Goal: Task Accomplishment & Management: Use online tool/utility

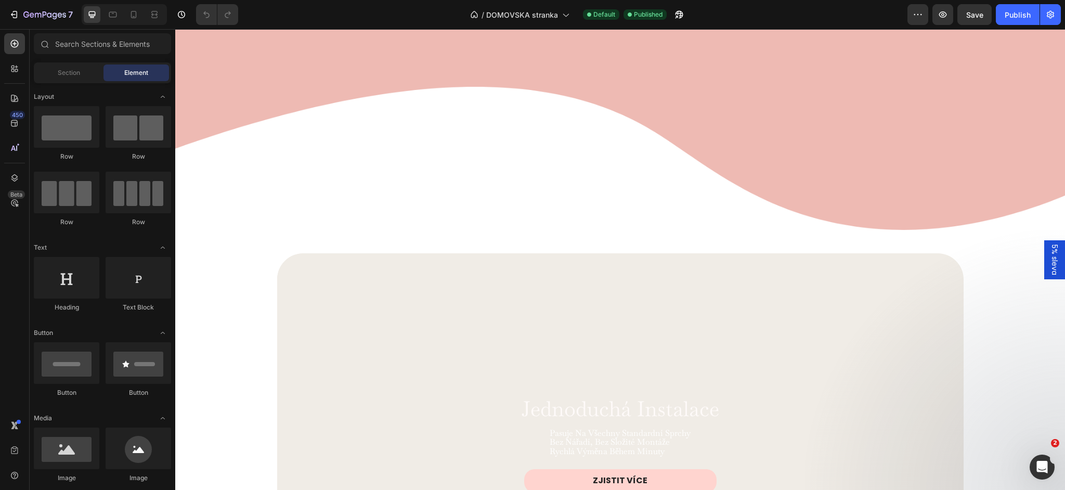
scroll to position [1696, 0]
click at [617, 251] on icon at bounding box center [620, 253] width 8 height 8
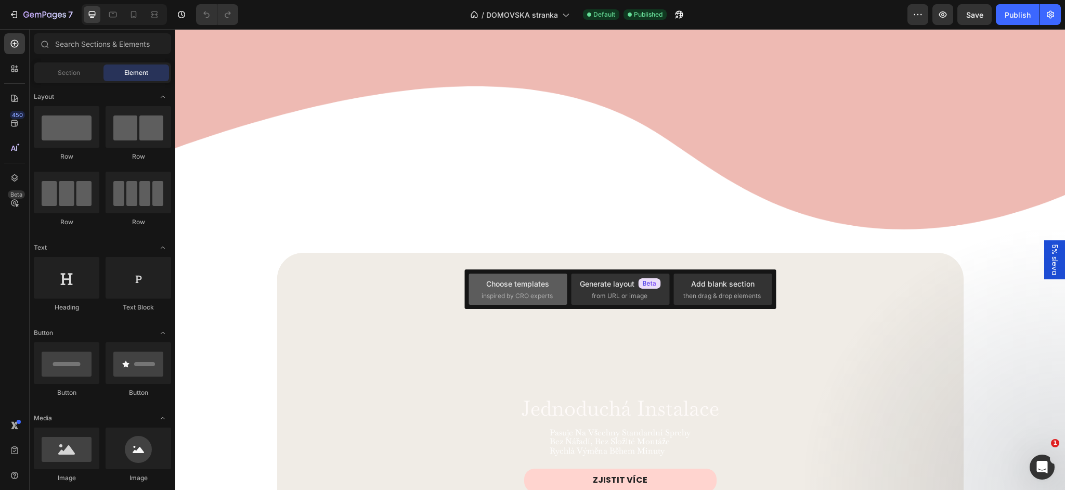
click at [529, 293] on span "inspired by CRO experts" at bounding box center [517, 295] width 71 height 9
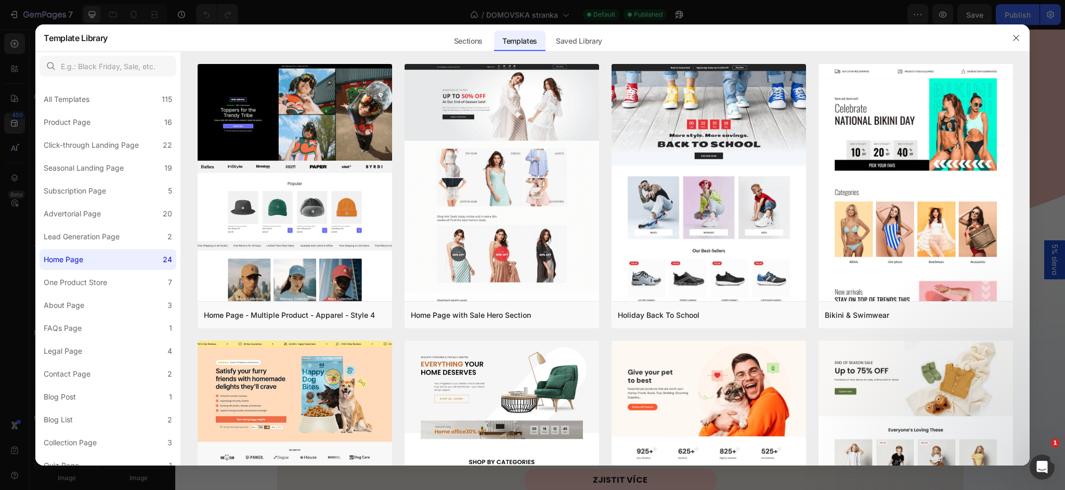
drag, startPoint x: 469, startPoint y: 38, endPoint x: 388, endPoint y: 117, distance: 112.9
click at [470, 38] on div "Sections" at bounding box center [468, 41] width 45 height 21
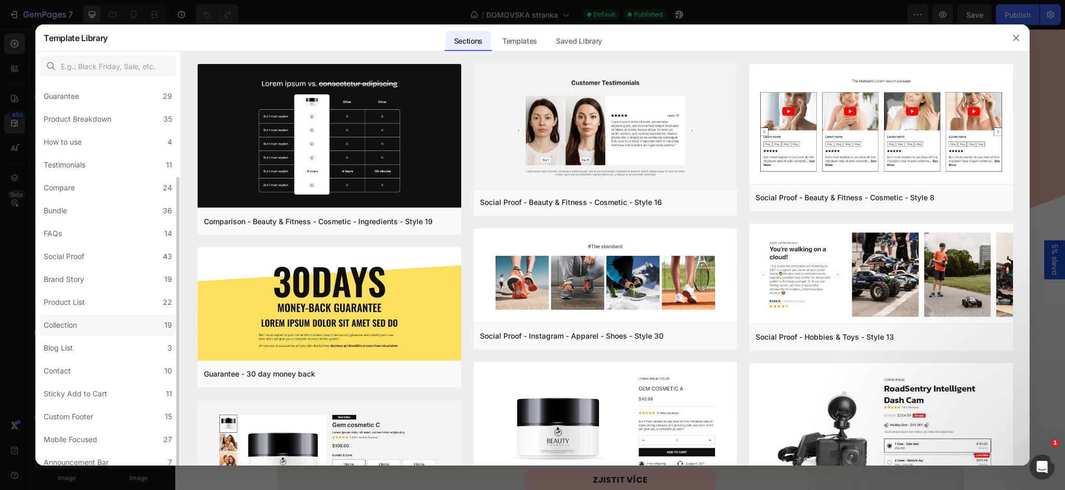
scroll to position [125, 0]
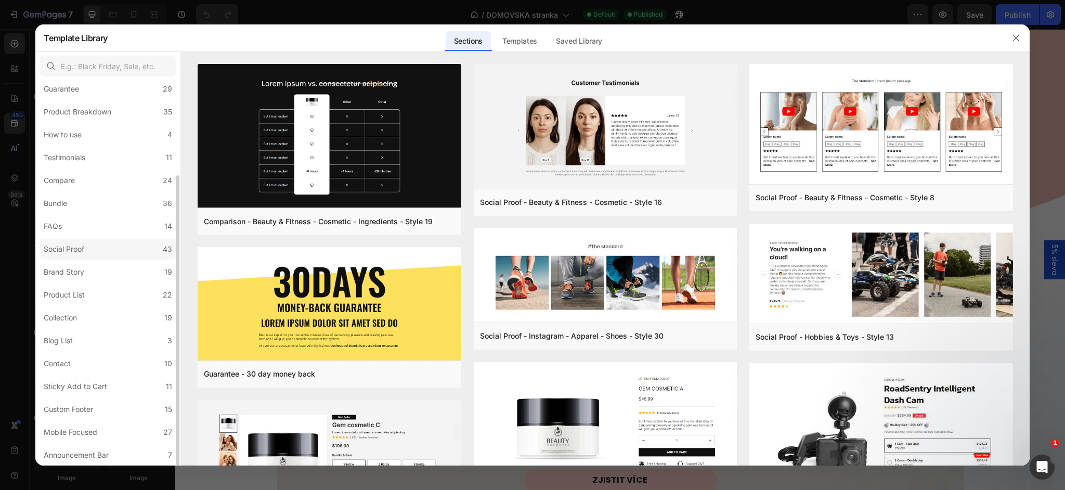
click at [99, 248] on label "Social Proof 43" at bounding box center [108, 249] width 137 height 21
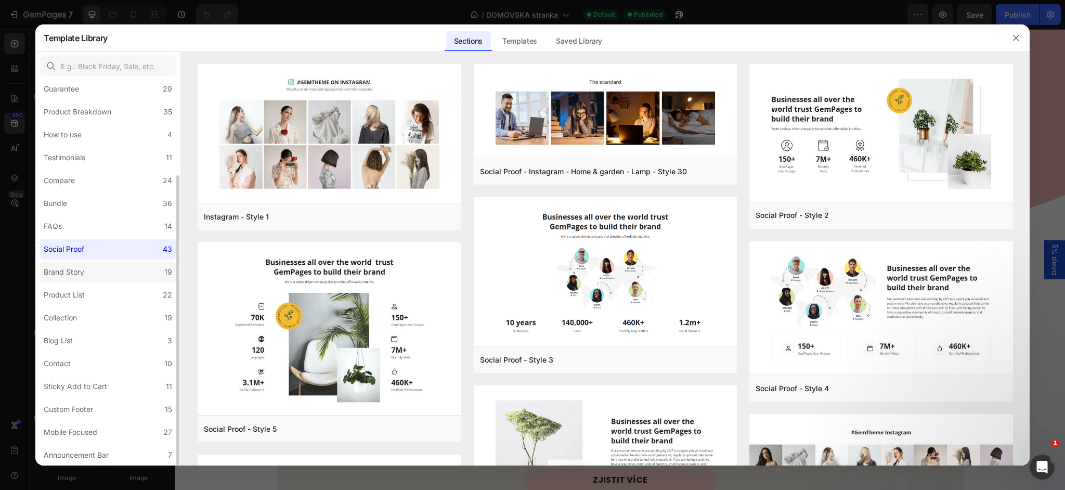
click at [97, 277] on label "Brand Story 19" at bounding box center [108, 272] width 137 height 21
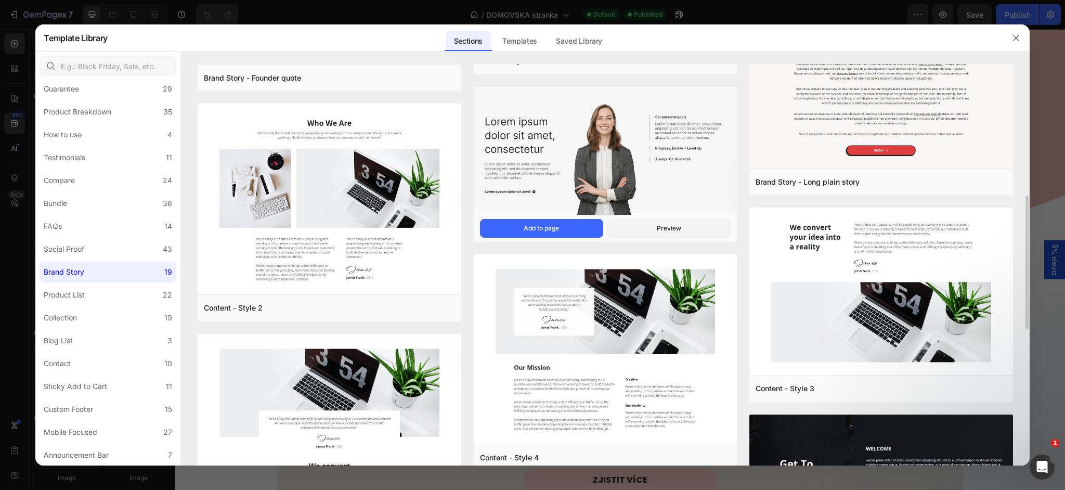
scroll to position [397, 0]
click at [567, 226] on button "Add to page" at bounding box center [541, 228] width 123 height 19
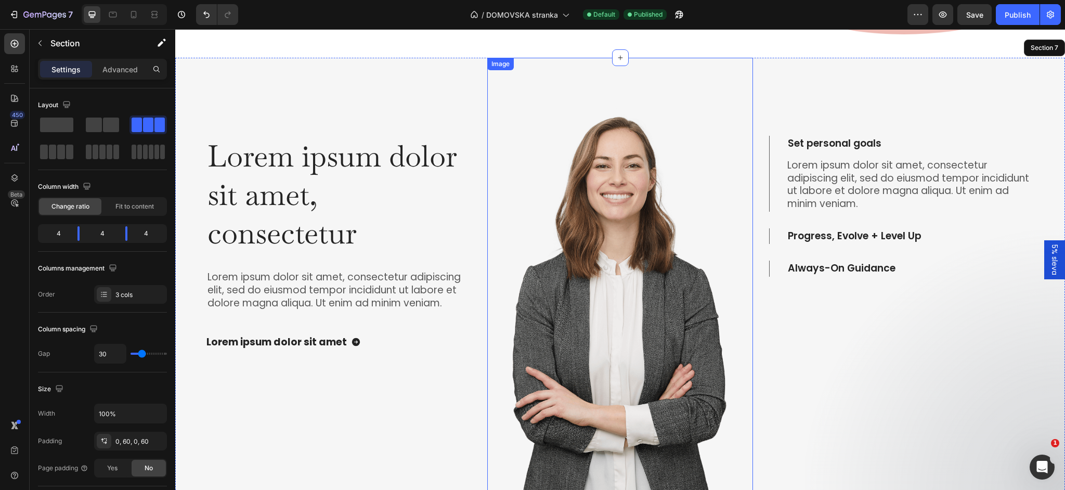
scroll to position [1888, 0]
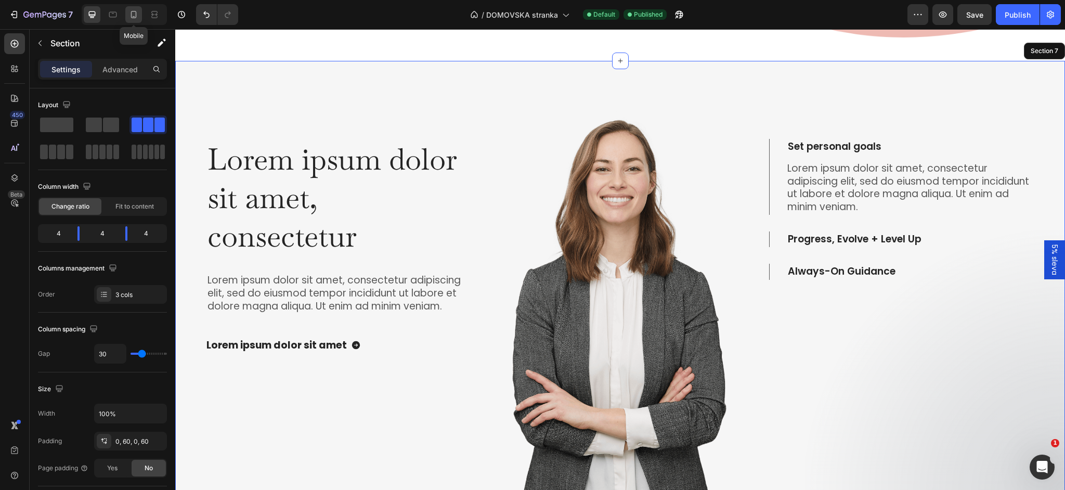
click at [135, 18] on icon at bounding box center [133, 14] width 10 height 10
type input "0"
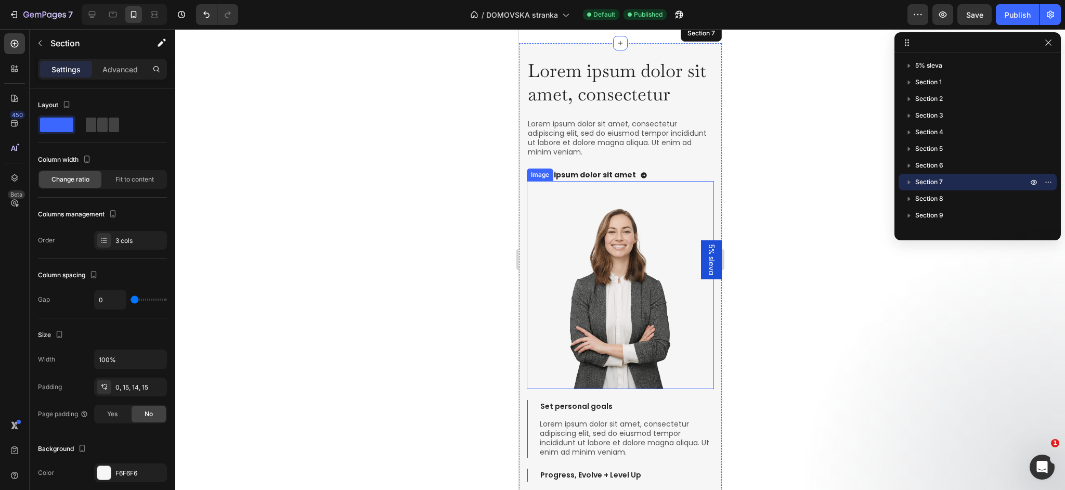
scroll to position [1839, 0]
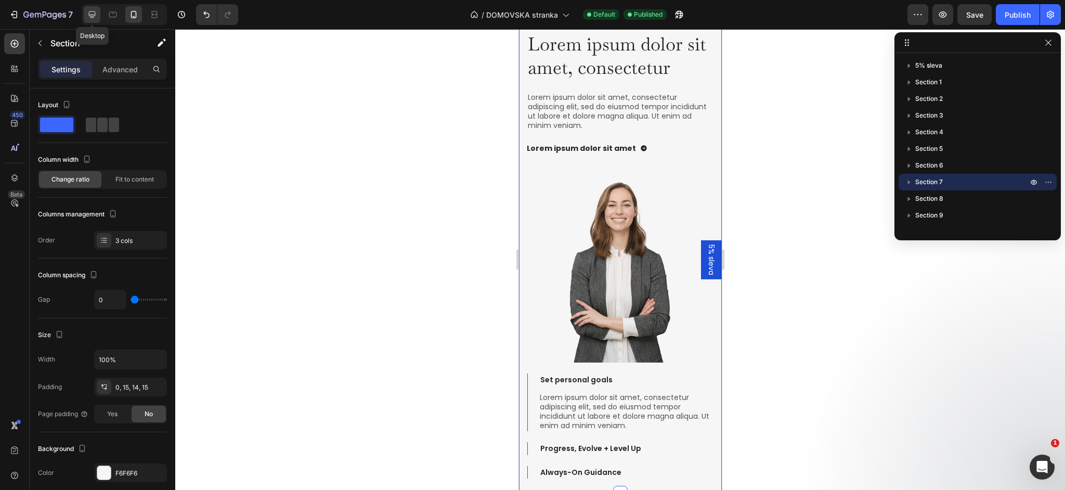
click at [88, 12] on icon at bounding box center [92, 14] width 10 height 10
type input "30"
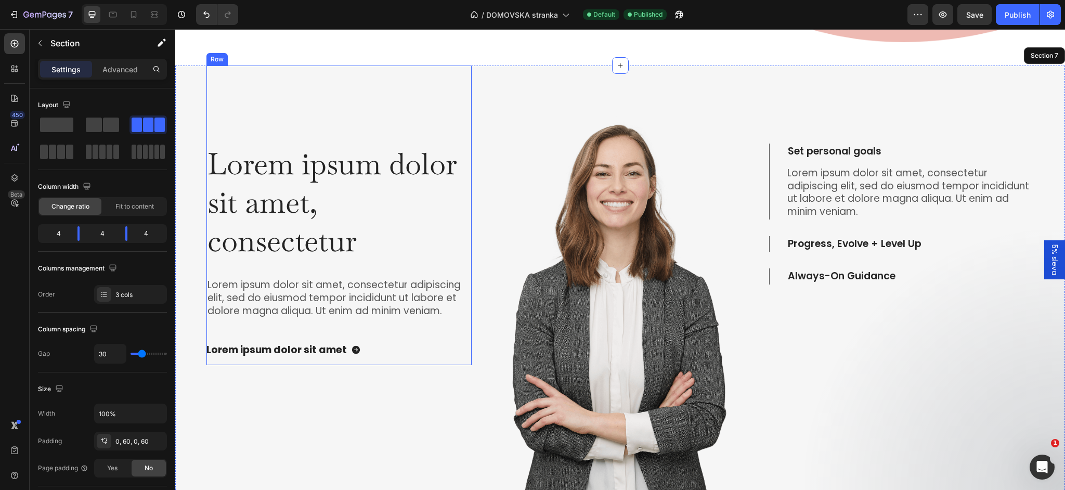
scroll to position [1913, 0]
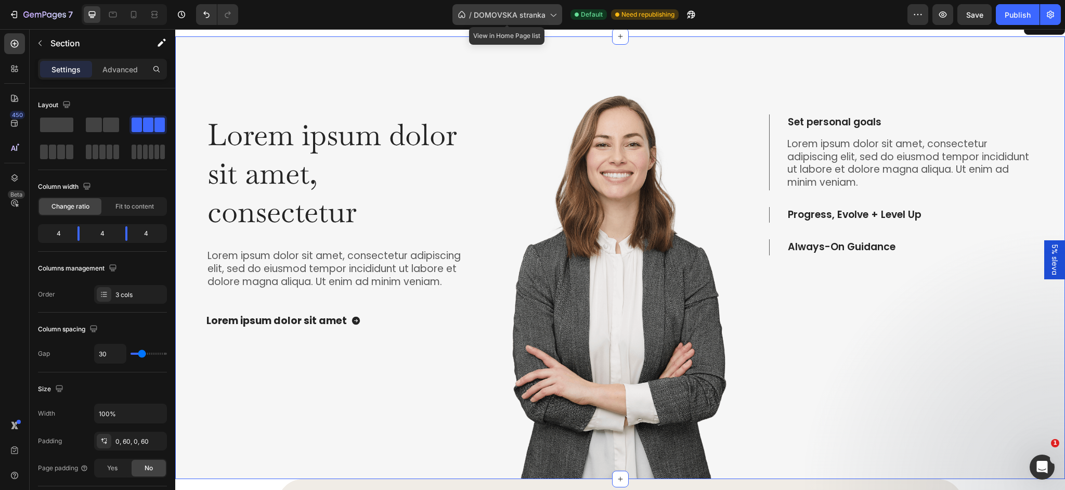
click at [510, 10] on span "DOMOVSKA stranka" at bounding box center [510, 14] width 72 height 11
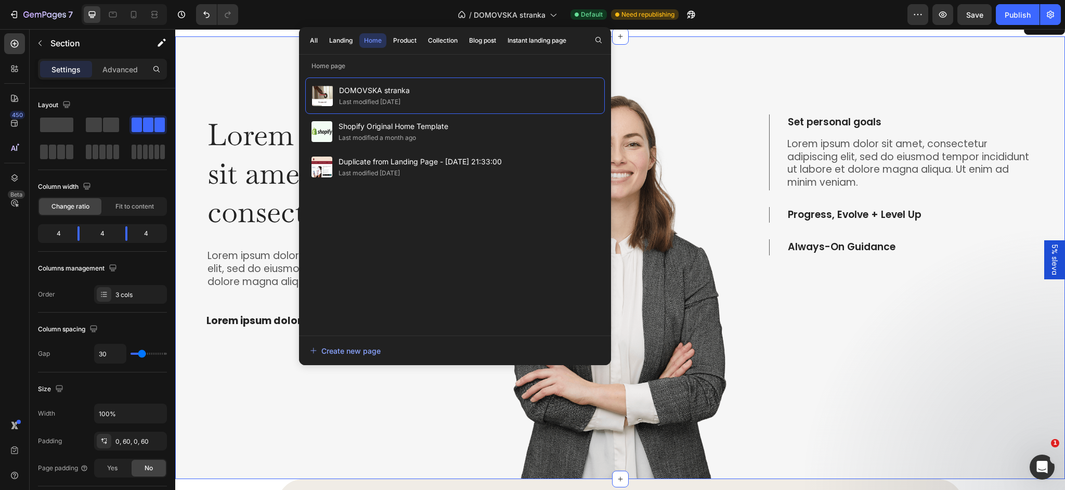
click at [322, 44] on div "All Landing Home Product Collection Blog post Instant landing page" at bounding box center [438, 40] width 278 height 27
click at [314, 43] on div "All" at bounding box center [314, 40] width 8 height 9
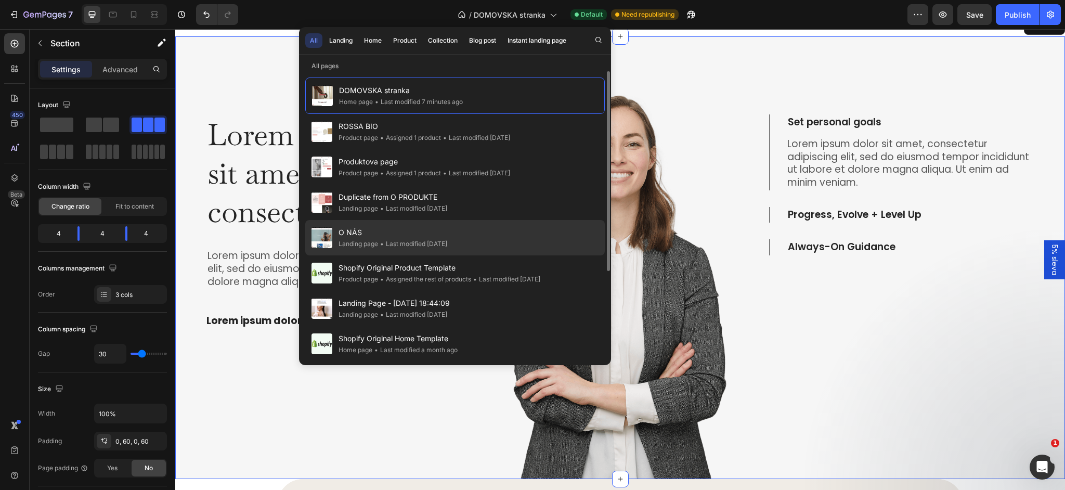
click at [369, 246] on div "Landing page" at bounding box center [359, 244] width 40 height 10
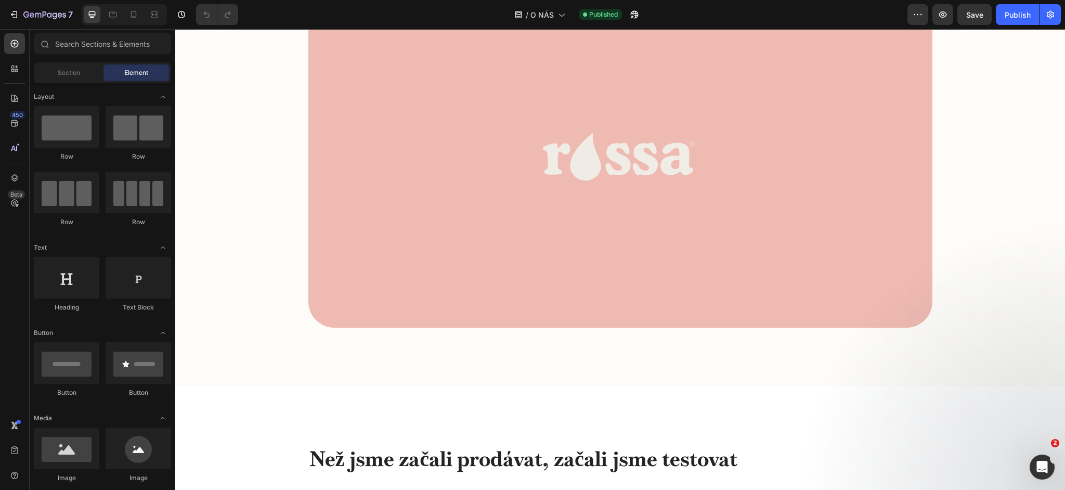
scroll to position [883, 0]
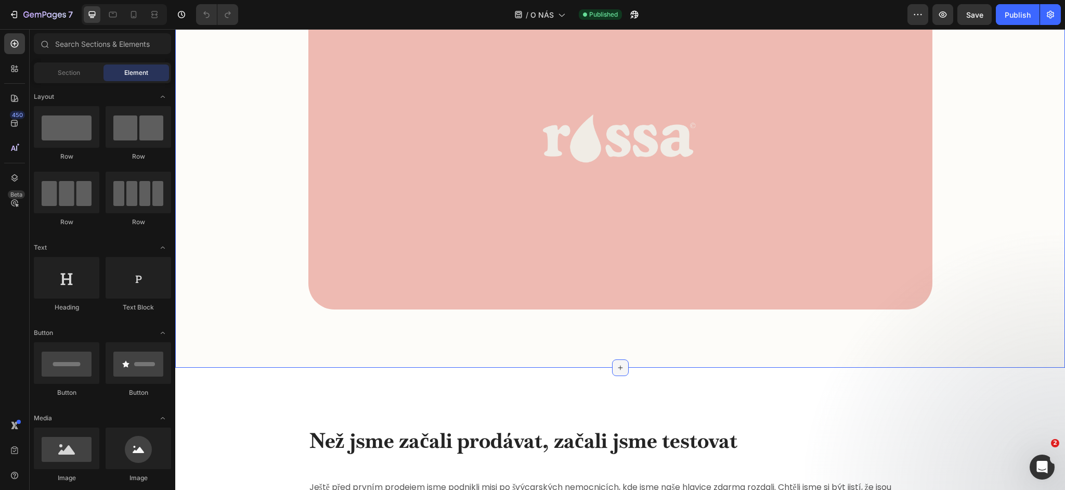
click at [620, 366] on icon at bounding box center [620, 368] width 5 height 5
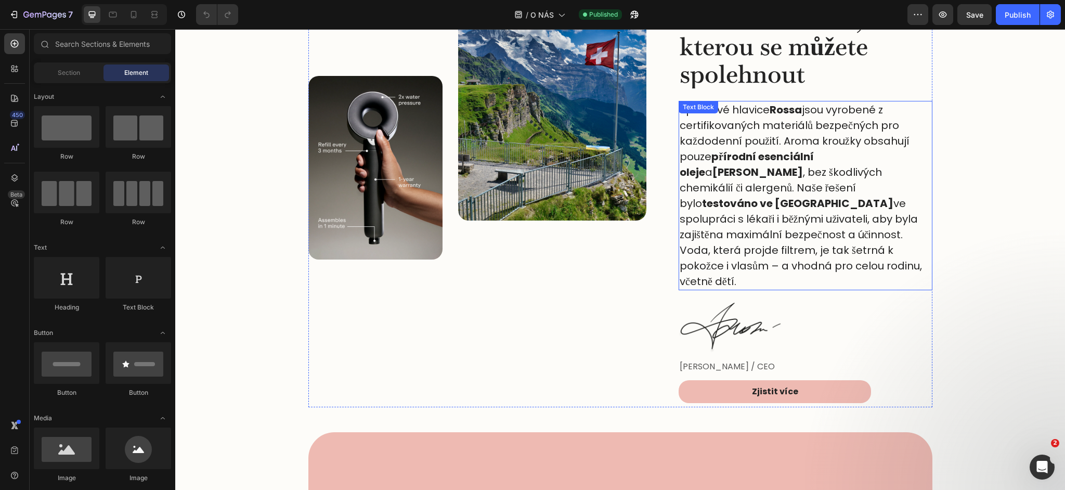
scroll to position [404, 0]
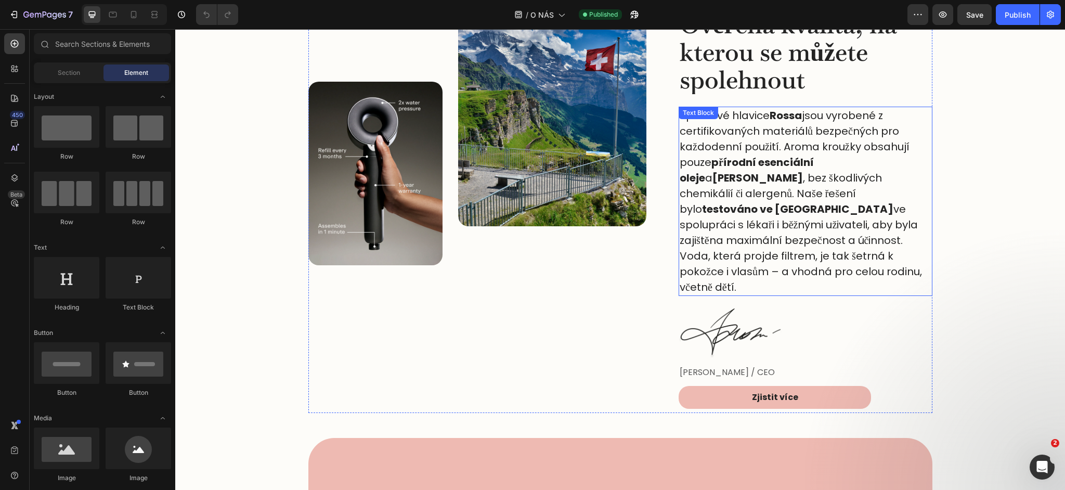
click at [750, 205] on p "Sprchové hlavice Rossa jsou vyrobené z certifikovaných materiálů bezpečných pro…" at bounding box center [806, 201] width 252 height 187
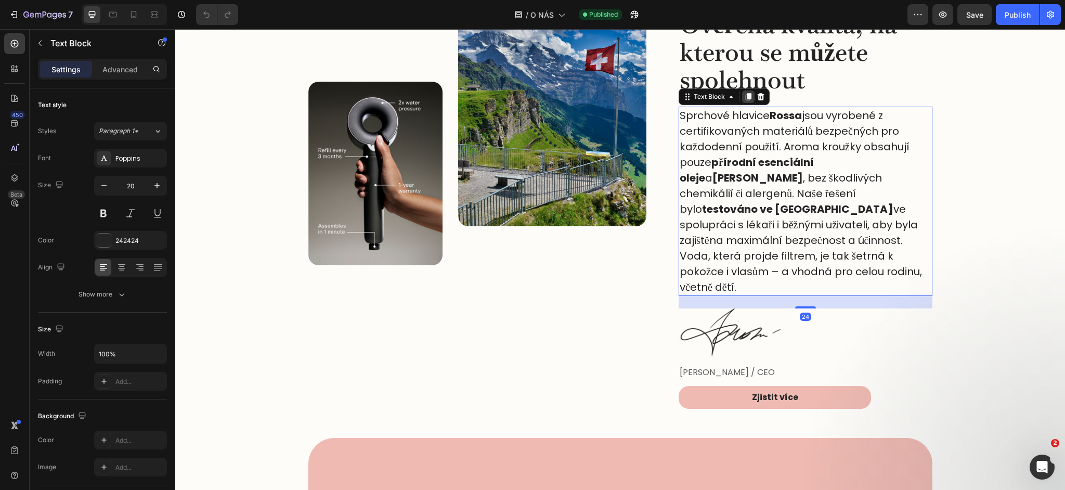
click at [749, 98] on icon at bounding box center [749, 97] width 6 height 7
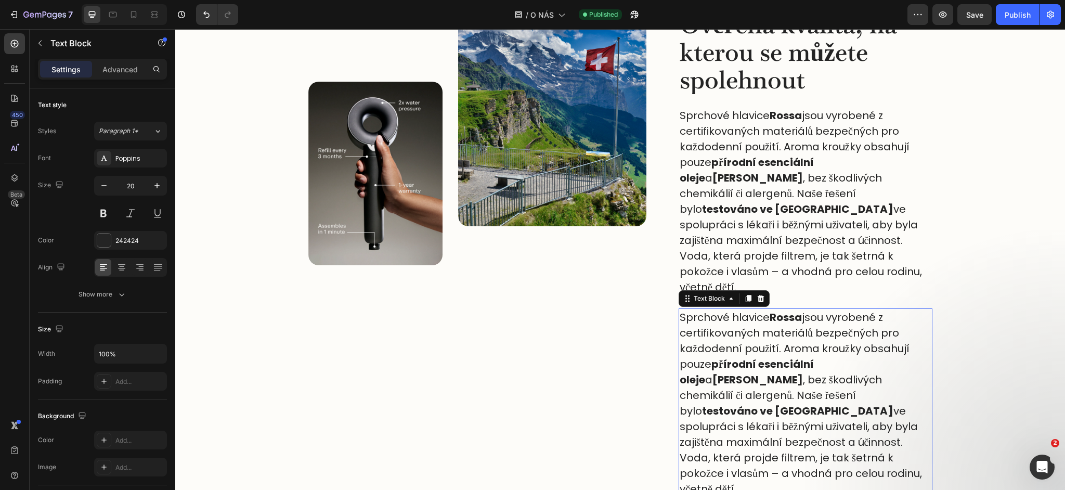
click at [732, 309] on p "Sprchové hlavice Rossa jsou vyrobené z certifikovaných materiálů bezpečných pro…" at bounding box center [806, 402] width 252 height 187
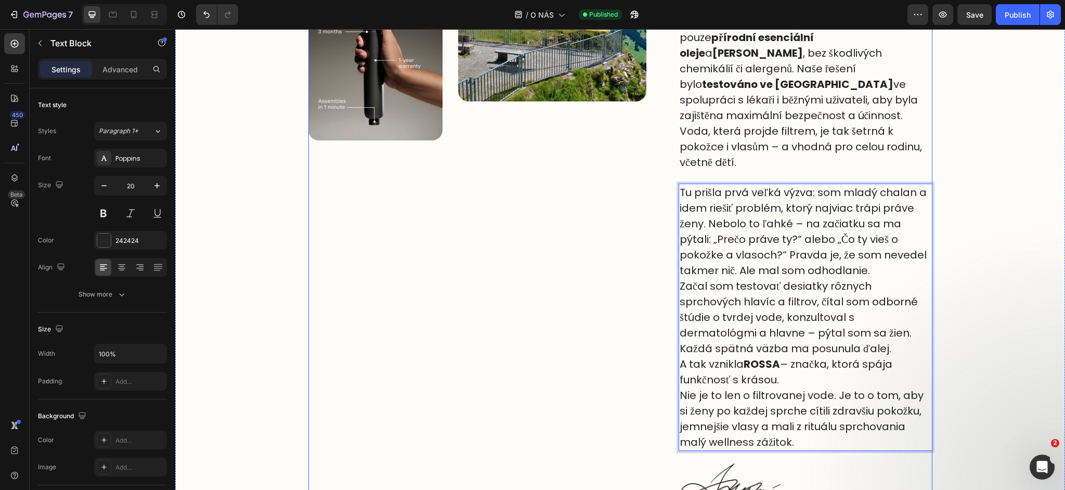
scroll to position [535, 0]
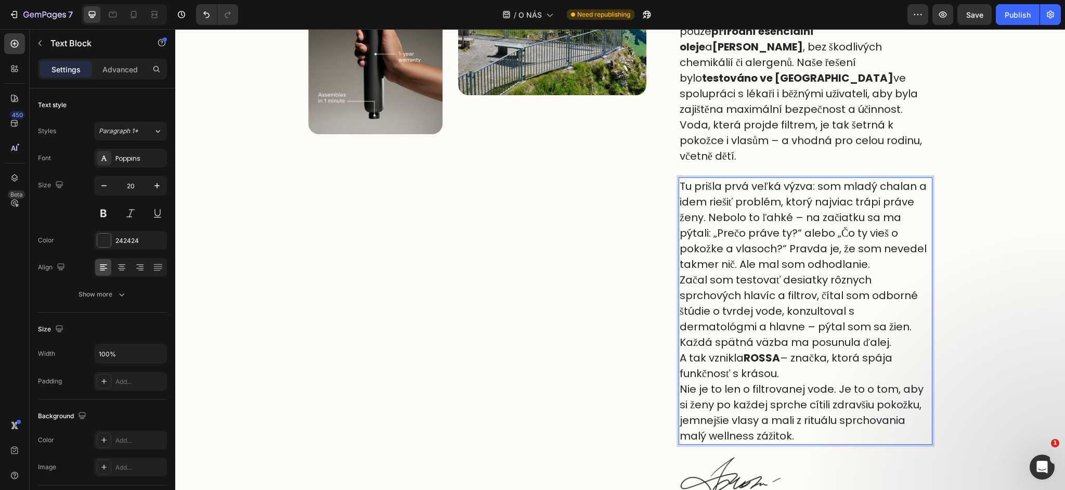
click at [680, 178] on p "Tu prišla prvá veľká výzva: som mladý chalan a idem riešiť problém, ktorý najvi…" at bounding box center [806, 225] width 252 height 94
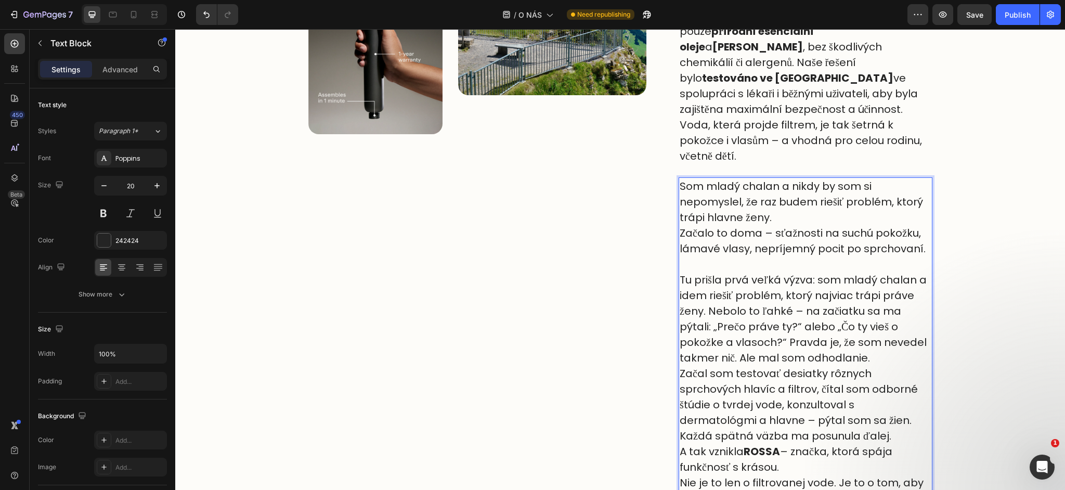
click at [719, 256] on p "Rich Text Editor. Editing area: main" at bounding box center [806, 264] width 252 height 16
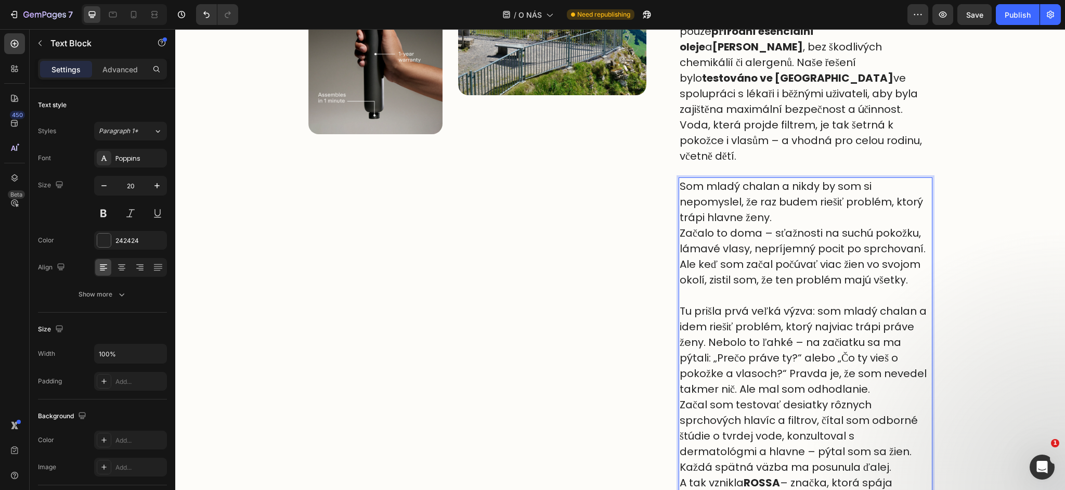
click at [883, 256] on p "Ale keď som začal počúvať viac žien vo svojom okolí, zistil som, že ten problém…" at bounding box center [806, 271] width 252 height 31
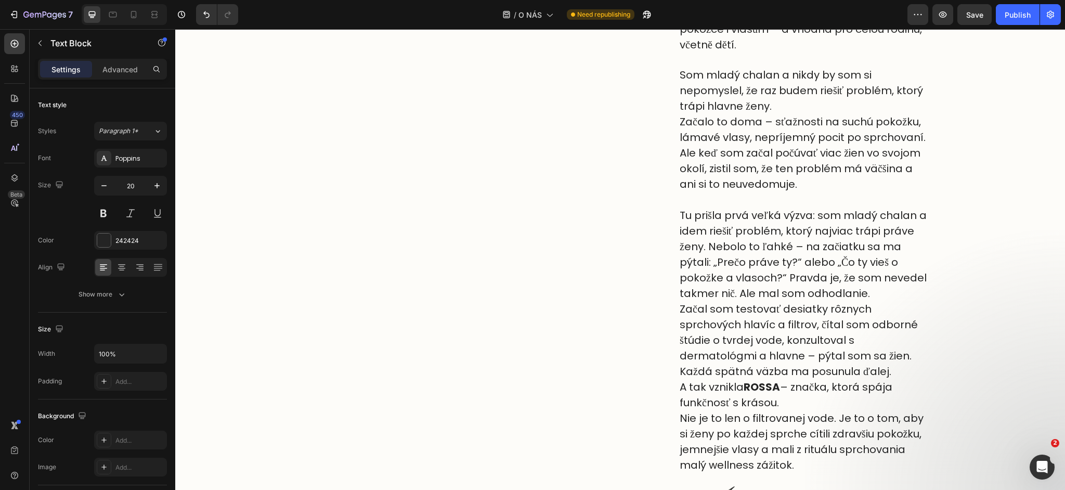
scroll to position [642, 0]
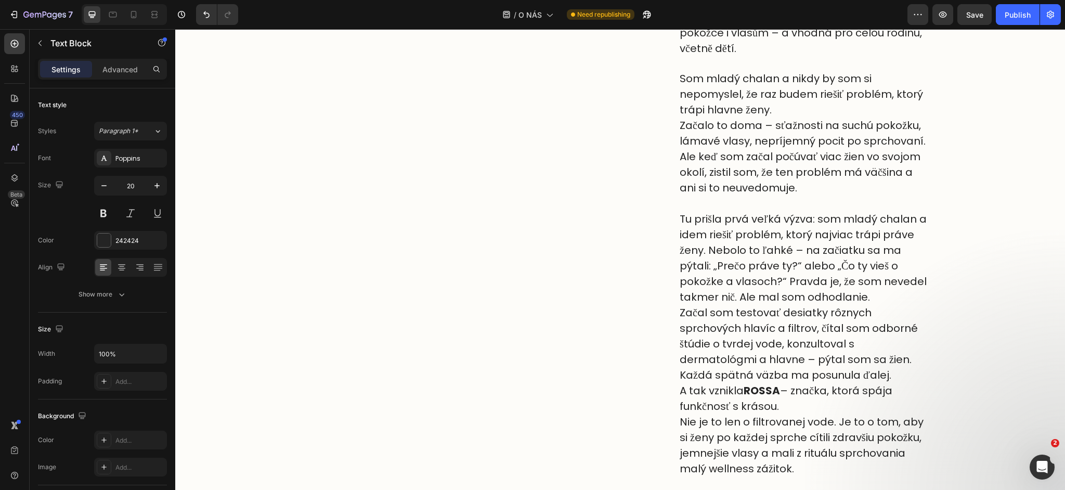
click at [853, 259] on p "Tu prišla prvá veľká výzva: som mladý chalan a idem riešiť problém, ktorý najvi…" at bounding box center [806, 258] width 252 height 94
click at [866, 265] on p "Tu prišla prvá veľká výzva: som mladý chalan a idem riešiť problém, ktorý najvi…" at bounding box center [806, 258] width 252 height 94
click at [869, 266] on p "Tu prišla prvá veľká výzva: som mladý chalan a idem riešiť problém, ktorý najvi…" at bounding box center [806, 258] width 252 height 94
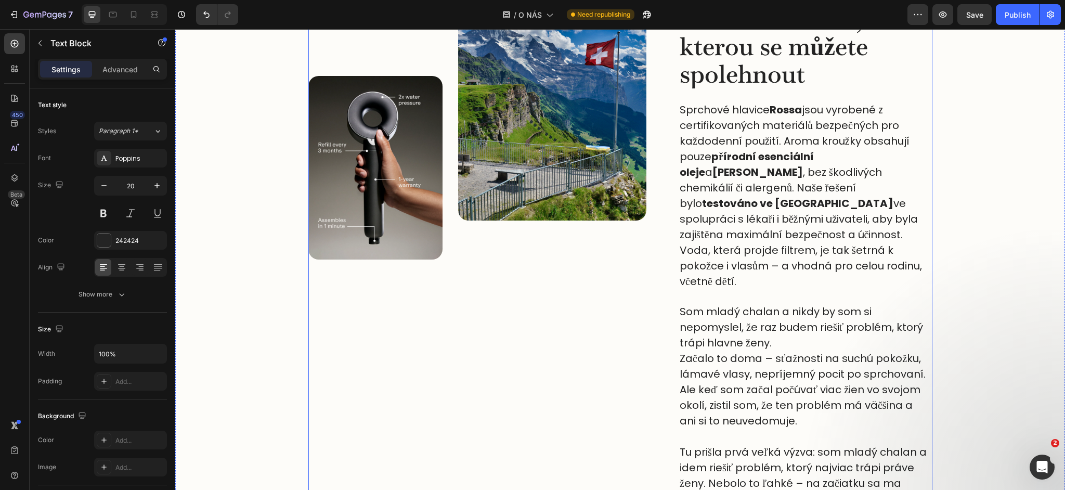
scroll to position [409, 0]
click at [690, 127] on p "Sprchové hlavice Rossa jsou vyrobené z certifikovaných materiálů bezpečných pro…" at bounding box center [806, 195] width 252 height 187
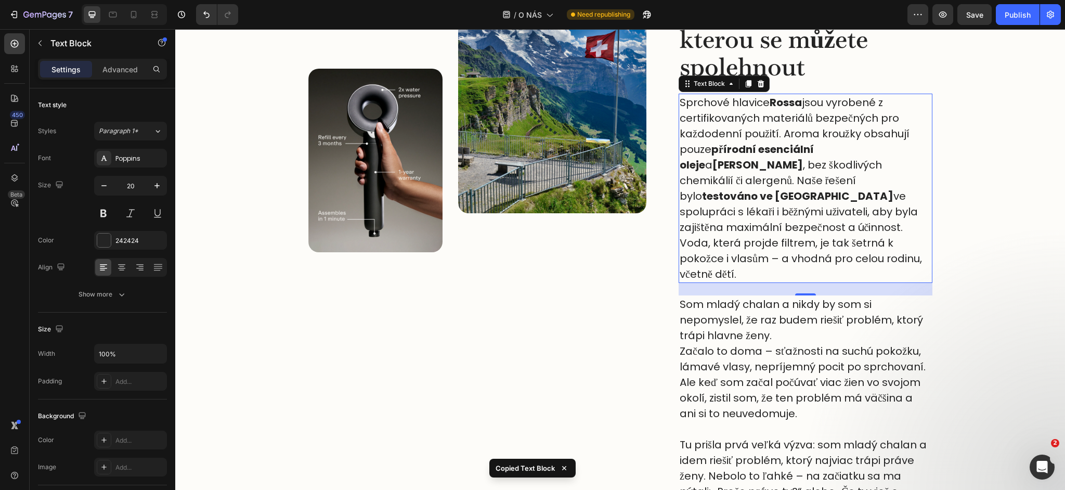
scroll to position [417, 0]
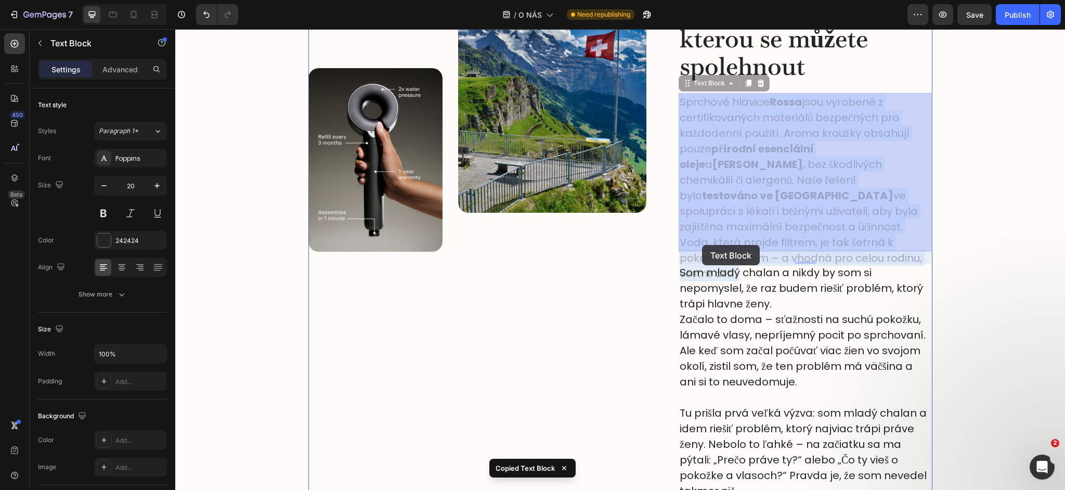
drag, startPoint x: 708, startPoint y: 161, endPoint x: 705, endPoint y: 204, distance: 43.3
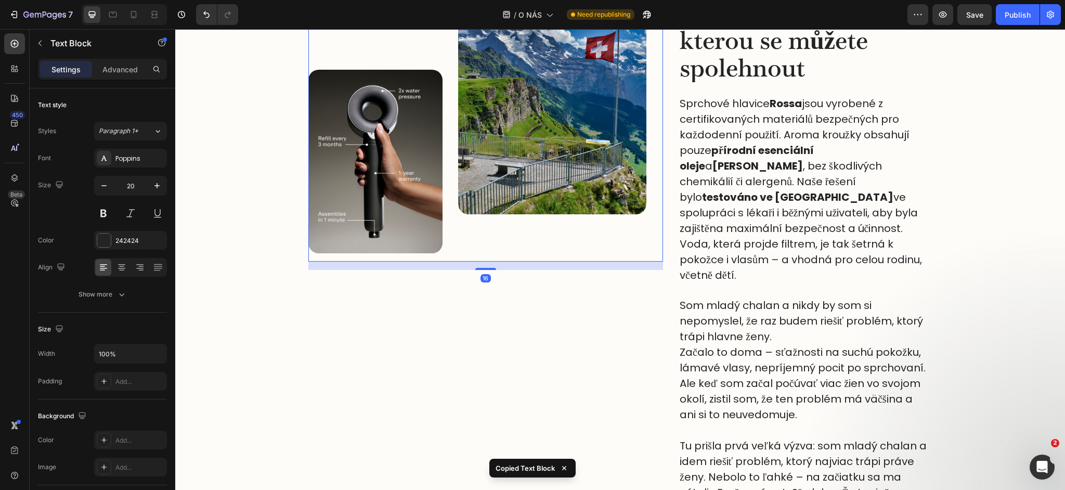
click at [631, 257] on div "Image" at bounding box center [552, 120] width 188 height 282
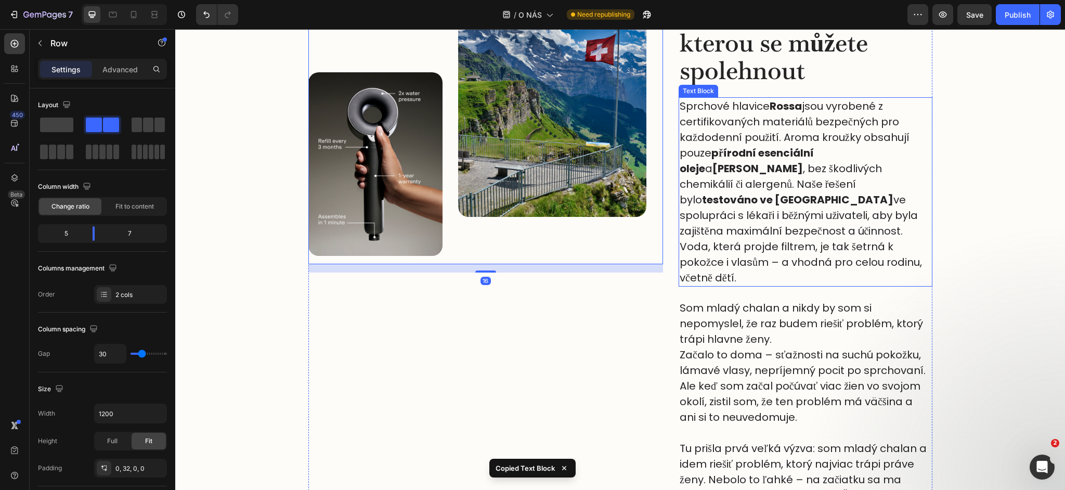
click at [706, 213] on p "Sprchové hlavice Rossa jsou vyrobené z certifikovaných materiálů bezpečných pro…" at bounding box center [806, 191] width 252 height 187
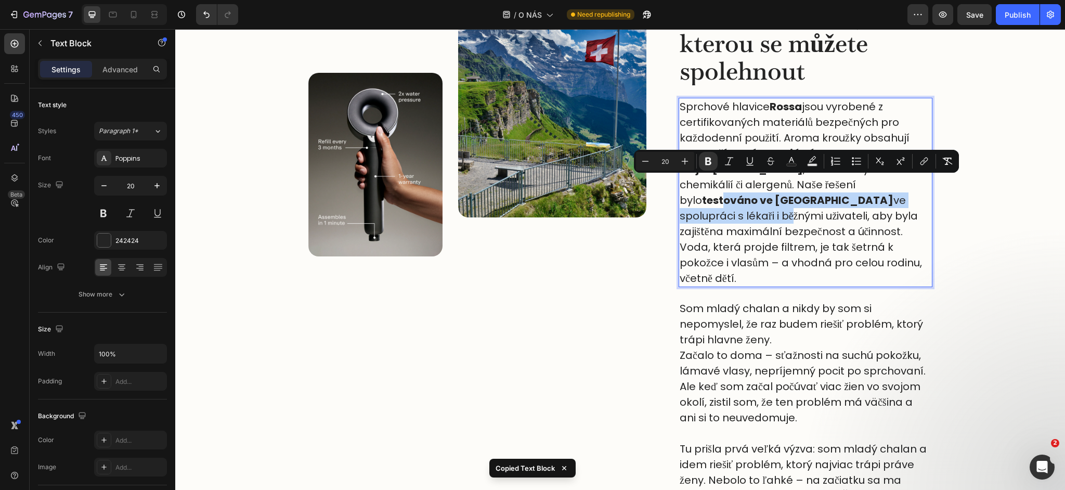
drag, startPoint x: 726, startPoint y: 180, endPoint x: 690, endPoint y: 245, distance: 74.5
click at [653, 288] on div "Image Image Row" at bounding box center [485, 411] width 355 height 858
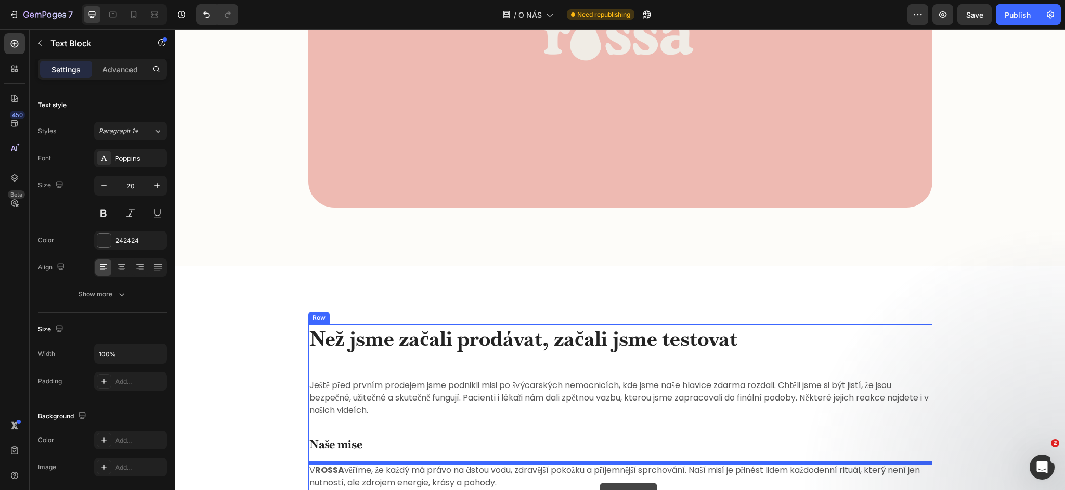
scroll to position [1411, 0]
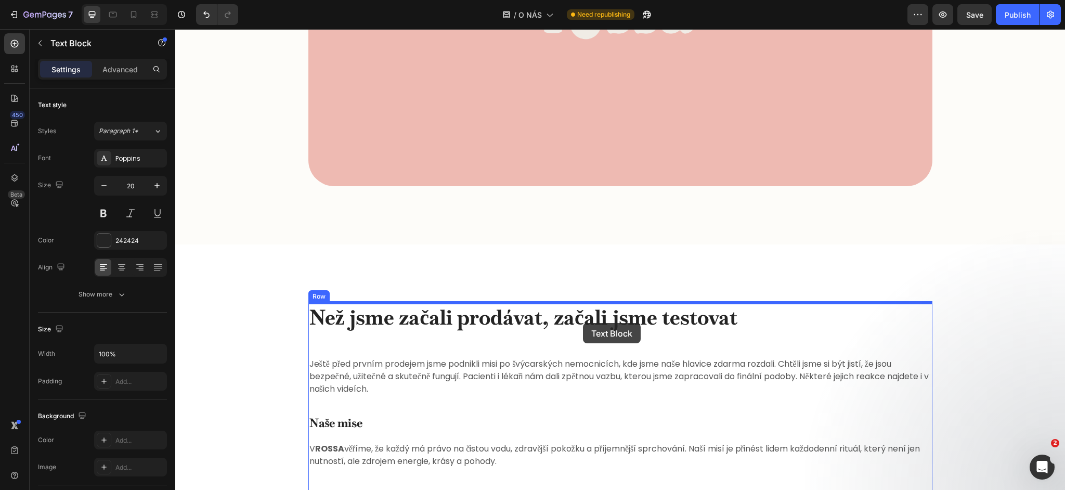
drag, startPoint x: 717, startPoint y: 200, endPoint x: 583, endPoint y: 323, distance: 181.8
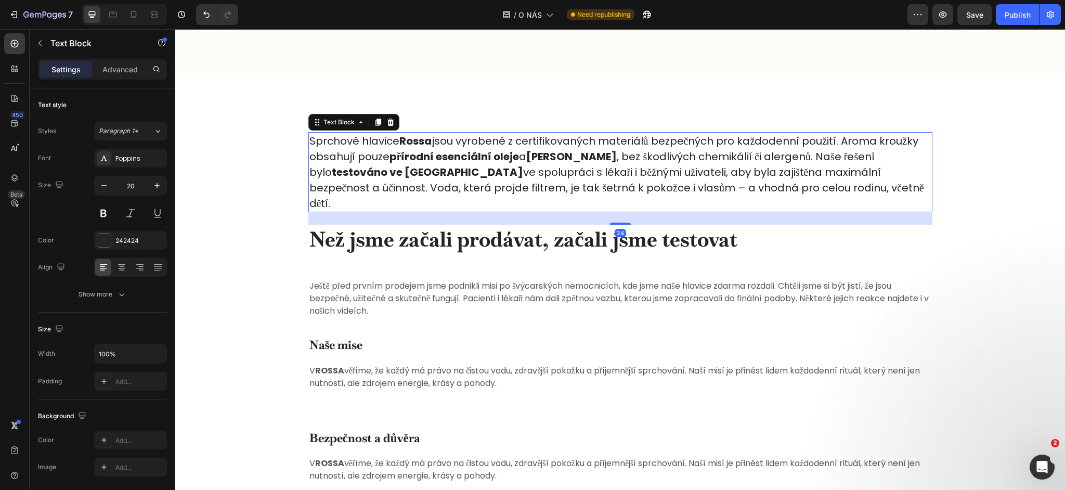
scroll to position [1240, 0]
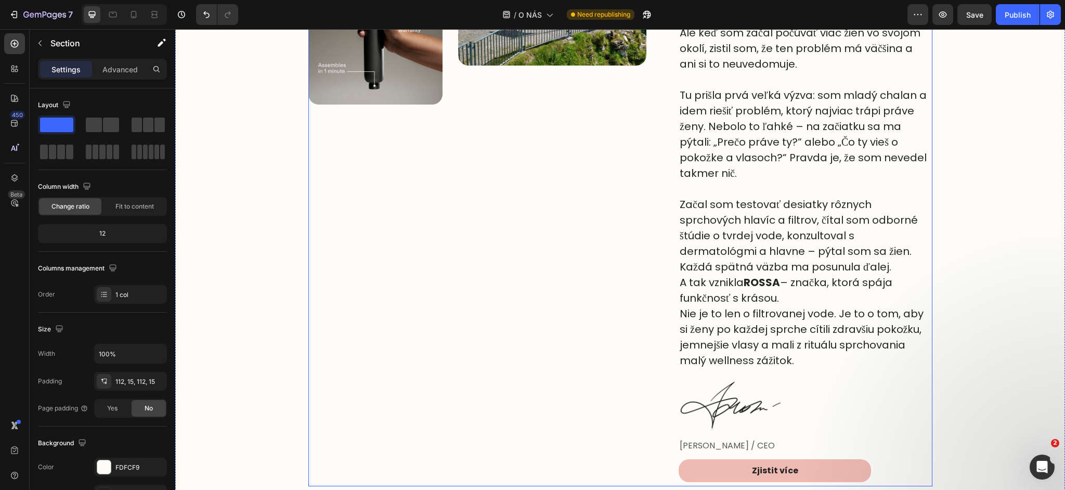
scroll to position [564, 0]
click at [739, 445] on p "Tomáš K. / CEO" at bounding box center [806, 446] width 252 height 12
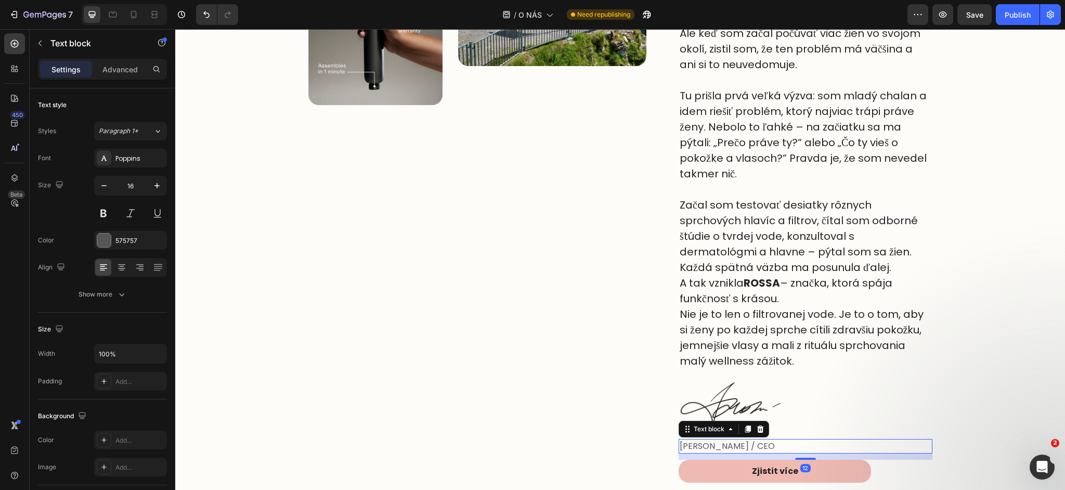
click at [738, 446] on p "Tomáš K. / CEO" at bounding box center [806, 446] width 252 height 12
click at [733, 446] on p "Tomáš K. / CEO" at bounding box center [806, 446] width 252 height 12
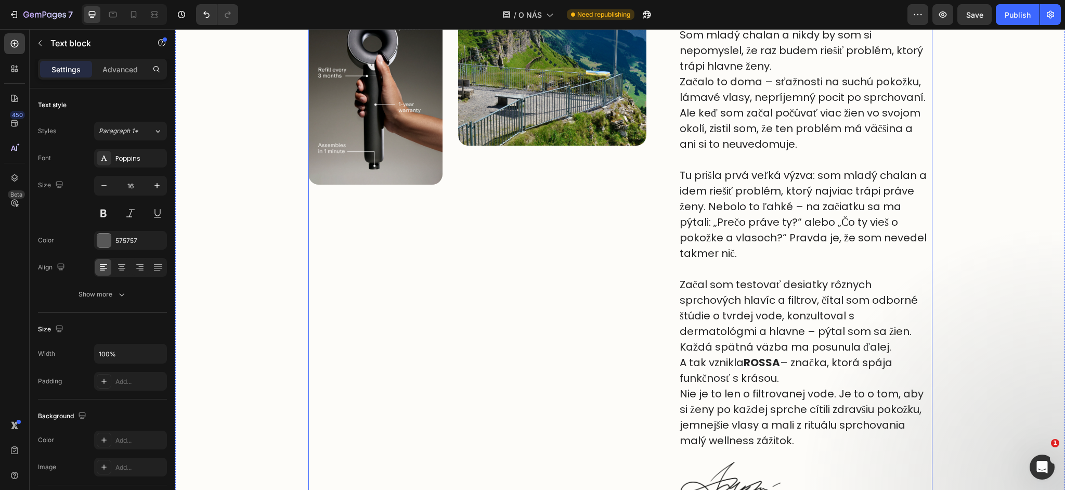
scroll to position [469, 0]
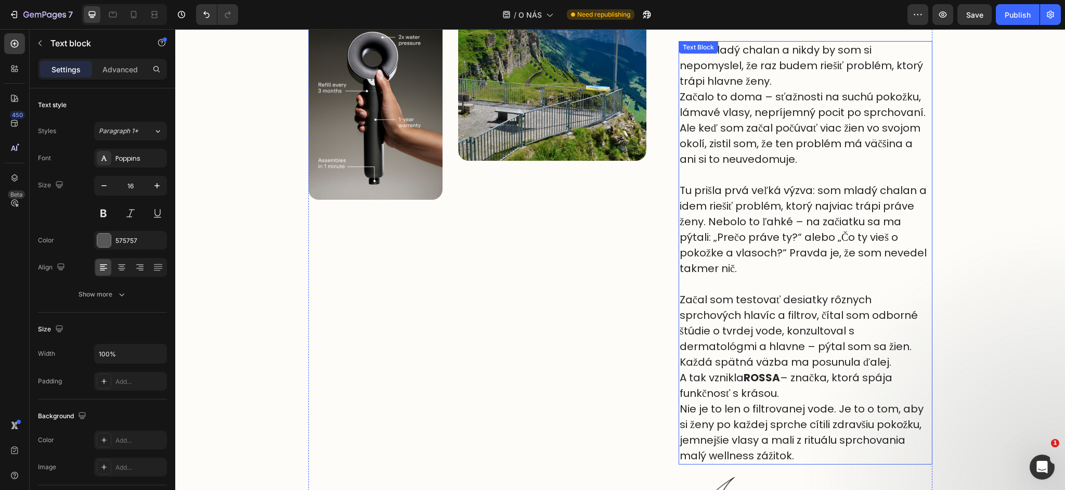
click at [706, 88] on p "Som mladý chalan a nikdy by som si nepomyslel, že raz budem riešiť problém, kto…" at bounding box center [806, 81] width 252 height 78
click at [805, 457] on p "A tak vznikla ROSSA – značka, ktorá spája funkčnosť s krásou. Nie je to len o f…" at bounding box center [806, 417] width 252 height 94
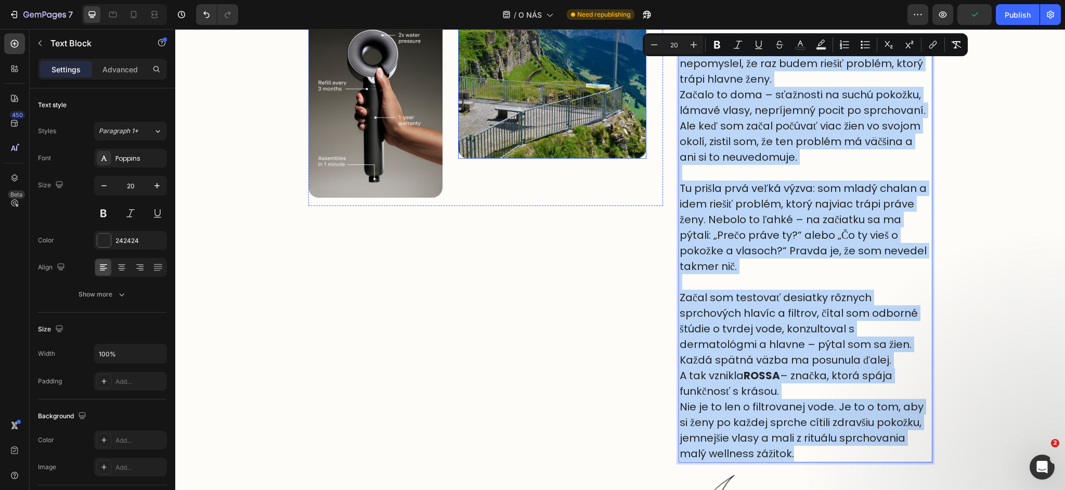
drag, startPoint x: 799, startPoint y: 457, endPoint x: 643, endPoint y: 49, distance: 436.7
click at [643, 49] on div "Image Image Row Bezpečnost a důvěra Text Block Ověřená kvalita, na kterou se mů…" at bounding box center [620, 251] width 624 height 656
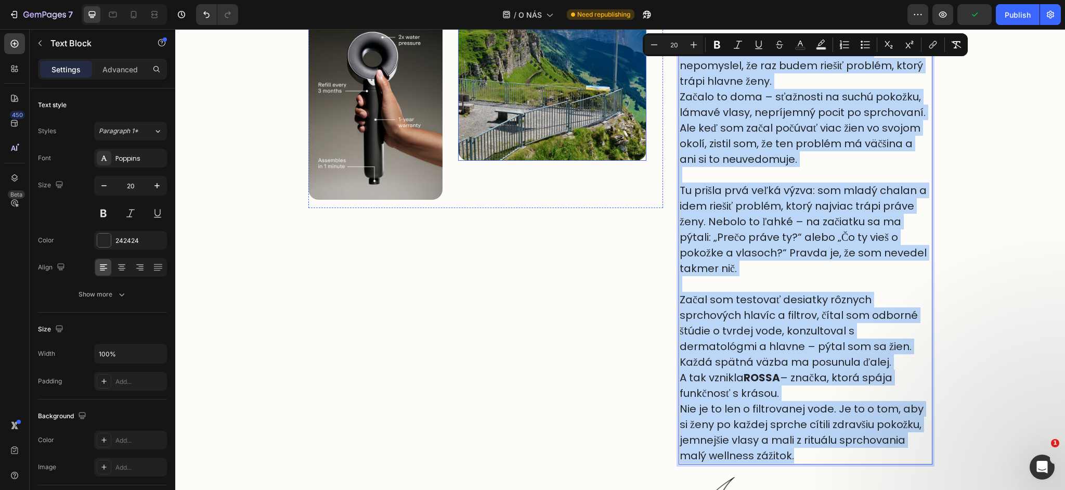
copy div "Som mladý chalan a nikdy by som si nepomyslel, že raz budem riešiť problém, kto…"
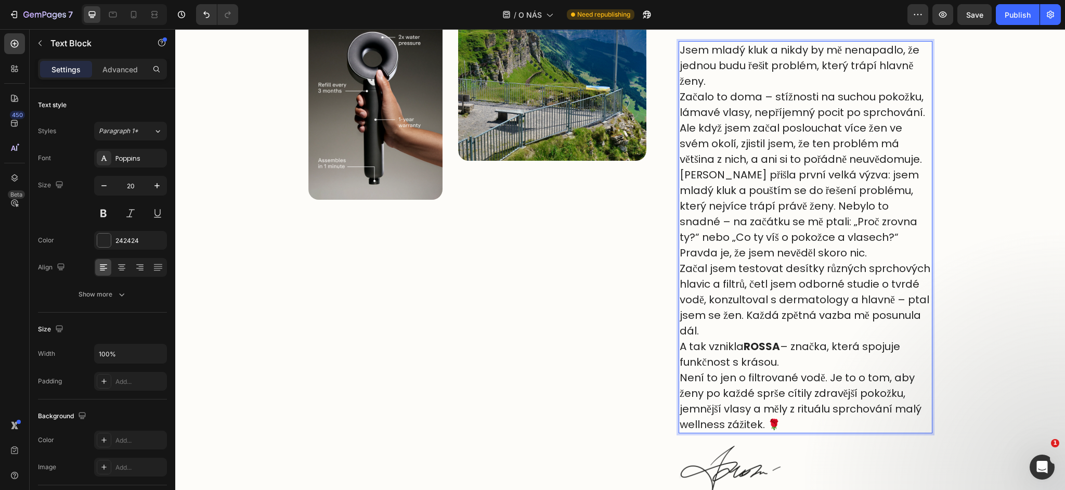
click at [739, 85] on p "Jsem mladý kluk a nikdy by mě nenapadlo, že jednou budu řešit problém, který tr…" at bounding box center [806, 81] width 252 height 78
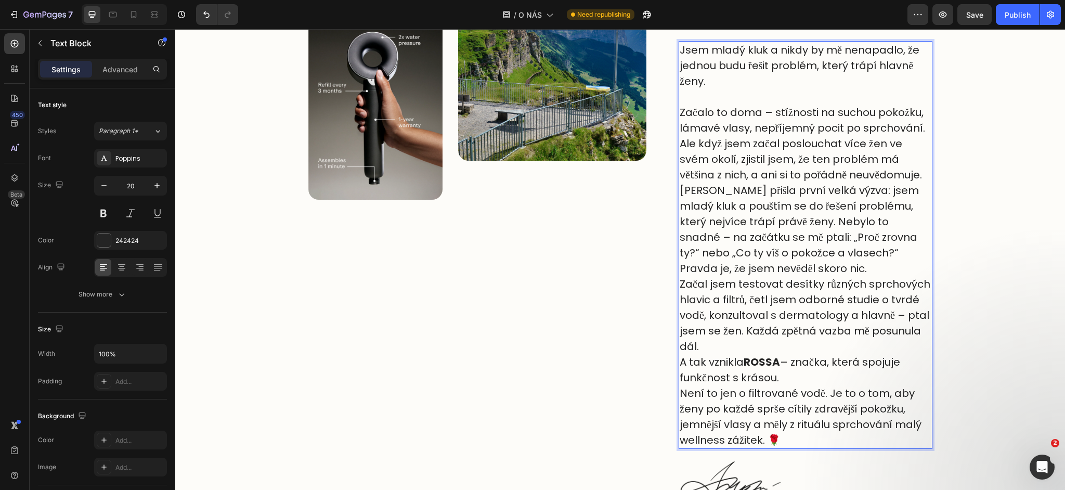
drag, startPoint x: 930, startPoint y: 175, endPoint x: 931, endPoint y: 190, distance: 14.6
click at [930, 175] on p "Ale když jsem začal poslouchat více žen ve svém okolí, zjistil jsem, že ten pro…" at bounding box center [806, 159] width 252 height 47
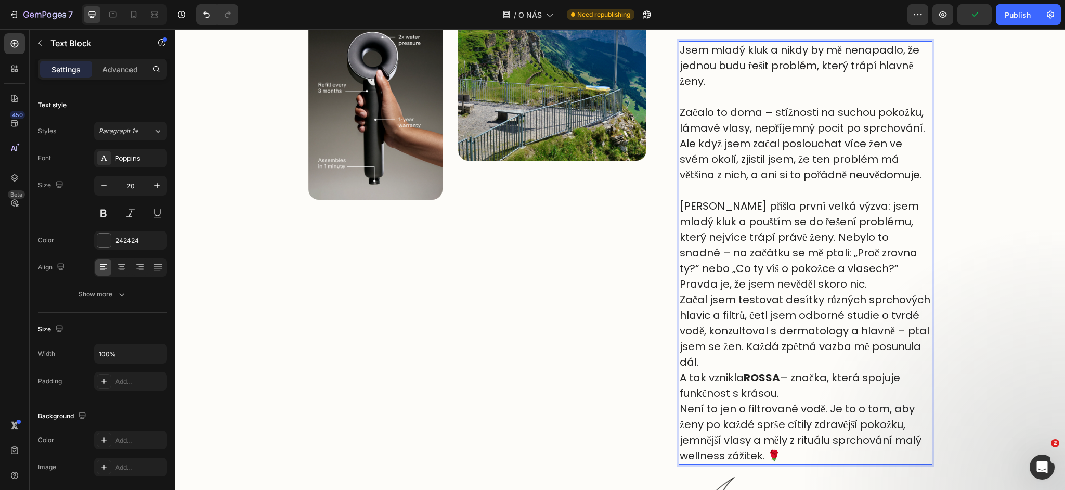
click at [759, 284] on p "Tady přišla první velká výzva: jsem mladý kluk a pouštím se do řešení problému,…" at bounding box center [806, 245] width 252 height 94
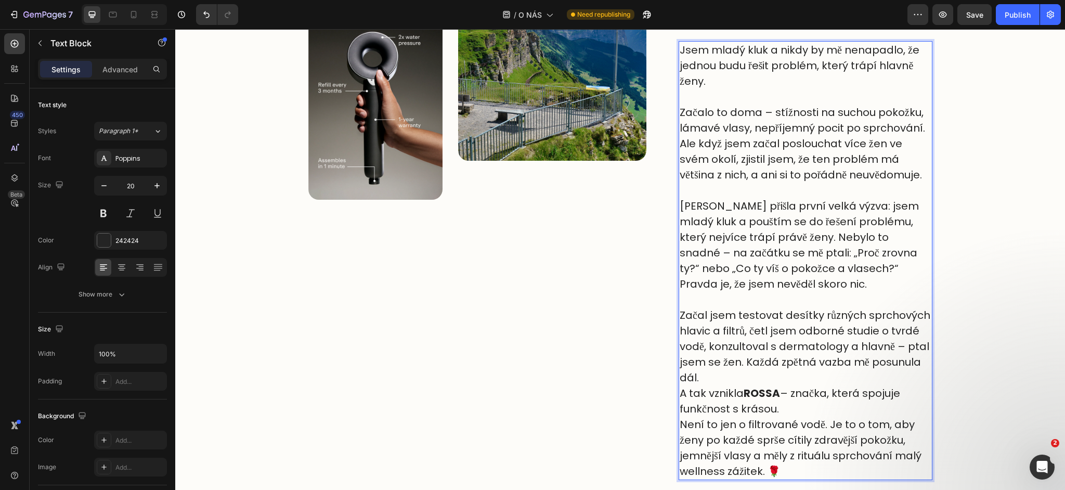
scroll to position [488, 0]
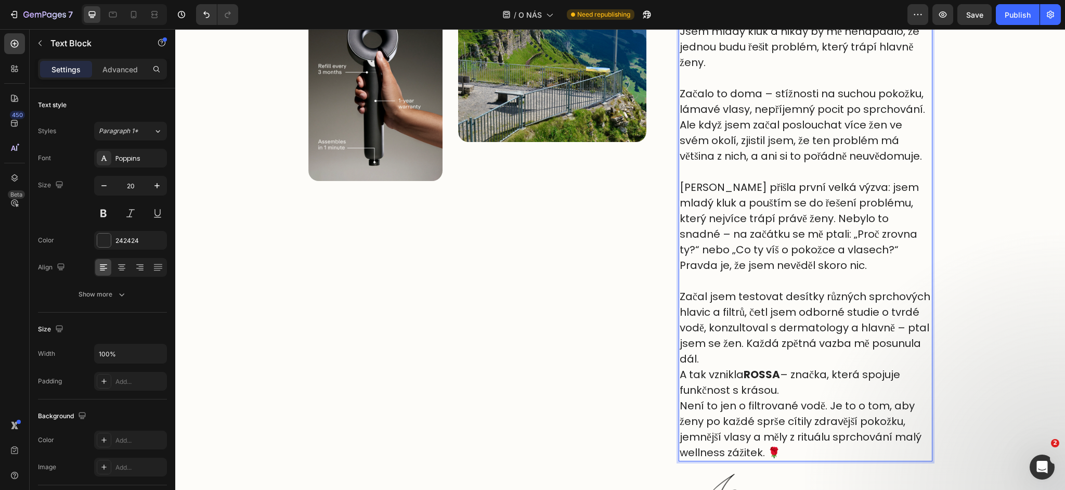
click at [729, 356] on p "Začal jsem testovat desítky různých sprchových hlavic a filtrů, četl jsem odbor…" at bounding box center [806, 328] width 252 height 78
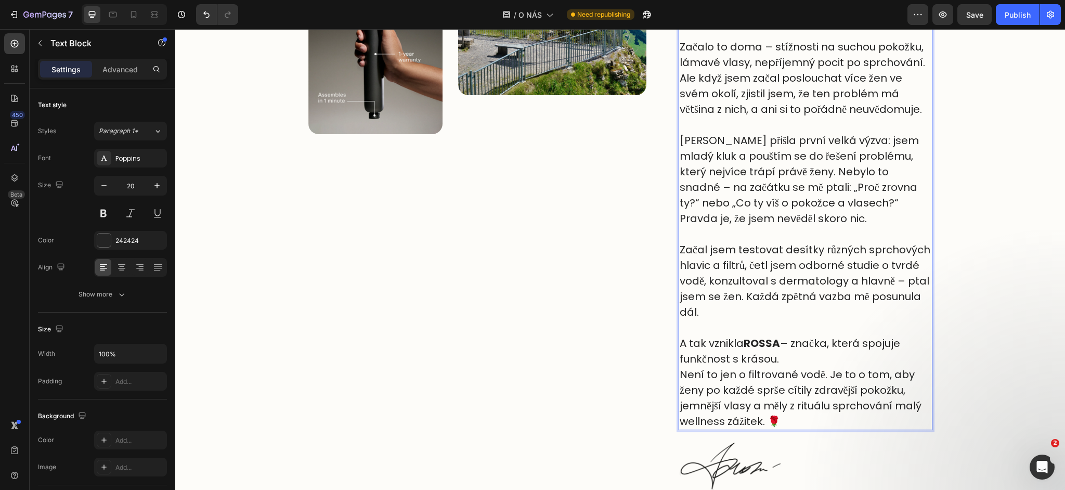
scroll to position [537, 0]
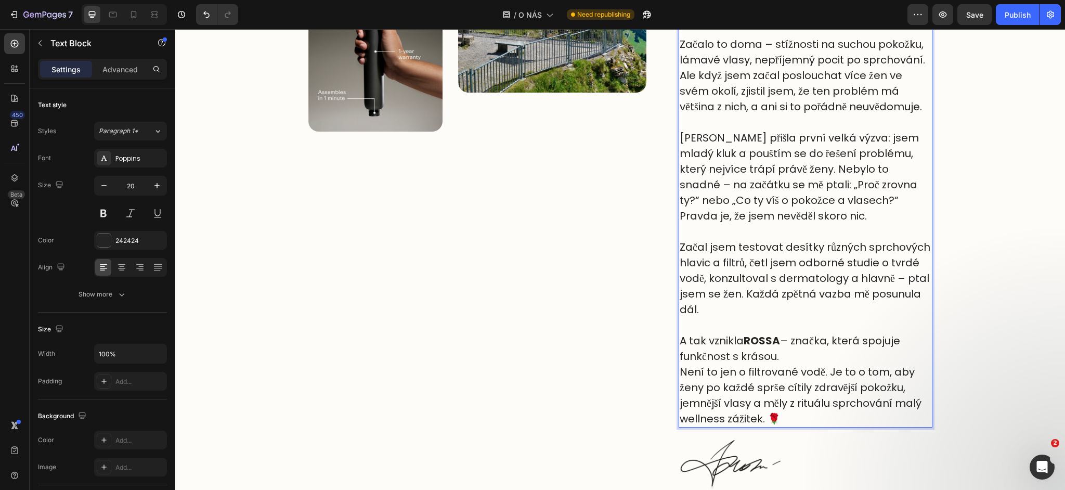
click at [783, 355] on p "A tak vznikla ROSSA – značka, která spojuje funkčnost s krásou. Není to jen o f…" at bounding box center [806, 380] width 252 height 94
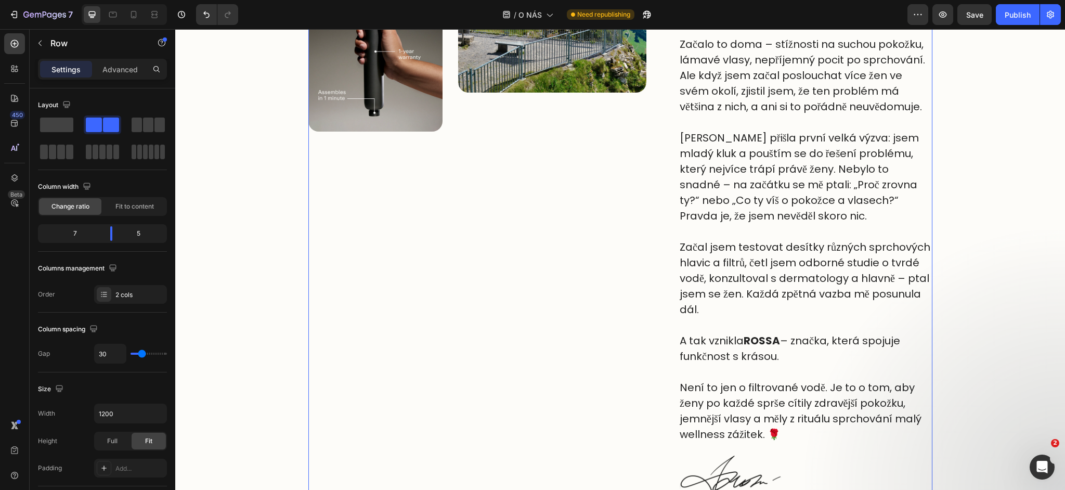
click at [570, 258] on div "Image Image Row" at bounding box center [485, 208] width 355 height 703
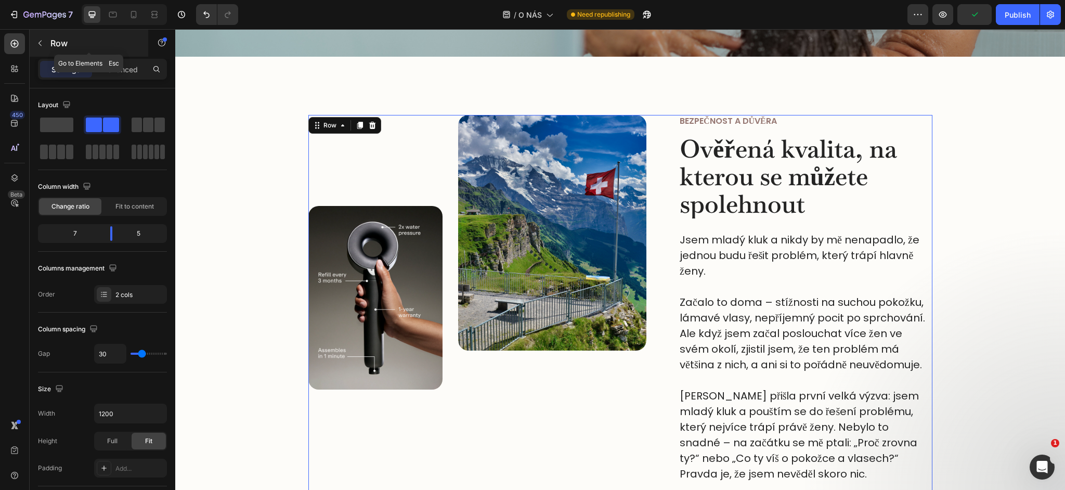
scroll to position [277, 0]
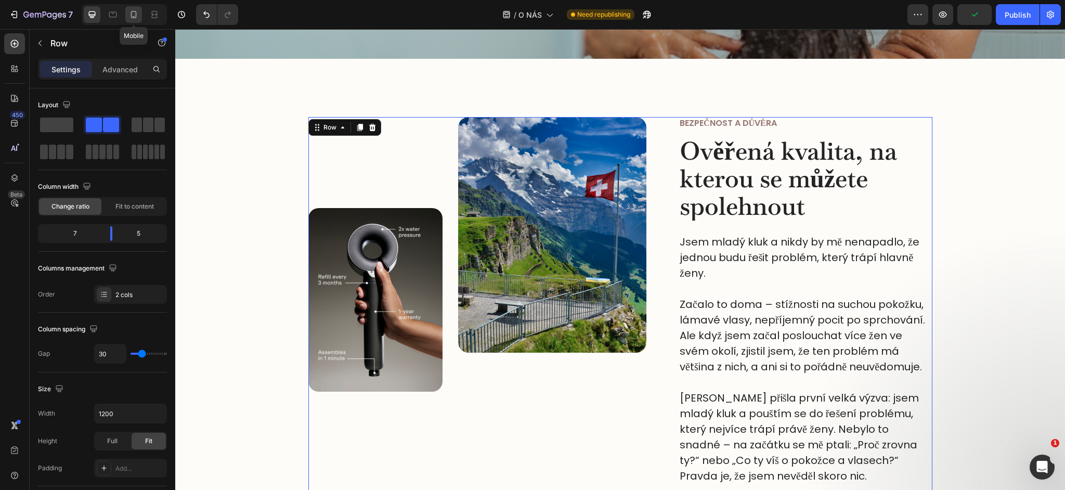
click at [138, 11] on icon at bounding box center [133, 14] width 10 height 10
type input "0"
type input "100%"
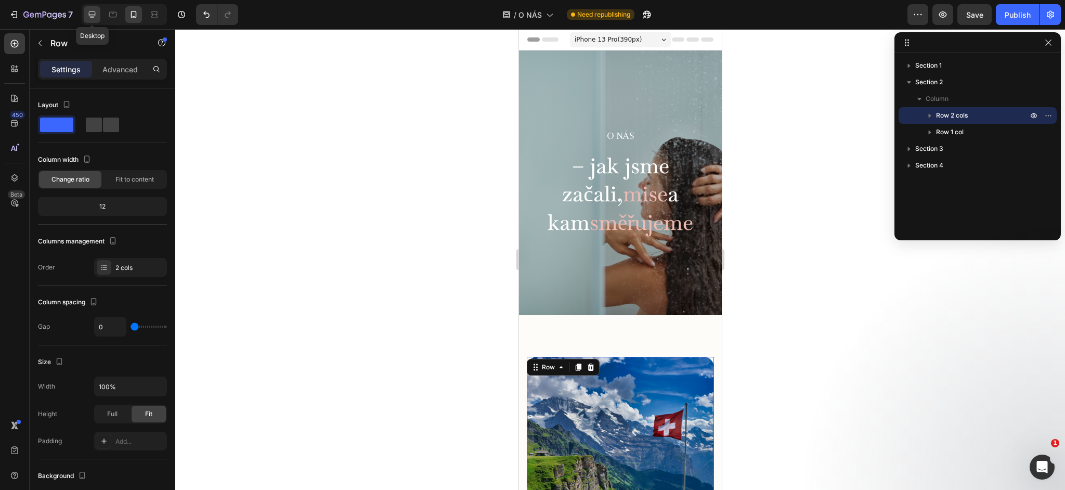
click at [98, 19] on div at bounding box center [92, 14] width 17 height 17
type input "30"
type input "1200"
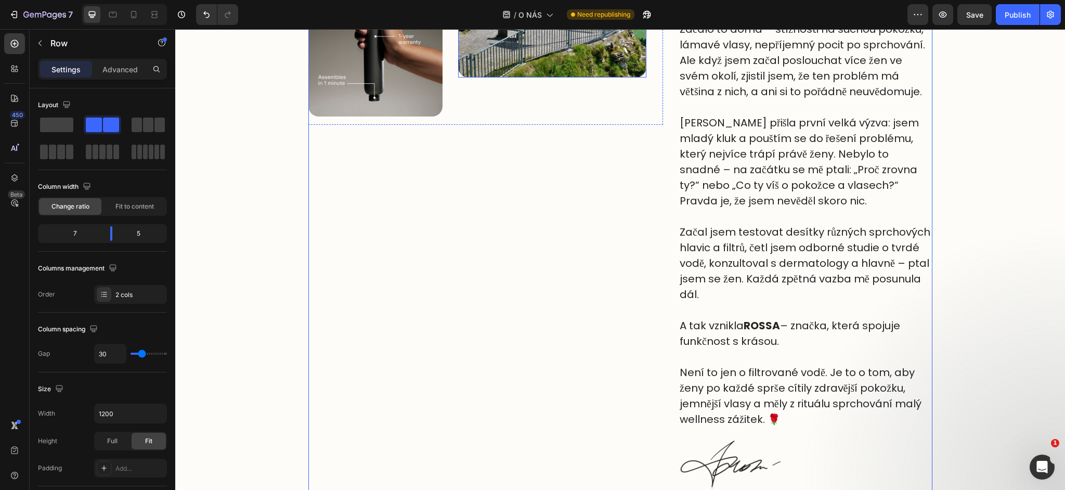
scroll to position [553, 0]
click at [798, 417] on p "⁠⁠⁠⁠⁠⁠⁠ Není to jen o filtrované vodě. Je to o tom, aby ženy po každé sprše cít…" at bounding box center [806, 387] width 252 height 78
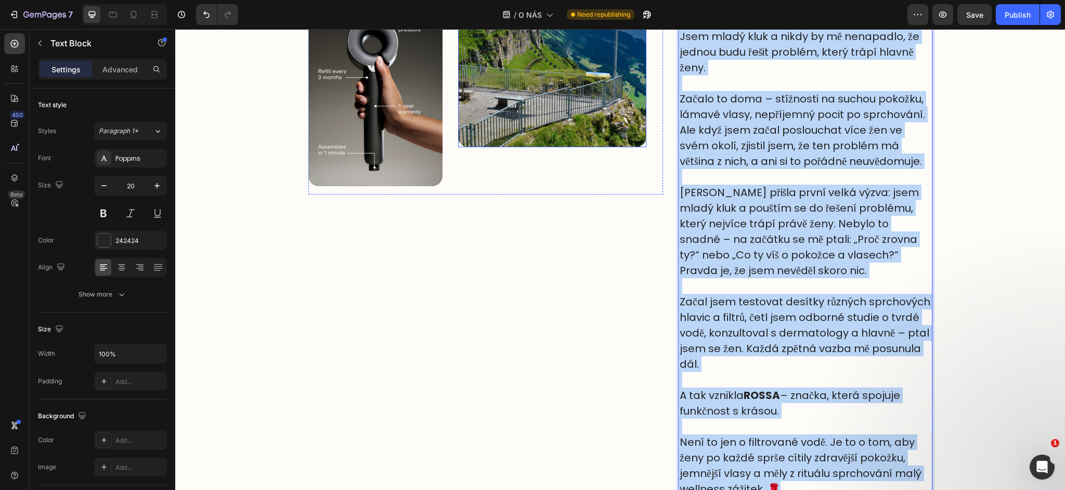
scroll to position [441, 0]
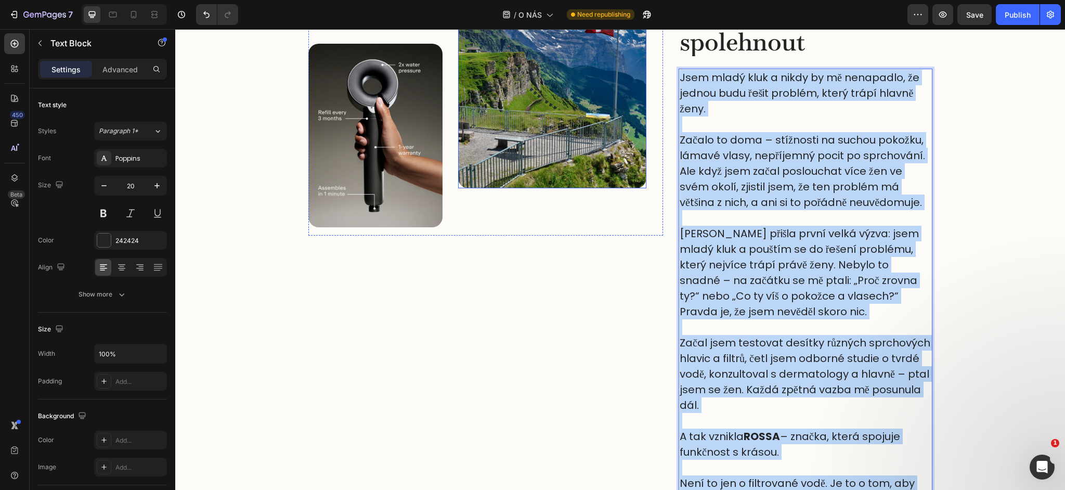
drag, startPoint x: 797, startPoint y: 420, endPoint x: 644, endPoint y: 82, distance: 371.0
click at [644, 82] on div "Image Image Row Bezpečnost a důvěra Text Block Ověřená kvalita, na kterou se mů…" at bounding box center [620, 304] width 624 height 703
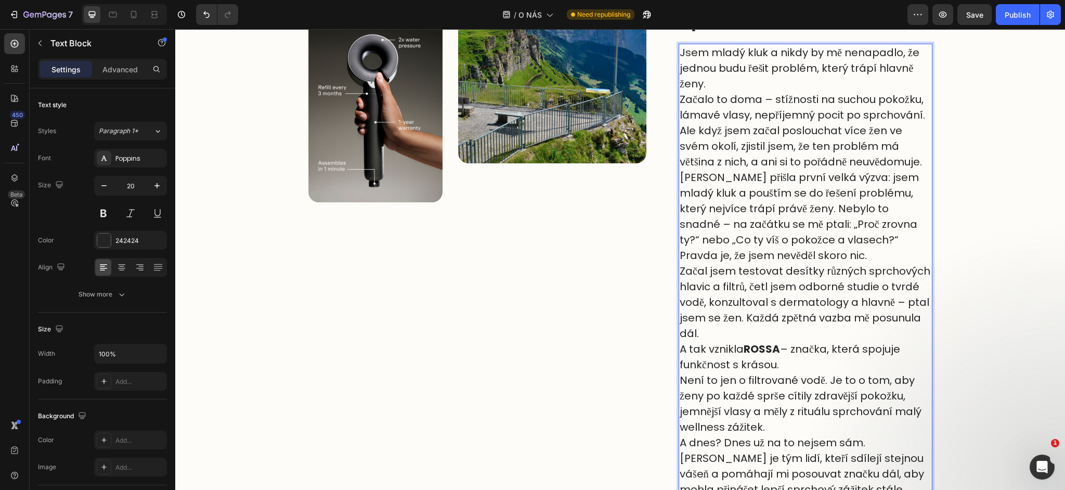
scroll to position [466, 0]
click at [721, 79] on p "Jsem mladý kluk a nikdy by mě nenapadlo, že jednou budu řešit problém, který tr…" at bounding box center [806, 84] width 252 height 78
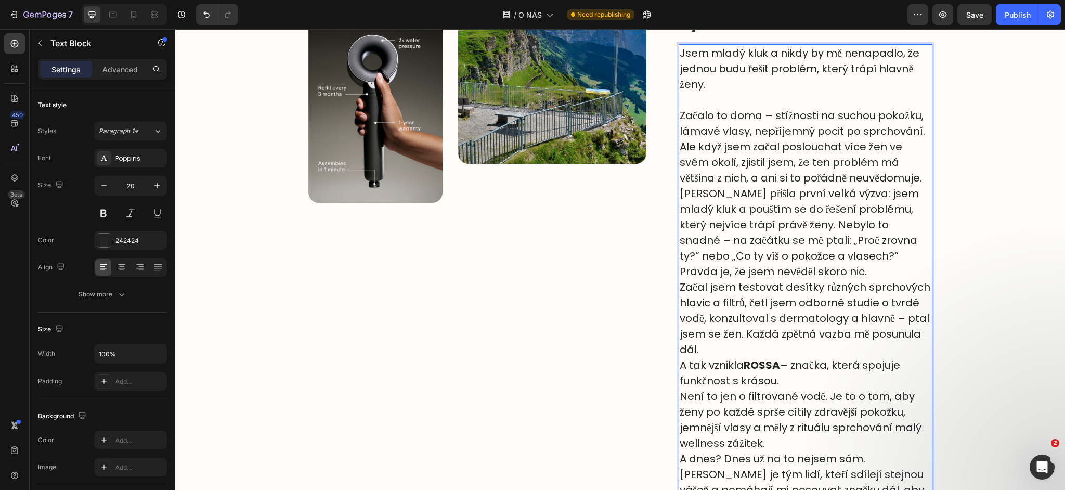
click at [929, 178] on p "Ale když jsem začal poslouchat více žen ve svém okolí, zjistil jsem, že ten pro…" at bounding box center [806, 162] width 252 height 47
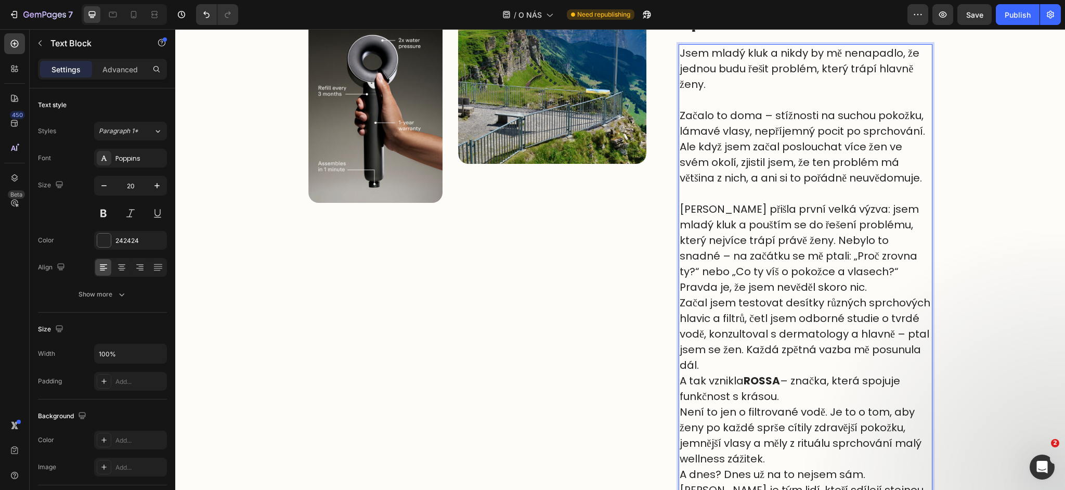
click at [760, 287] on p "Tady přišla první velká výzva: jsem mladý kluk a pouštím se do řešení problému,…" at bounding box center [806, 248] width 252 height 94
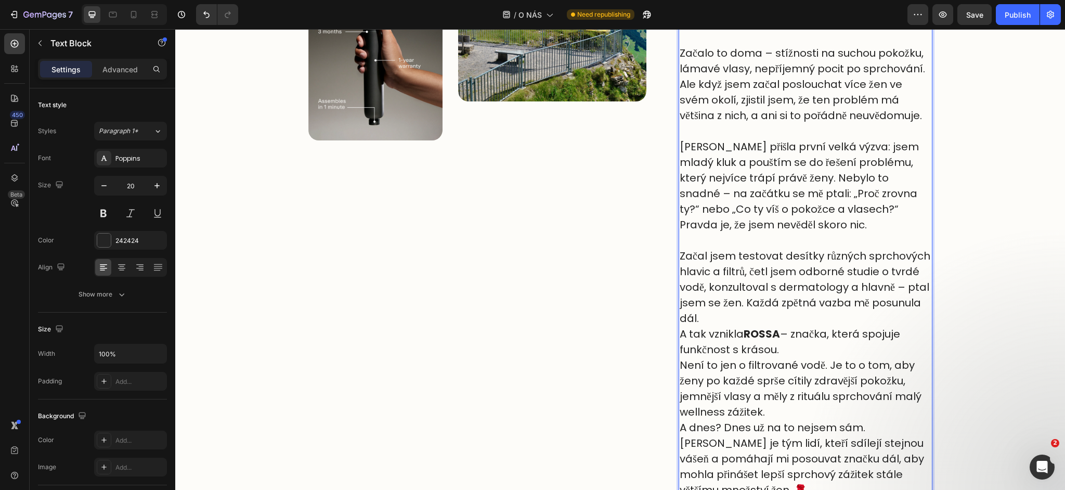
scroll to position [529, 0]
click at [743, 317] on p "Začal jsem testovat desítky různých sprchových hlavic a filtrů, četl jsem odbor…" at bounding box center [806, 286] width 252 height 78
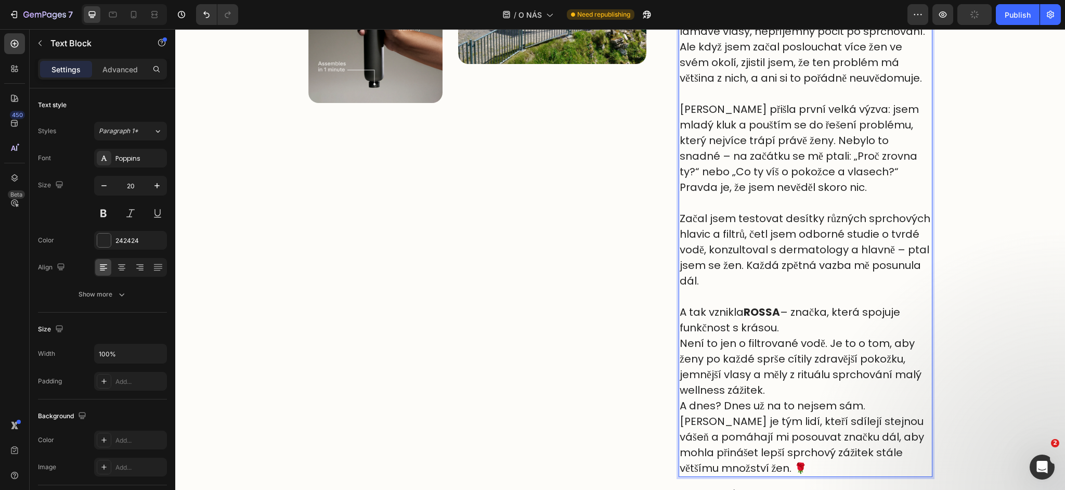
scroll to position [577, 0]
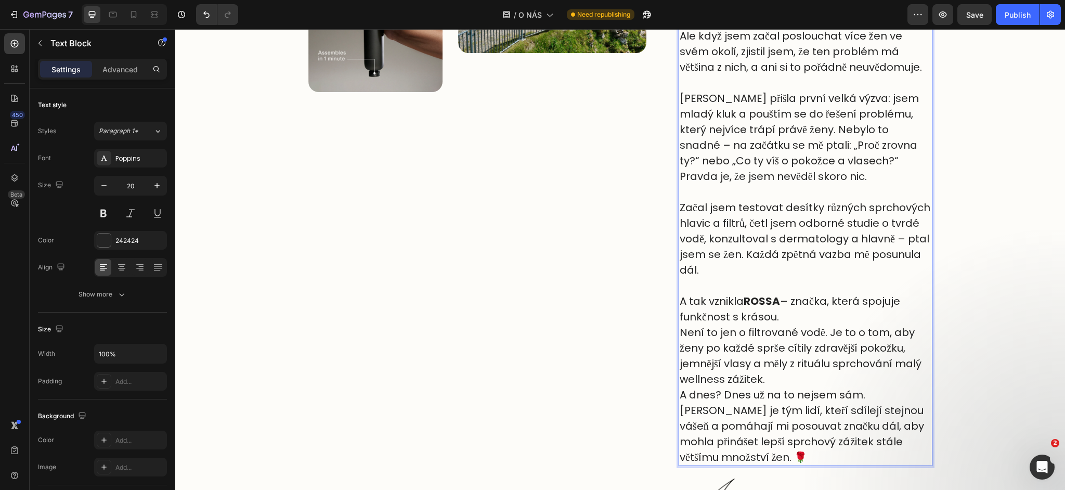
click at [802, 316] on p "A tak vznikla ROSSA – značka, která spojuje funkčnost s krásou. Není to jen o f…" at bounding box center [806, 340] width 252 height 94
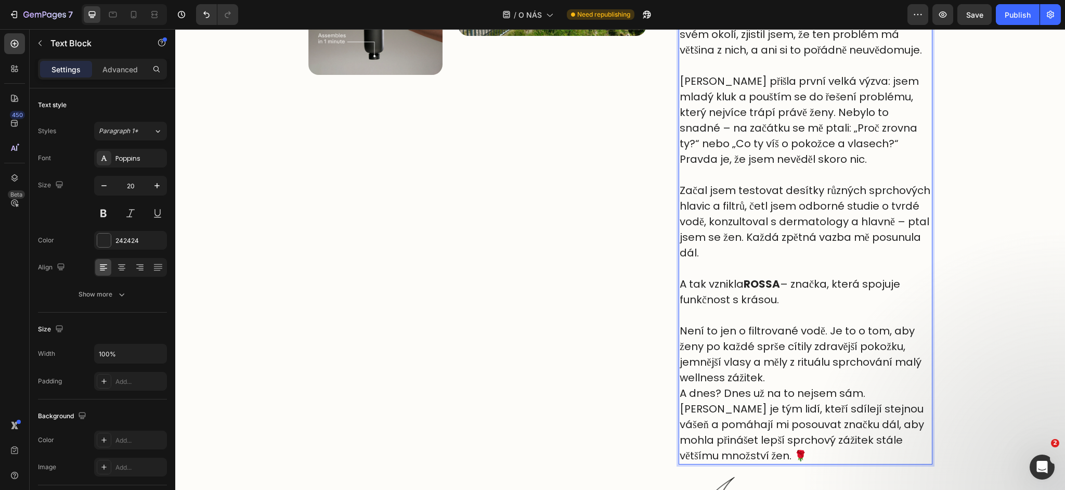
scroll to position [596, 0]
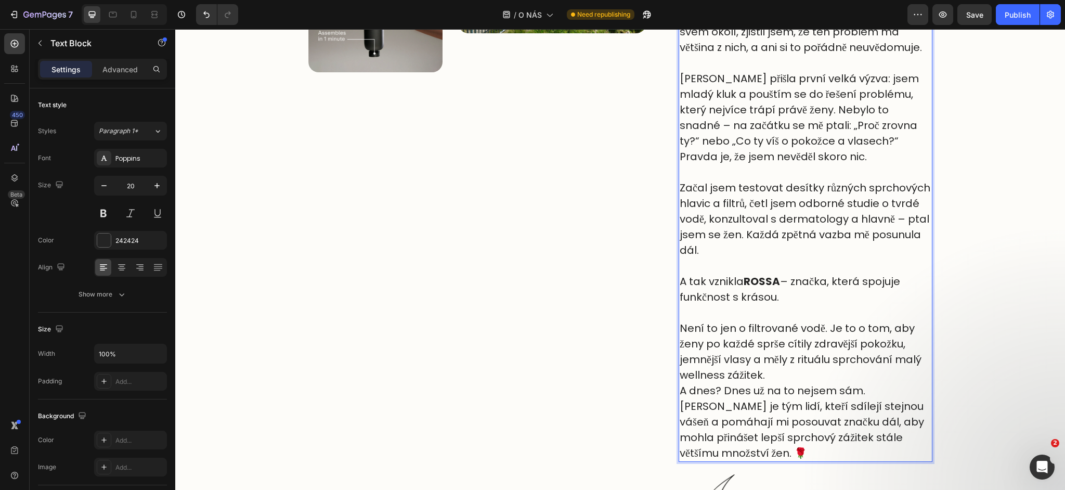
click at [788, 381] on p "⁠⁠⁠⁠⁠⁠⁠ Není to jen o filtrované vodě. Je to o tom, aby ženy po každé sprše cít…" at bounding box center [806, 344] width 252 height 78
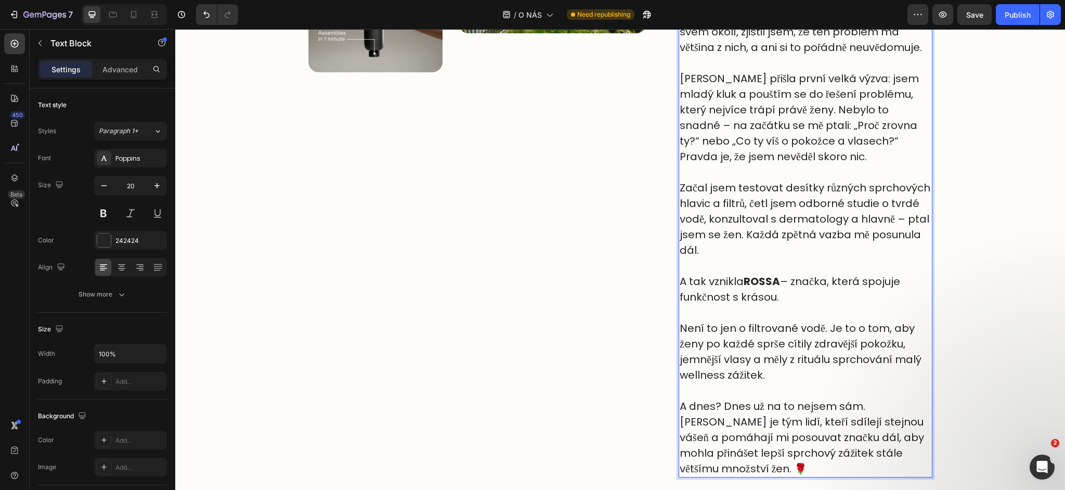
scroll to position [625, 0]
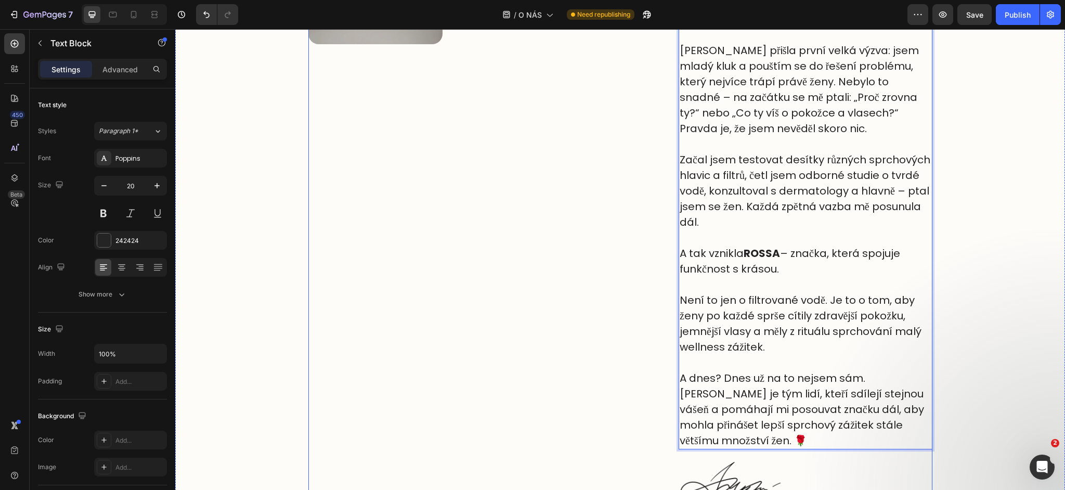
click at [581, 250] on div "Image Image Row" at bounding box center [485, 168] width 355 height 797
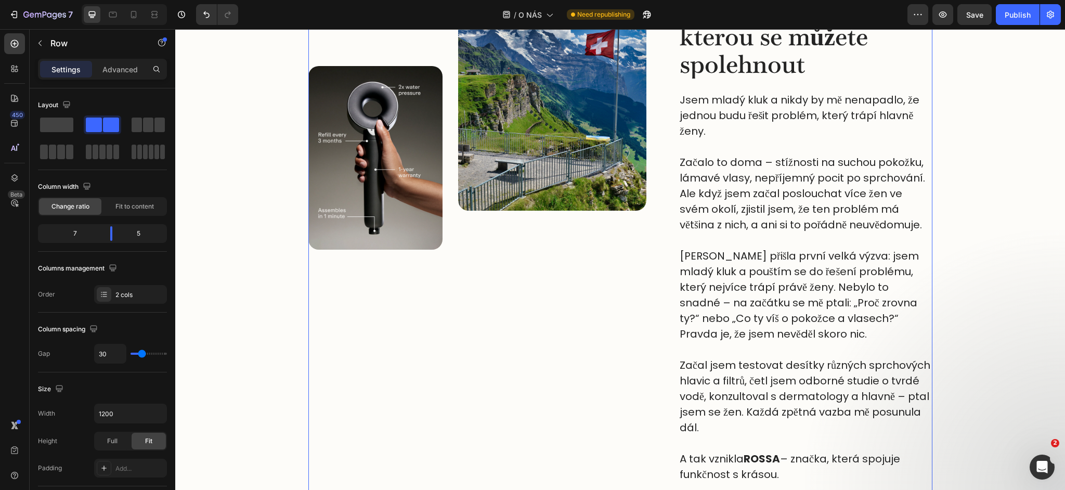
scroll to position [416, 0]
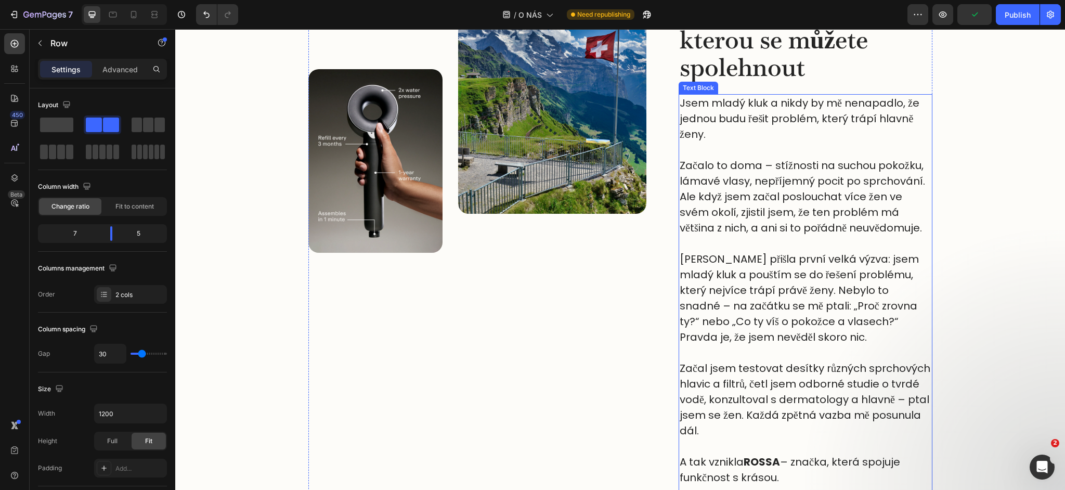
click at [729, 139] on p "Jsem mladý kluk a nikdy by mě nenapadlo, že jednou budu řešit problém, který tr…" at bounding box center [806, 118] width 252 height 47
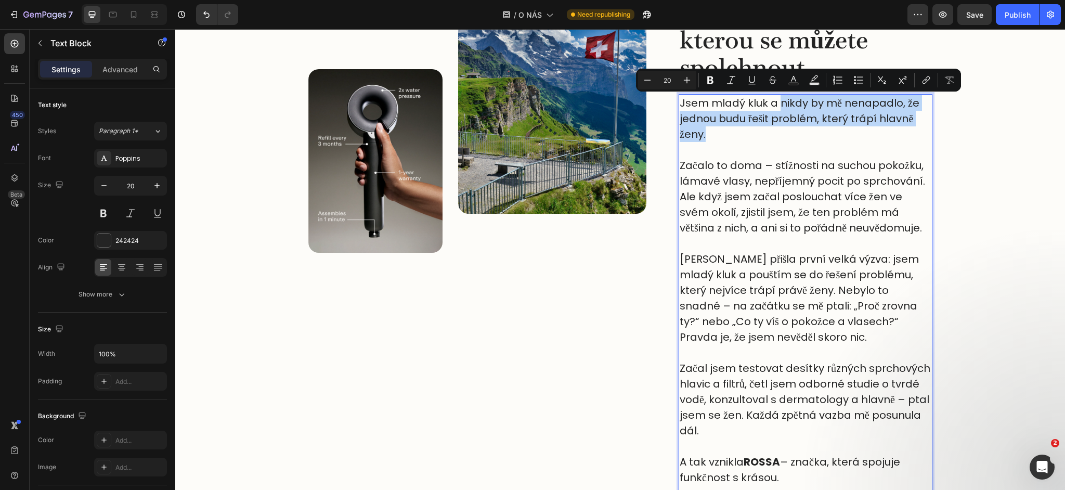
drag, startPoint x: 781, startPoint y: 103, endPoint x: 785, endPoint y: 131, distance: 27.4
click at [785, 131] on p "Jsem mladý kluk a nikdy by mě nenapadlo, že jednou budu řešit problém, který tr…" at bounding box center [806, 118] width 252 height 47
copy p "nikdy by mě nenapadlo, že jednou budu řešit problém, který trápí hlavně ženy."
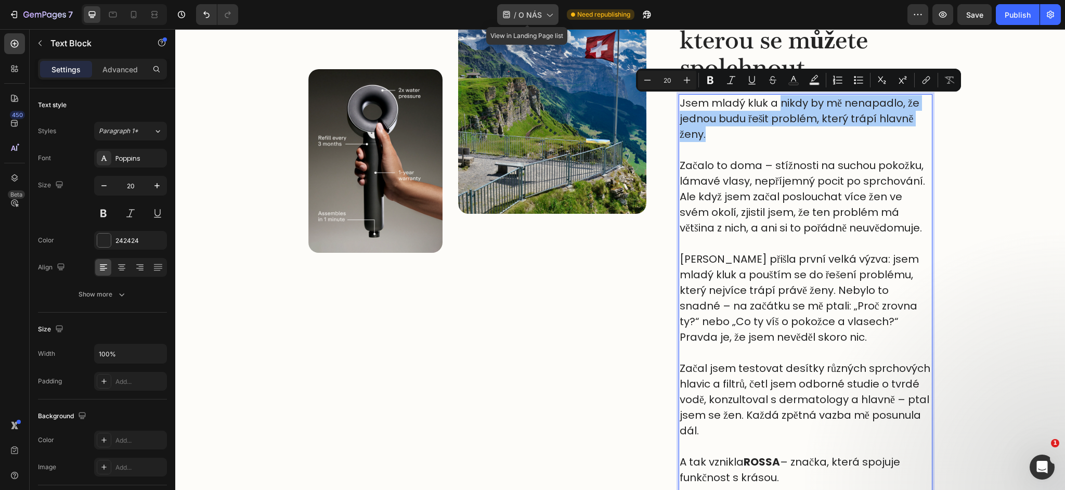
click at [545, 19] on icon at bounding box center [549, 14] width 10 height 10
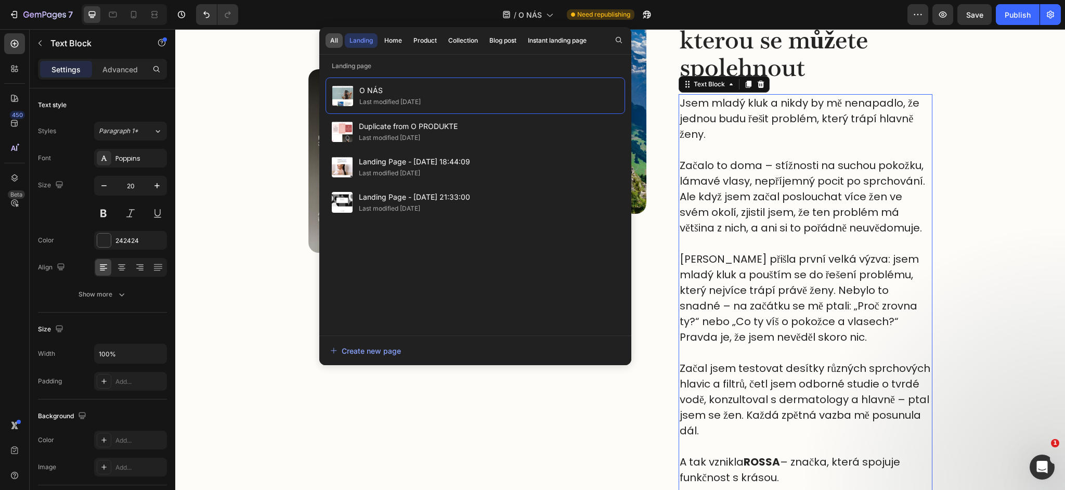
click at [336, 45] on button "All" at bounding box center [334, 40] width 17 height 15
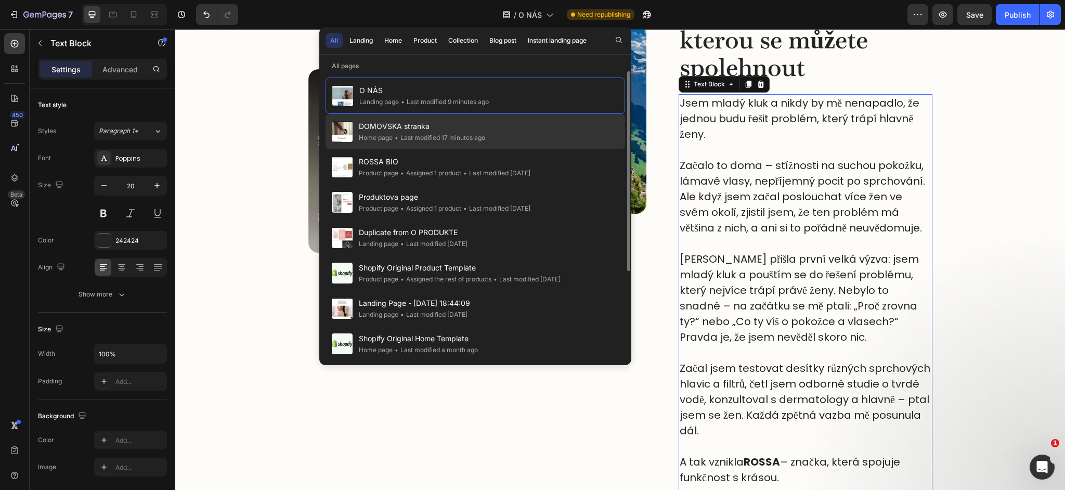
click at [409, 132] on span "DOMOVSKA stranka" at bounding box center [422, 126] width 126 height 12
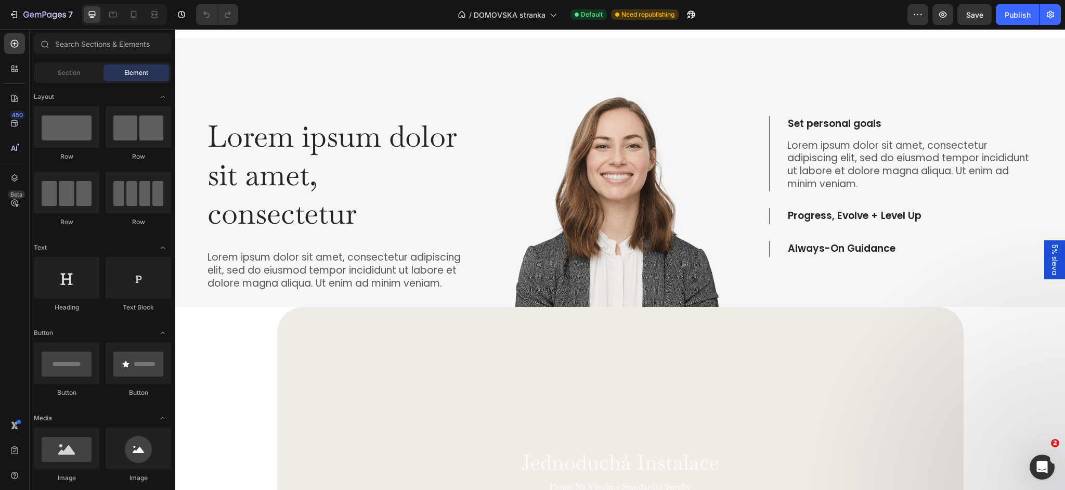
scroll to position [1485, 0]
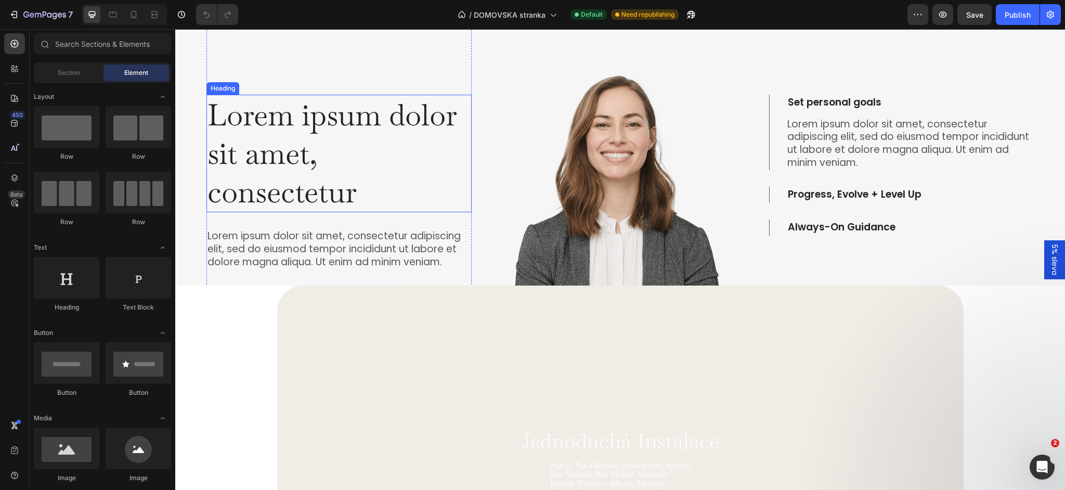
click at [349, 143] on h2 "Lorem ipsum dolor sit amet, consectetur" at bounding box center [338, 154] width 265 height 118
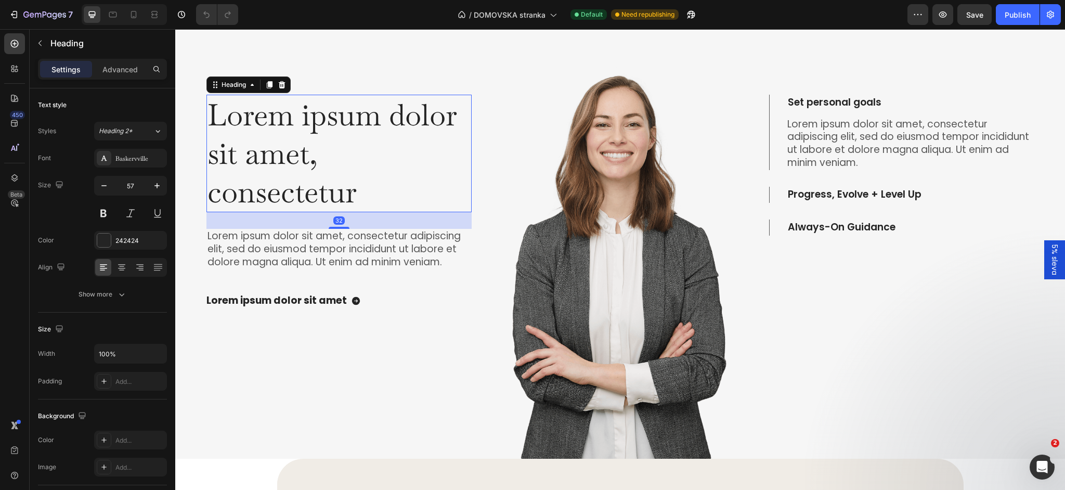
click at [341, 152] on h2 "Lorem ipsum dolor sit amet, consectetur" at bounding box center [338, 154] width 265 height 118
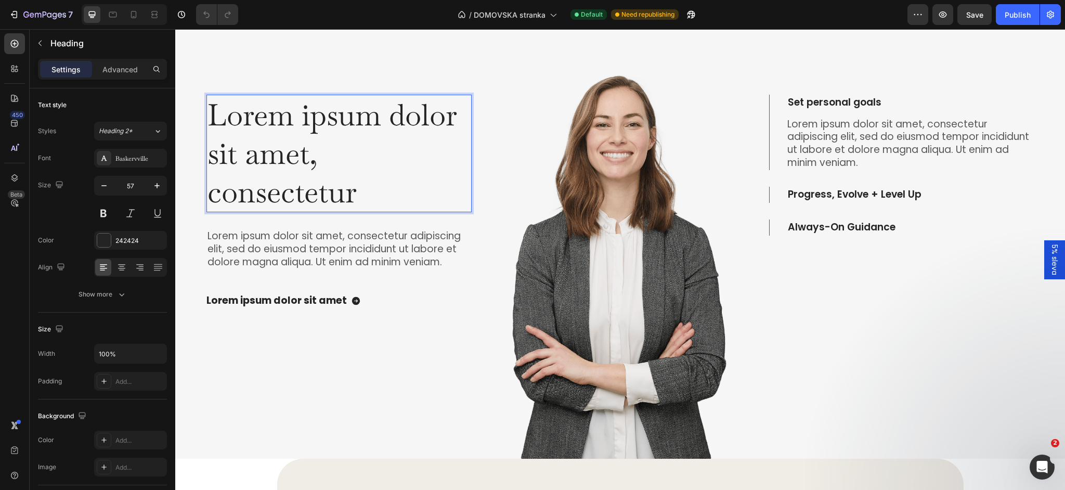
click at [341, 152] on p "Lorem ipsum dolor sit amet, consectetur" at bounding box center [338, 153] width 263 height 115
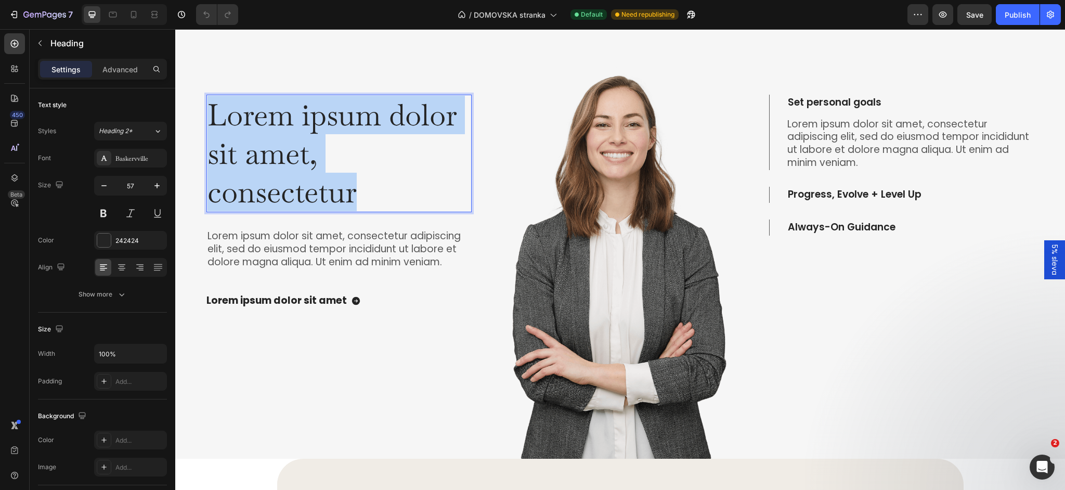
click at [341, 152] on p "Lorem ipsum dolor sit amet, consectetur" at bounding box center [338, 153] width 263 height 115
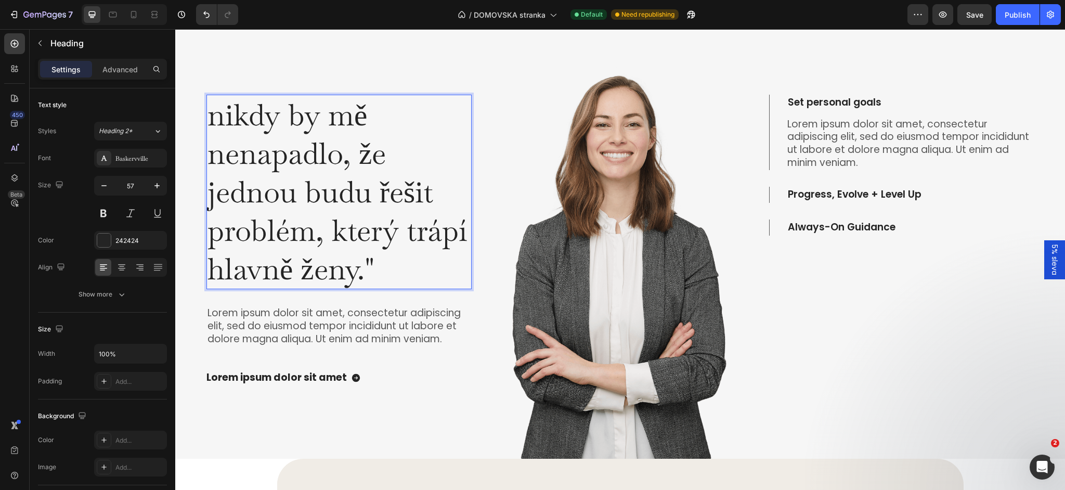
click at [209, 118] on p "nikdy by mě nenapadlo, že jednou budu řešit problém, který trápí hlavně ženy."" at bounding box center [338, 192] width 263 height 192
click at [498, 150] on img at bounding box center [619, 238] width 265 height 443
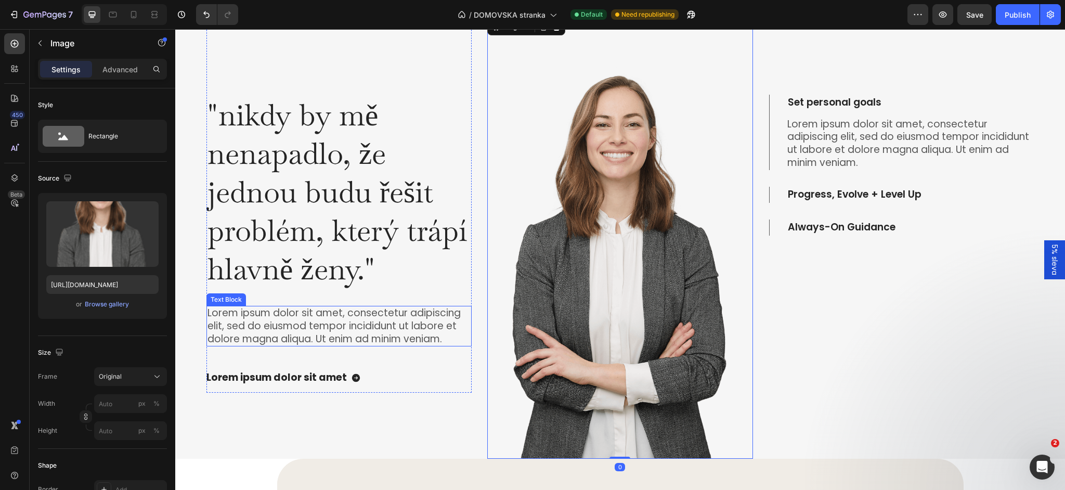
click at [376, 333] on p "Lorem ipsum dolor sit amet, consectetur adipiscing elit, sed do eiusmod tempor …" at bounding box center [338, 326] width 263 height 38
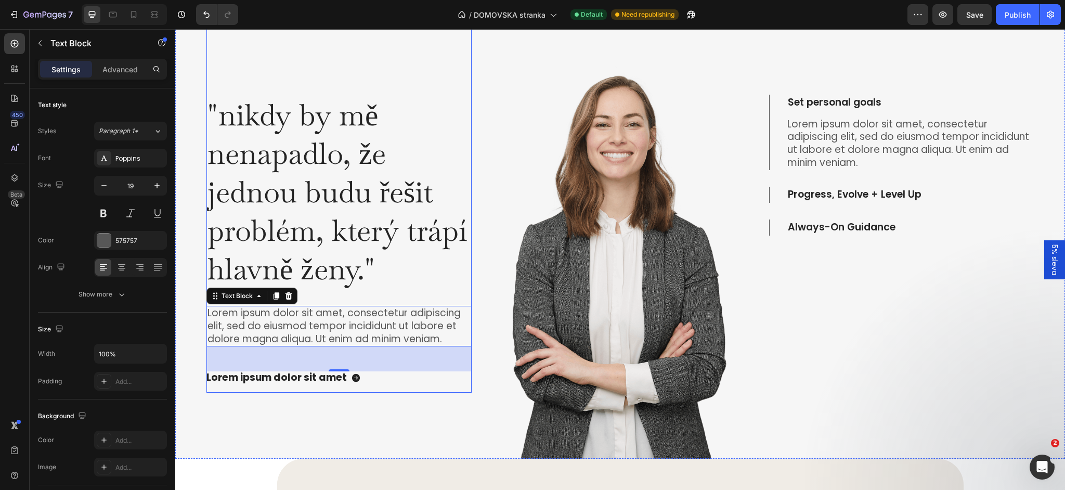
click at [348, 70] on div ""nikdy by mě nenapadlo, že jednou budu řešit problém, který trápí hlavně ženy."…" at bounding box center [338, 205] width 265 height 376
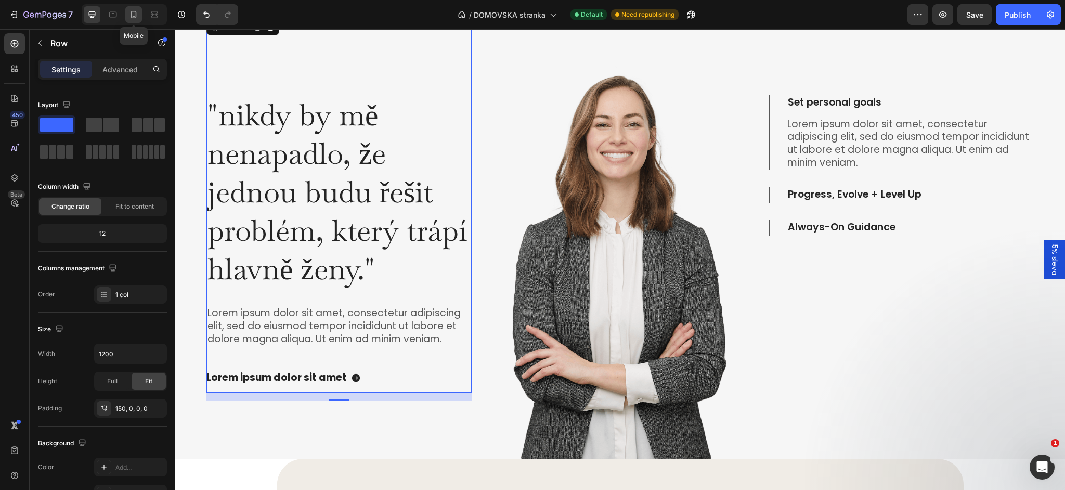
click at [135, 16] on icon at bounding box center [133, 14] width 10 height 10
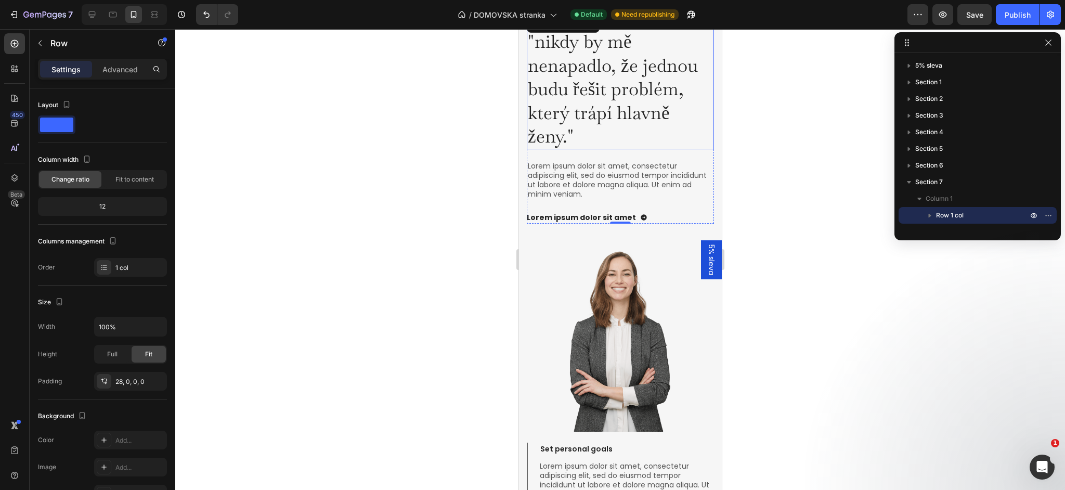
scroll to position [1377, 0]
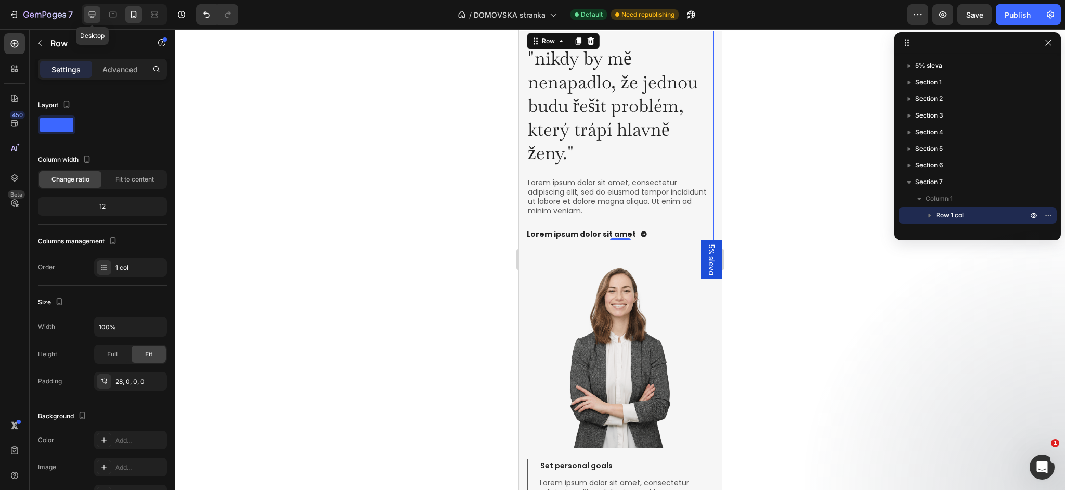
click at [88, 19] on icon at bounding box center [92, 14] width 10 height 10
type input "1200"
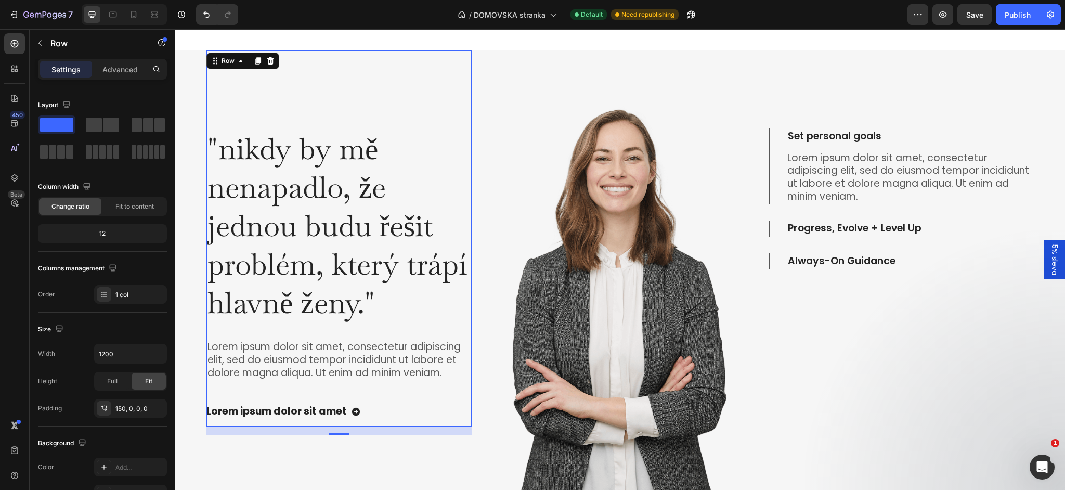
scroll to position [1463, 0]
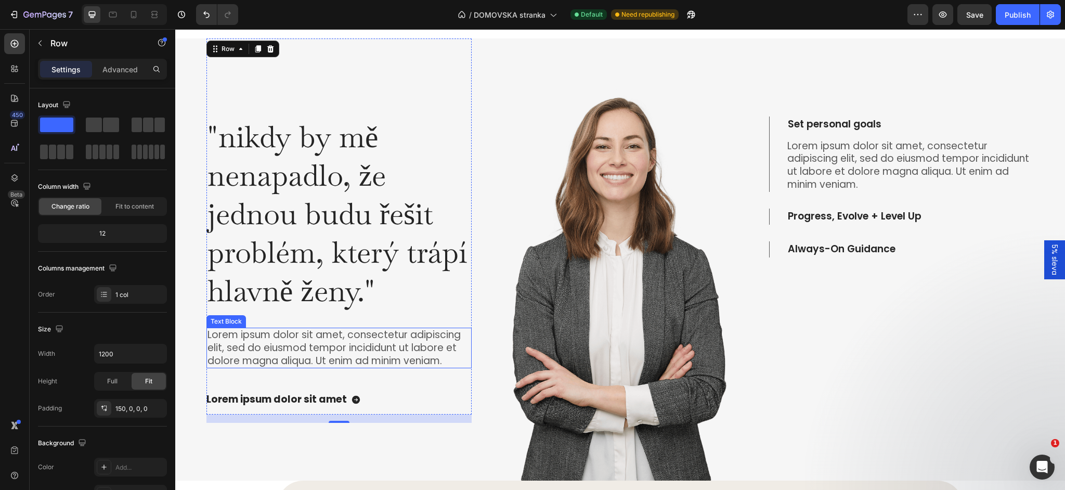
click at [322, 343] on p "Lorem ipsum dolor sit amet, consectetur adipiscing elit, sed do eiusmod tempor …" at bounding box center [338, 348] width 263 height 38
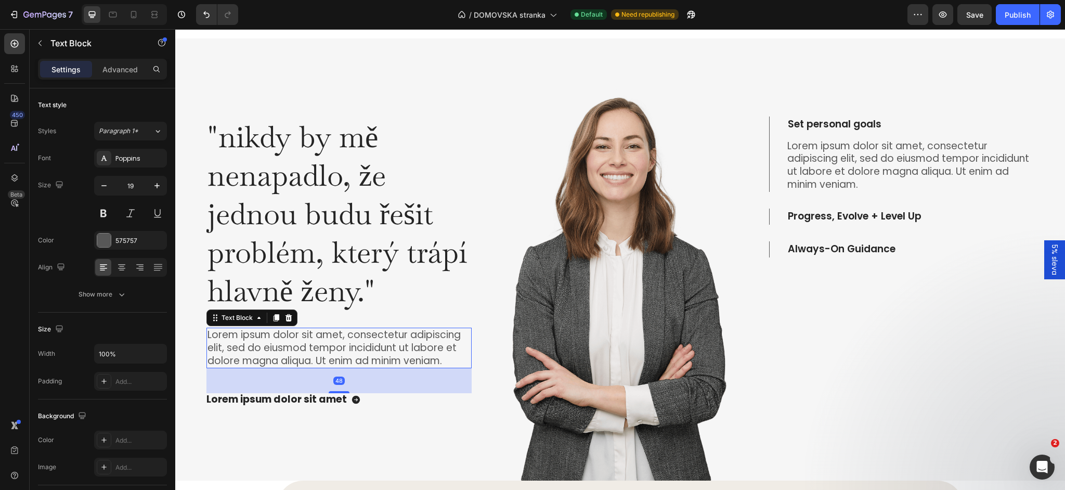
click at [308, 345] on p "Lorem ipsum dolor sit amet, consectetur adipiscing elit, sed do eiusmod tempor …" at bounding box center [338, 348] width 263 height 38
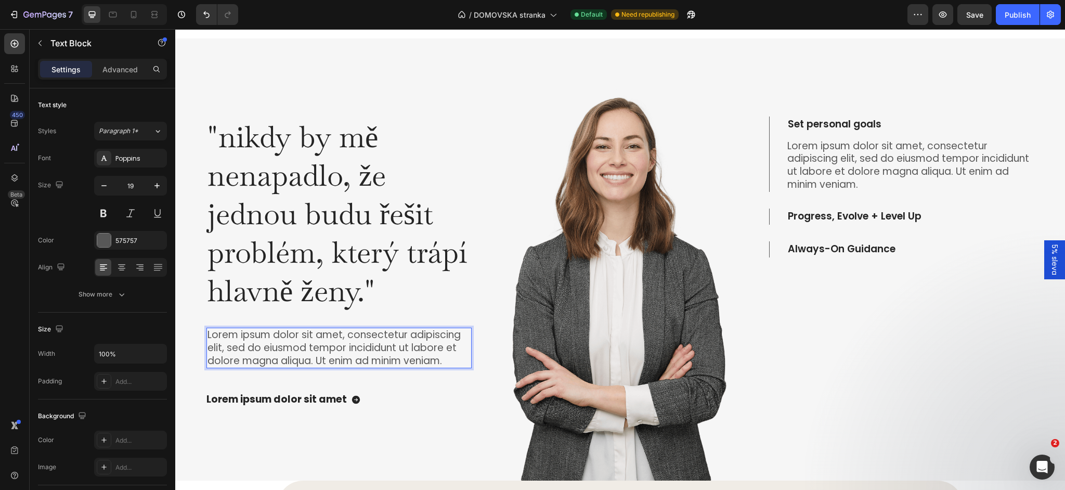
click at [308, 345] on p "Lorem ipsum dolor sit amet, consectetur adipiscing elit, sed do eiusmod tempor …" at bounding box center [338, 348] width 263 height 38
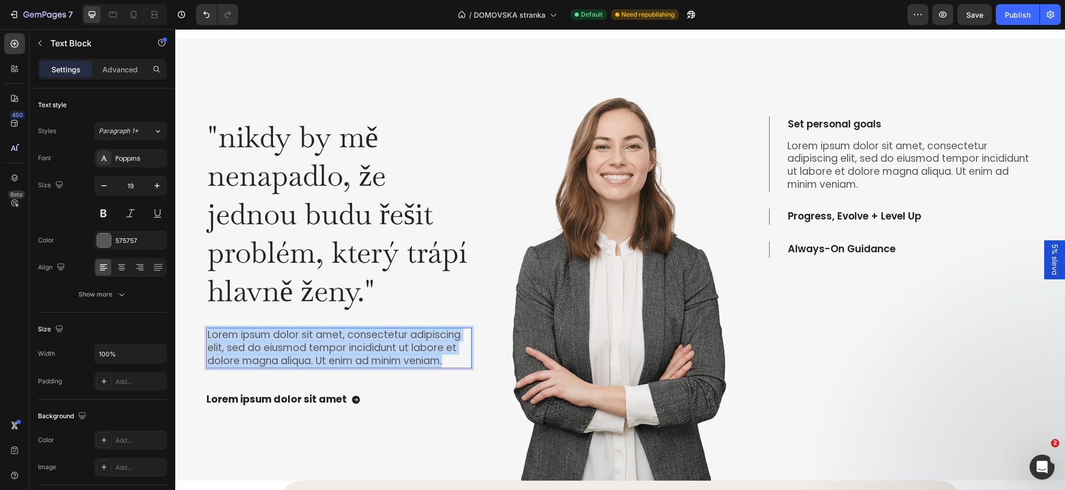
click at [308, 345] on p "Lorem ipsum dolor sit amet, consectetur adipiscing elit, sed do eiusmod tempor …" at bounding box center [338, 348] width 263 height 38
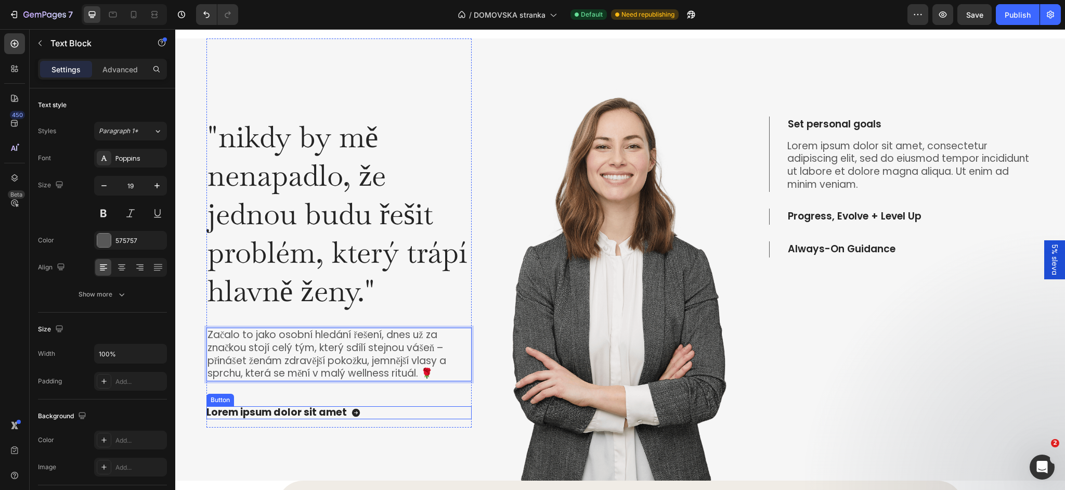
click at [393, 413] on div "Lorem ipsum dolor sit amet Button" at bounding box center [338, 412] width 265 height 13
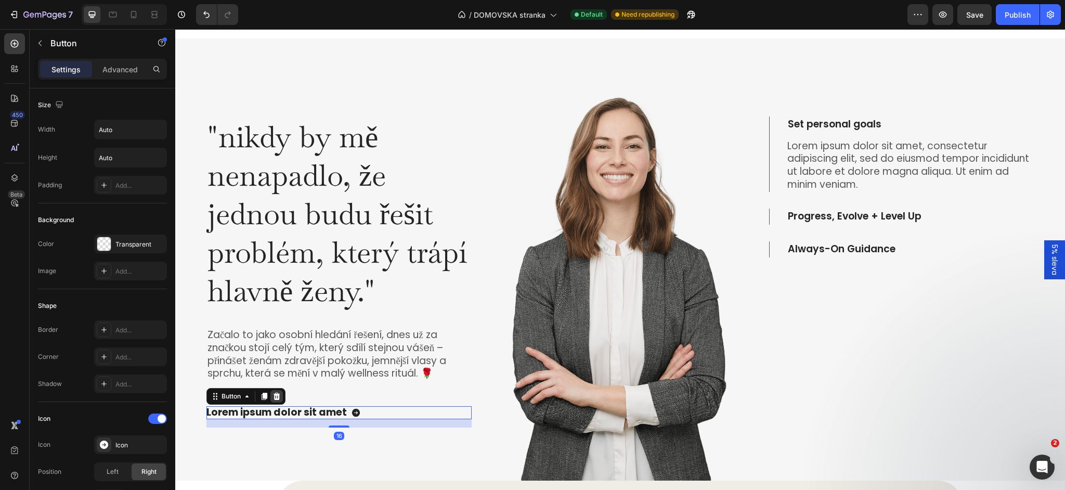
click at [275, 396] on icon at bounding box center [277, 396] width 7 height 7
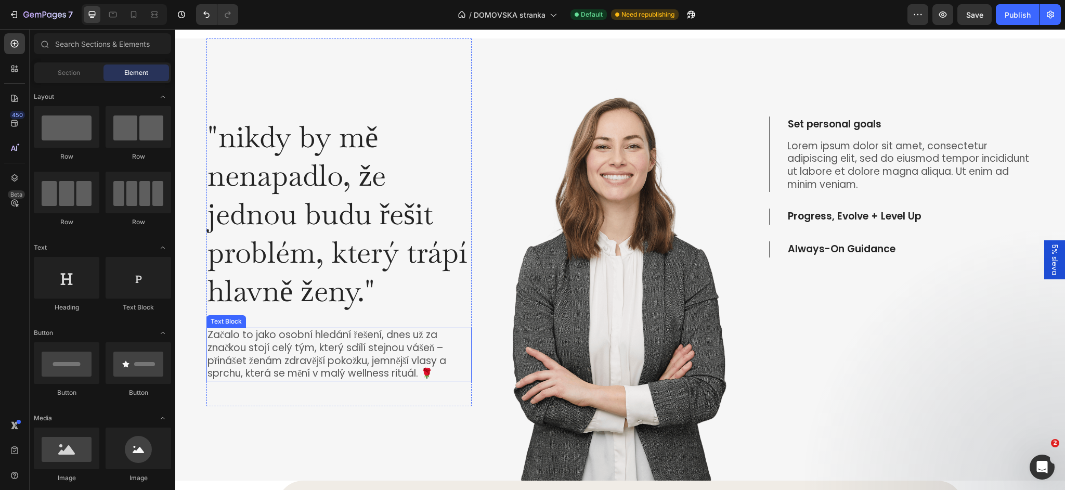
click at [345, 349] on p "Začalo to jako osobní hledání řešení, dnes už za značkou stojí celý tým, který …" at bounding box center [338, 354] width 263 height 51
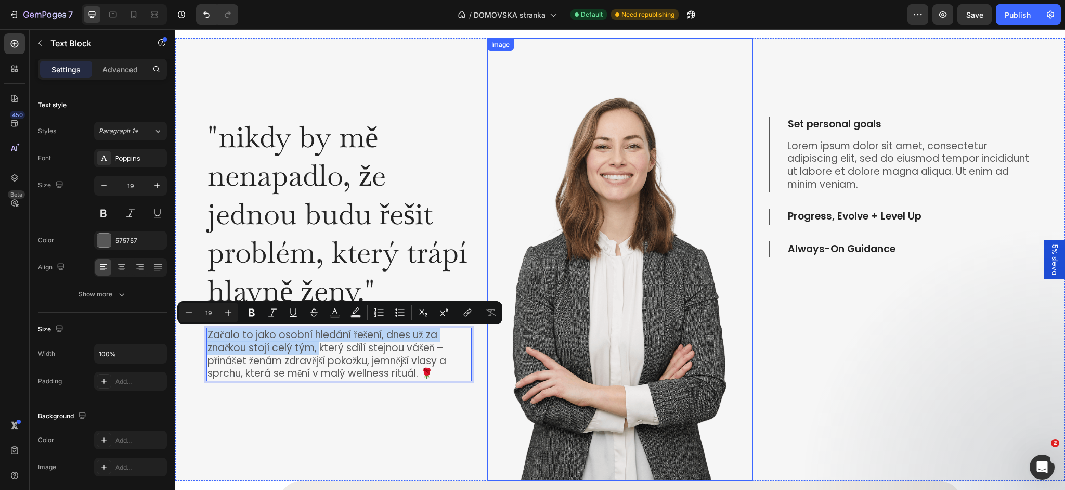
drag, startPoint x: 322, startPoint y: 352, endPoint x: 577, endPoint y: 270, distance: 267.6
click at [419, 403] on div ""nikdy by mě nenapadlo, že jednou budu řešit problém, který trápí hlavně ženy."…" at bounding box center [338, 261] width 265 height 290
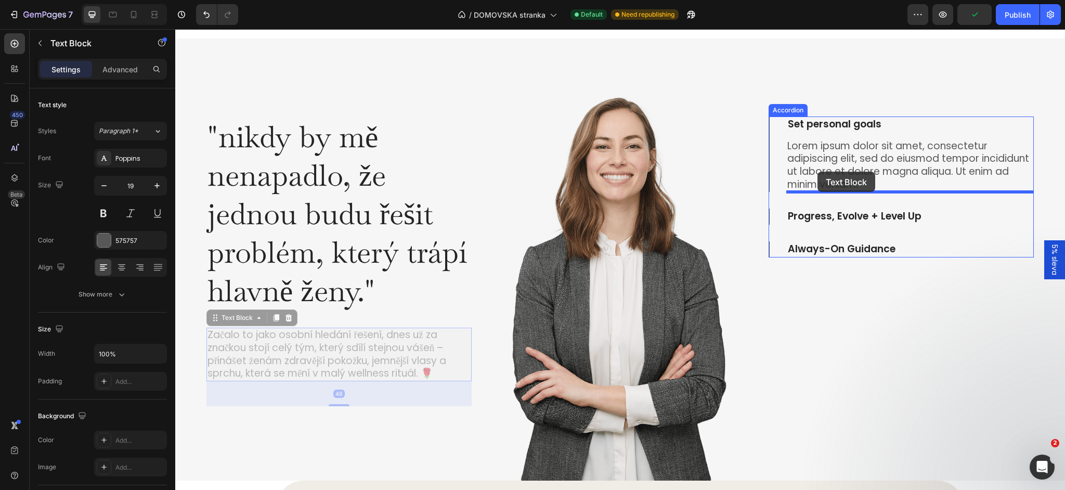
drag, startPoint x: 395, startPoint y: 370, endPoint x: 817, endPoint y: 172, distance: 467.1
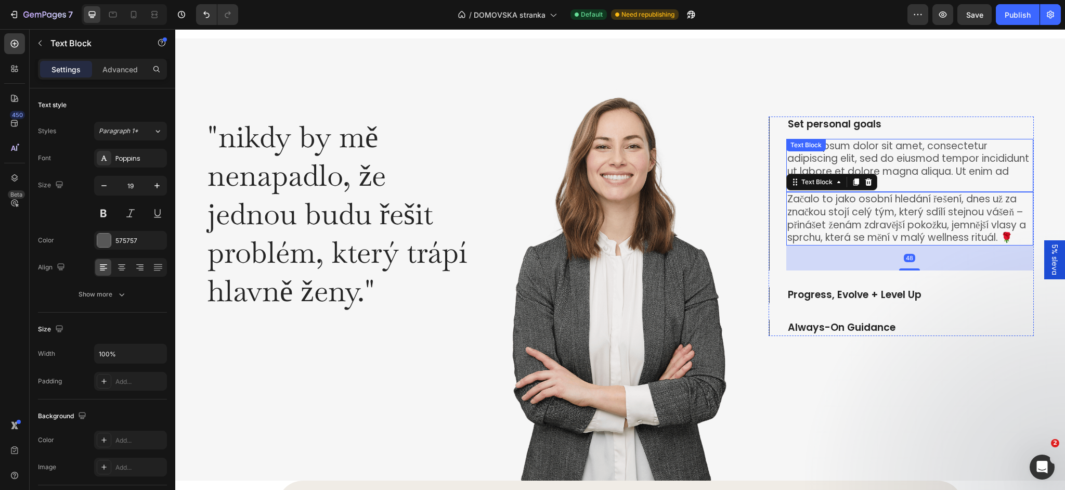
click at [839, 158] on p "Lorem ipsum dolor sit amet, consectetur adipiscing elit, sed do eiusmod tempor …" at bounding box center [909, 165] width 245 height 51
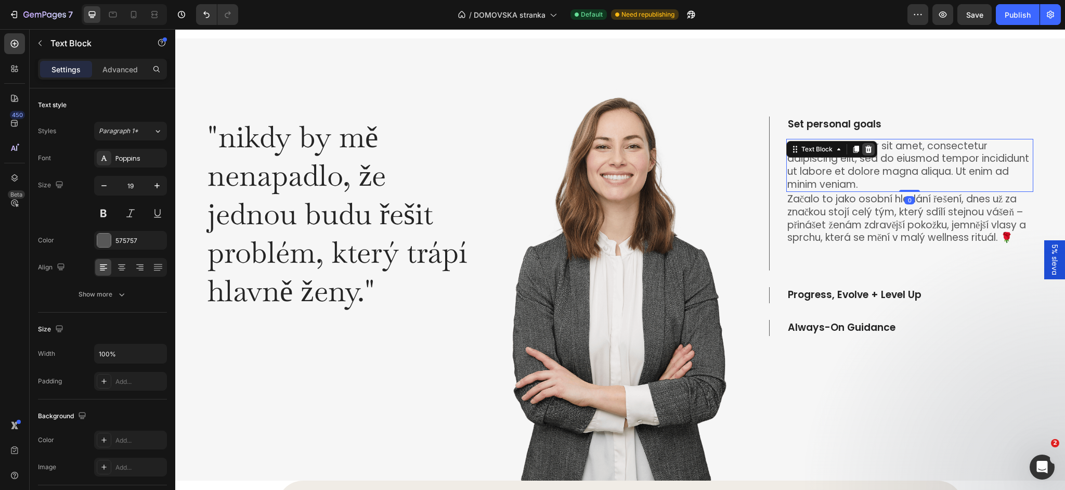
click at [867, 150] on icon at bounding box center [868, 149] width 8 height 8
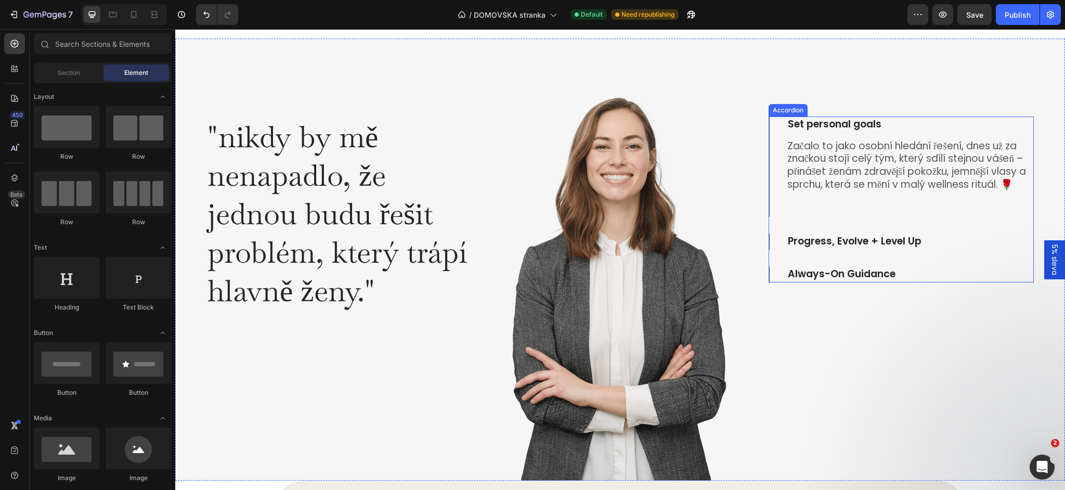
click at [843, 245] on p "Progress, Evolve + Level Up" at bounding box center [855, 241] width 134 height 13
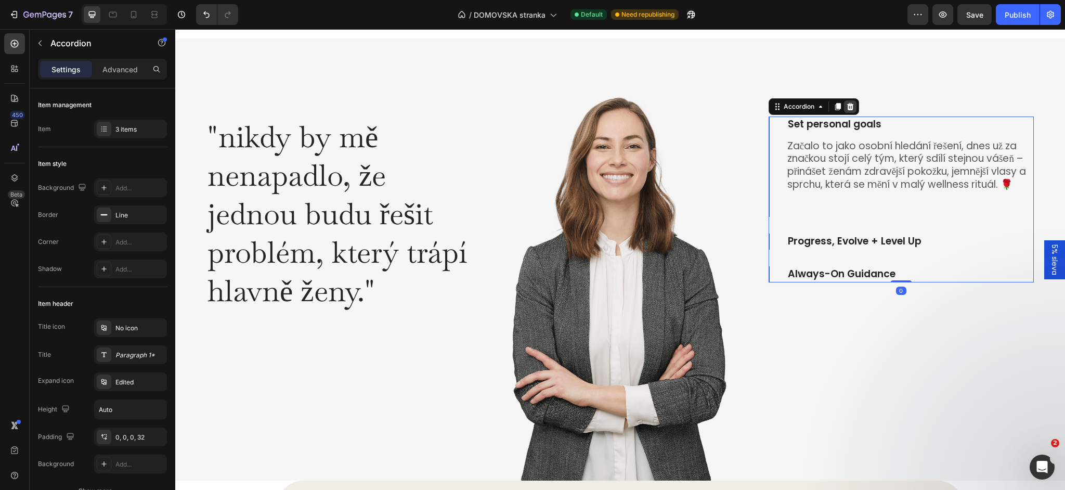
click at [848, 107] on icon at bounding box center [850, 106] width 7 height 7
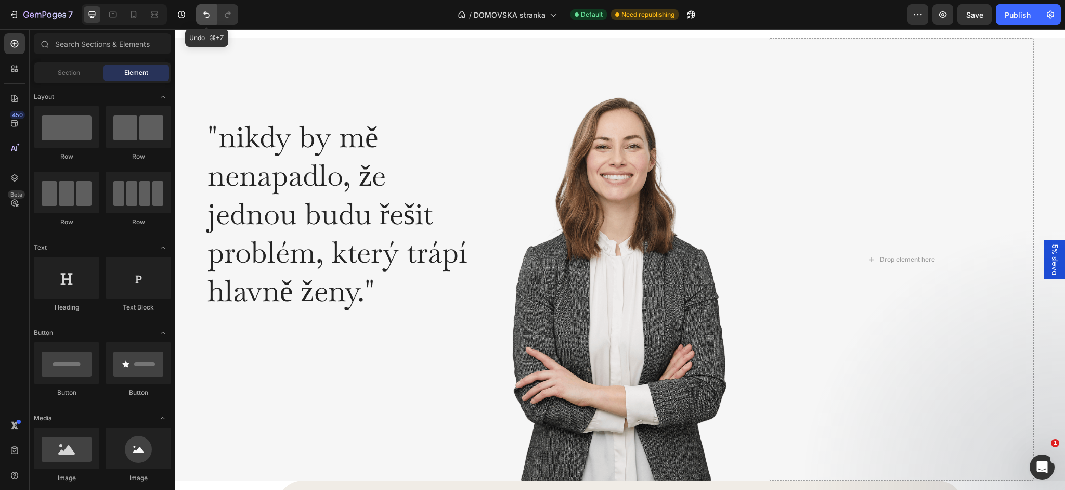
click at [205, 22] on button "Undo/Redo" at bounding box center [206, 14] width 21 height 21
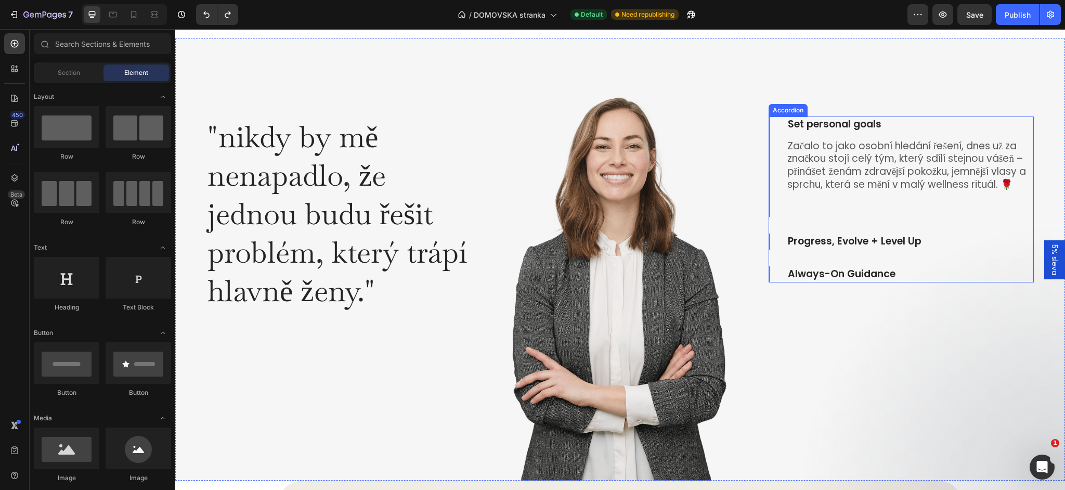
click at [829, 240] on p "Progress, Evolve + Level Up" at bounding box center [855, 241] width 134 height 13
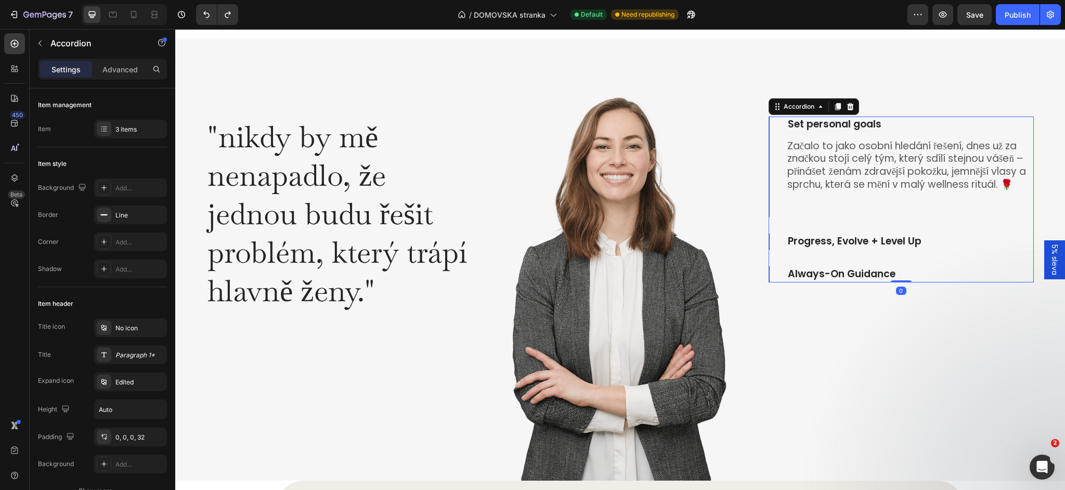
click at [821, 243] on p "Progress, Evolve + Level Up" at bounding box center [855, 241] width 134 height 13
click at [841, 255] on div "Set personal goals Začalo to jako osobní hledání řešení, dnes už za značkou sto…" at bounding box center [901, 199] width 265 height 166
click at [123, 136] on div "3 items" at bounding box center [130, 129] width 73 height 19
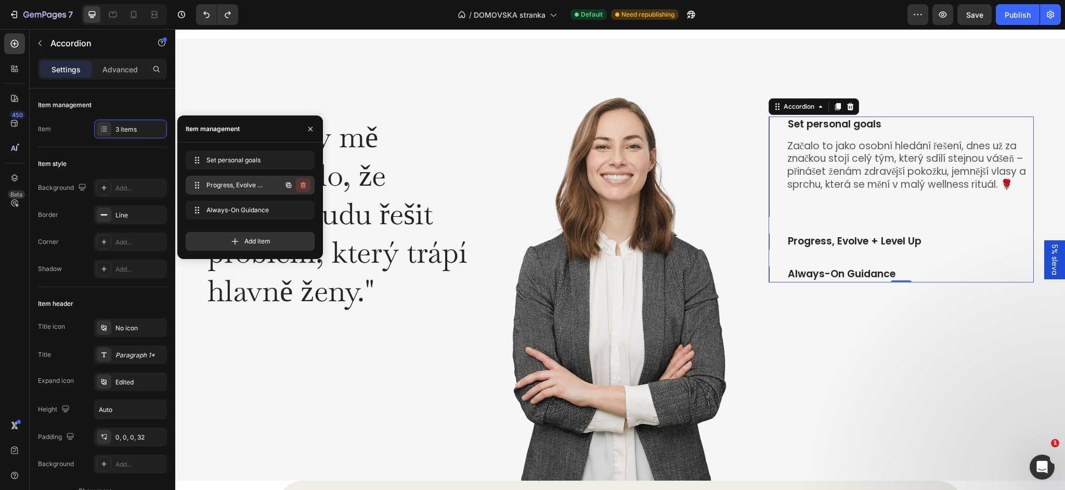
click at [306, 187] on icon "button" at bounding box center [303, 185] width 8 height 8
click at [306, 187] on button "Delete" at bounding box center [296, 185] width 29 height 15
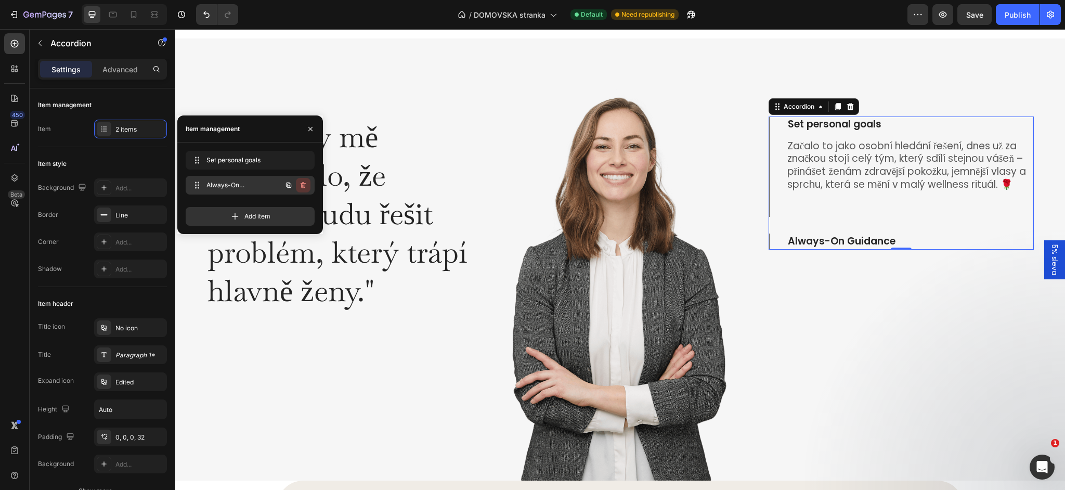
click at [300, 187] on icon "button" at bounding box center [303, 185] width 8 height 8
click at [300, 187] on div "Delete" at bounding box center [296, 184] width 19 height 9
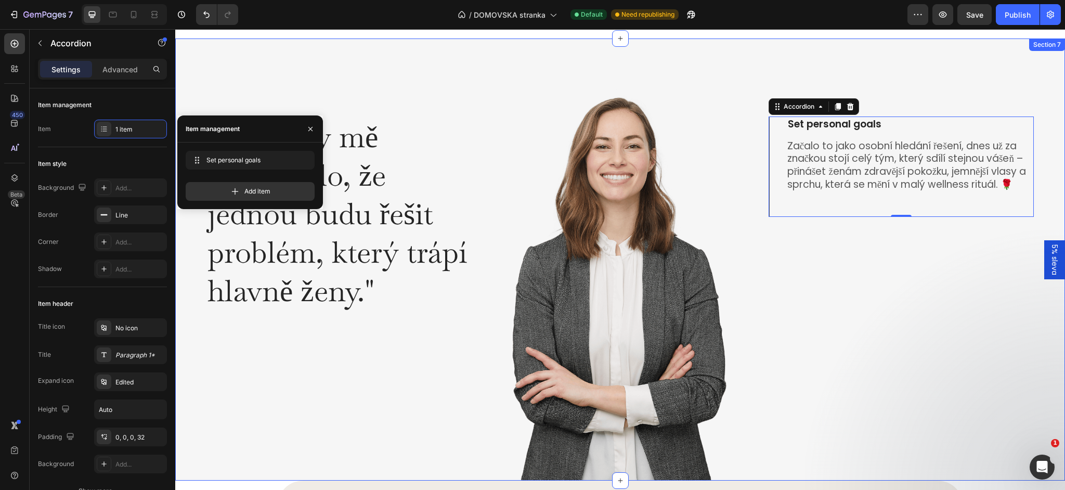
click at [798, 334] on div "Set personal goals Začalo to jako osobní hledání řešení, dnes už za značkou sto…" at bounding box center [901, 259] width 265 height 443
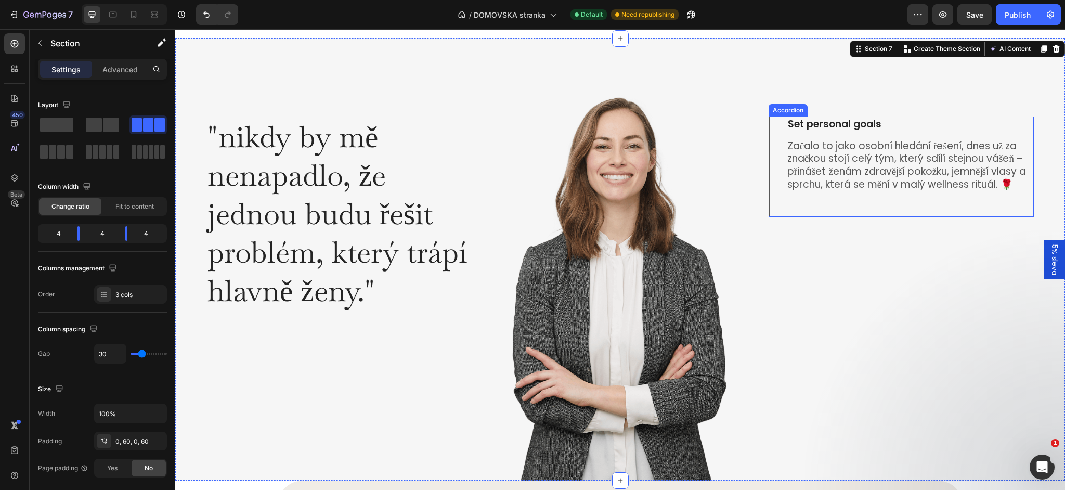
click at [816, 123] on p "Set personal goals" at bounding box center [835, 124] width 94 height 13
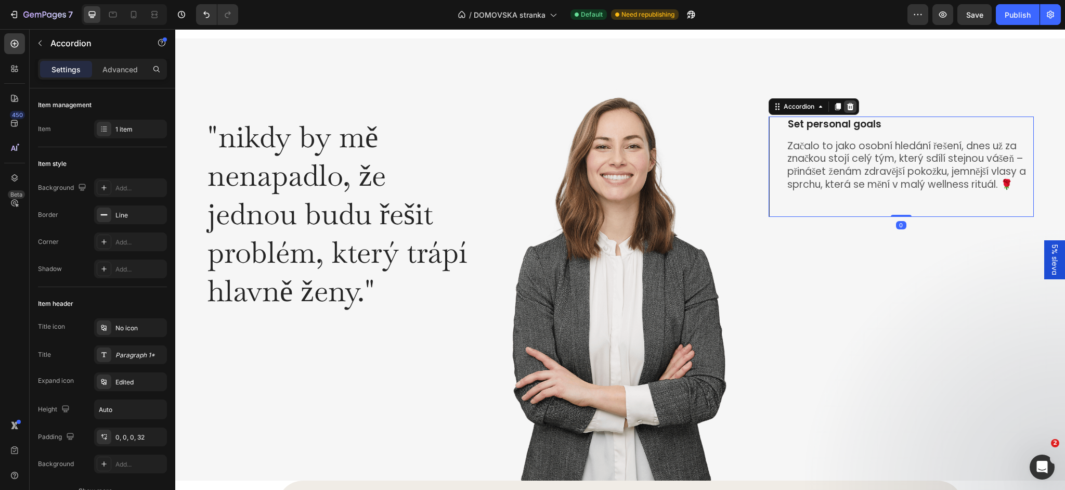
click at [849, 108] on icon at bounding box center [850, 106] width 8 height 8
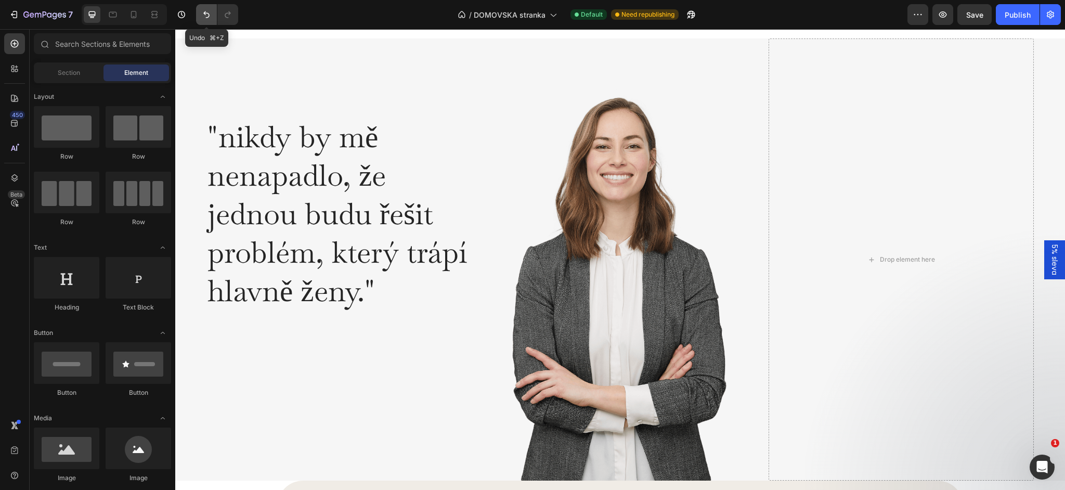
click at [198, 15] on button "Undo/Redo" at bounding box center [206, 14] width 21 height 21
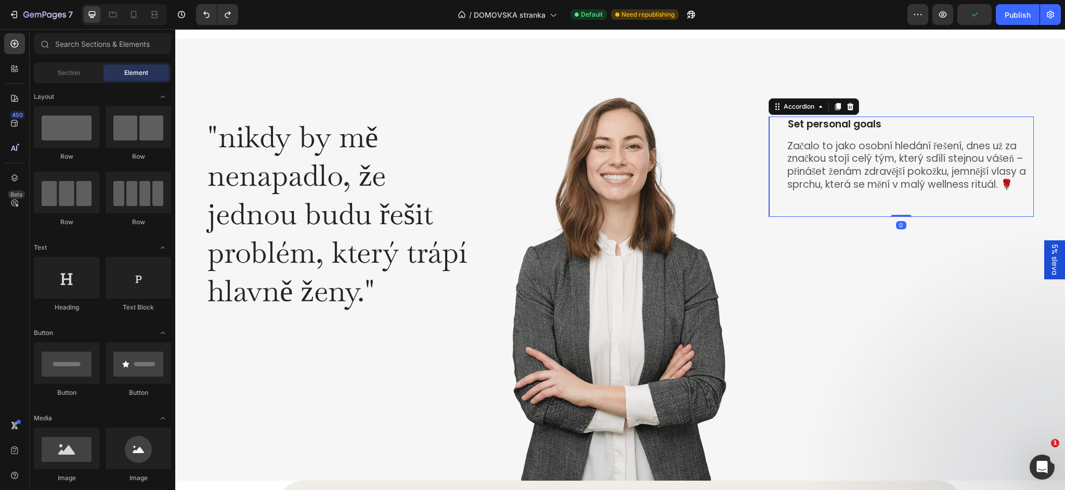
click at [842, 126] on p "Set personal goals" at bounding box center [835, 124] width 94 height 13
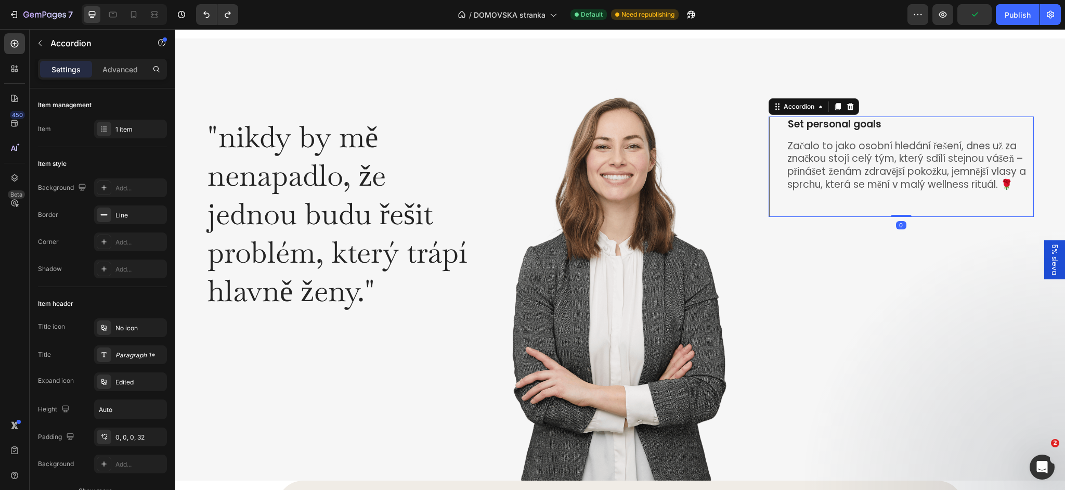
click at [835, 126] on p "Set personal goals" at bounding box center [835, 124] width 94 height 13
click at [809, 133] on div "Začalo to jako osobní hledání řešení, dnes už za značkou stojí celý tým, který …" at bounding box center [902, 175] width 264 height 85
click at [809, 132] on div "Set personal goals" at bounding box center [834, 124] width 97 height 16
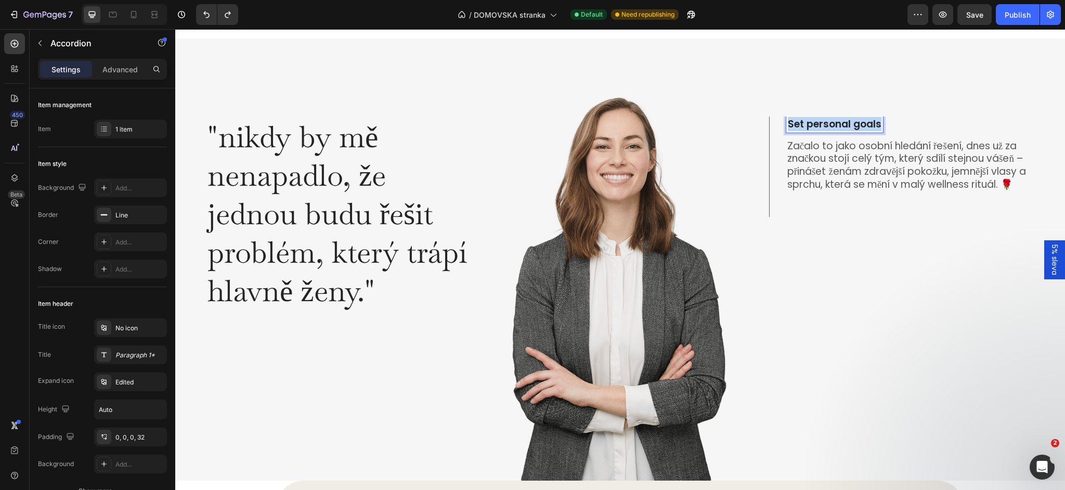
click at [809, 132] on div "Set personal goals" at bounding box center [834, 124] width 97 height 16
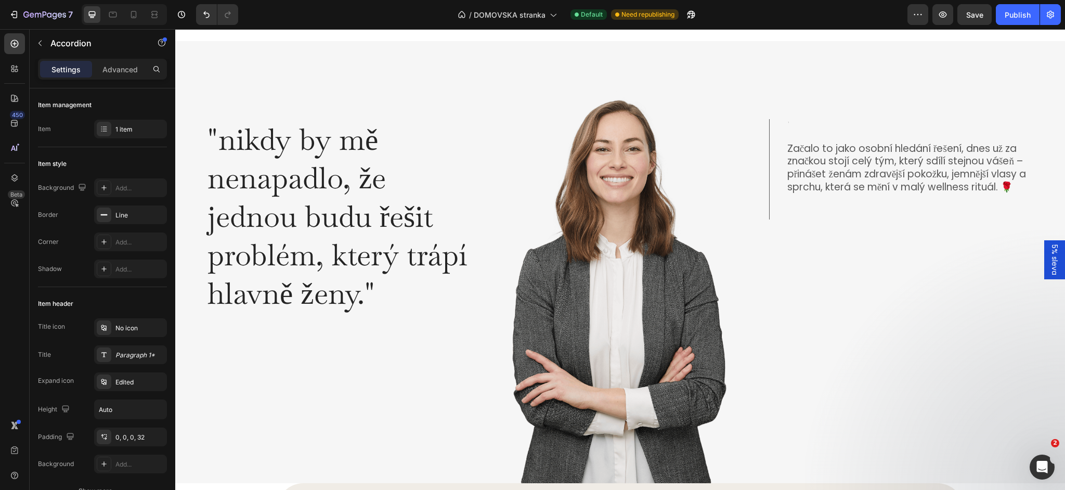
click at [821, 217] on div "Začalo to jako osobní hledání řešení, dnes už za značkou stojí celý tým, který …" at bounding box center [909, 180] width 247 height 79
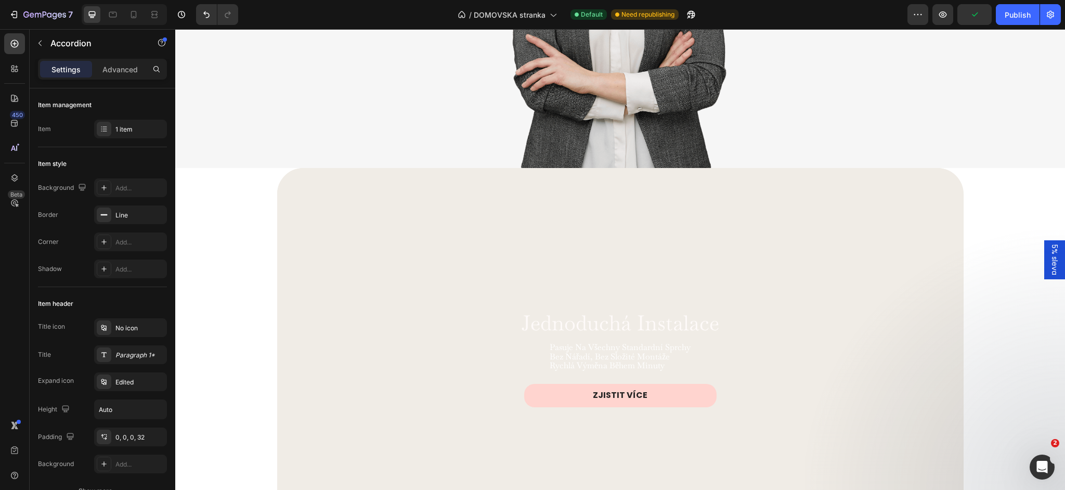
scroll to position [2239, 0]
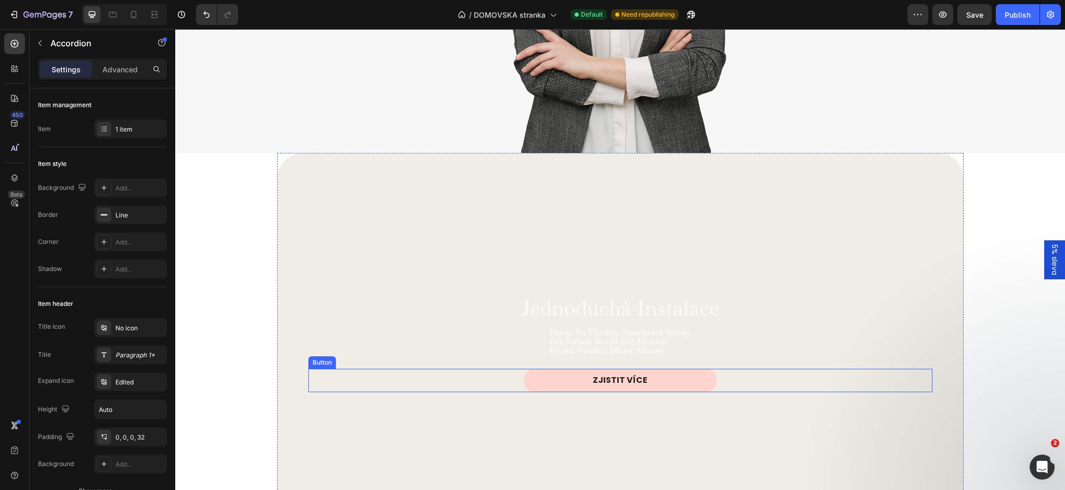
click at [762, 383] on div "ZJISTIT VÍCE Button" at bounding box center [620, 380] width 624 height 23
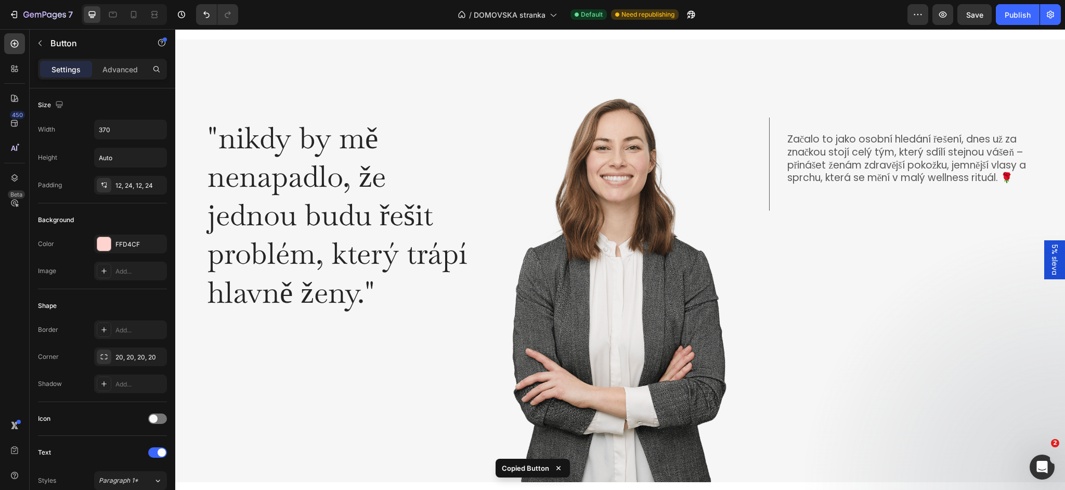
scroll to position [1824, 0]
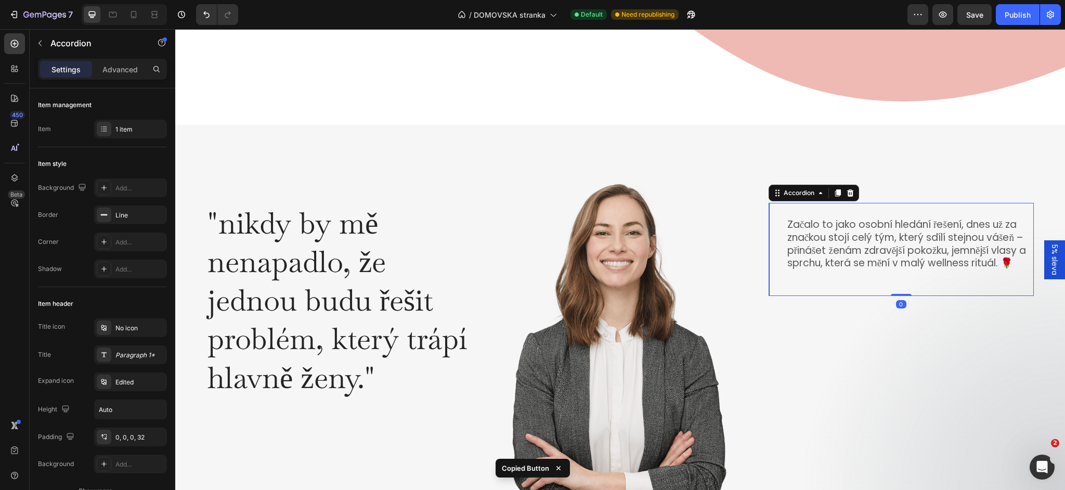
click at [818, 291] on div "Začalo to jako osobní hledání řešení, dnes už za značkou stojí celý tým, který …" at bounding box center [909, 256] width 247 height 79
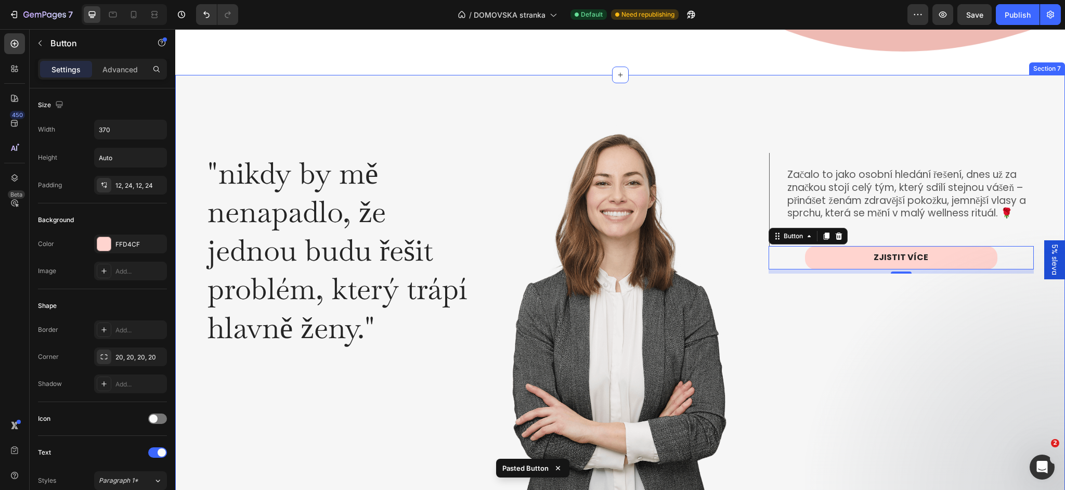
scroll to position [1875, 0]
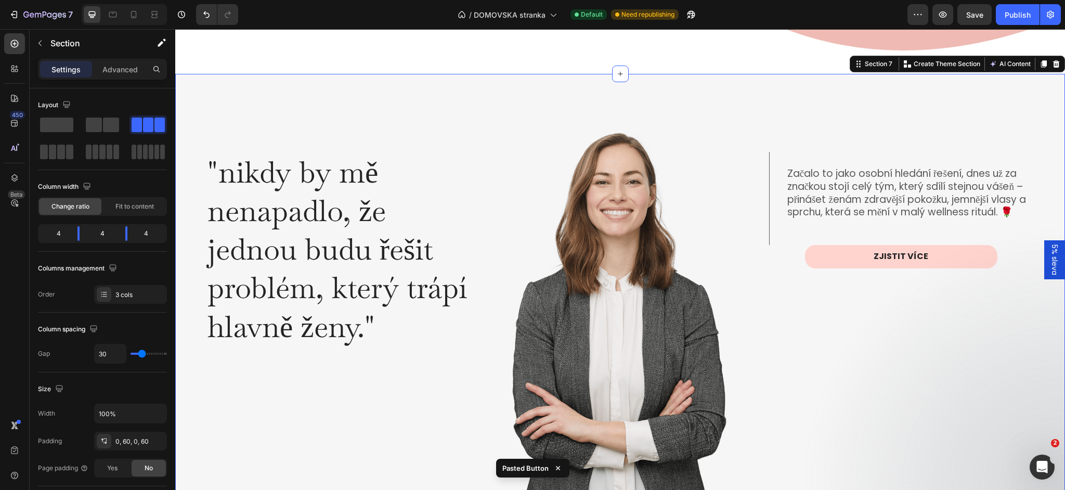
click at [802, 300] on div "Začalo to jako osobní hledání řešení, dnes už za značkou stojí celý tým, který …" at bounding box center [901, 295] width 265 height 443
click at [814, 268] on link "ZJISTIT VÍCE" at bounding box center [901, 256] width 192 height 23
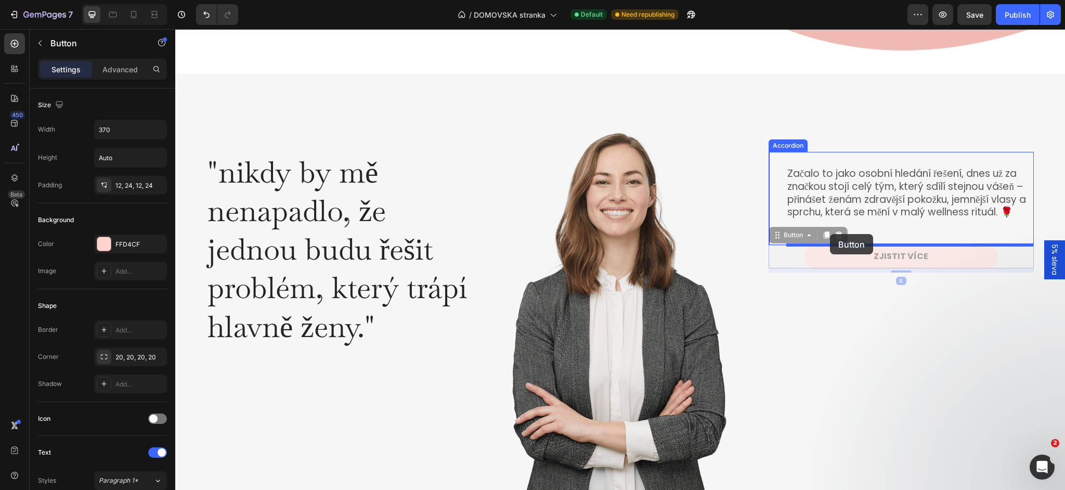
drag, startPoint x: 782, startPoint y: 265, endPoint x: 835, endPoint y: 237, distance: 60.7
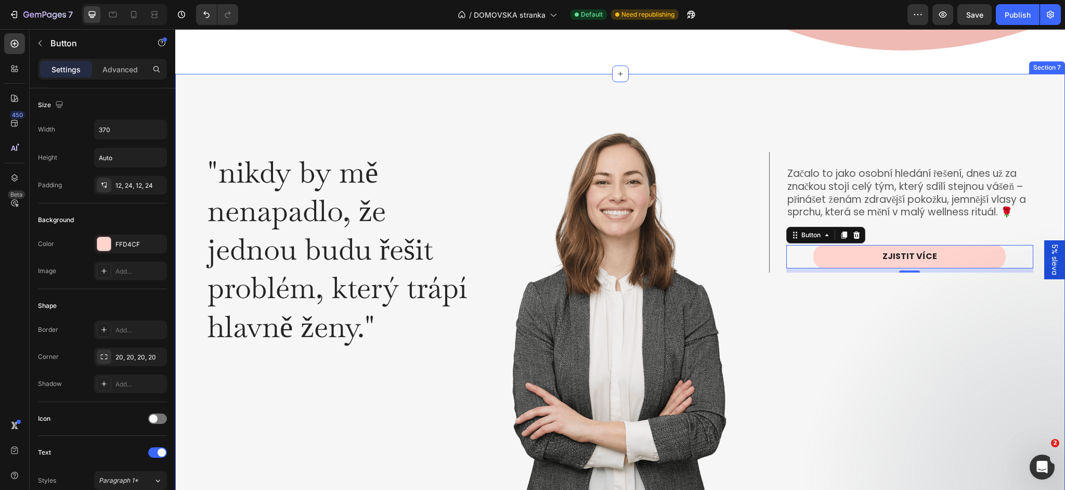
click at [799, 298] on div "Začalo to jako osobní hledání řešení, dnes už za značkou stojí celý tým, který …" at bounding box center [901, 295] width 265 height 443
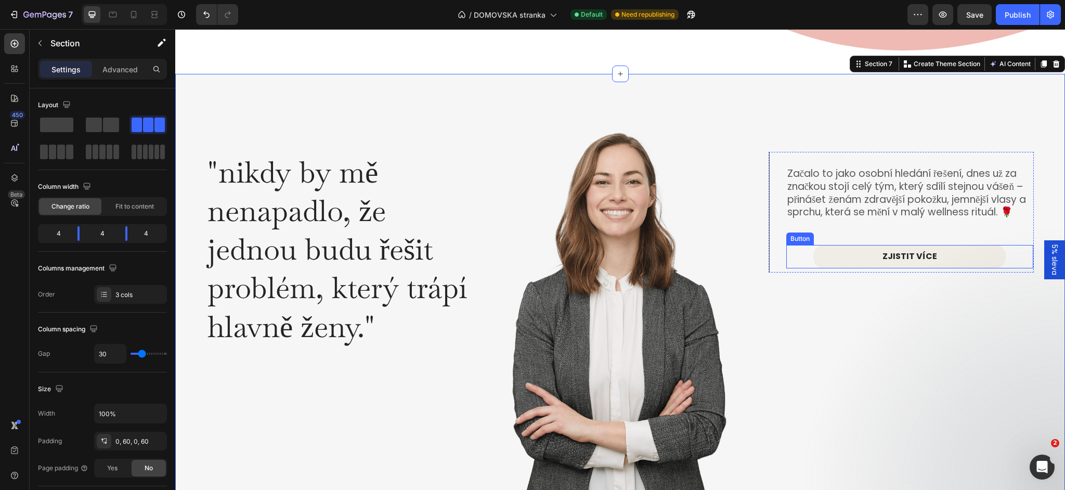
click at [855, 259] on link "ZJISTIT VÍCE" at bounding box center [909, 256] width 192 height 23
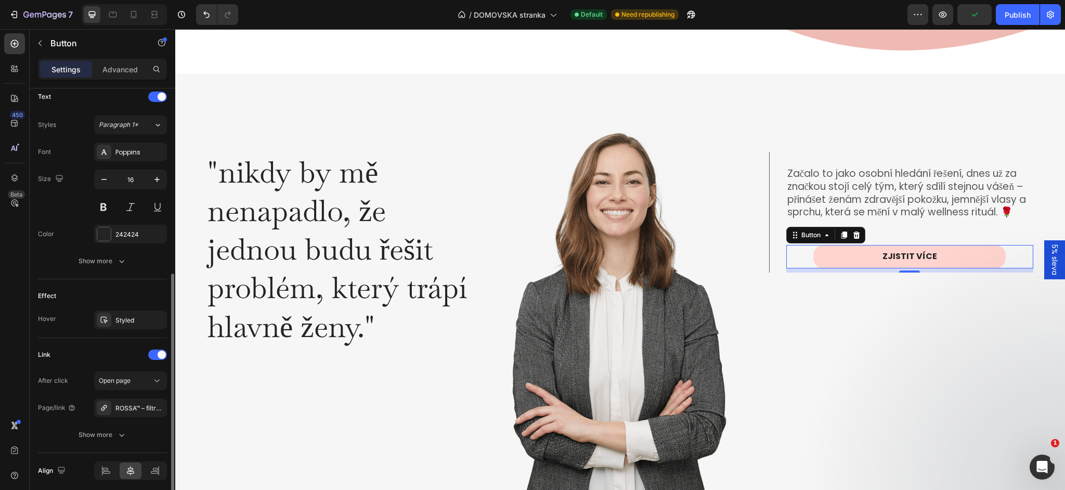
scroll to position [396, 0]
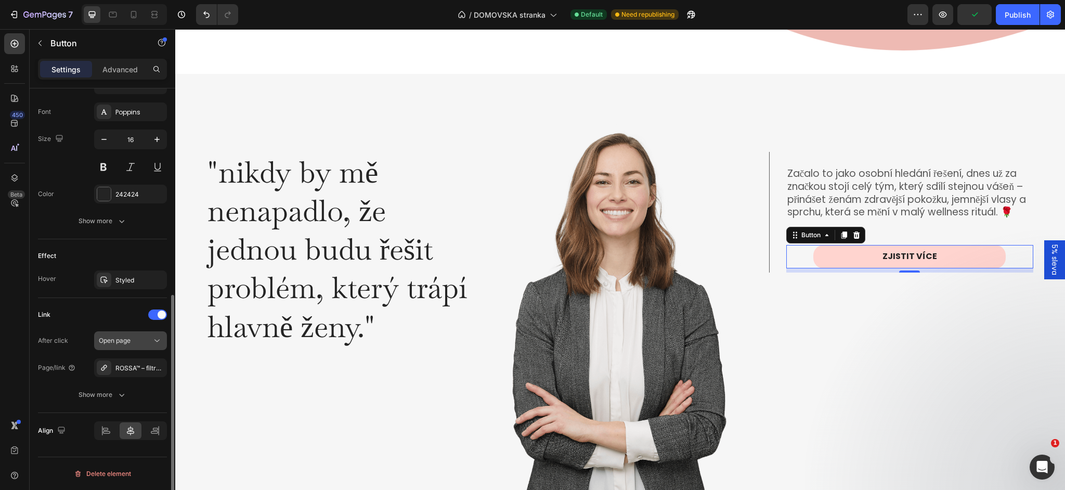
click at [130, 341] on span "Open page" at bounding box center [115, 340] width 32 height 8
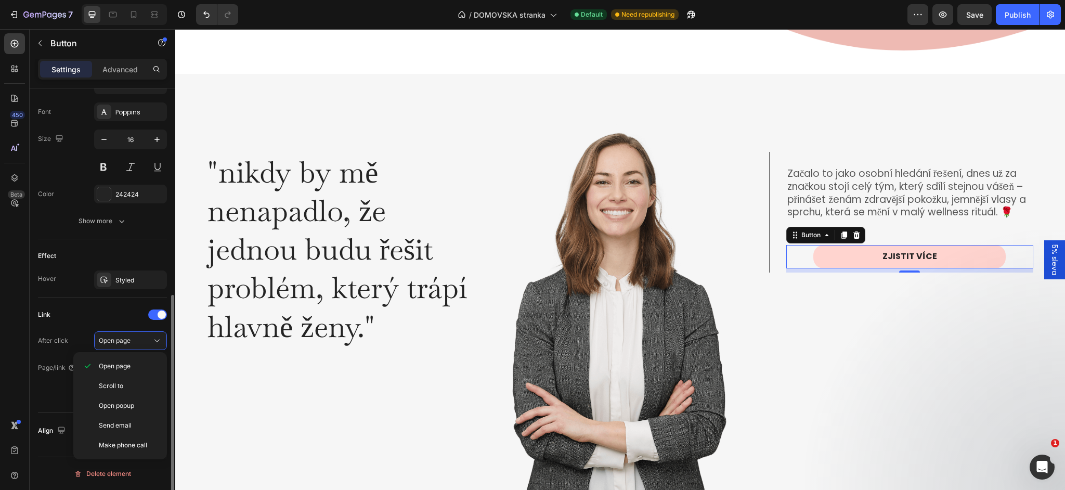
click at [80, 337] on div "After click Open page" at bounding box center [102, 340] width 129 height 19
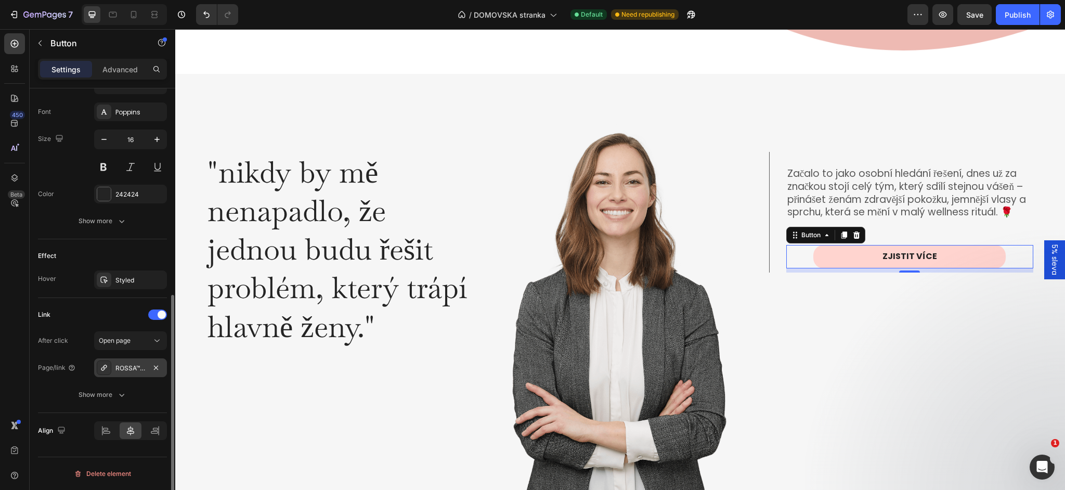
click at [133, 368] on div "ROSSA™ – filtrační hlavice" at bounding box center [130, 367] width 30 height 9
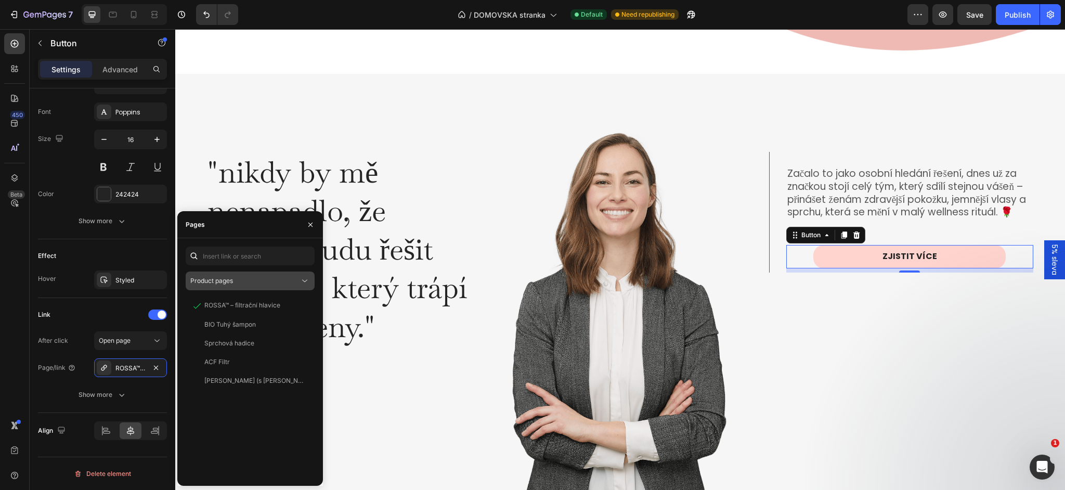
click at [242, 287] on button "Product pages" at bounding box center [250, 280] width 129 height 19
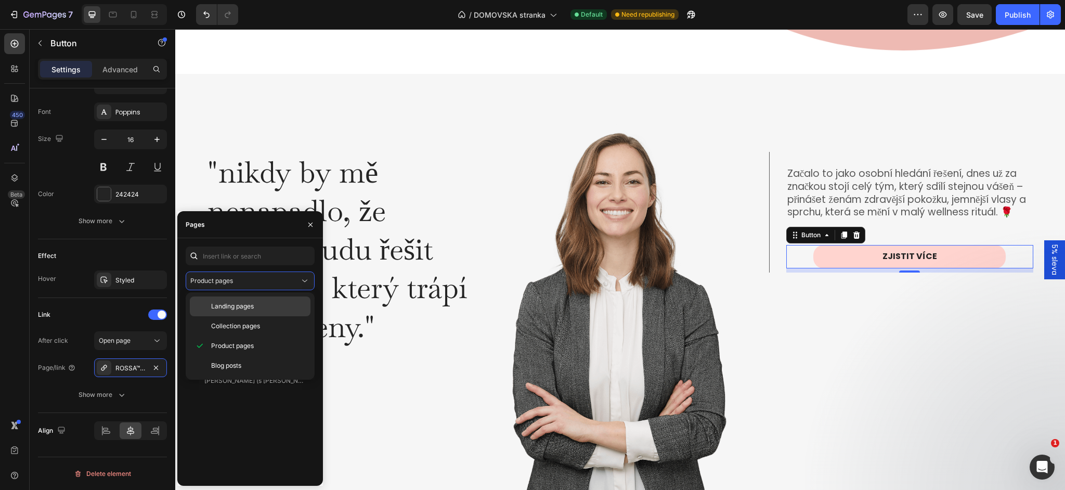
click at [238, 303] on span "Landing pages" at bounding box center [232, 306] width 43 height 9
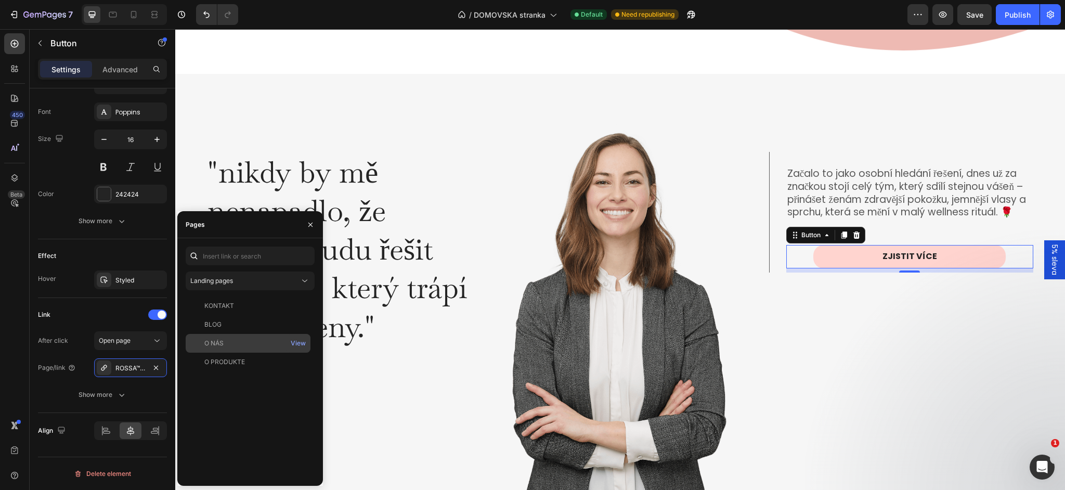
click at [236, 337] on div "O NÁS View" at bounding box center [248, 343] width 125 height 19
click at [437, 379] on div ""nikdy by mě nenapadlo, že jednou budu řešit problém, který trápí hlavně ženy."…" at bounding box center [338, 295] width 265 height 443
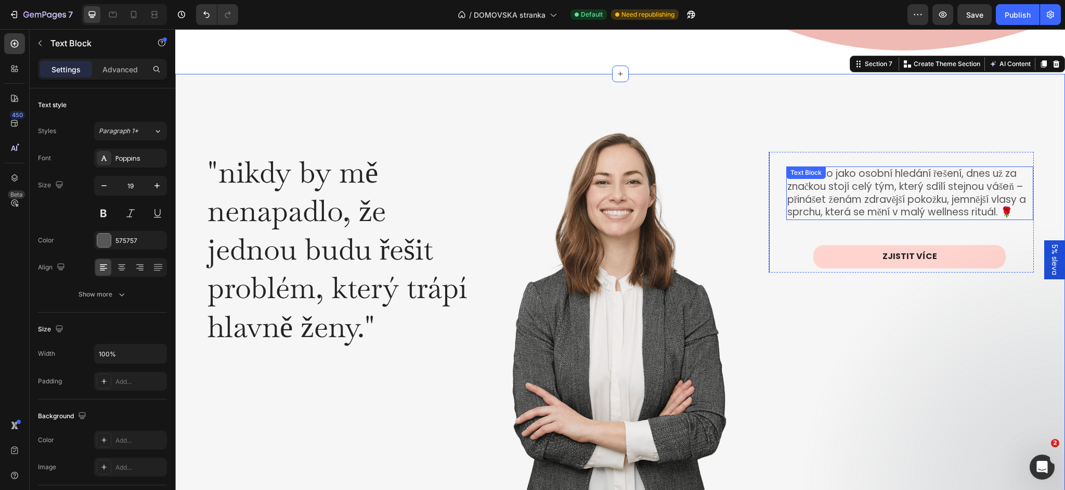
click at [947, 175] on p "Začalo to jako osobní hledání řešení, dnes už za značkou stojí celý tým, který …" at bounding box center [909, 192] width 245 height 51
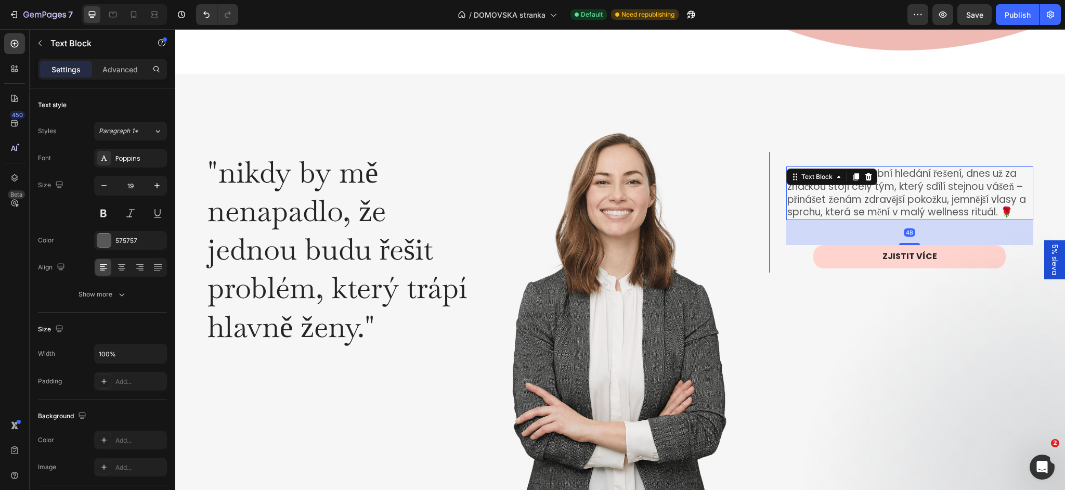
click at [956, 177] on p "Začalo to jako osobní hledání řešení, dnes už za značkou stojí celý tým, který …" at bounding box center [909, 192] width 245 height 51
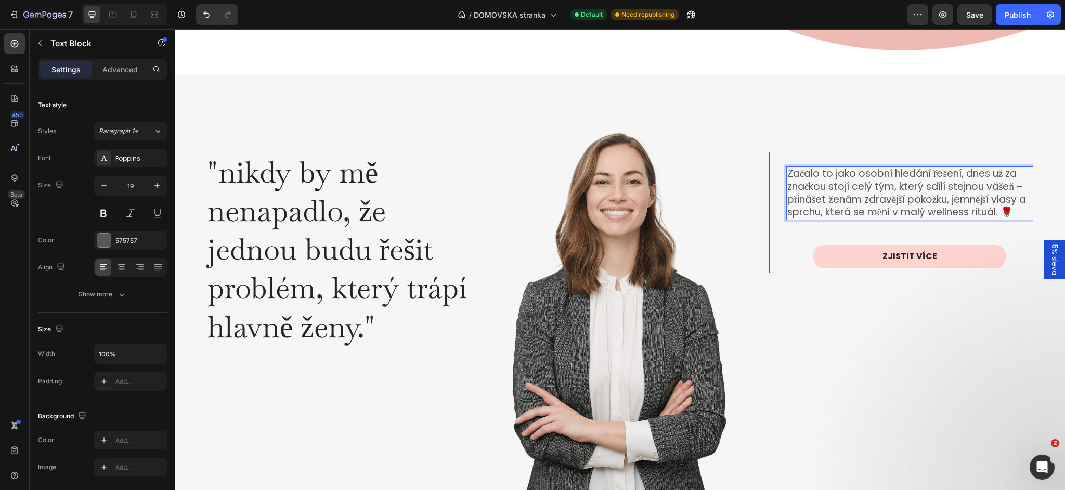
click at [975, 174] on p "Začalo to jako osobní hledání řešení, dnes už za značkou stojí celý tým, který …" at bounding box center [909, 192] width 245 height 51
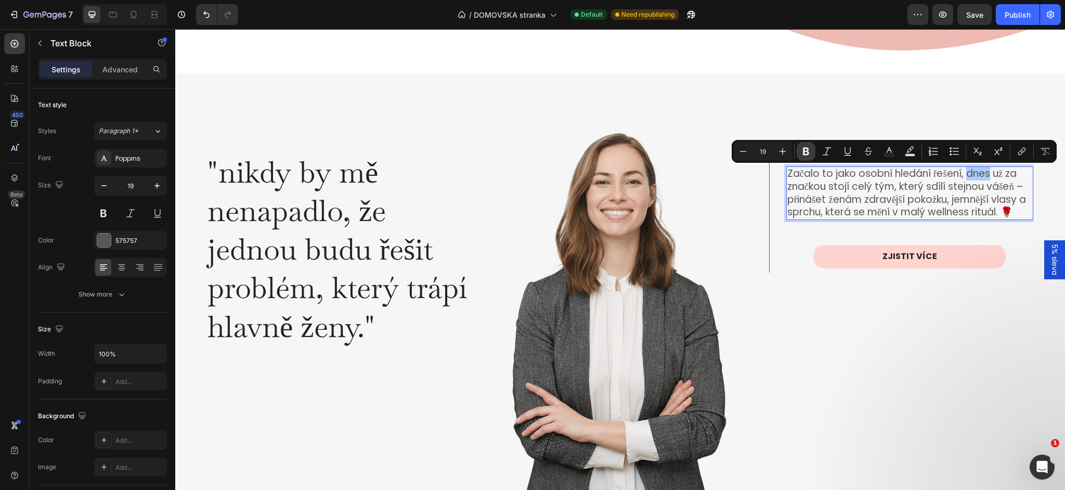
click at [812, 153] on button "Bold" at bounding box center [806, 151] width 19 height 19
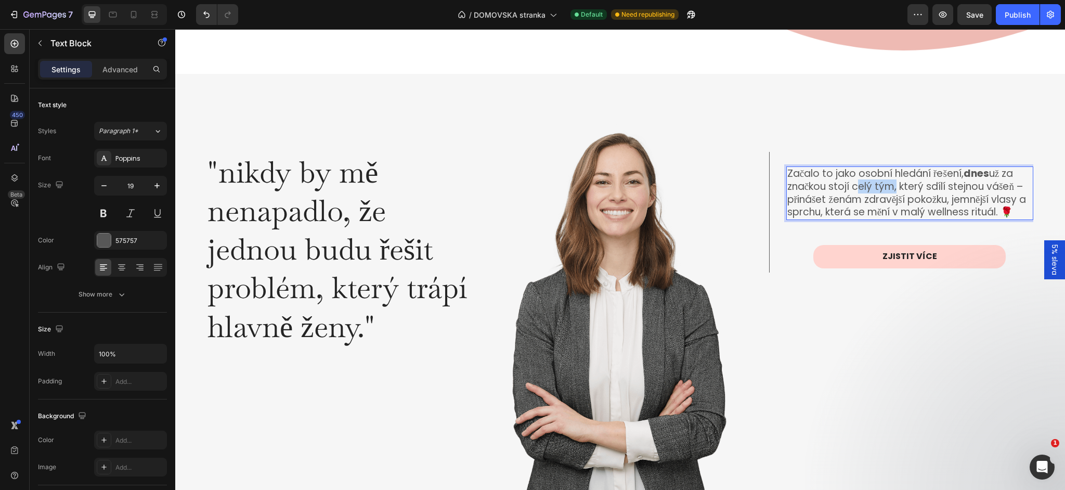
drag, startPoint x: 854, startPoint y: 189, endPoint x: 895, endPoint y: 189, distance: 40.6
click at [895, 189] on p "Začalo to jako osobní hledání řešení, dnes už za značkou stojí celý tým, který …" at bounding box center [909, 192] width 245 height 51
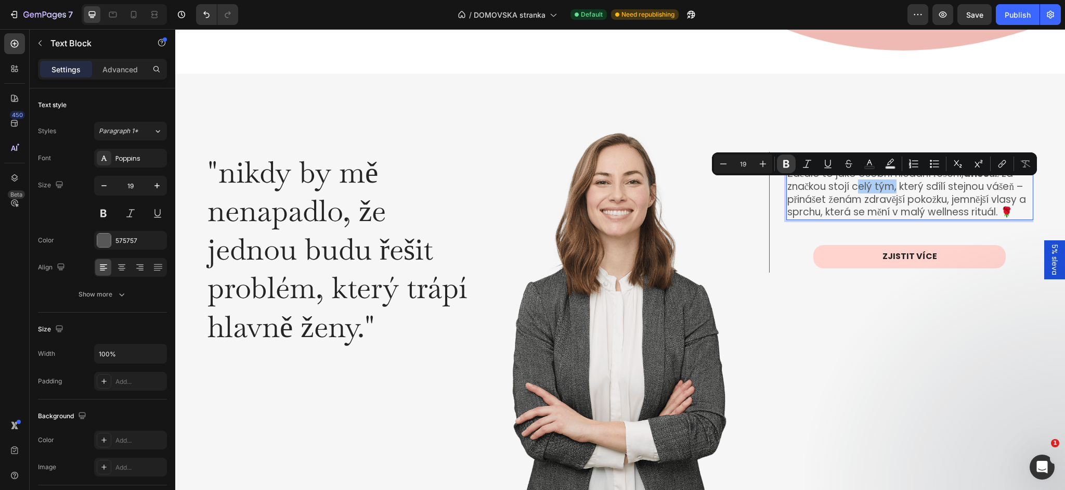
click at [783, 164] on icon "Editor contextual toolbar" at bounding box center [786, 164] width 10 height 10
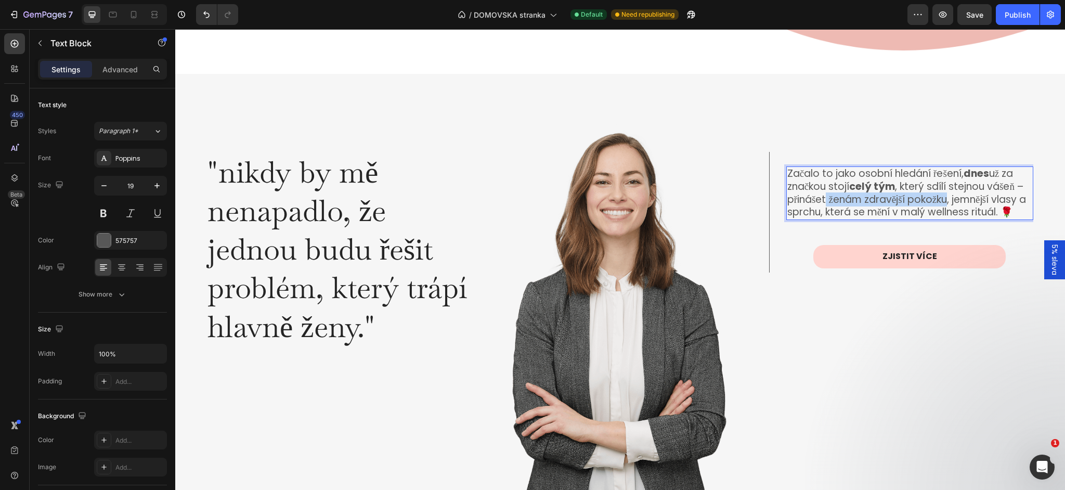
drag, startPoint x: 828, startPoint y: 202, endPoint x: 951, endPoint y: 201, distance: 122.2
click at [951, 201] on p "Začalo to jako osobní hledání řešení, dnes už za značkou stojí celý tým , který…" at bounding box center [909, 192] width 245 height 51
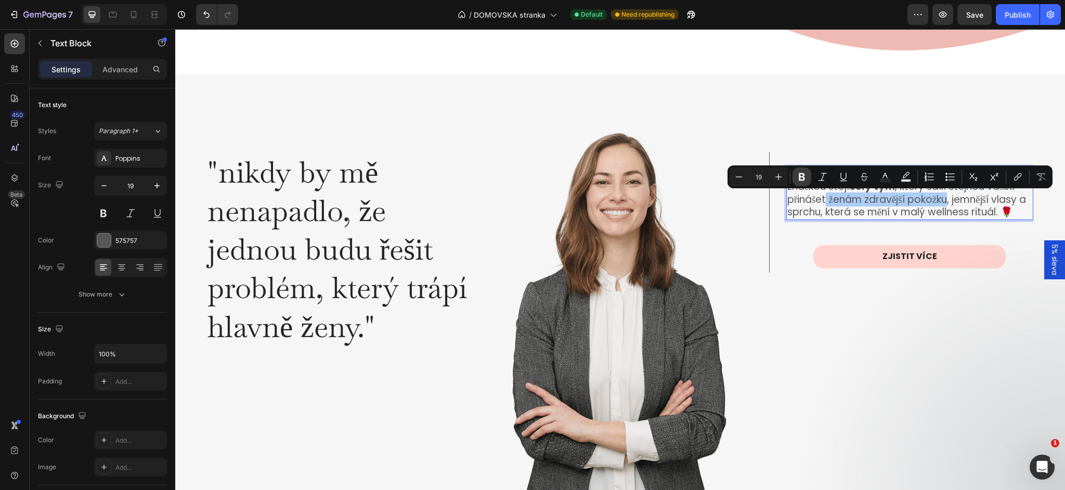
click at [801, 180] on icon "Editor contextual toolbar" at bounding box center [802, 177] width 10 height 10
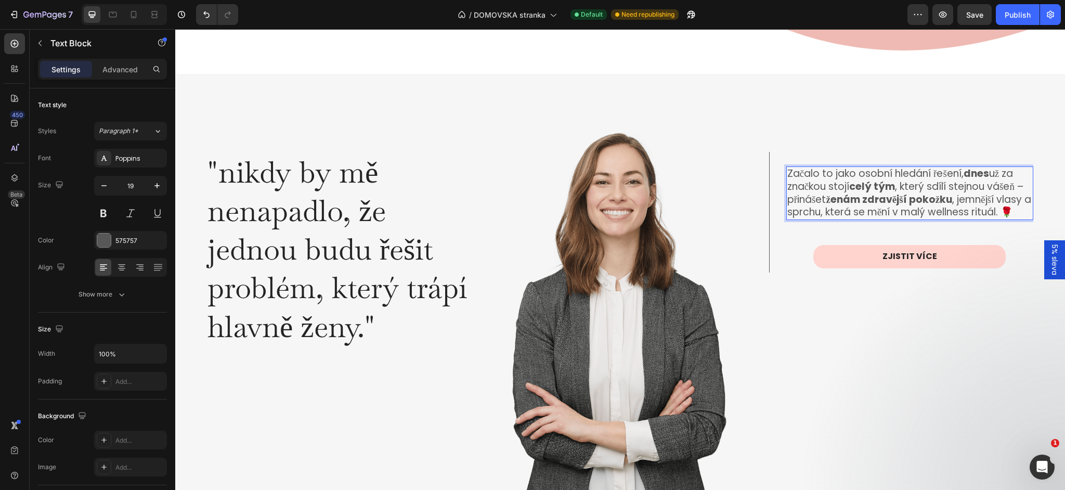
click at [1019, 201] on p "Začalo to jako osobní hledání řešení, dnes už za značkou stojí celý tým , který…" at bounding box center [909, 192] width 245 height 51
click at [979, 204] on p "Začalo to jako osobní hledání řešení, dnes už za značkou stojí celý tým , který…" at bounding box center [909, 192] width 245 height 51
click at [1008, 231] on div "Začalo to jako osobní hledání řešení, dnes už za značkou stojí celý tým , který…" at bounding box center [909, 219] width 247 height 106
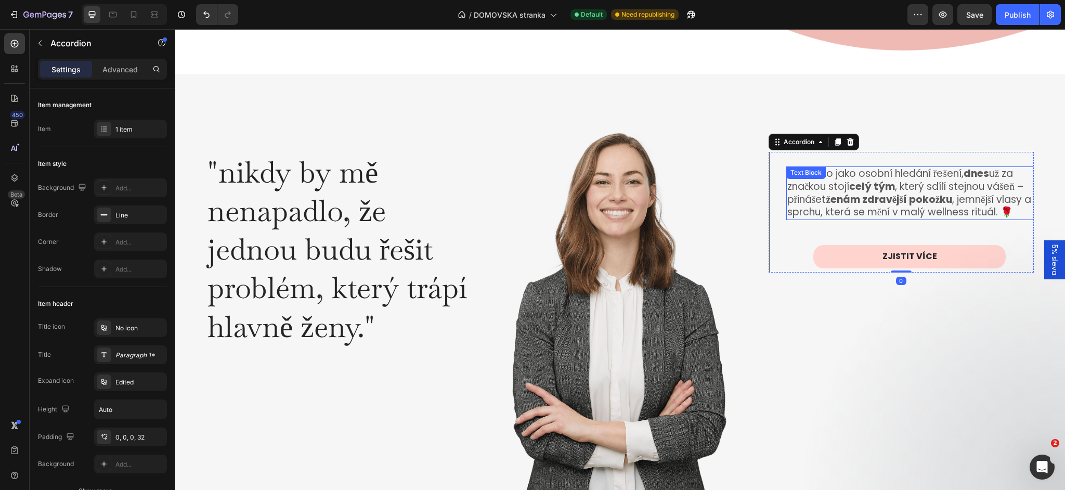
click at [1013, 211] on p "Začalo to jako osobní hledání řešení, dnes už za značkou stojí celý tým , který…" at bounding box center [909, 192] width 245 height 51
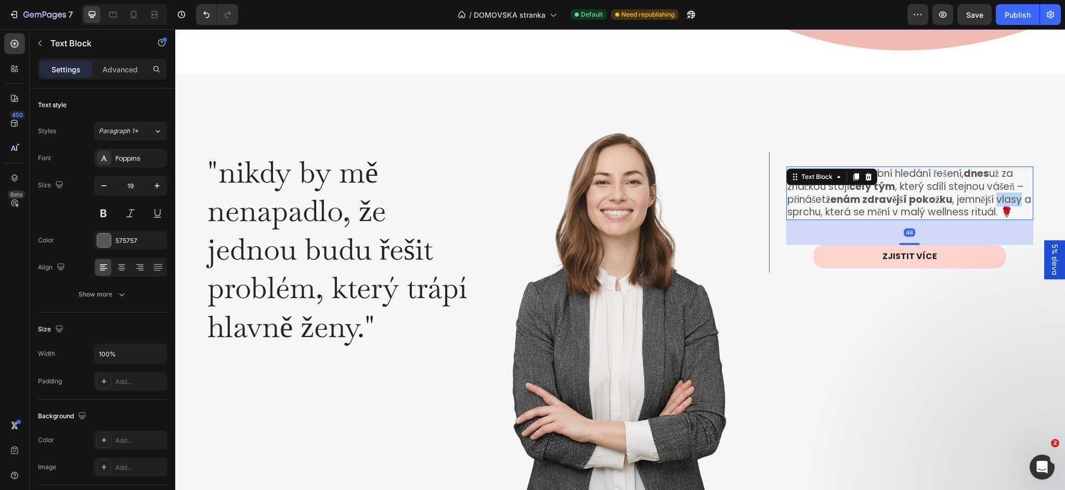
click at [1020, 198] on p "Začalo to jako osobní hledání řešení, dnes už za značkou stojí celý tým , který…" at bounding box center [909, 192] width 245 height 51
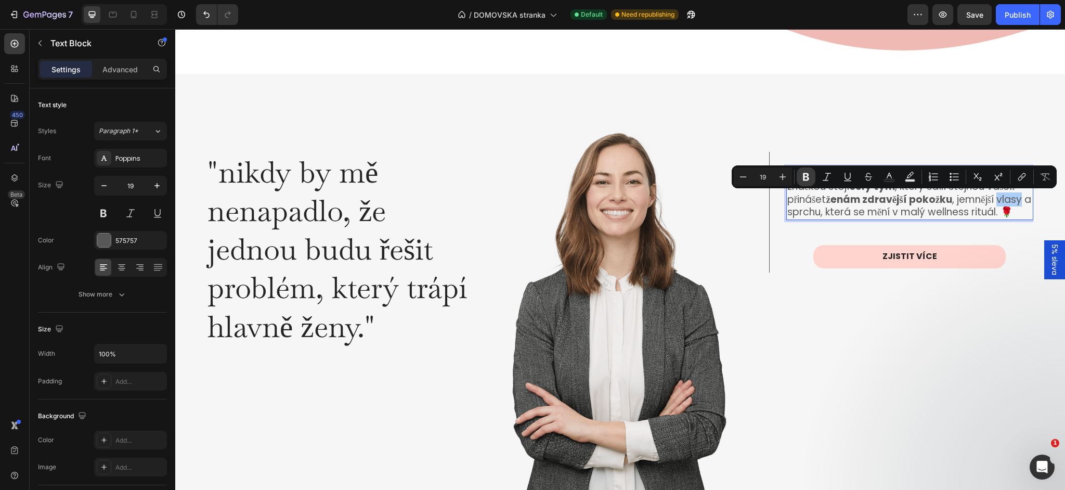
click at [803, 179] on icon "Editor contextual toolbar" at bounding box center [806, 177] width 10 height 10
click at [814, 358] on div "Začalo to jako osobní hledání řešení, dnes už za značkou stojí celý tým , který…" at bounding box center [901, 295] width 265 height 443
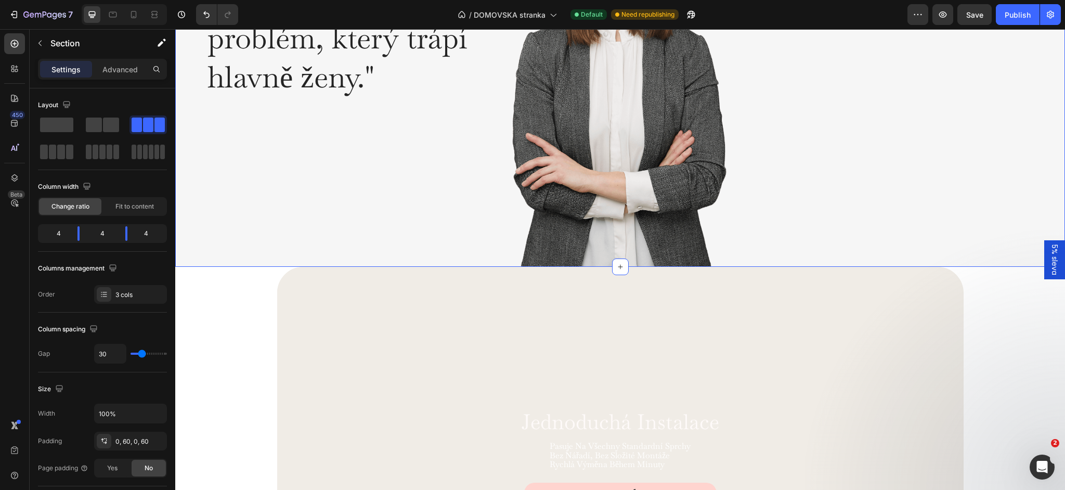
scroll to position [2124, 0]
click at [119, 73] on p "Advanced" at bounding box center [119, 69] width 35 height 11
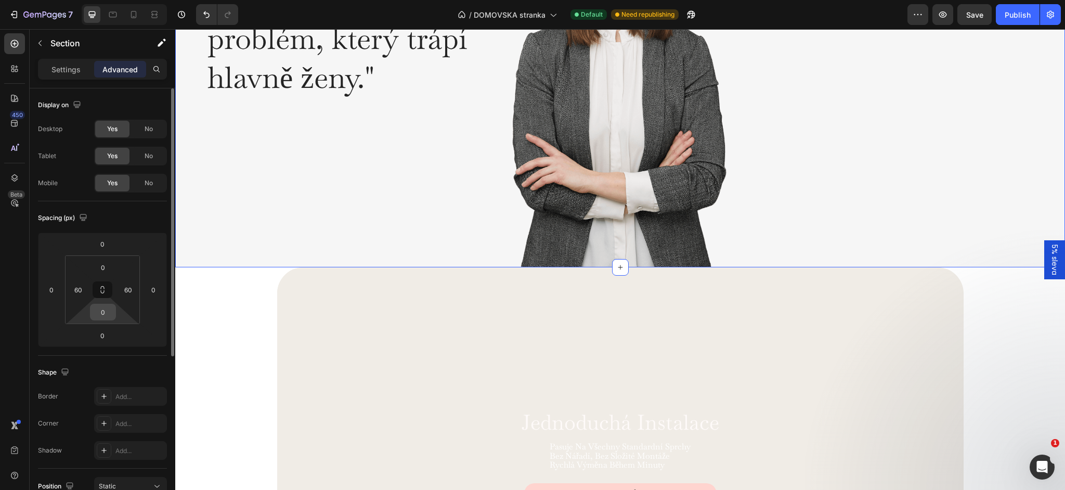
click at [109, 315] on input "0" at bounding box center [103, 312] width 21 height 16
type input "30"
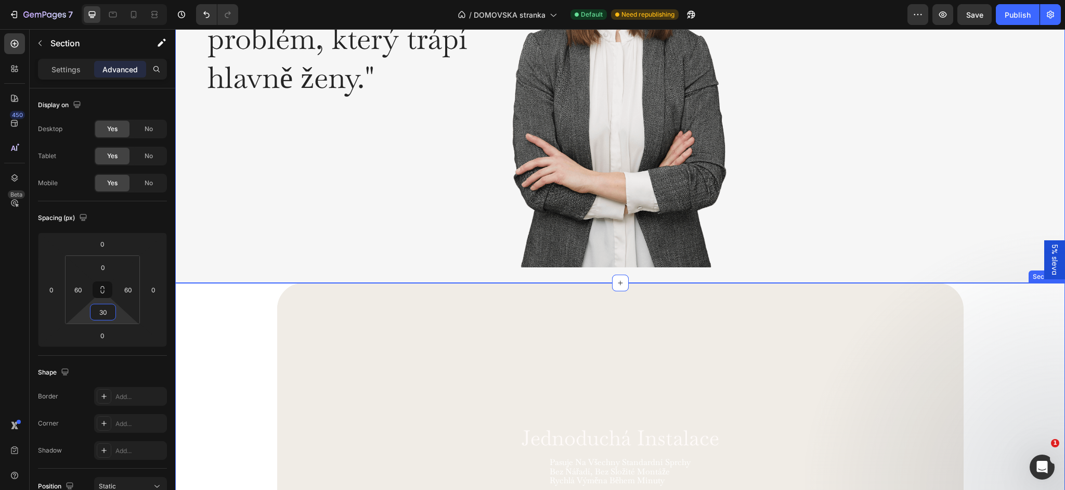
click at [228, 335] on div "jednoduchá instalace Heading pasuje na všechny standardní sprchy bez nářadí, be…" at bounding box center [620, 476] width 869 height 386
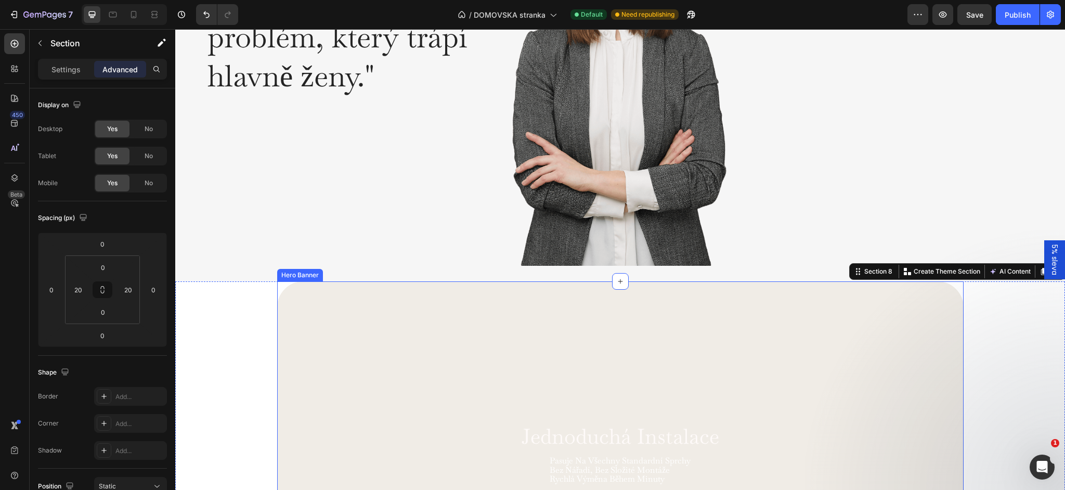
scroll to position [2128, 0]
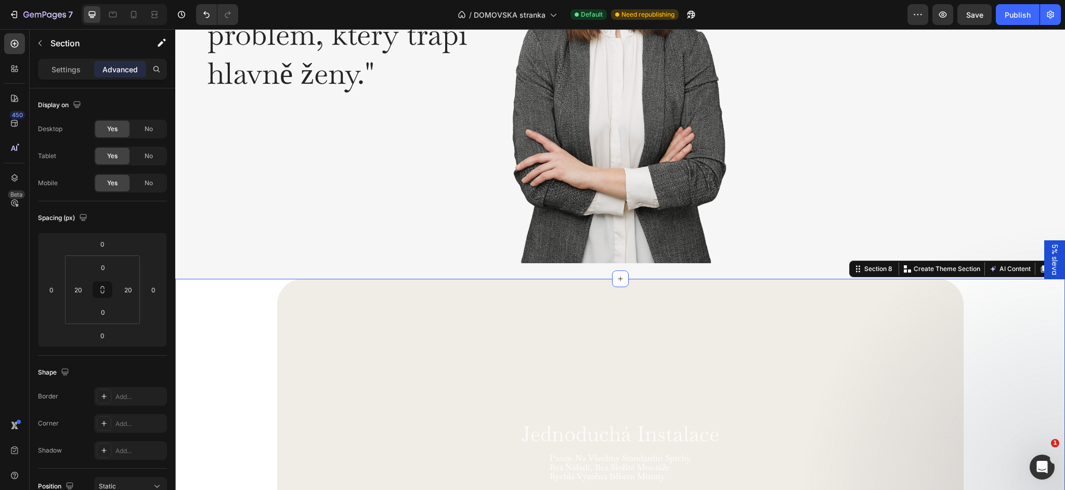
click at [243, 334] on div "jednoduchá instalace Heading pasuje na všechny standardní sprchy bez nářadí, be…" at bounding box center [620, 472] width 869 height 386
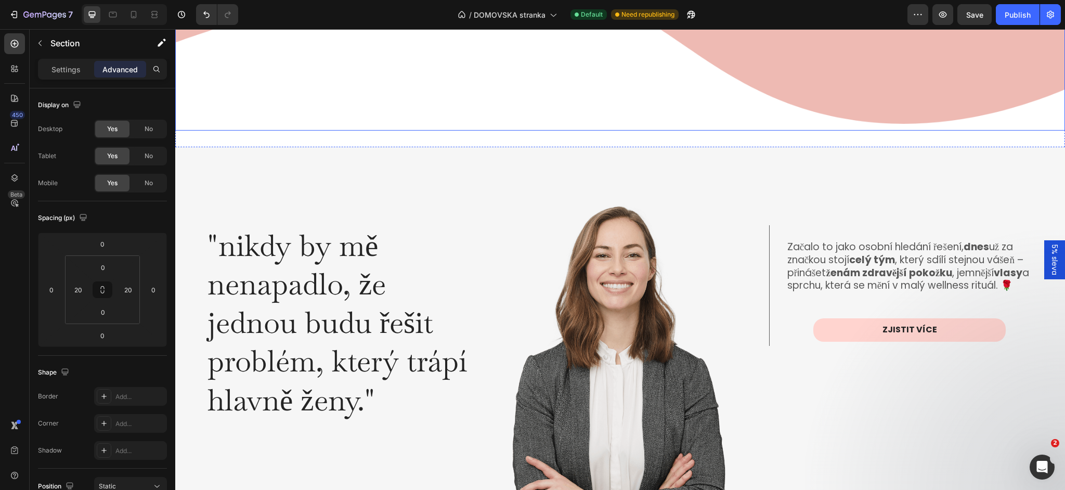
scroll to position [1808, 0]
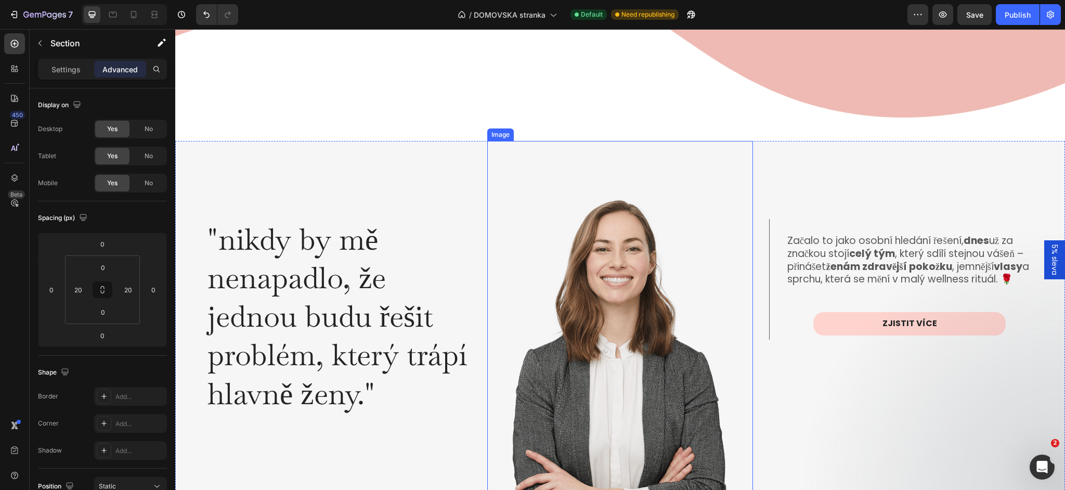
click at [491, 178] on img at bounding box center [619, 362] width 265 height 443
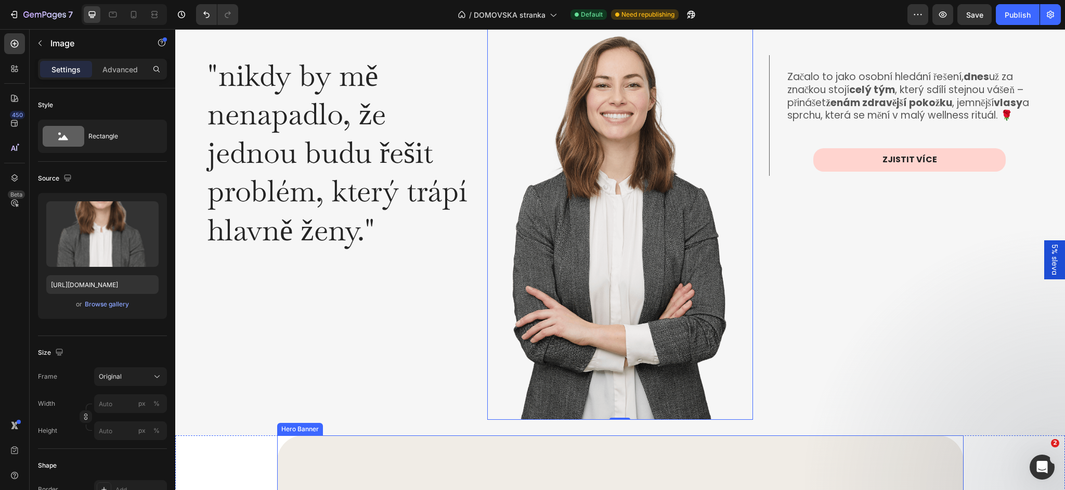
scroll to position [1969, 0]
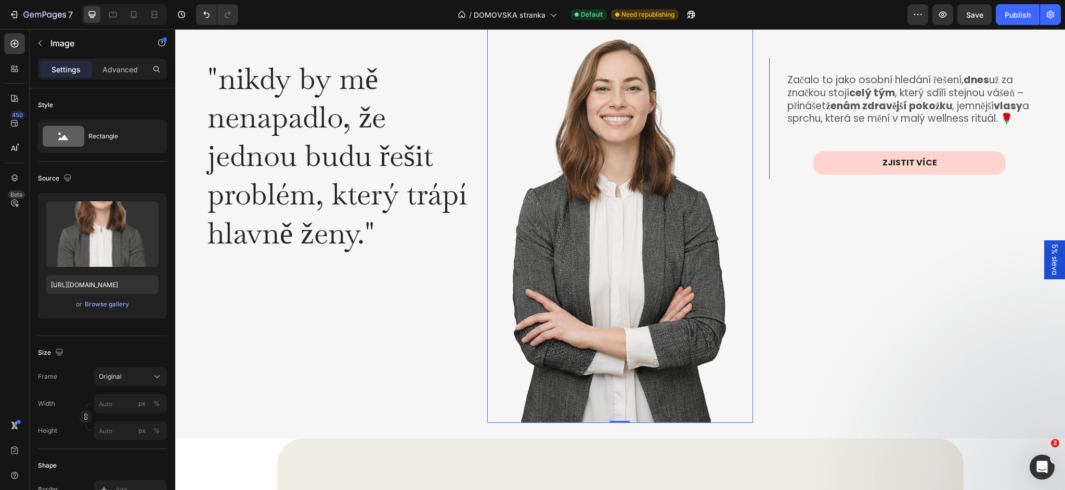
click at [719, 324] on img at bounding box center [619, 201] width 265 height 443
click at [421, 303] on div ""nikdy by mě nenapadlo, že jednou budu řešit problém, který trápí hlavně ženy."…" at bounding box center [338, 201] width 265 height 443
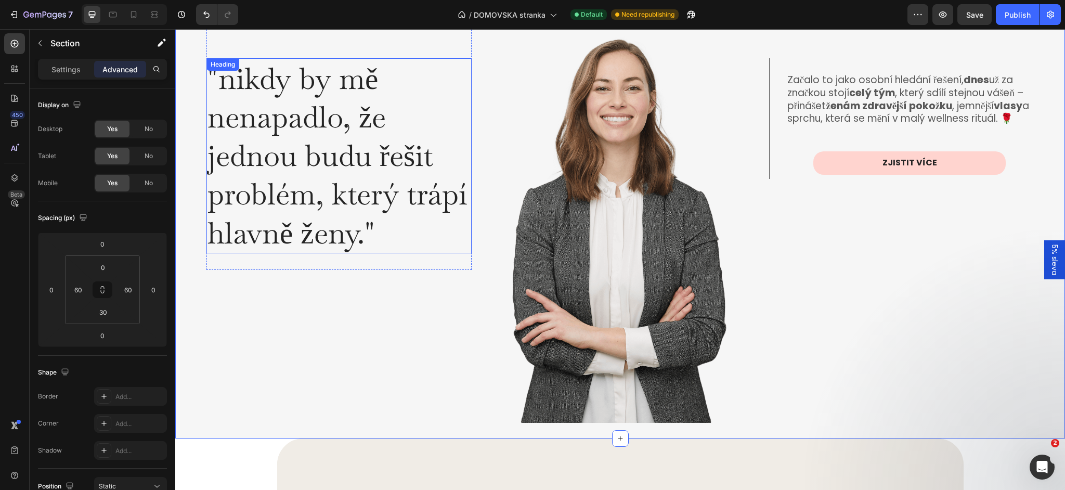
click at [320, 143] on h2 ""nikdy by mě nenapadlo, že jednou budu řešit problém, který trápí hlavně ženy."" at bounding box center [338, 155] width 265 height 194
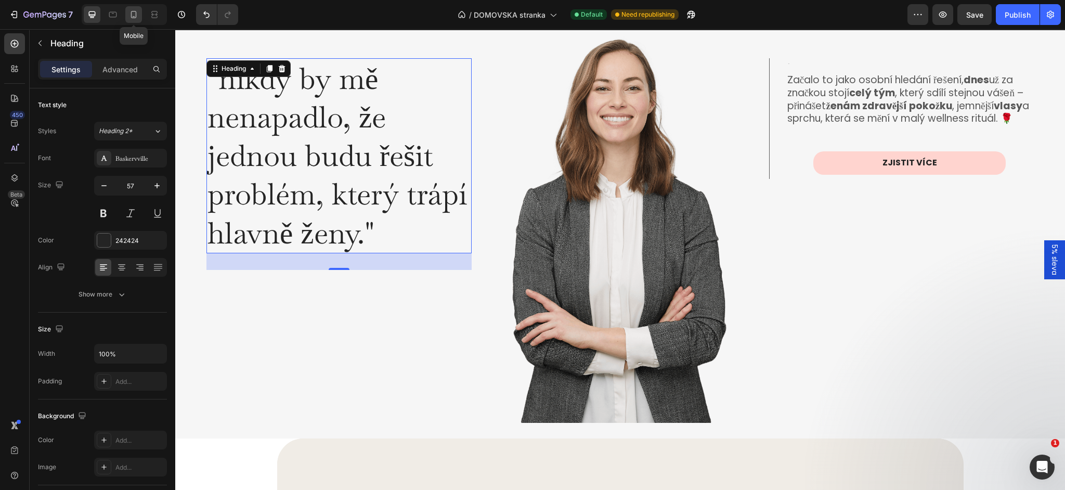
click at [133, 12] on icon at bounding box center [133, 14] width 10 height 10
type input "35"
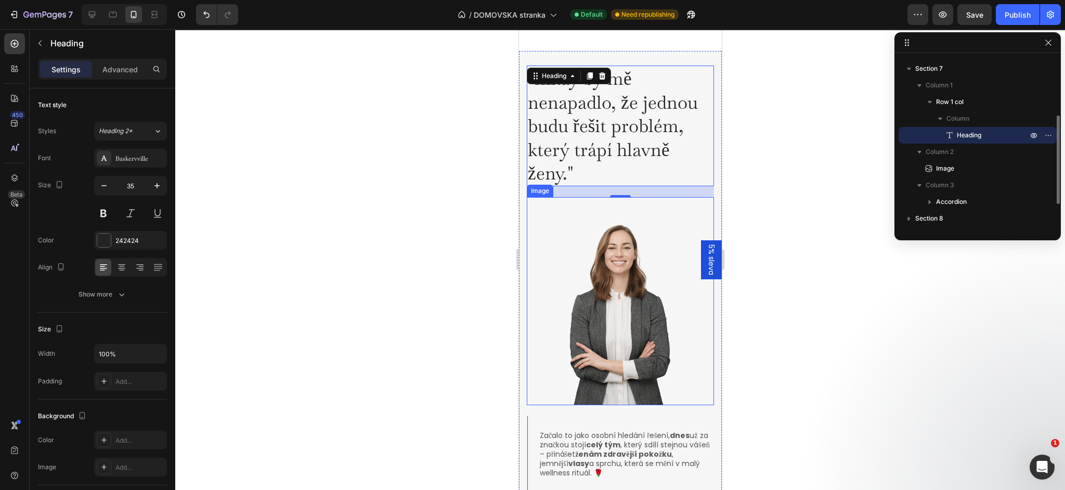
scroll to position [1851, 0]
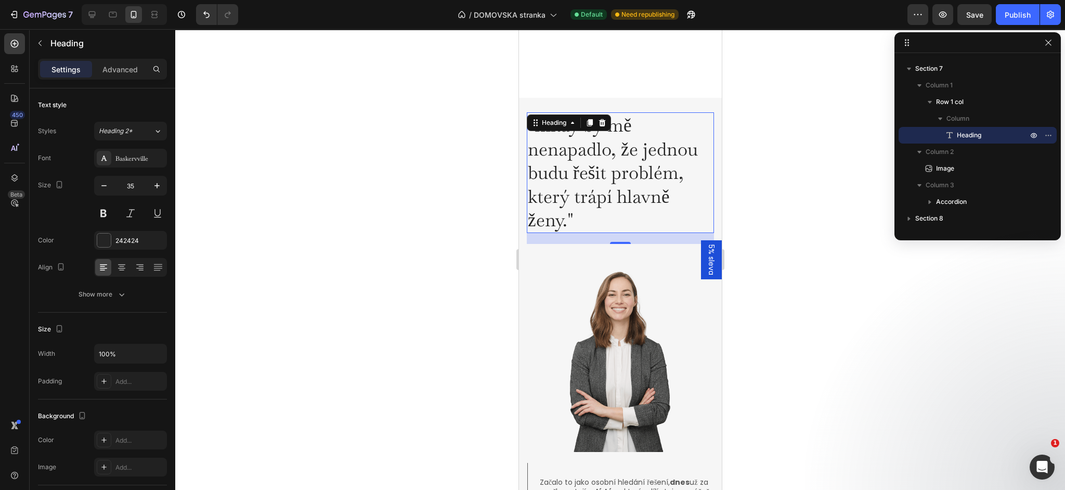
click at [827, 167] on div at bounding box center [620, 259] width 890 height 461
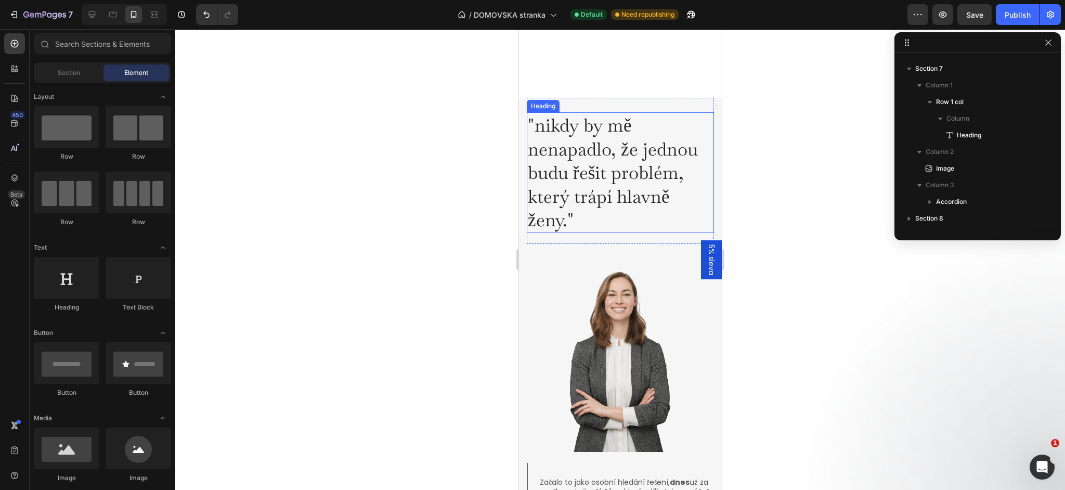
click at [589, 185] on h2 ""nikdy by mě nenapadlo, že jednou budu řešit problém, který trápí hlavně ženy."" at bounding box center [619, 172] width 187 height 121
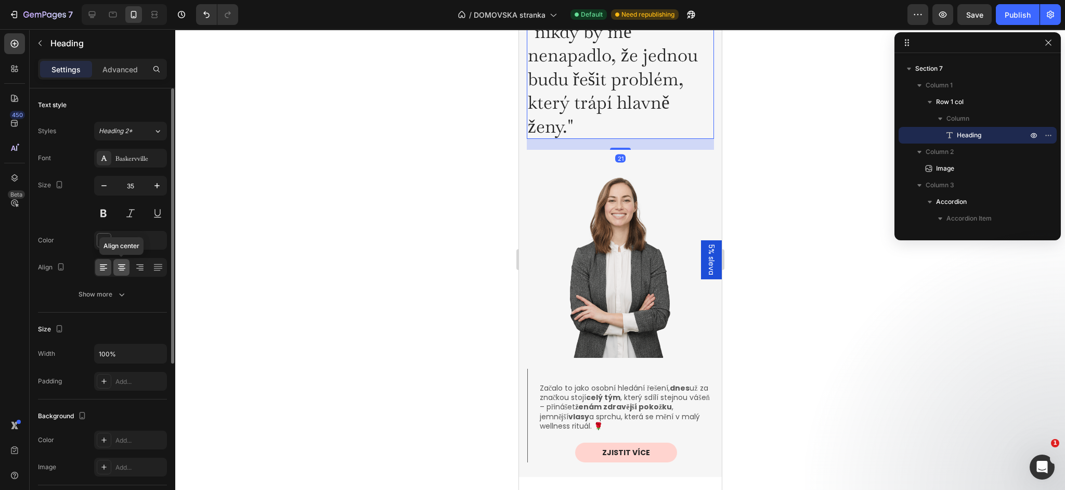
drag, startPoint x: 124, startPoint y: 268, endPoint x: 147, endPoint y: 263, distance: 24.1
click at [124, 268] on icon at bounding box center [121, 267] width 10 height 10
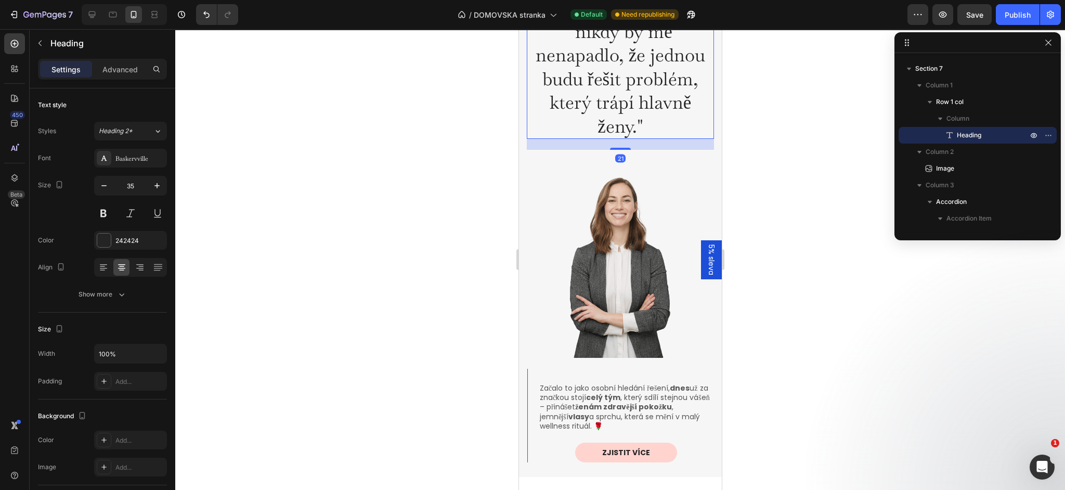
click at [344, 167] on div at bounding box center [620, 259] width 890 height 461
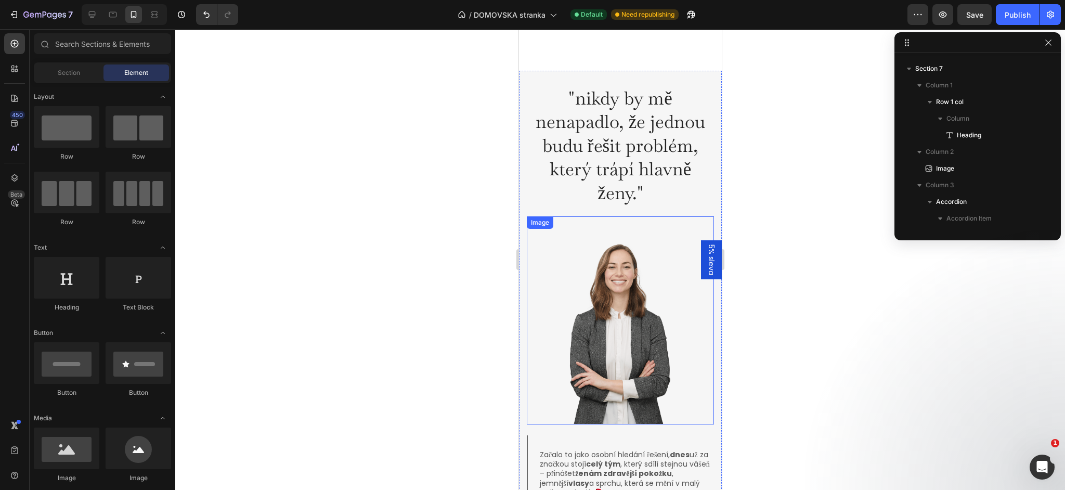
scroll to position [1784, 0]
click at [523, 91] on div ""nikdy by mě nenapadlo, že jednou budu řešit problém, který trápí hlavně ženy."…" at bounding box center [619, 308] width 203 height 473
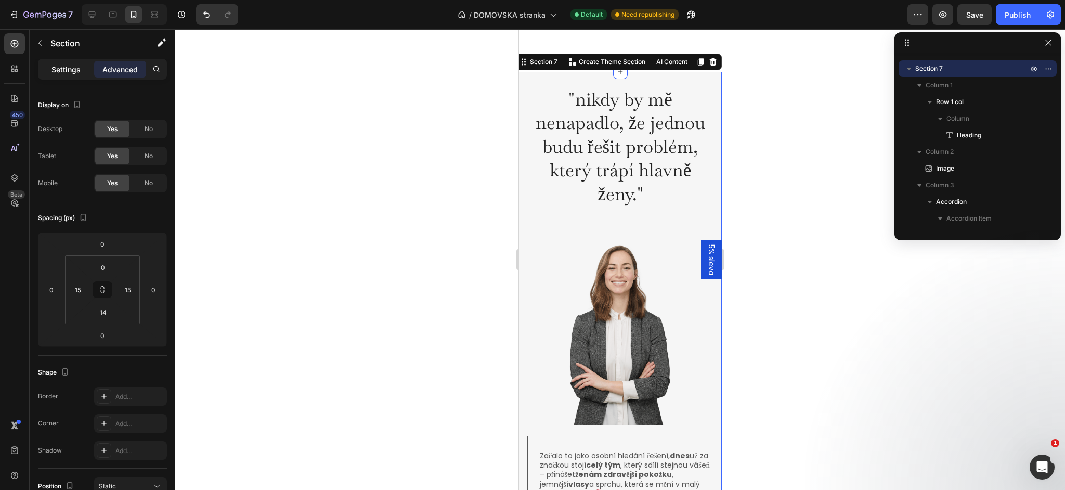
click at [69, 64] on p "Settings" at bounding box center [65, 69] width 29 height 11
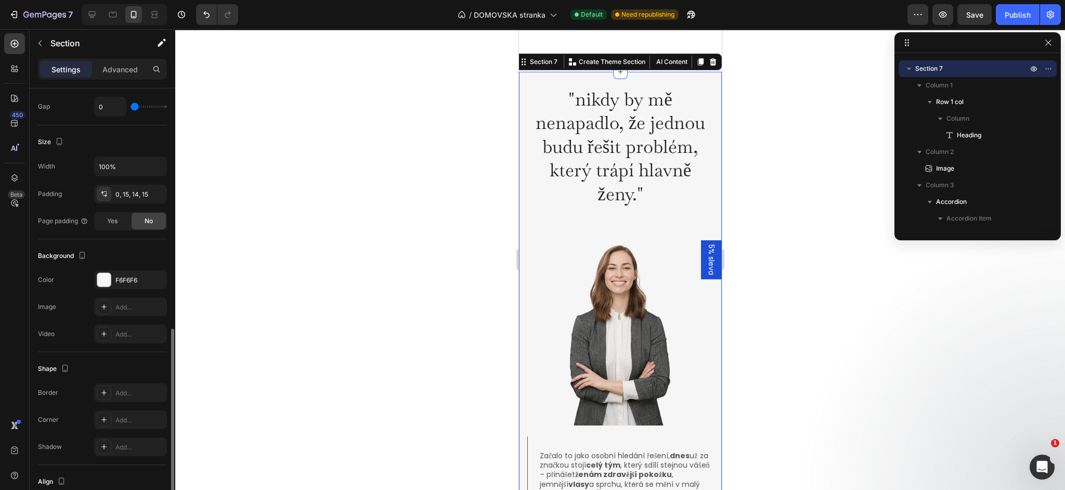
scroll to position [268, 0]
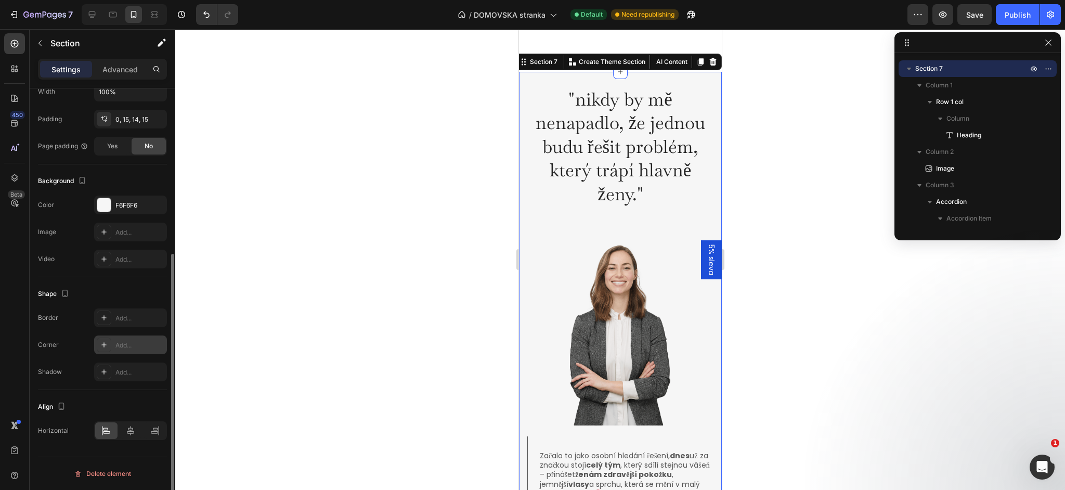
click at [121, 346] on div "Add..." at bounding box center [139, 345] width 49 height 9
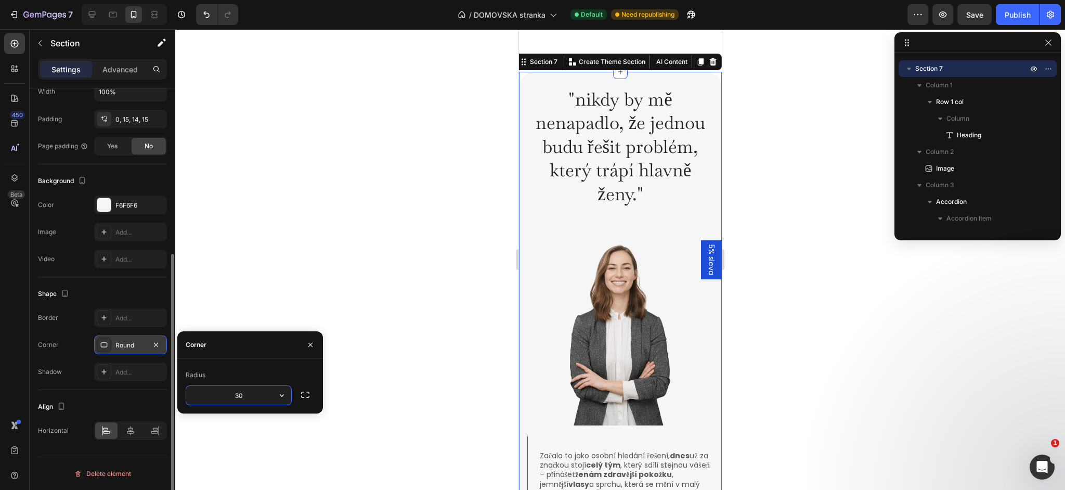
type input "30"
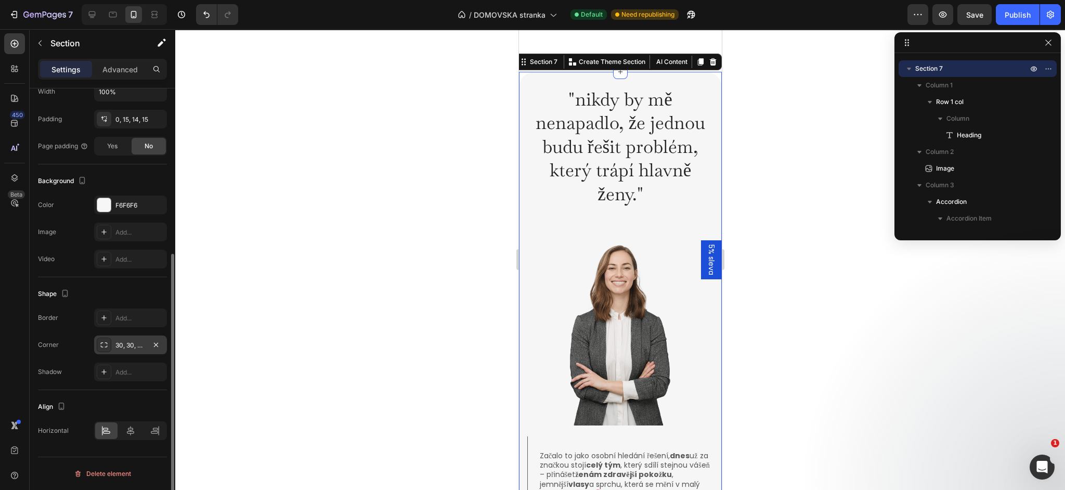
click at [114, 291] on div "Shape" at bounding box center [102, 293] width 129 height 17
click at [370, 245] on div at bounding box center [620, 259] width 890 height 461
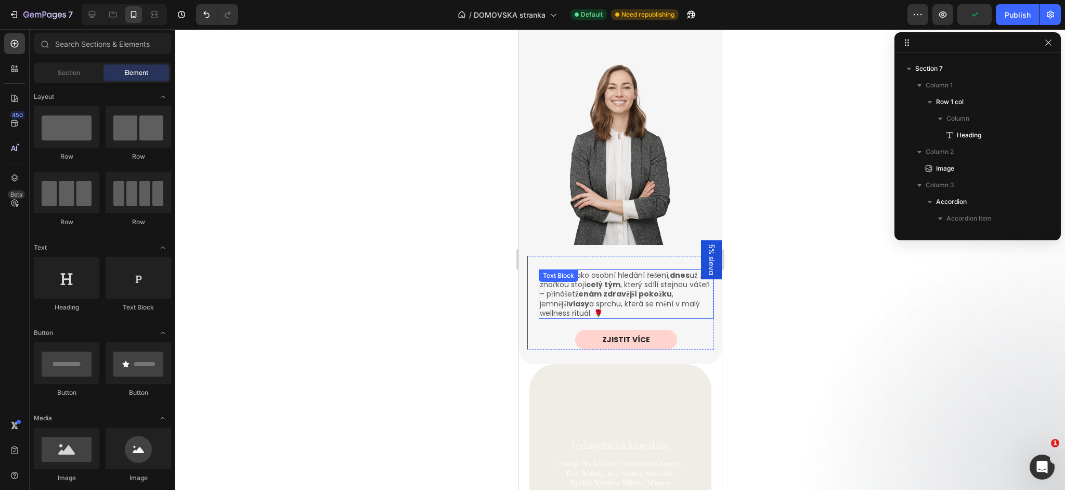
scroll to position [1965, 0]
click at [697, 353] on div "Začalo to jako osobní hledání řešení, dnes už za značkou stojí celý tým , který…" at bounding box center [619, 305] width 187 height 101
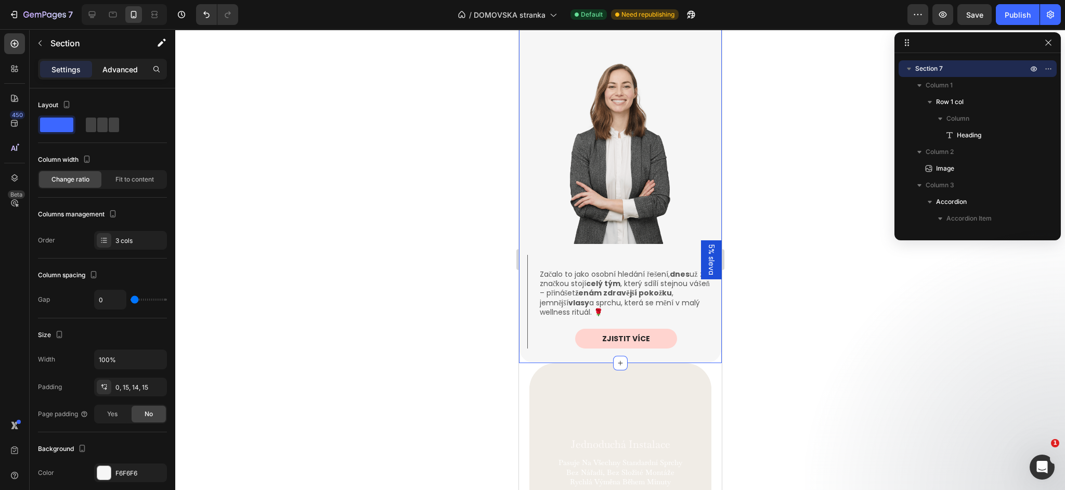
click at [128, 68] on p "Advanced" at bounding box center [119, 69] width 35 height 11
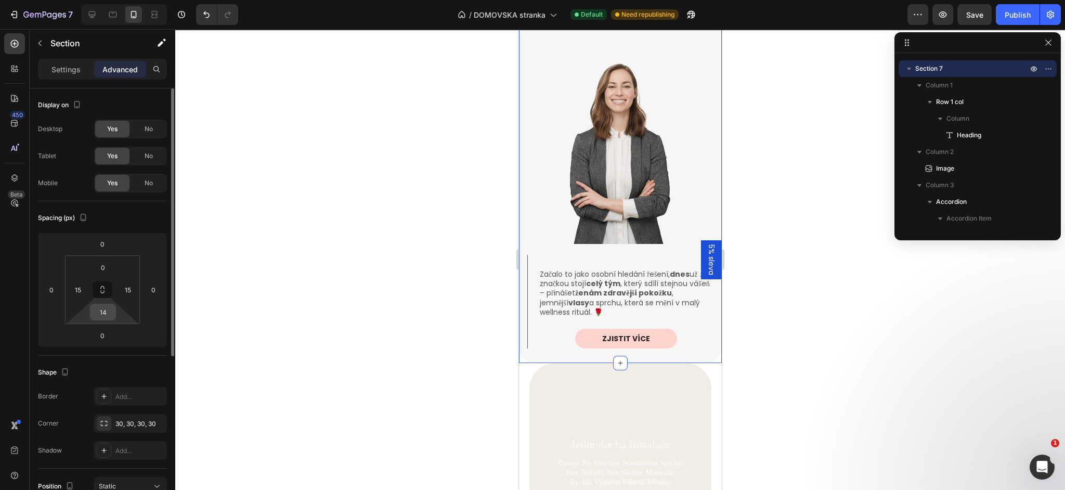
click at [107, 312] on input "14" at bounding box center [103, 312] width 21 height 16
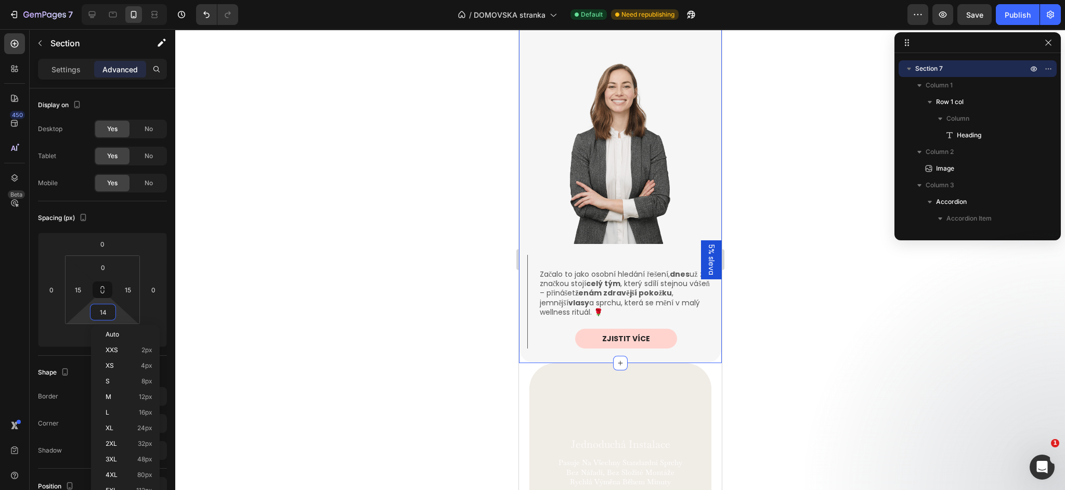
click at [92, 332] on div "Auto XXS 2px XS 4px S 8px M 12px L 16px XL 24px 2XL 32px 3XL 48px 4XL 80px 5XL …" at bounding box center [125, 420] width 69 height 192
click at [87, 0] on html "7 Version history / DOMOVSKA stranka Default Need republishing Preview Save Pub…" at bounding box center [532, 0] width 1065 height 0
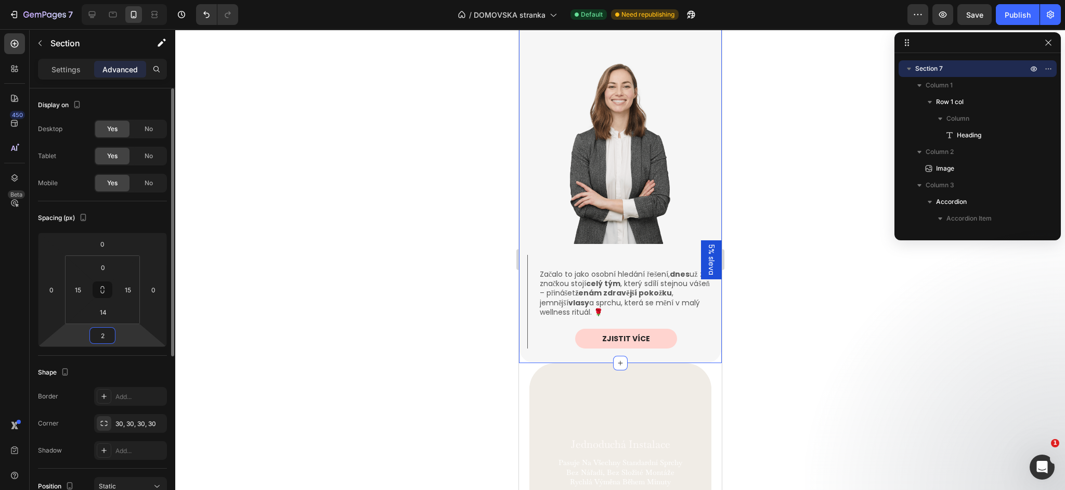
type input "20"
click at [225, 263] on div at bounding box center [620, 259] width 890 height 461
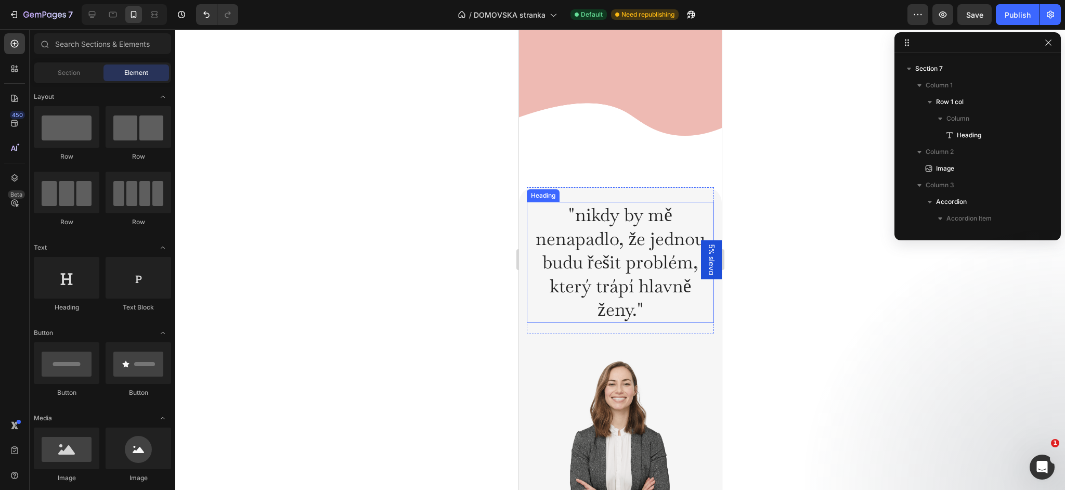
scroll to position [1639, 0]
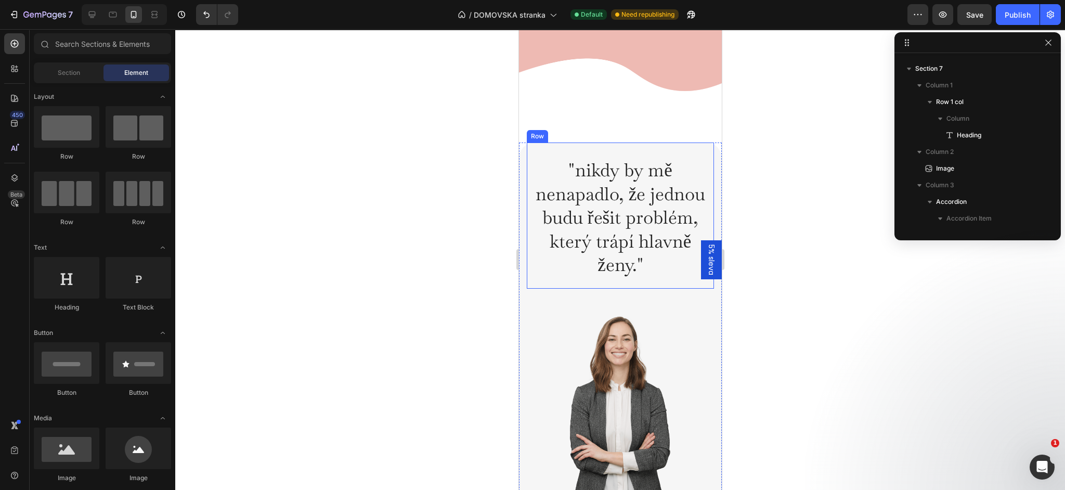
click at [616, 279] on div ""nikdy by mě nenapadlo, že jednou budu řešit problém, který trápí hlavně ženy."…" at bounding box center [619, 223] width 187 height 132
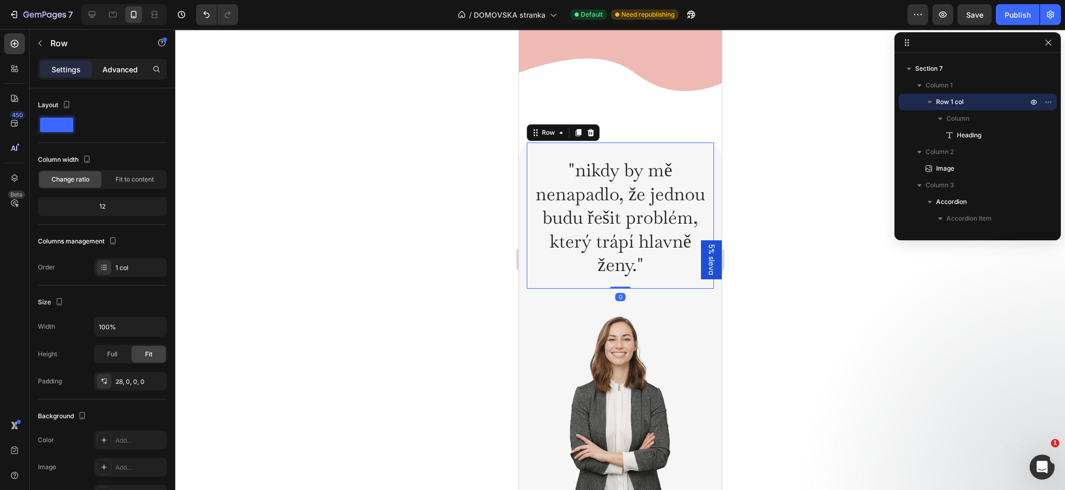
click at [107, 68] on p "Advanced" at bounding box center [119, 69] width 35 height 11
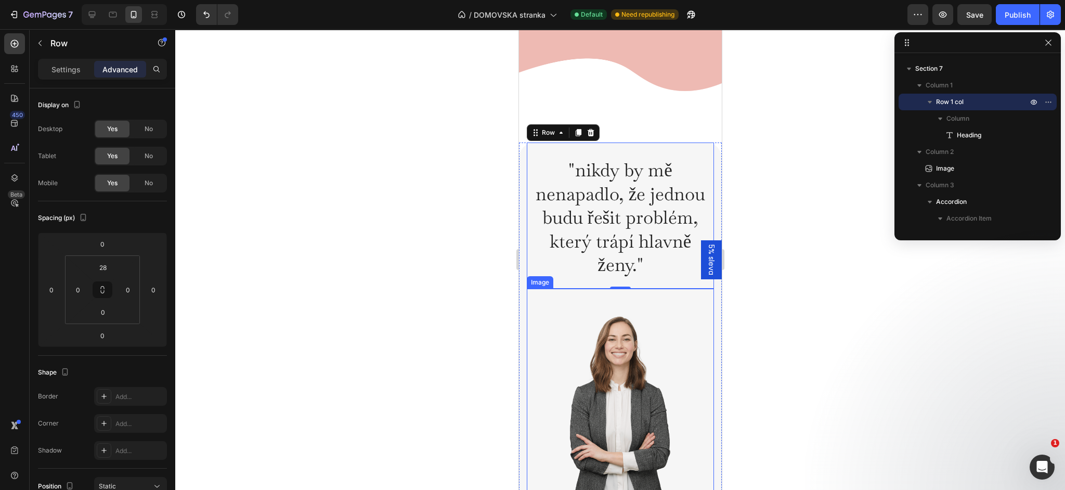
click at [607, 298] on img at bounding box center [619, 393] width 125 height 208
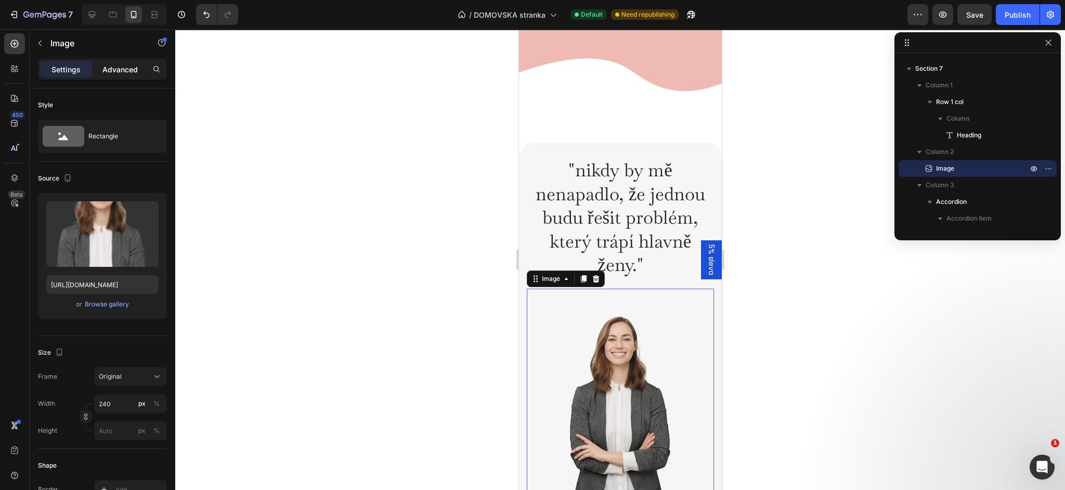
click at [122, 68] on p "Advanced" at bounding box center [119, 69] width 35 height 11
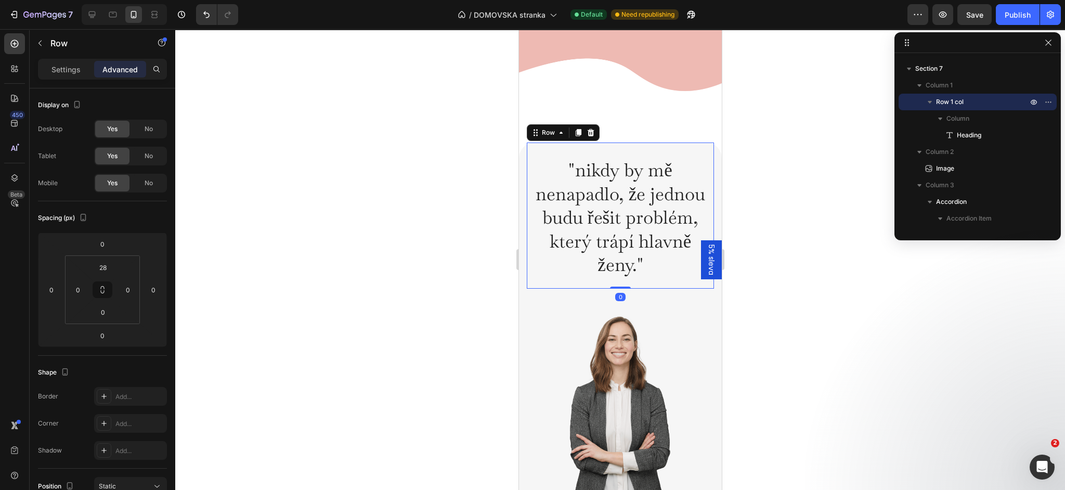
click at [668, 281] on div ""nikdy by mě nenapadlo, že jednou budu řešit problém, který trápí hlavně ženy."…" at bounding box center [619, 223] width 187 height 132
click at [670, 272] on h2 ""nikdy by mě nenapadlo, že jednou budu řešit problém, který trápí hlavně ženy."" at bounding box center [619, 217] width 187 height 121
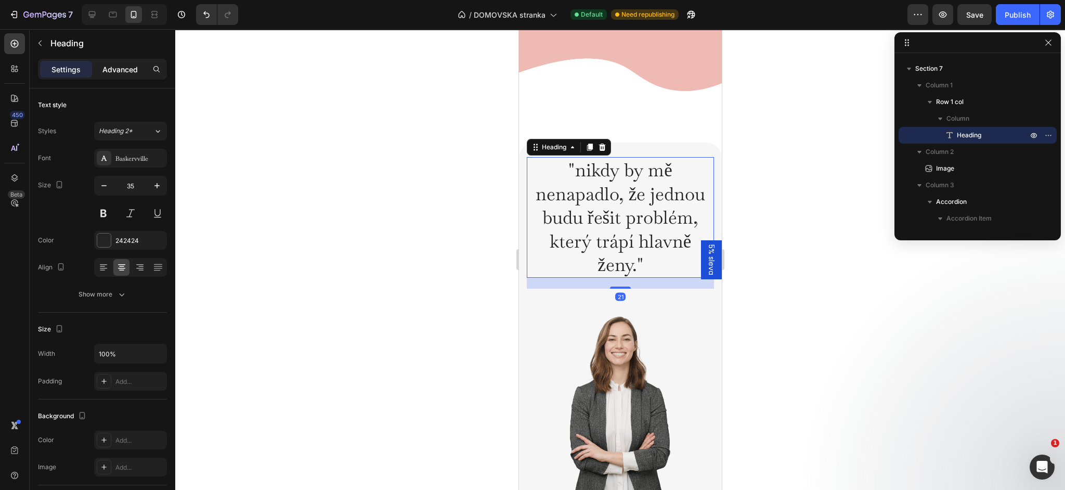
click at [113, 75] on div "Advanced" at bounding box center [120, 69] width 52 height 17
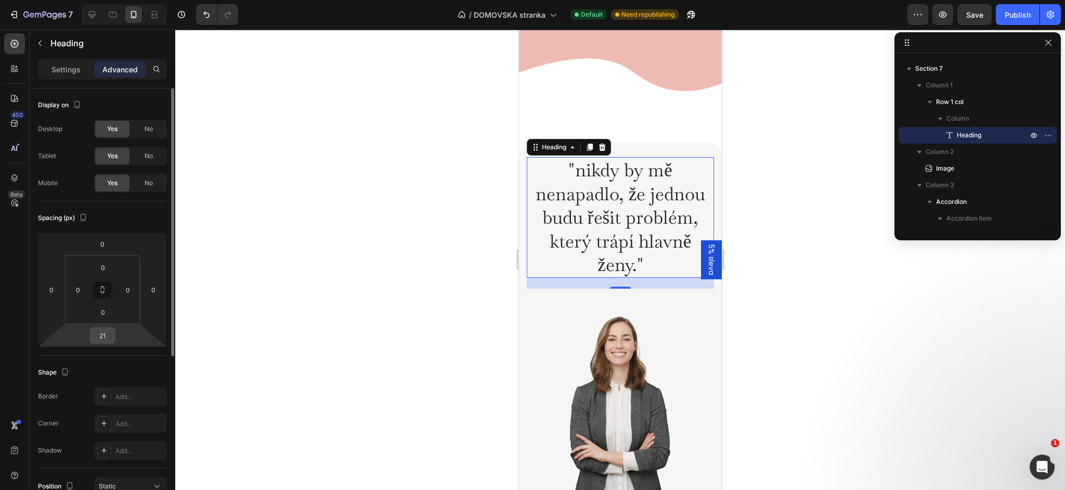
click at [101, 332] on input "21" at bounding box center [102, 336] width 21 height 16
type input "0"
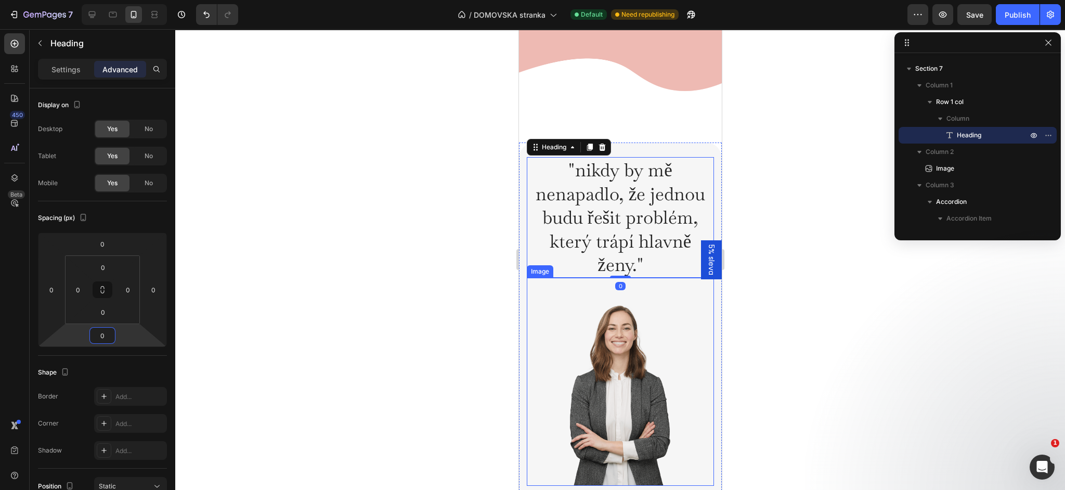
click at [563, 321] on img at bounding box center [619, 382] width 125 height 208
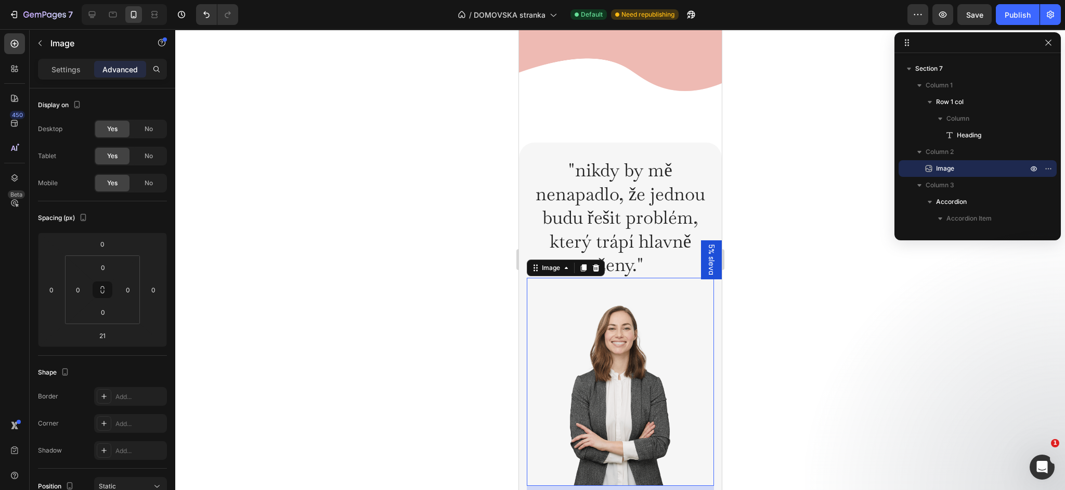
click at [430, 252] on div at bounding box center [620, 259] width 890 height 461
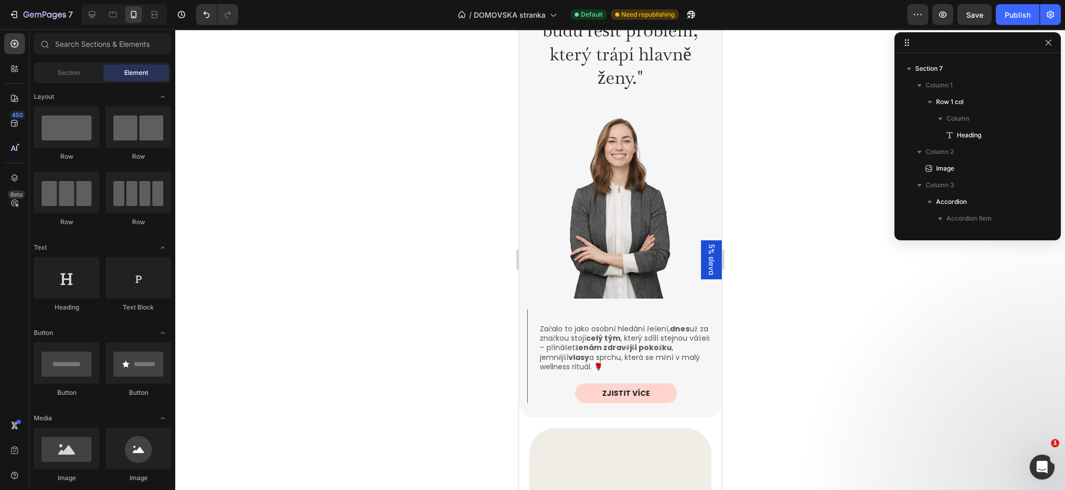
scroll to position [1849, 0]
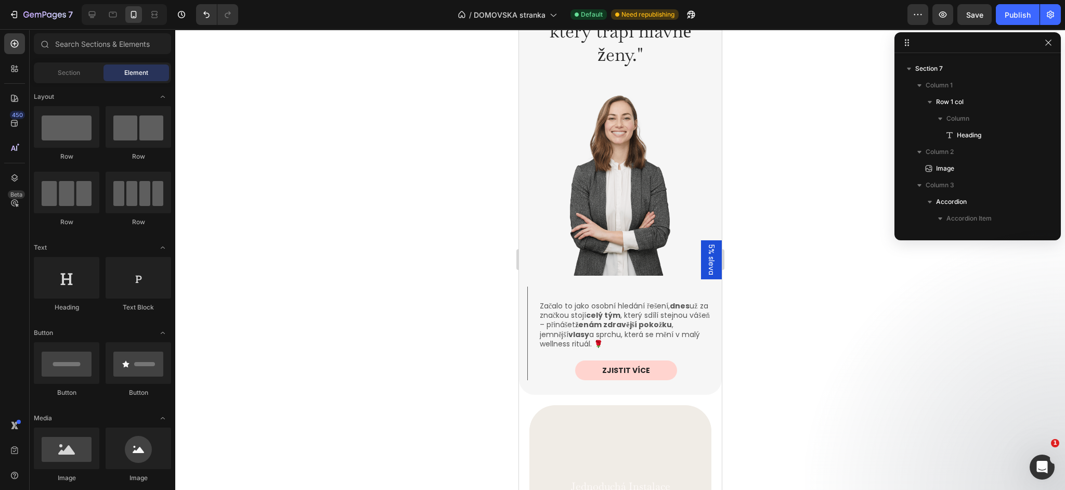
click at [860, 308] on div at bounding box center [620, 259] width 890 height 461
click at [707, 266] on span "5% sleva" at bounding box center [711, 259] width 10 height 31
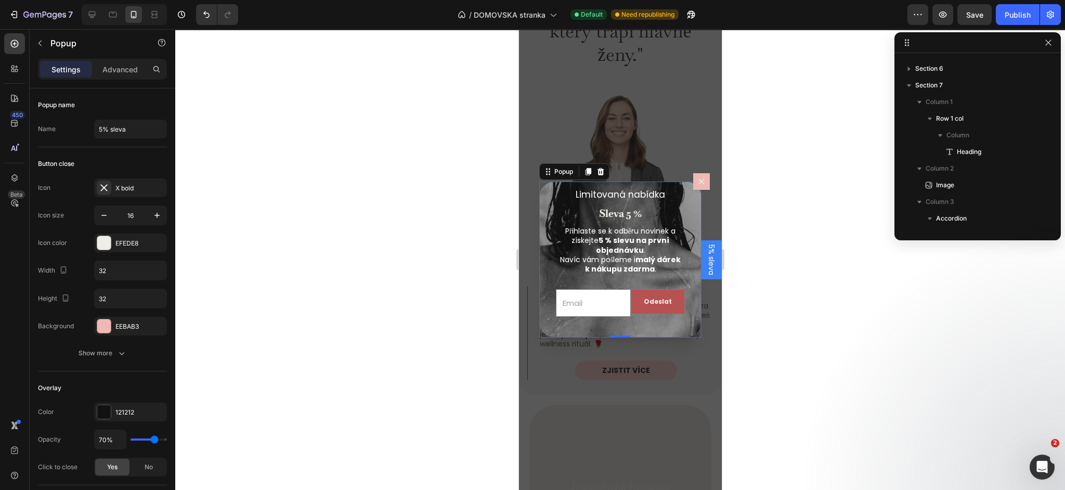
scroll to position [0, 0]
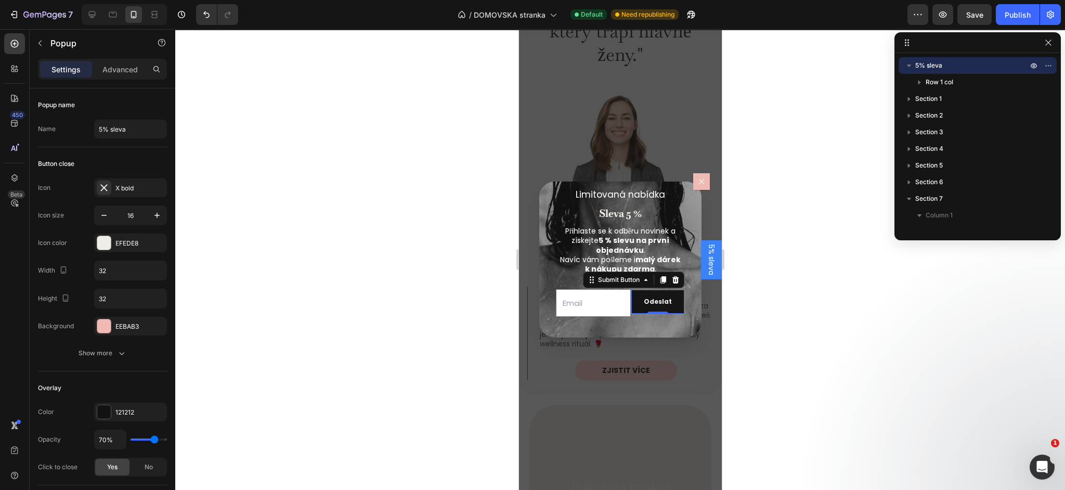
click at [668, 307] on button "Odeslat" at bounding box center [657, 302] width 53 height 24
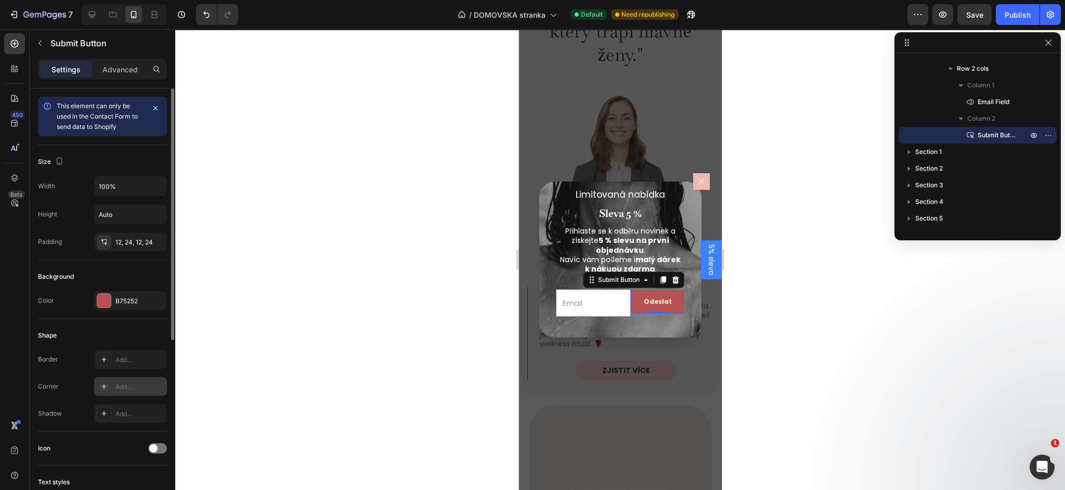
click at [140, 385] on div "Add..." at bounding box center [139, 386] width 49 height 9
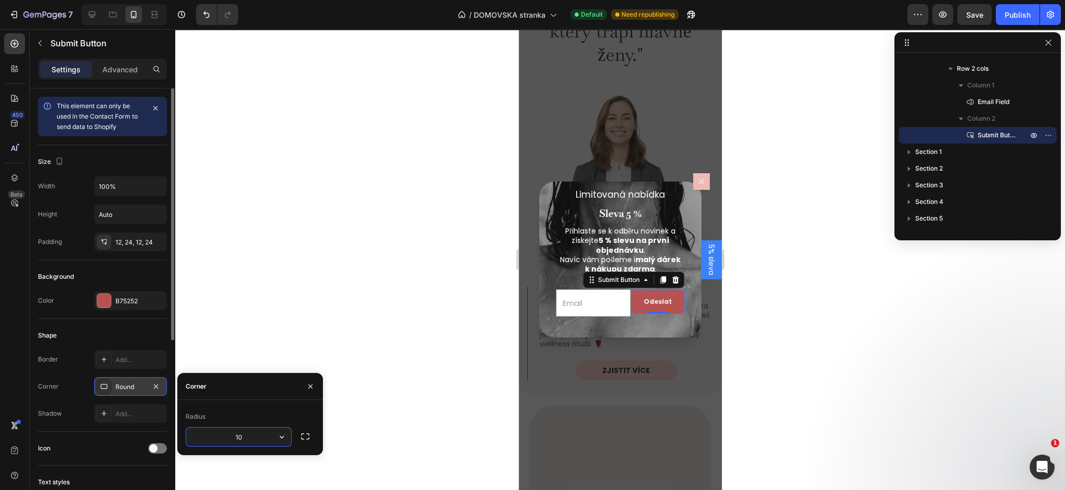
type input "1"
click at [99, 328] on div "Shape" at bounding box center [102, 335] width 129 height 17
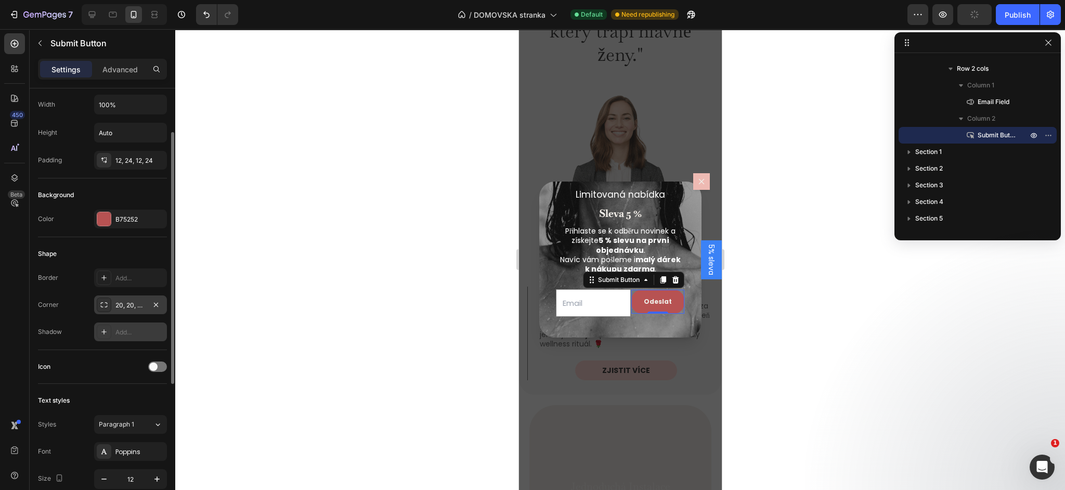
scroll to position [79, 0]
click at [127, 313] on div "20, 20, 20, 20" at bounding box center [130, 307] width 73 height 19
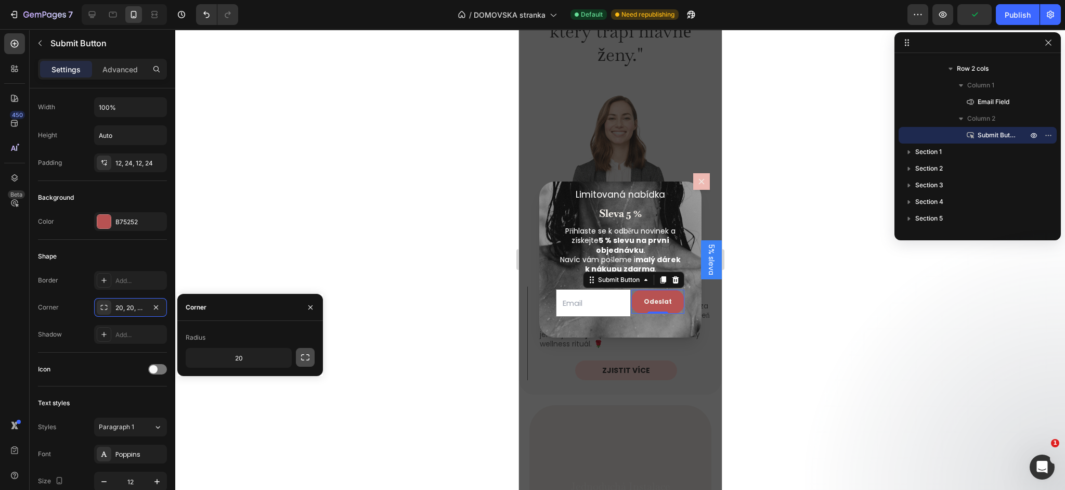
click at [298, 358] on button "button" at bounding box center [305, 357] width 19 height 19
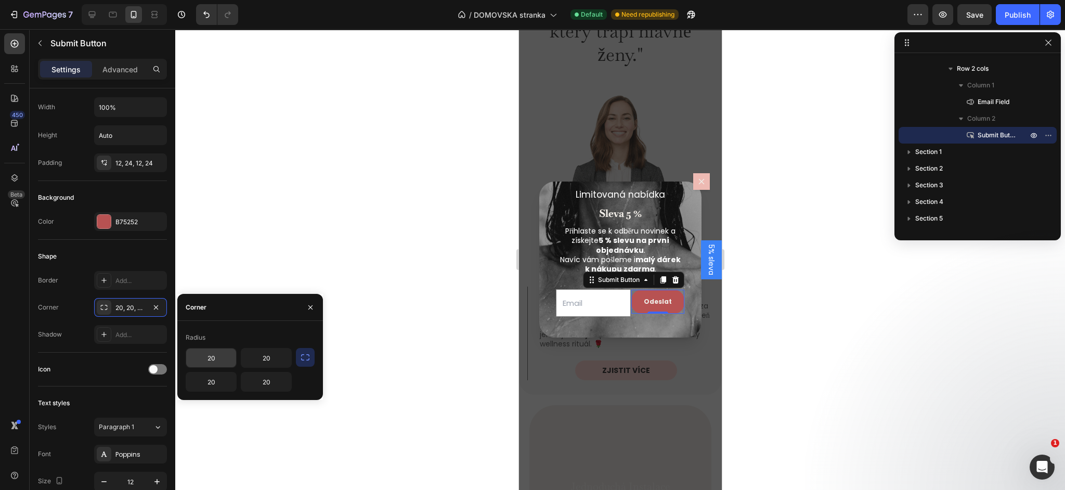
click at [222, 365] on input "20" at bounding box center [211, 357] width 50 height 19
type input "2"
type input "0"
click at [214, 380] on input "20" at bounding box center [211, 381] width 50 height 19
type input "0"
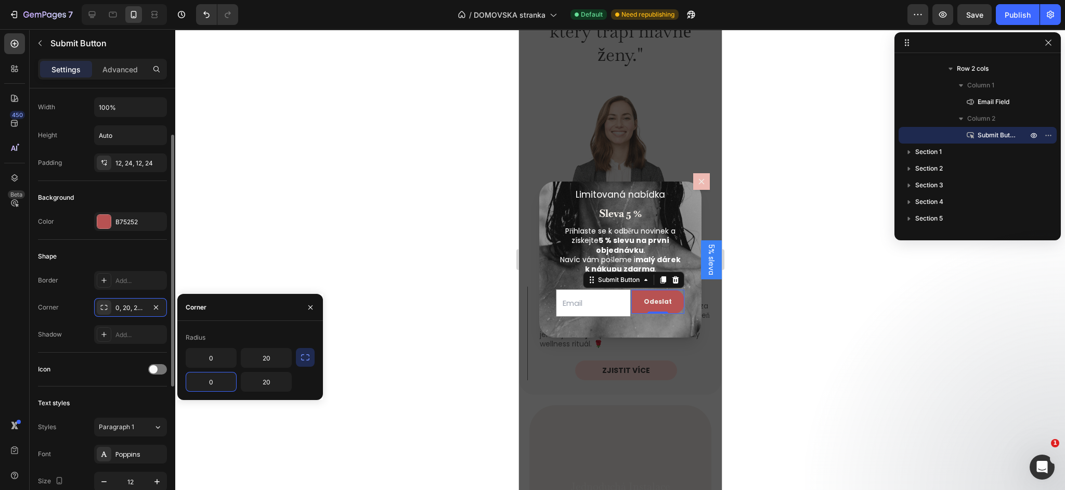
click at [119, 348] on div "Shape Border Add... Corner 0, 20, 20, 20 Shadow Add..." at bounding box center [102, 296] width 129 height 113
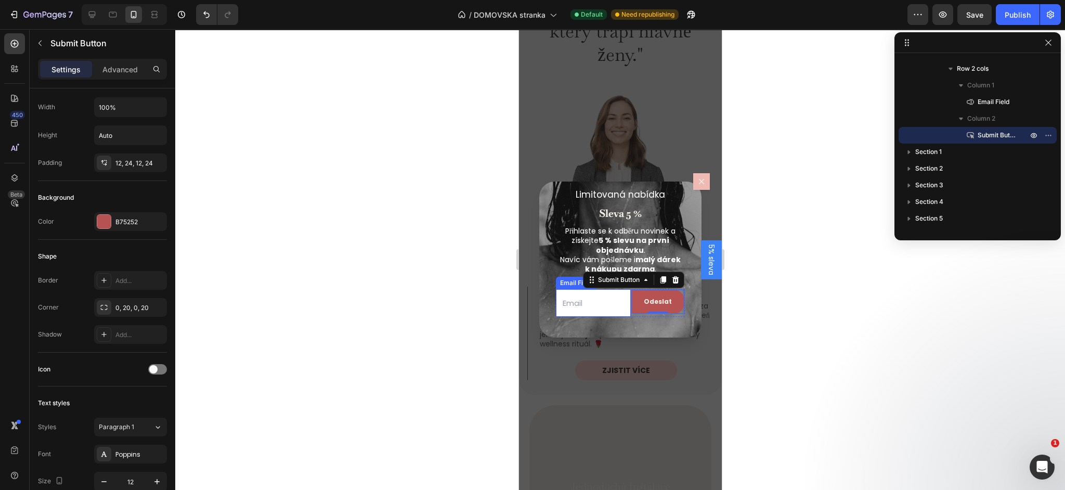
click at [592, 308] on input "Dialog body" at bounding box center [592, 303] width 75 height 28
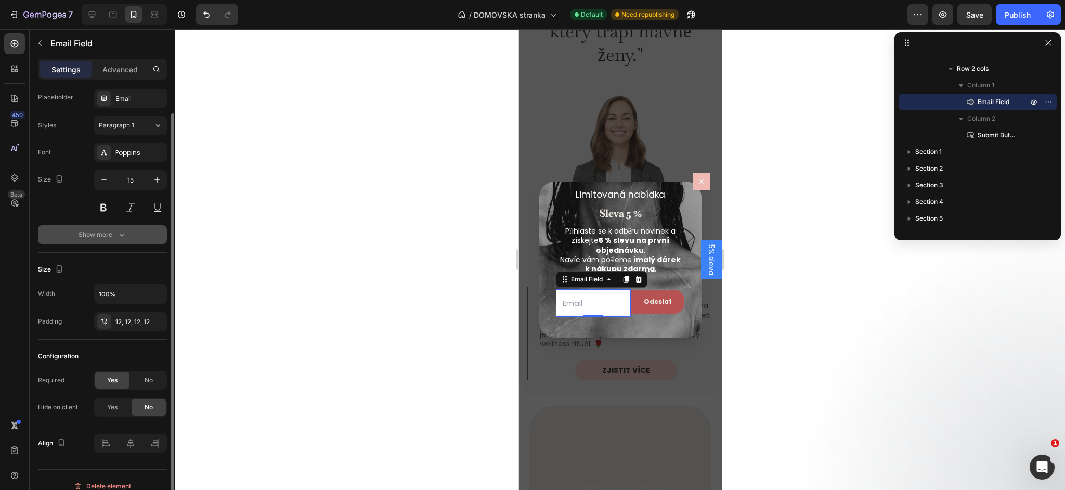
scroll to position [24, 0]
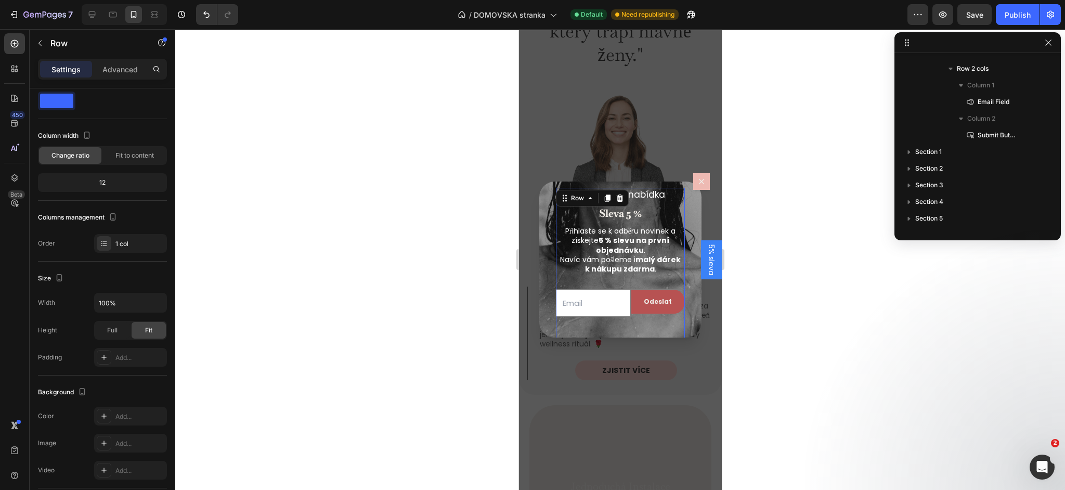
click at [569, 329] on div "Limitovaná nabídka Text Block Sleva 5 % Heading Přihlaste se k odběru novinek a…" at bounding box center [619, 267] width 129 height 158
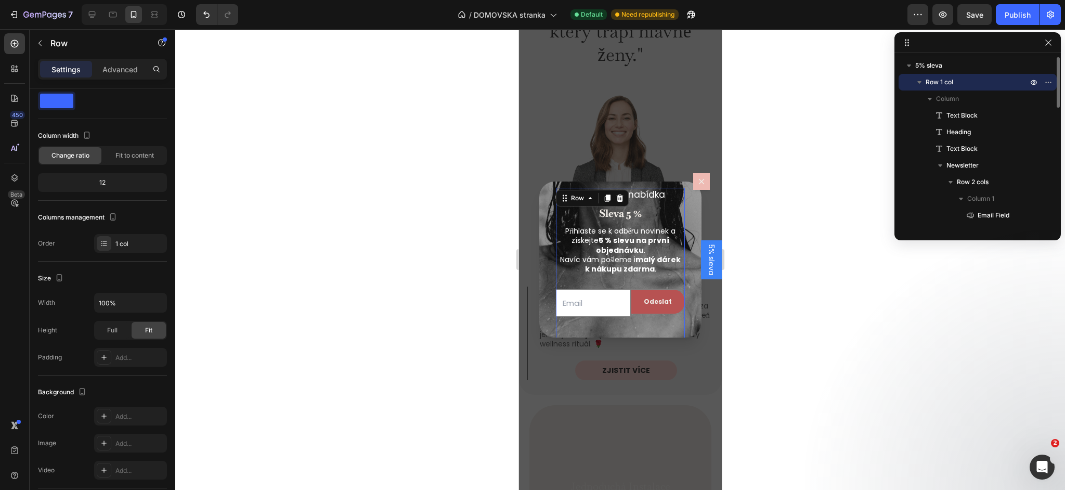
scroll to position [0, 0]
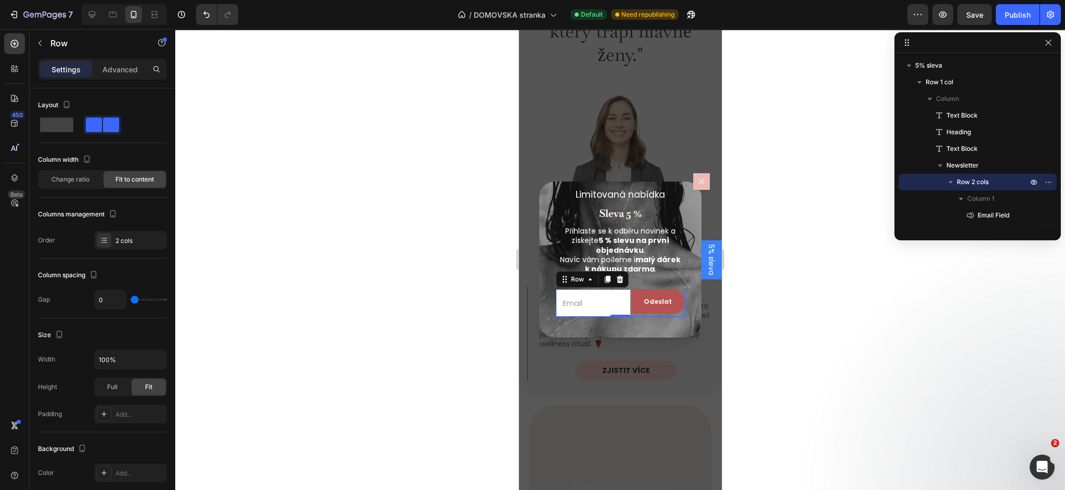
click at [679, 316] on div "Odeslat Submit Button" at bounding box center [657, 303] width 54 height 28
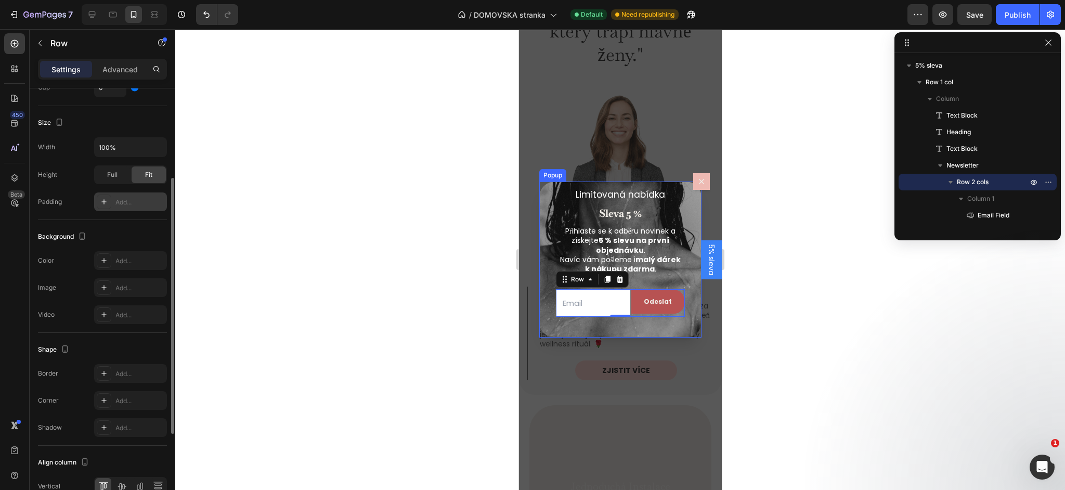
scroll to position [295, 0]
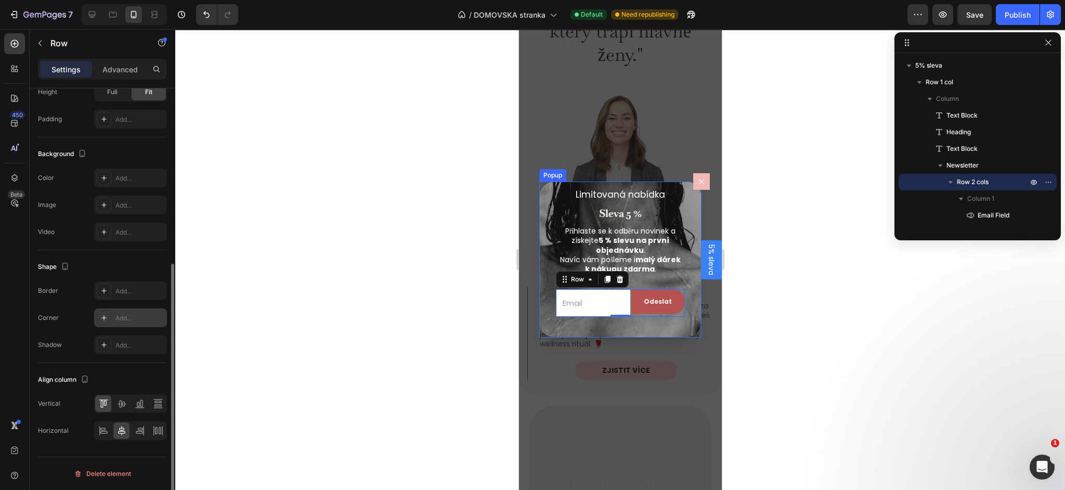
click at [123, 317] on div "Add..." at bounding box center [139, 318] width 49 height 9
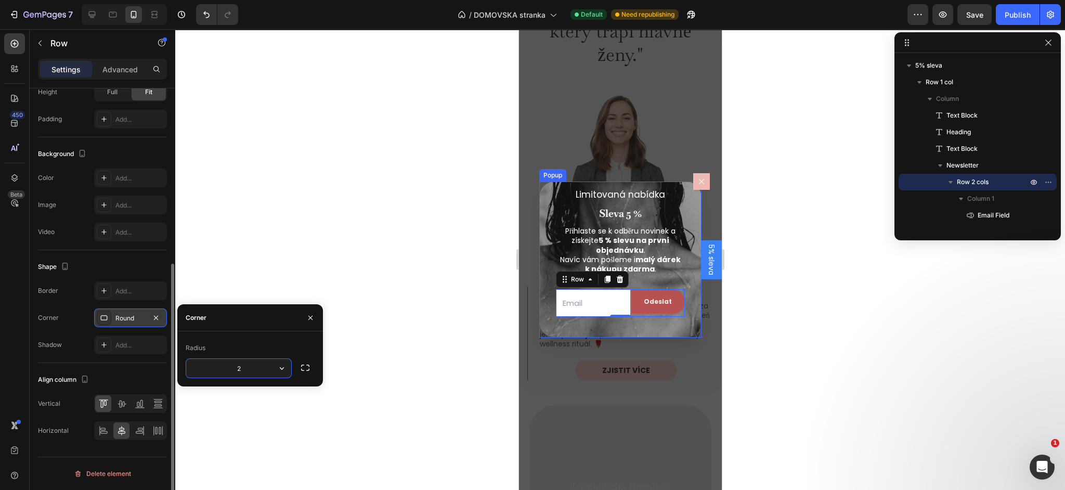
type input "20"
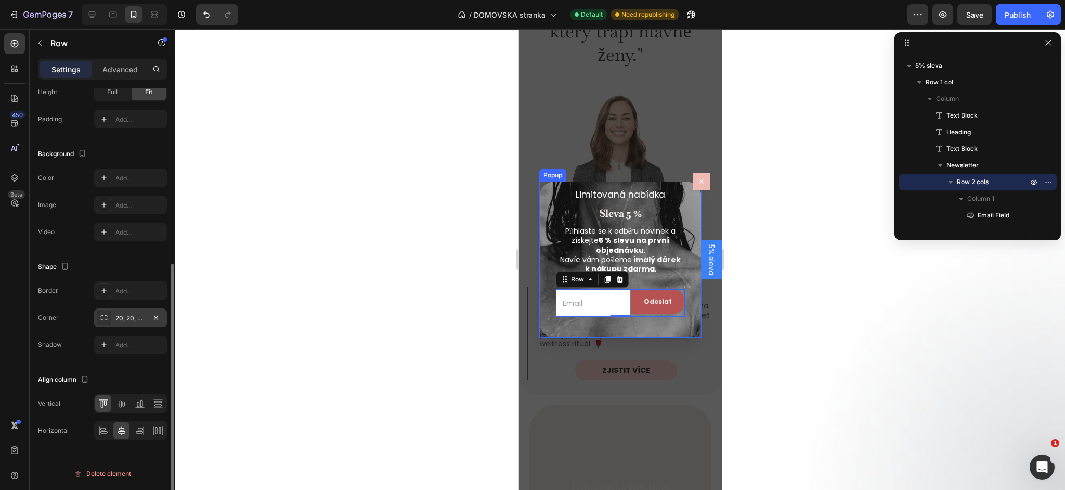
click at [138, 268] on div "Shape" at bounding box center [102, 266] width 129 height 17
click at [571, 303] on input "Dialog body" at bounding box center [592, 303] width 75 height 28
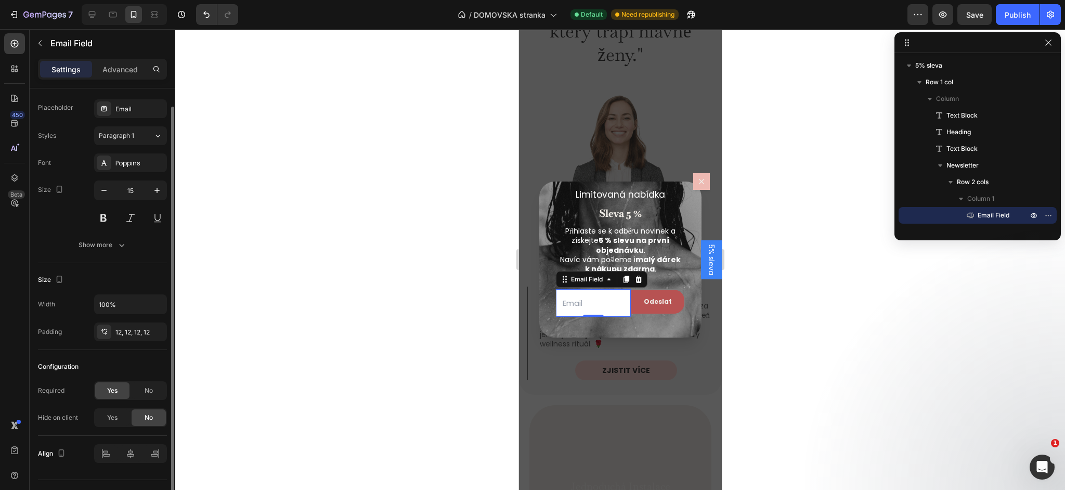
scroll to position [0, 0]
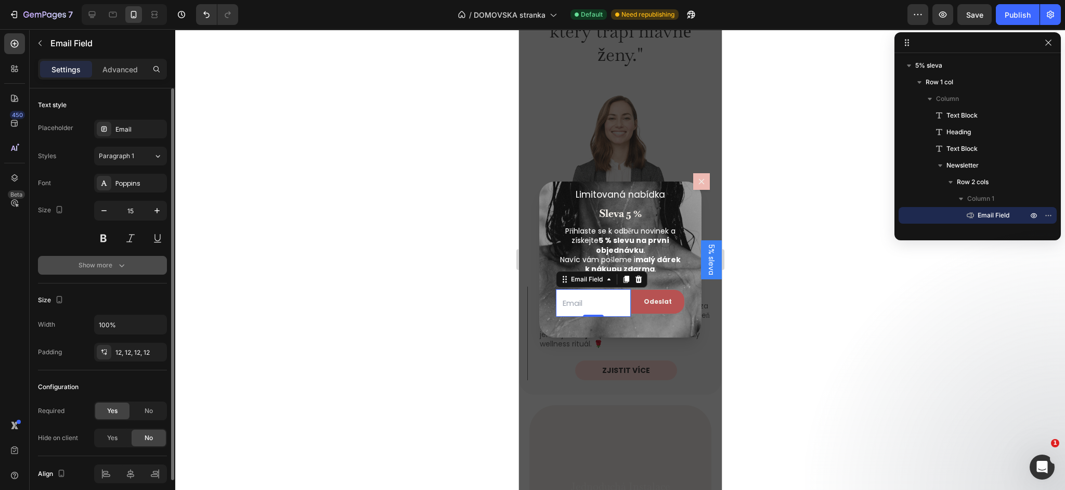
click at [100, 259] on button "Show more" at bounding box center [102, 265] width 129 height 19
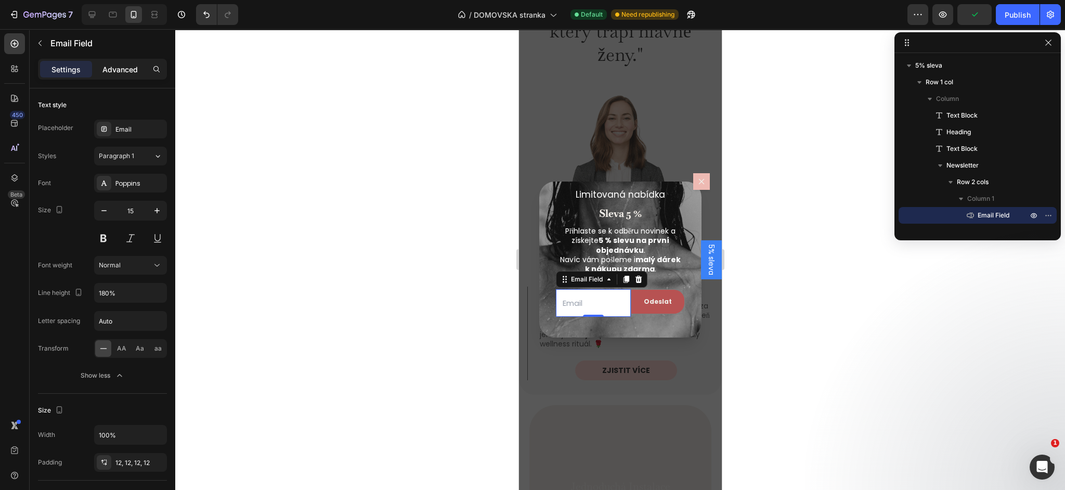
click at [118, 64] on p "Advanced" at bounding box center [119, 69] width 35 height 11
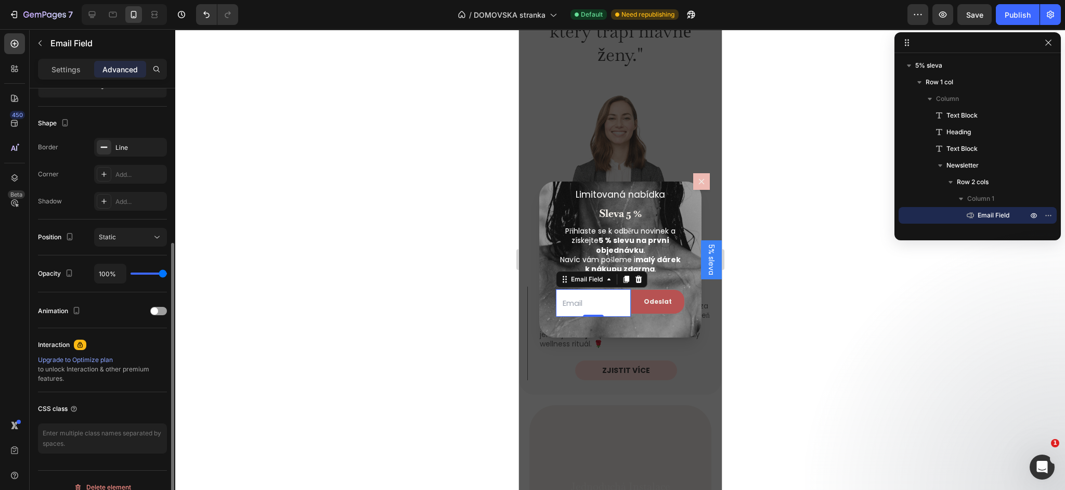
scroll to position [263, 0]
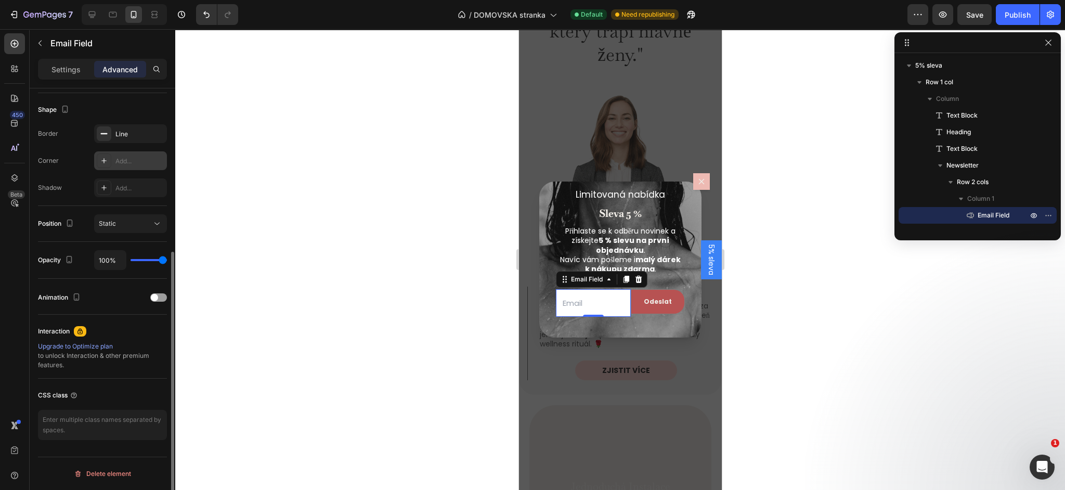
click at [118, 157] on div "Add..." at bounding box center [139, 161] width 49 height 9
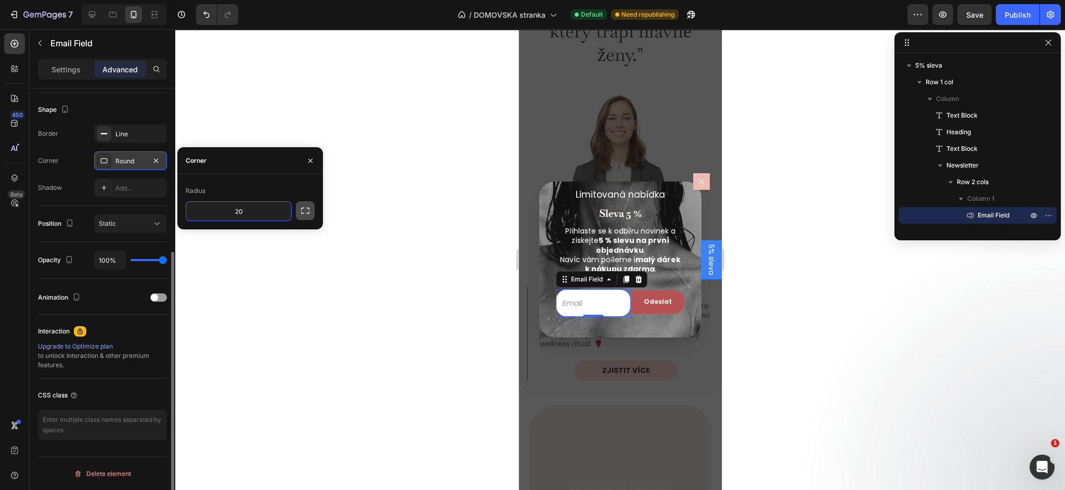
type input "20"
click at [305, 213] on icon "button" at bounding box center [305, 210] width 10 height 10
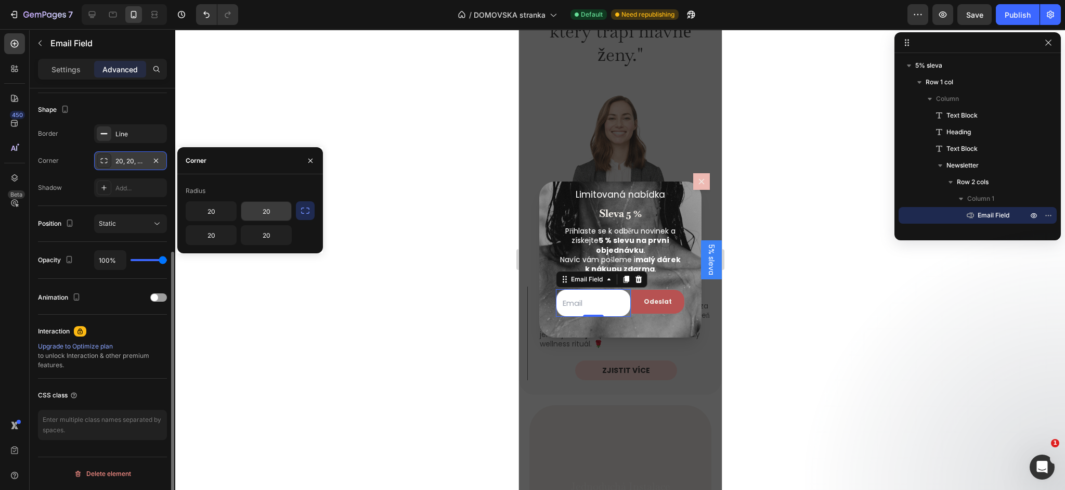
click at [269, 216] on input "20" at bounding box center [266, 211] width 50 height 19
type input "0"
click at [282, 245] on div "Radius 20 0 20 20" at bounding box center [250, 213] width 146 height 79
click at [278, 238] on input "20" at bounding box center [266, 235] width 50 height 19
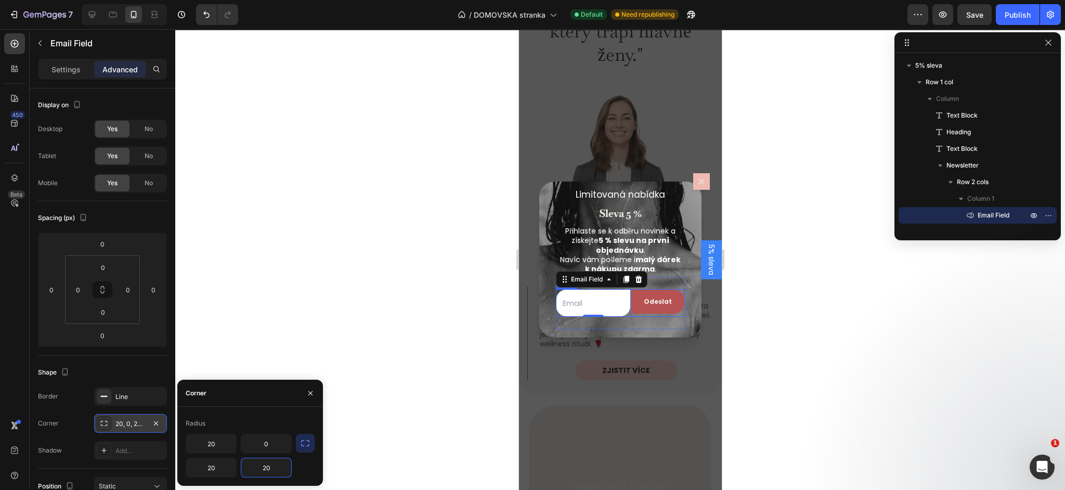
click at [644, 314] on div "Odeslat Submit Button" at bounding box center [657, 303] width 54 height 28
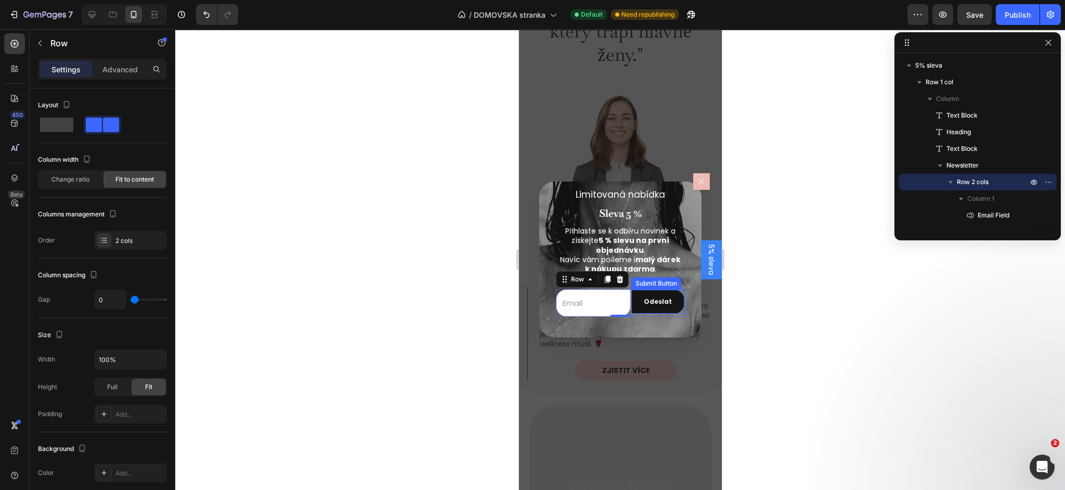
click at [642, 305] on button "Odeslat" at bounding box center [657, 302] width 53 height 24
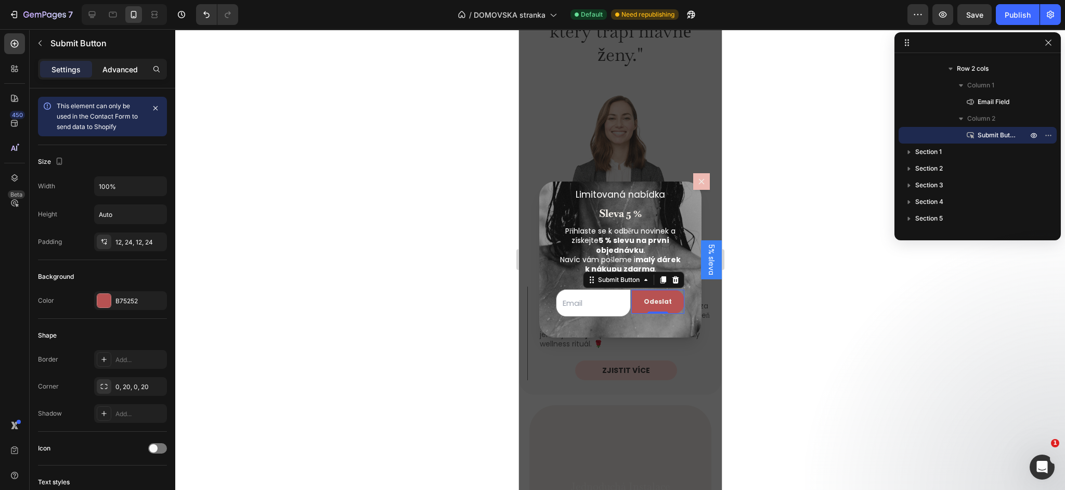
click at [118, 72] on p "Advanced" at bounding box center [119, 69] width 35 height 11
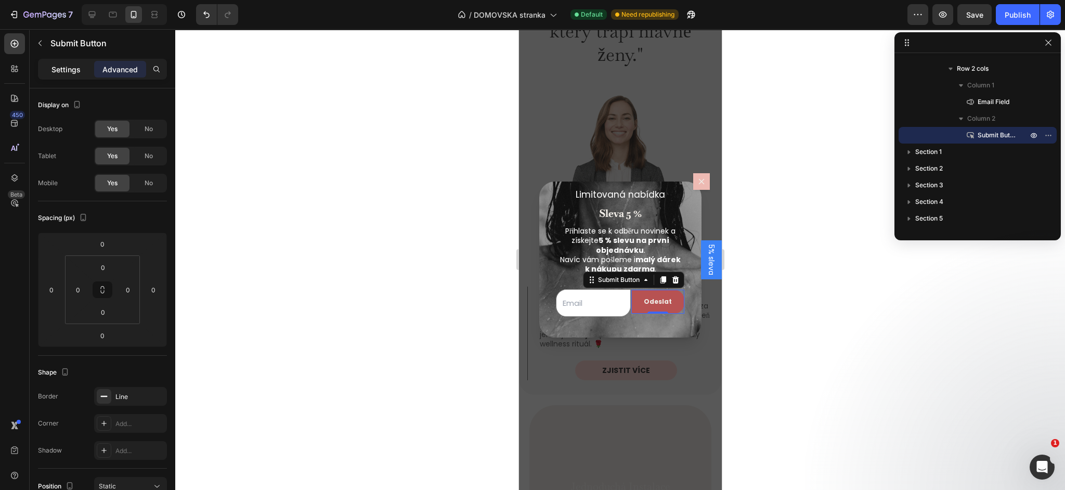
click at [61, 69] on p "Settings" at bounding box center [65, 69] width 29 height 11
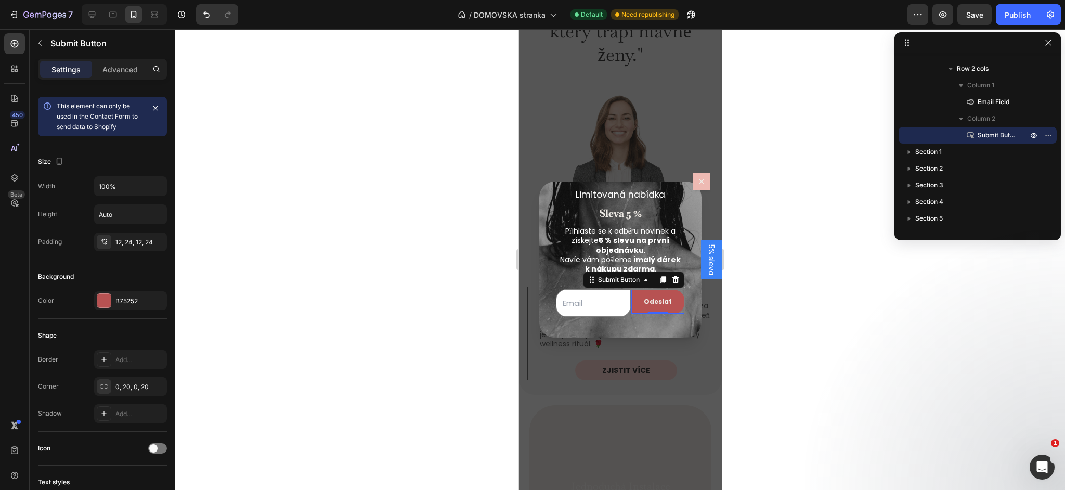
click at [389, 167] on div at bounding box center [620, 259] width 890 height 461
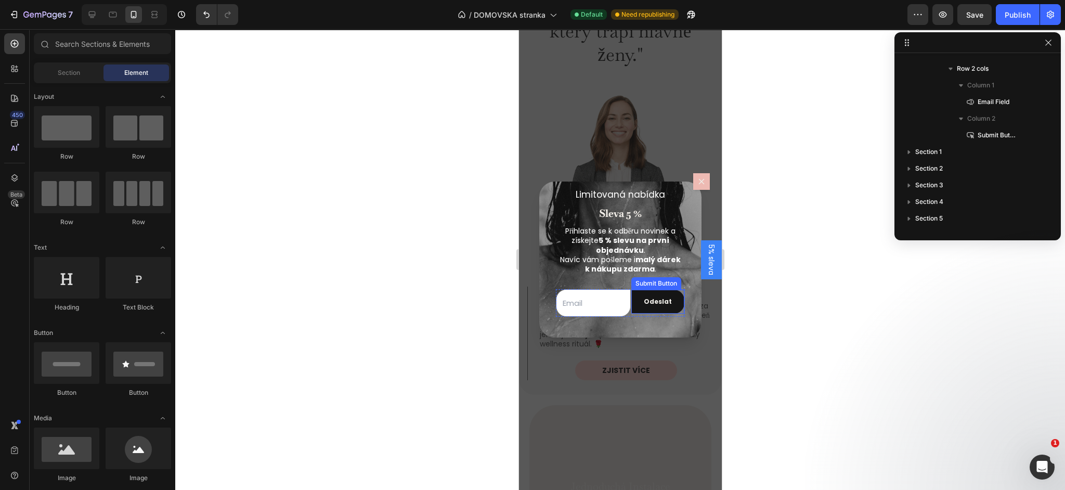
click at [642, 310] on button "Odeslat" at bounding box center [657, 302] width 53 height 24
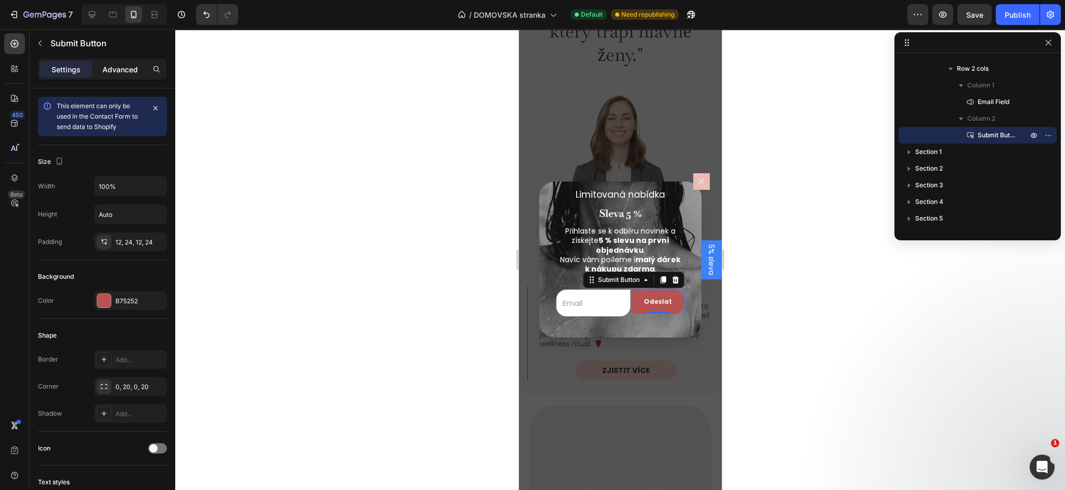
click at [127, 71] on p "Advanced" at bounding box center [119, 69] width 35 height 11
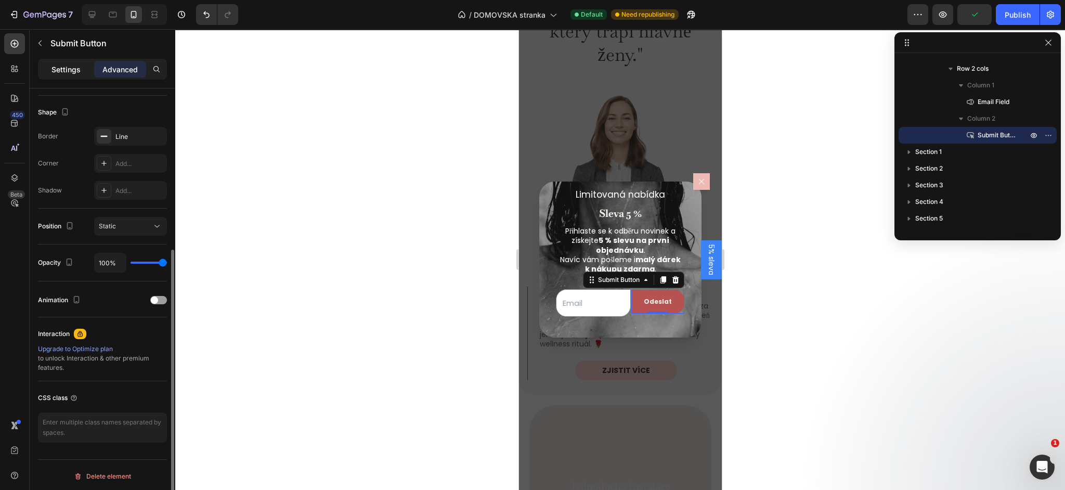
click at [67, 68] on p "Settings" at bounding box center [65, 69] width 29 height 11
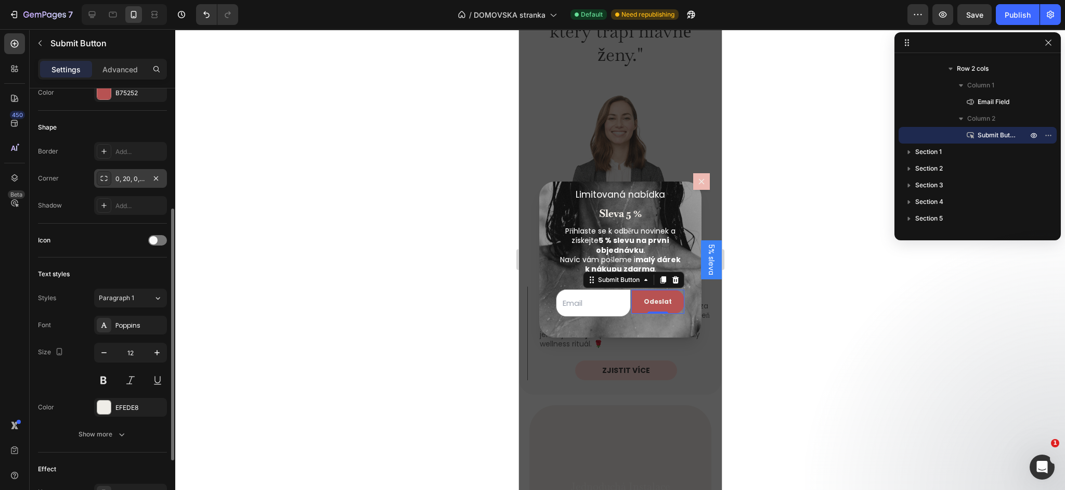
scroll to position [207, 0]
click at [129, 175] on div "0, 20, 0, 20" at bounding box center [130, 179] width 30 height 9
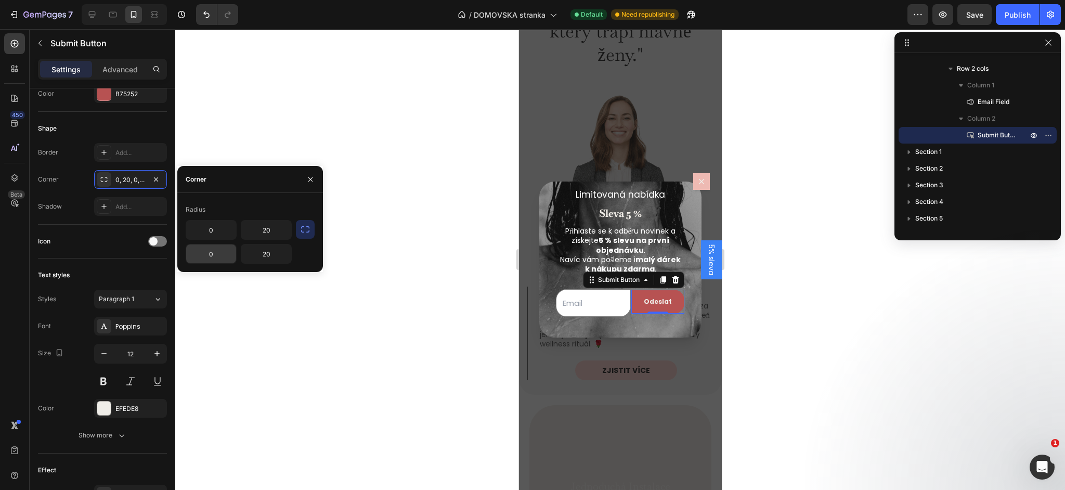
click at [228, 256] on input "0" at bounding box center [211, 253] width 50 height 19
type input "20"
click at [131, 132] on div "Shape" at bounding box center [102, 128] width 129 height 17
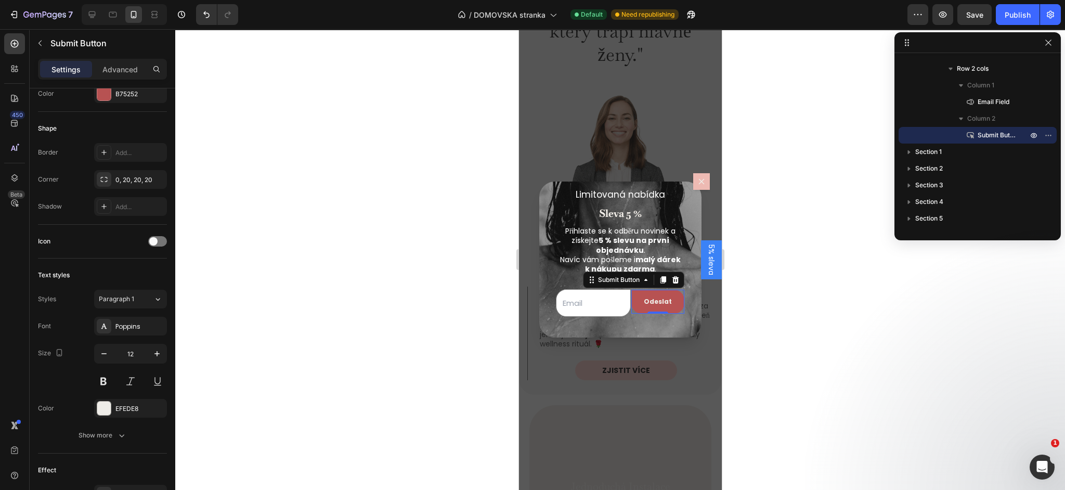
click at [282, 131] on div at bounding box center [620, 259] width 890 height 461
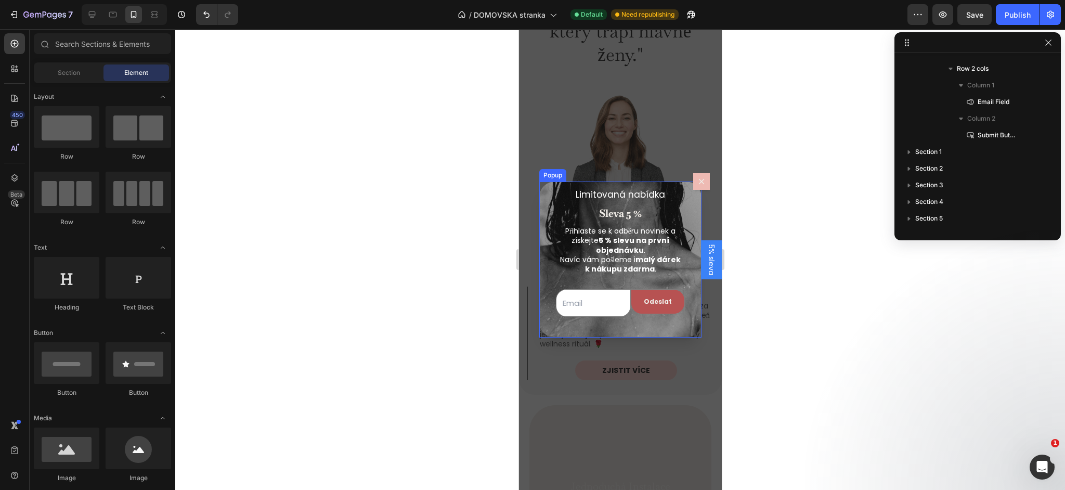
click at [701, 182] on icon "Dialog content" at bounding box center [701, 182] width 6 height 6
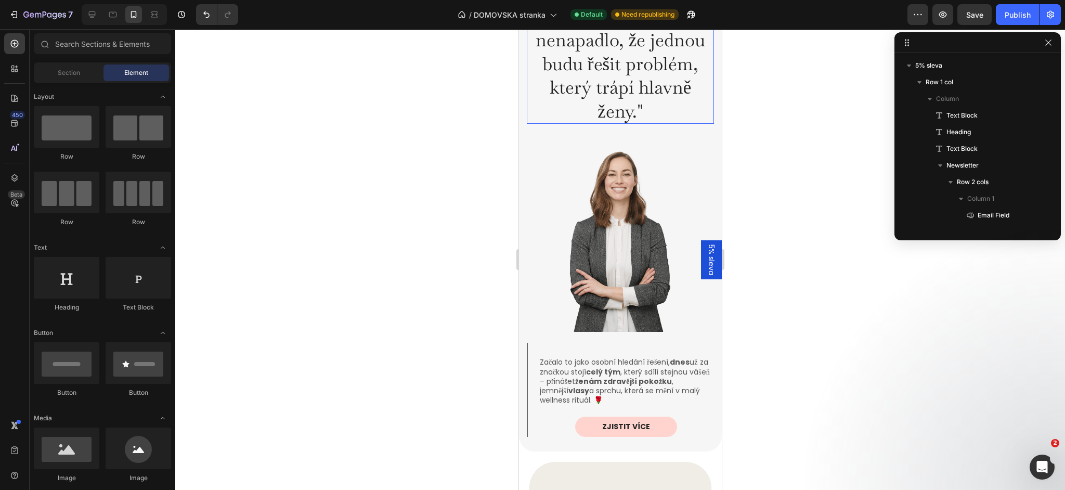
scroll to position [1707, 0]
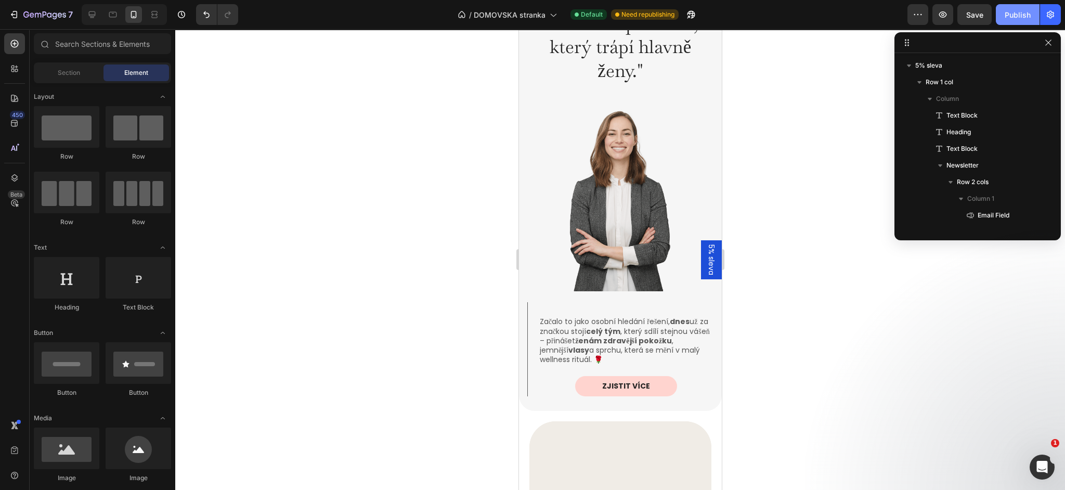
click at [1012, 18] on div "Publish" at bounding box center [1018, 14] width 26 height 11
click at [552, 23] on div "/ DOMOVSKA stranka" at bounding box center [507, 14] width 110 height 21
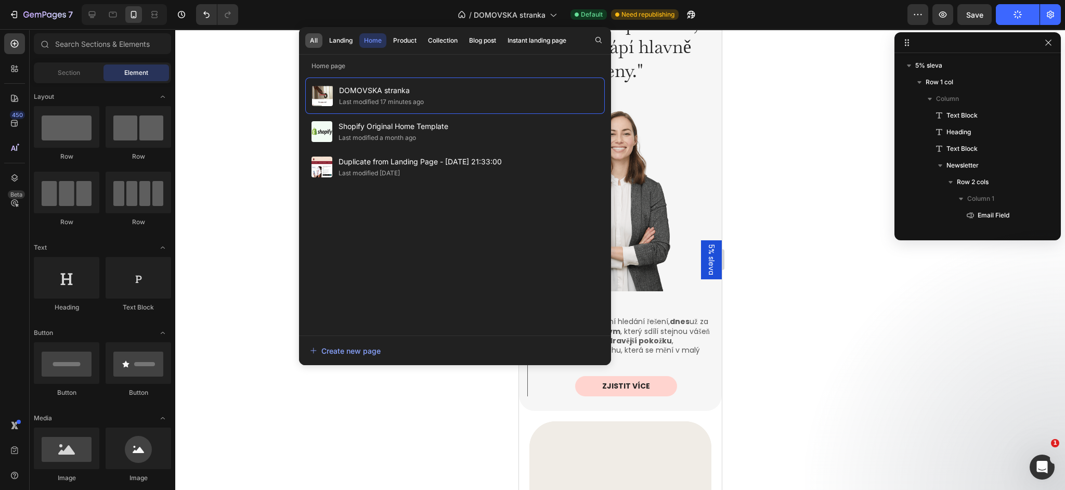
click at [319, 40] on button "All" at bounding box center [313, 40] width 17 height 15
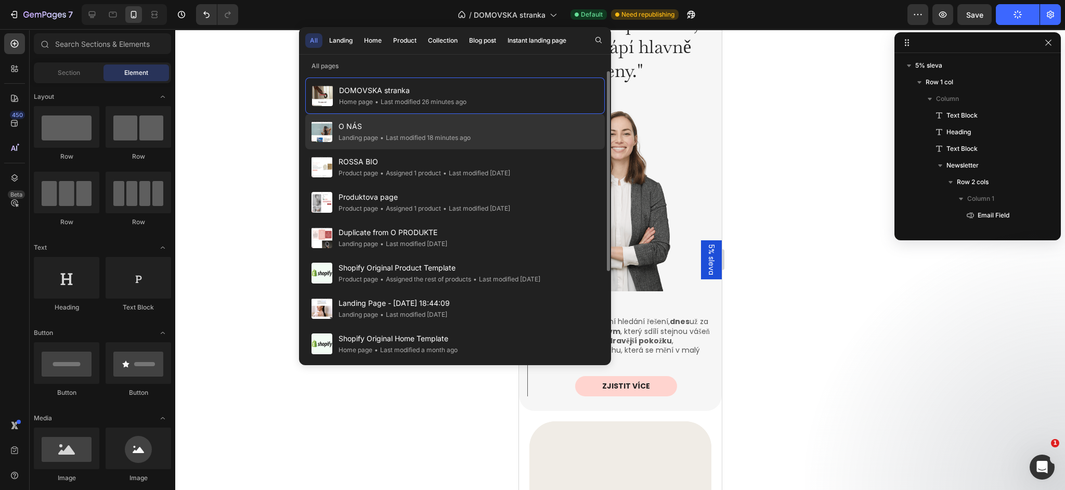
click at [370, 136] on div "Landing page" at bounding box center [359, 138] width 40 height 10
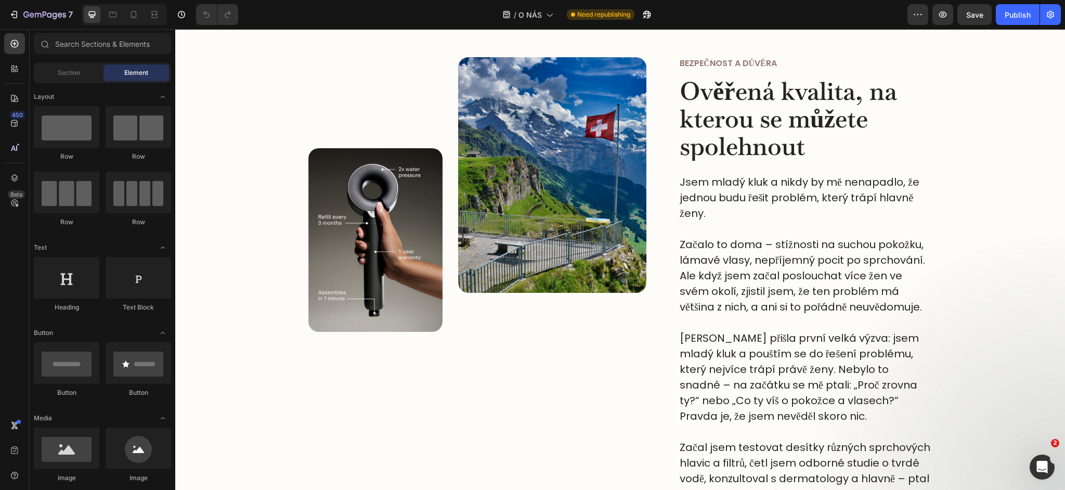
scroll to position [336, 0]
click at [384, 216] on img at bounding box center [375, 240] width 135 height 183
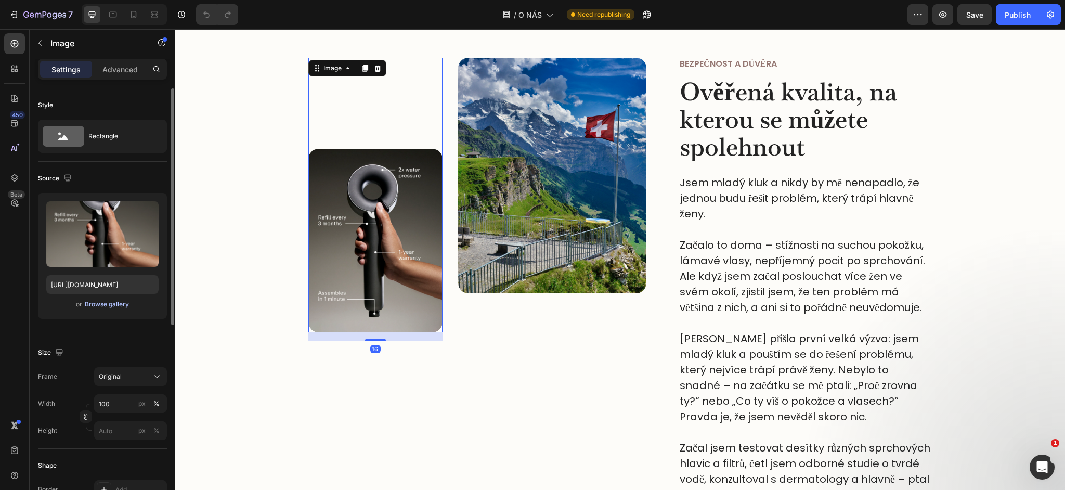
click at [104, 304] on div "Browse gallery" at bounding box center [107, 304] width 44 height 9
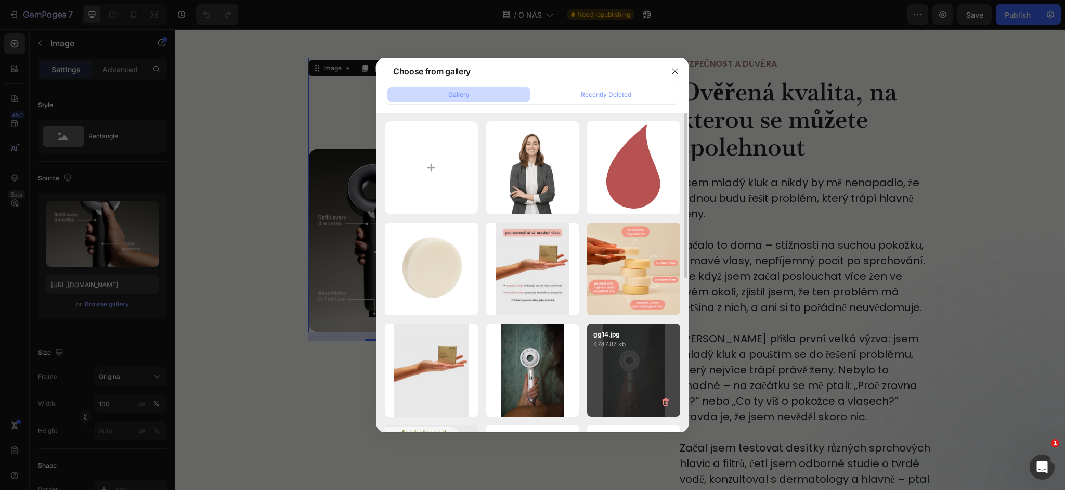
click at [645, 356] on div "gg14.jpg 4747.87 kb" at bounding box center [633, 369] width 93 height 93
type input "https://cdn.shopify.com/s/files/1/0906/9799/0480/files/gempages_577473969414734…"
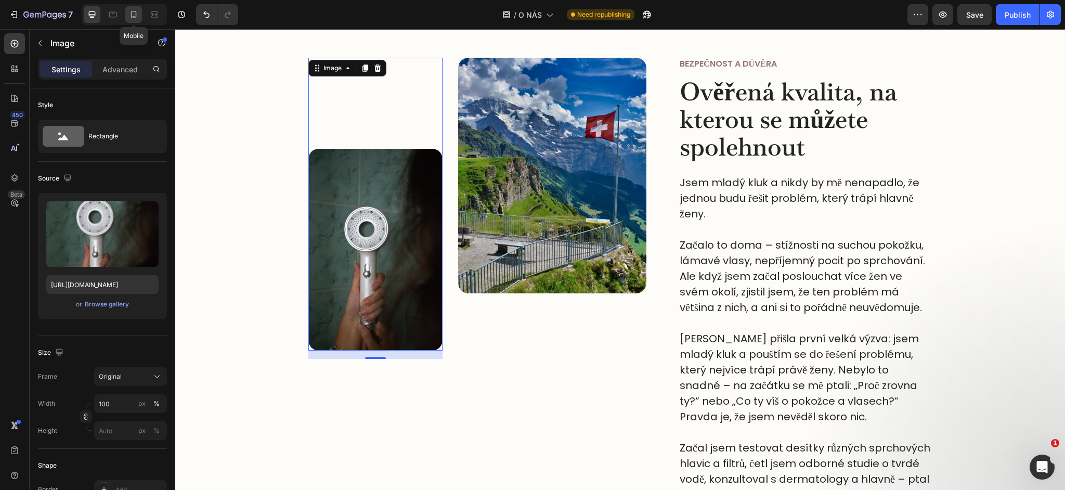
click at [135, 16] on icon at bounding box center [133, 14] width 10 height 10
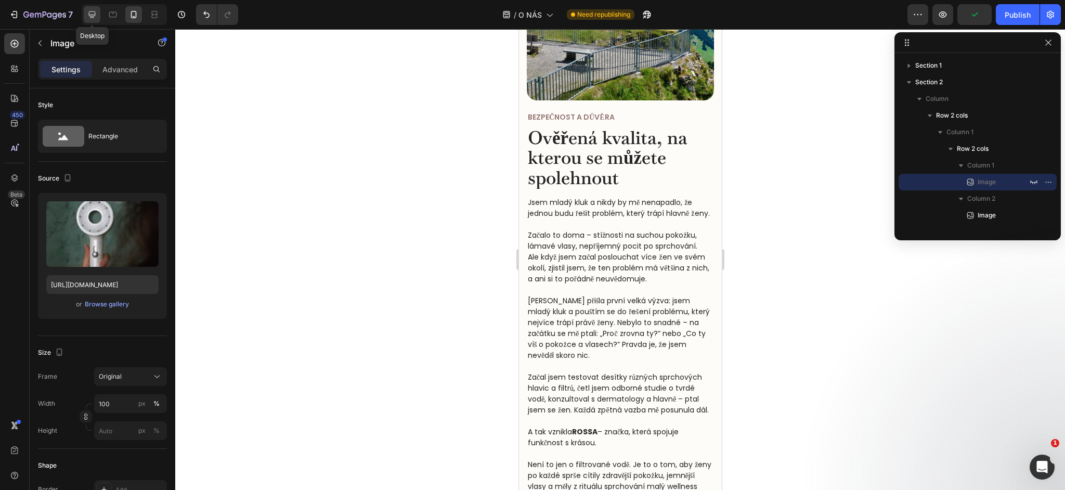
scroll to position [488, 0]
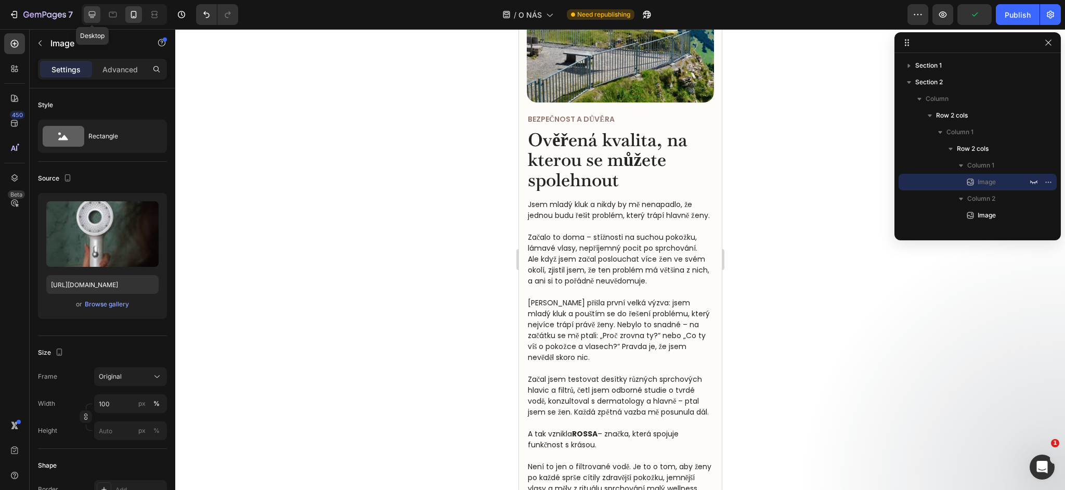
click at [89, 14] on icon at bounding box center [92, 14] width 7 height 7
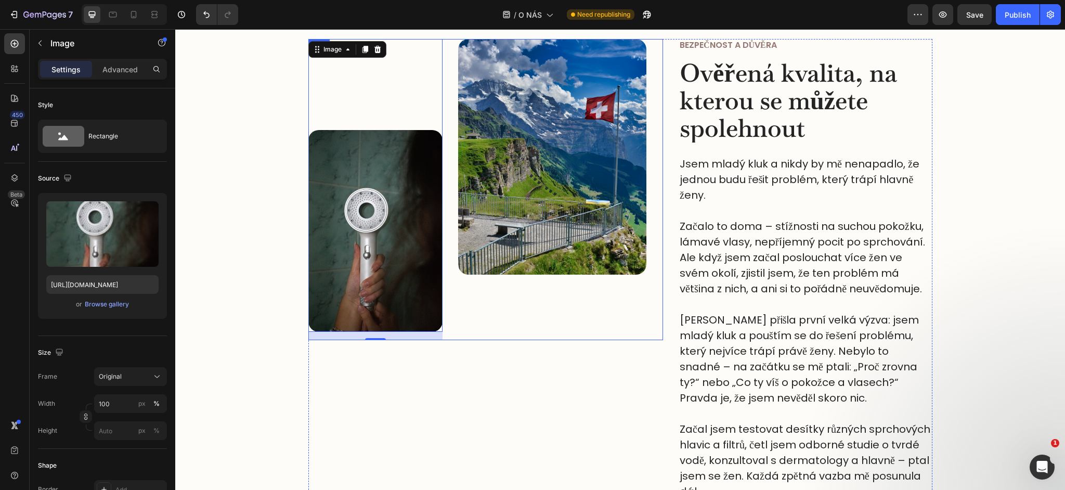
scroll to position [335, 0]
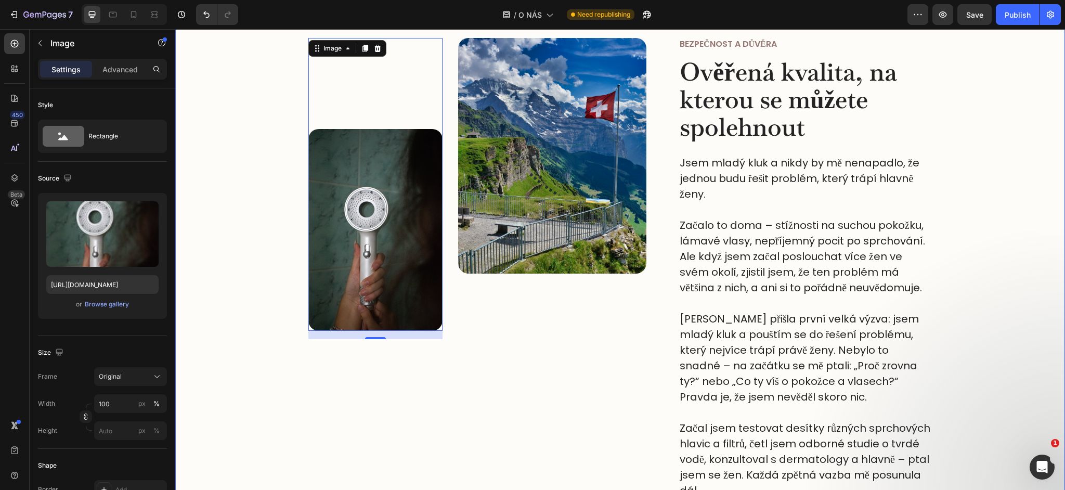
click at [267, 225] on div "Image 16 Image Row Bezpečnost a důvěra Text Block Ověřená kvalita, na kterou se…" at bounding box center [620, 424] width 874 height 772
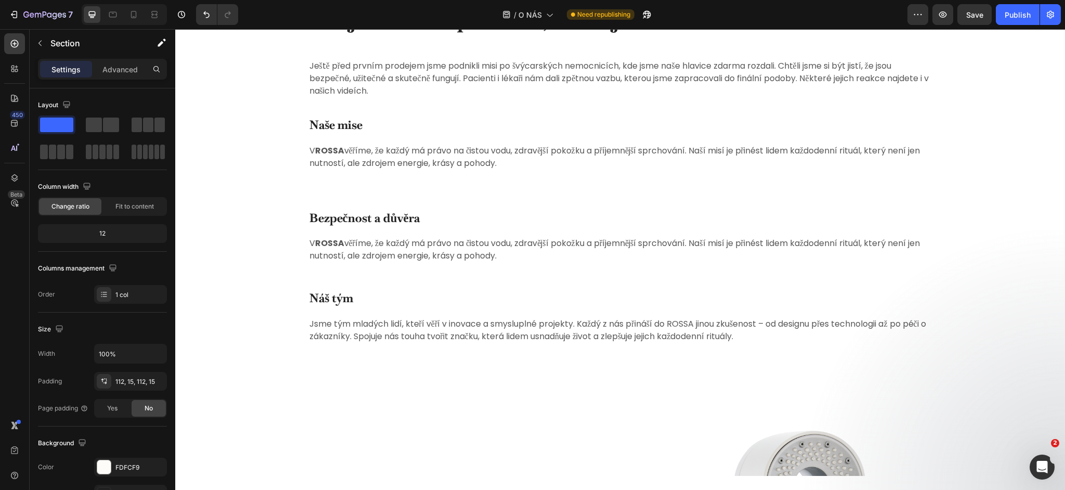
scroll to position [1759, 0]
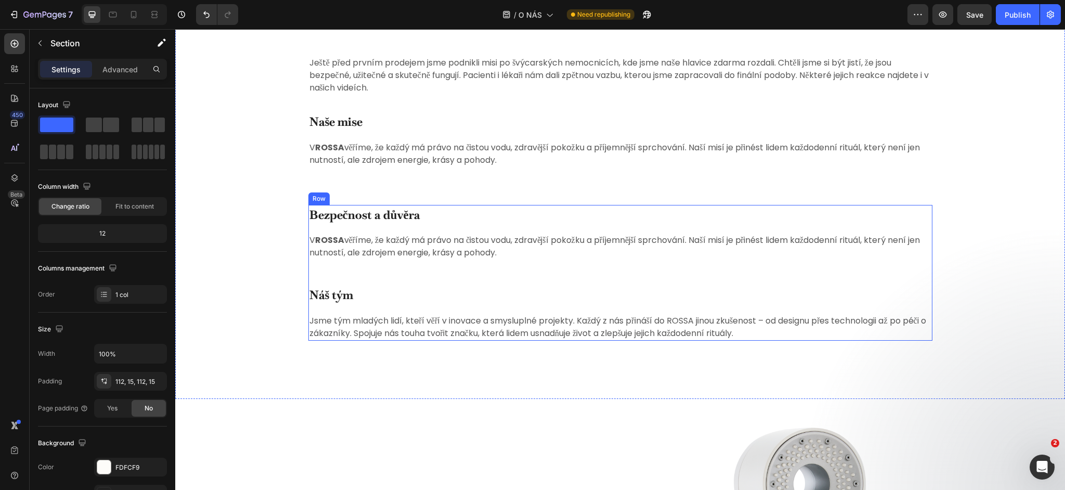
click at [379, 292] on div "Bezpečnost a důvěra Heading V ROSSA věříme, že každý má právo na čistou vodu, z…" at bounding box center [620, 273] width 624 height 136
click at [371, 191] on icon at bounding box center [372, 195] width 8 height 8
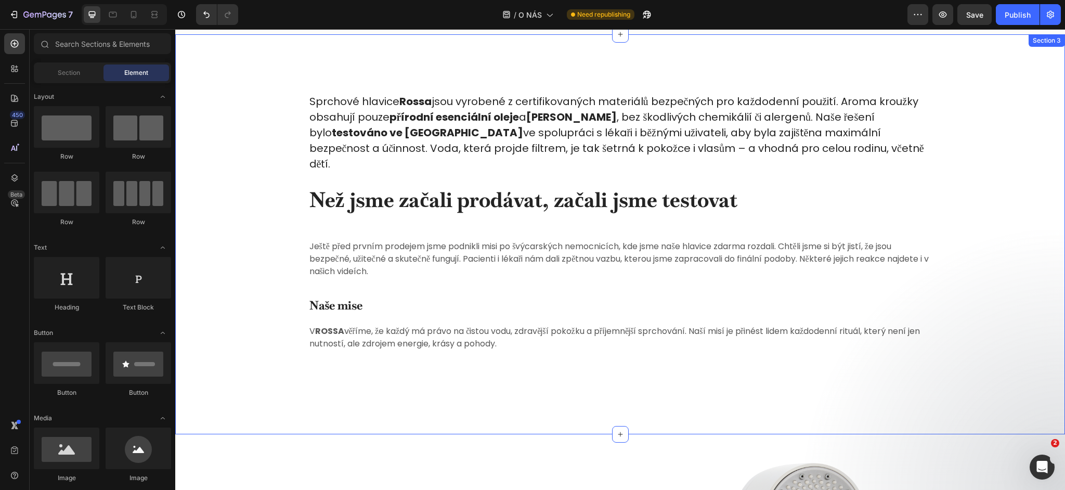
scroll to position [1546, 0]
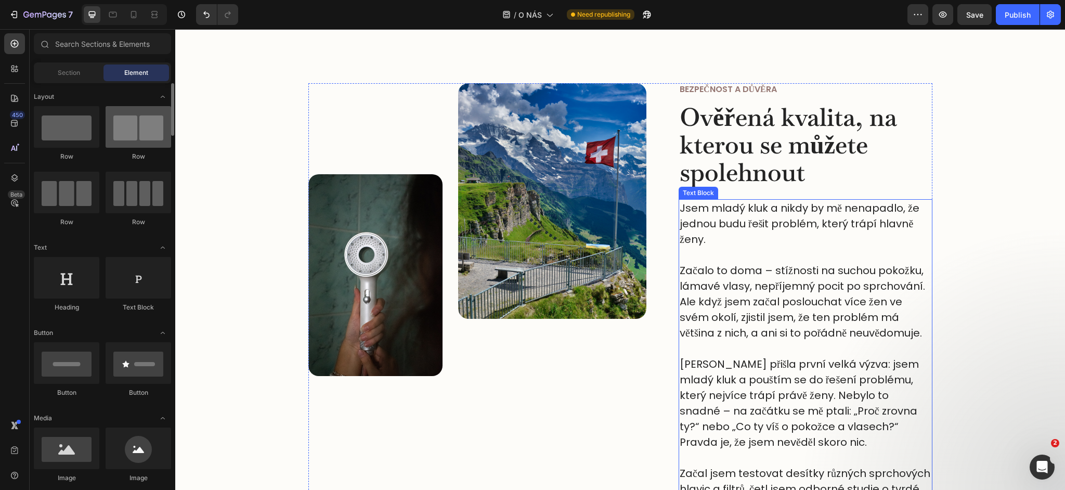
scroll to position [308, 0]
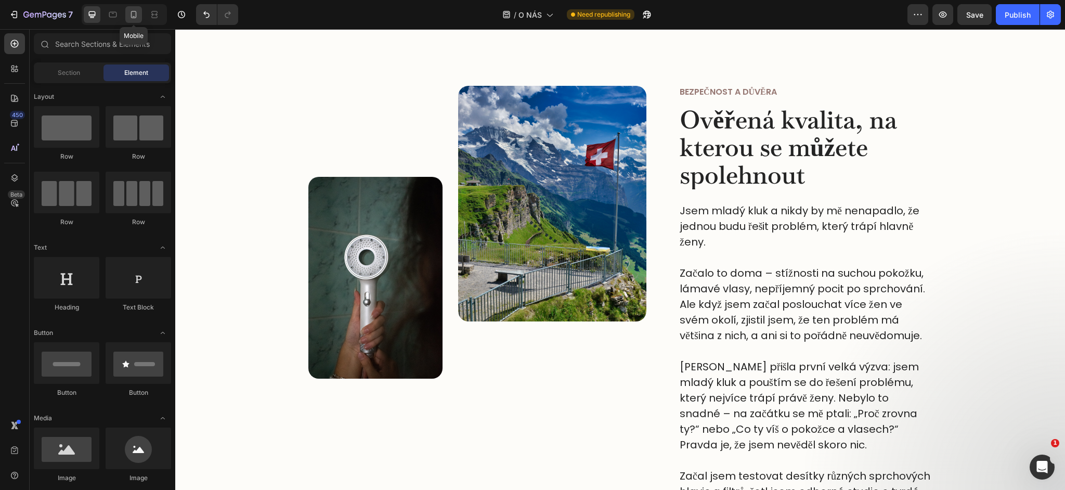
click at [137, 16] on icon at bounding box center [133, 14] width 10 height 10
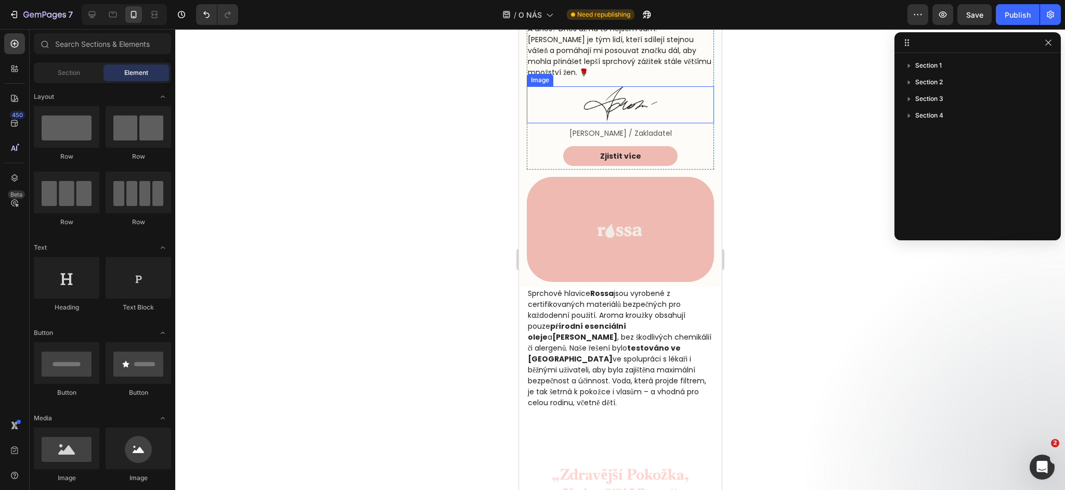
scroll to position [1001, 0]
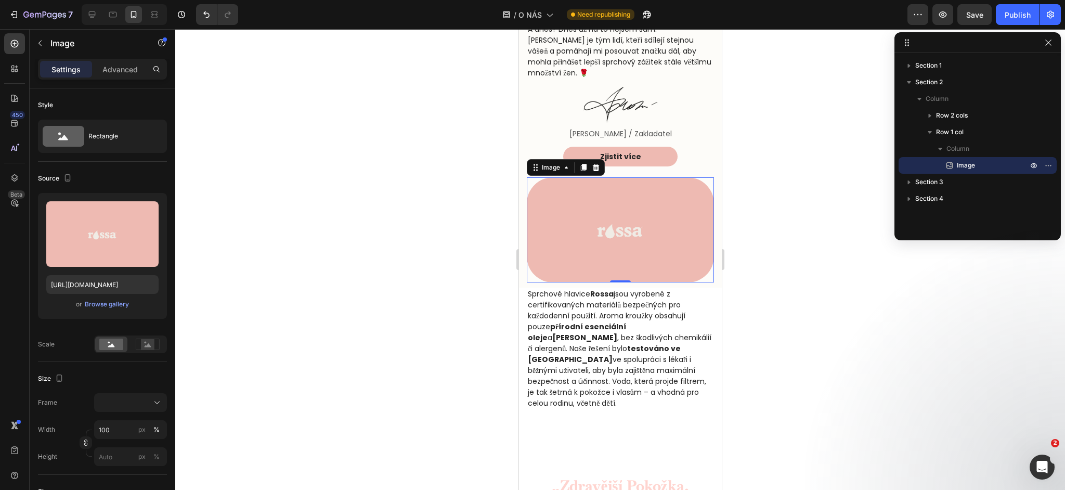
click at [579, 220] on img at bounding box center [619, 230] width 187 height 106
click at [595, 164] on icon at bounding box center [595, 167] width 7 height 7
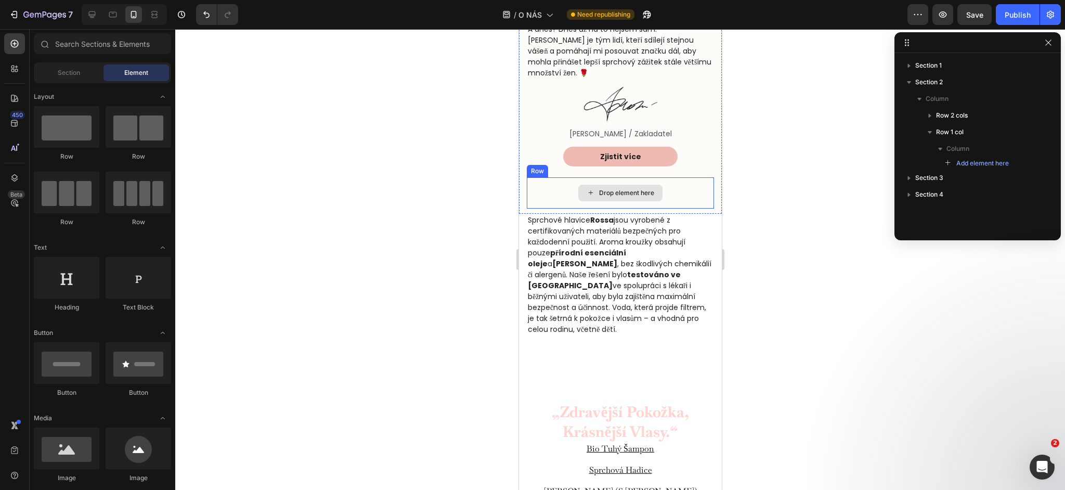
click at [549, 177] on div "Drop element here" at bounding box center [619, 192] width 187 height 31
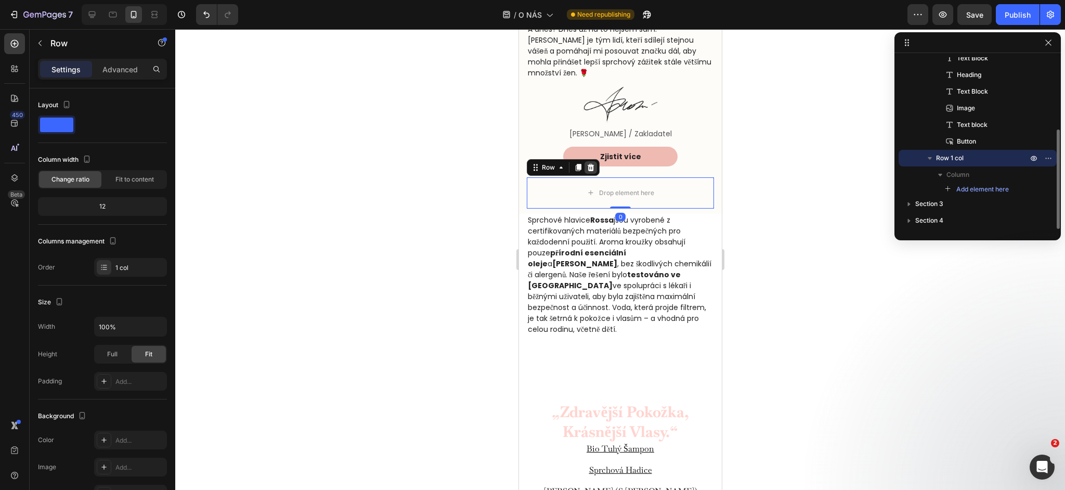
click at [587, 163] on icon at bounding box center [590, 167] width 8 height 8
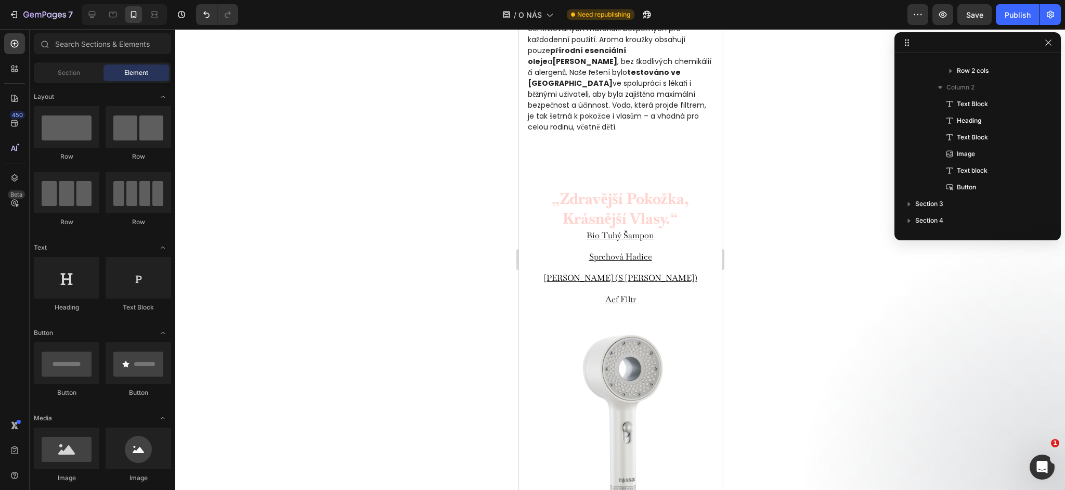
scroll to position [1148, 0]
click at [585, 163] on div "Sprchové hlavice Rossa jsou vyrobené z certifikovaných materiálů bezpečných pro…" at bounding box center [619, 94] width 203 height 160
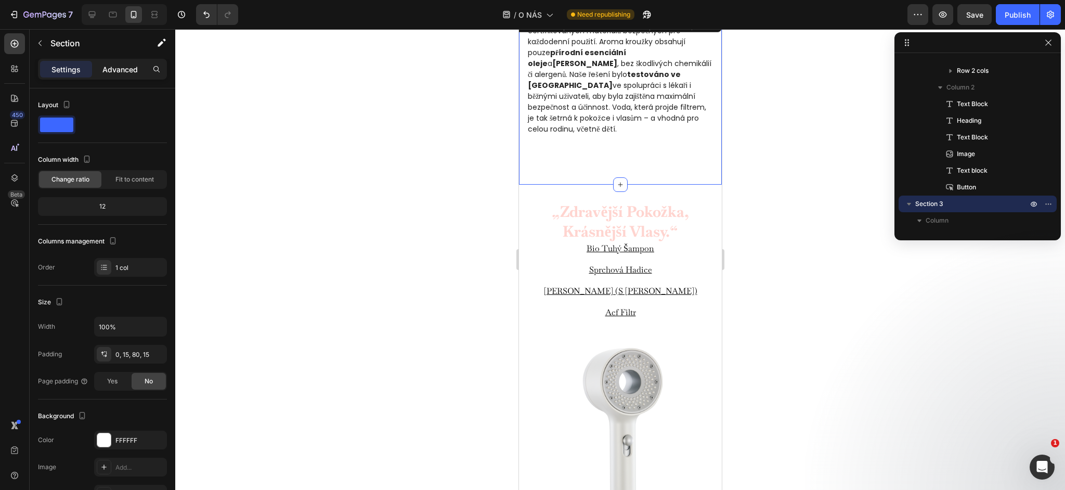
click at [134, 73] on p "Advanced" at bounding box center [119, 69] width 35 height 11
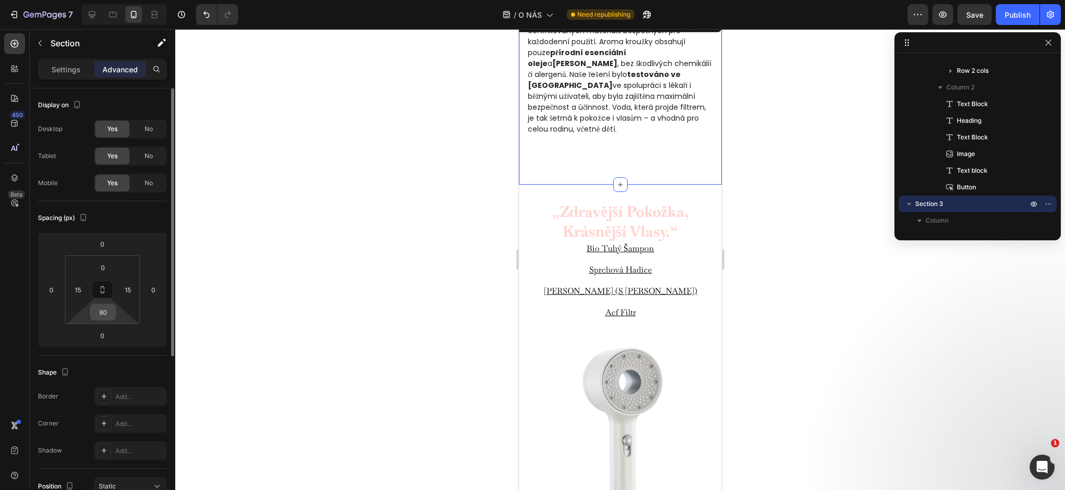
click at [104, 319] on input "80" at bounding box center [103, 312] width 21 height 16
type input "0"
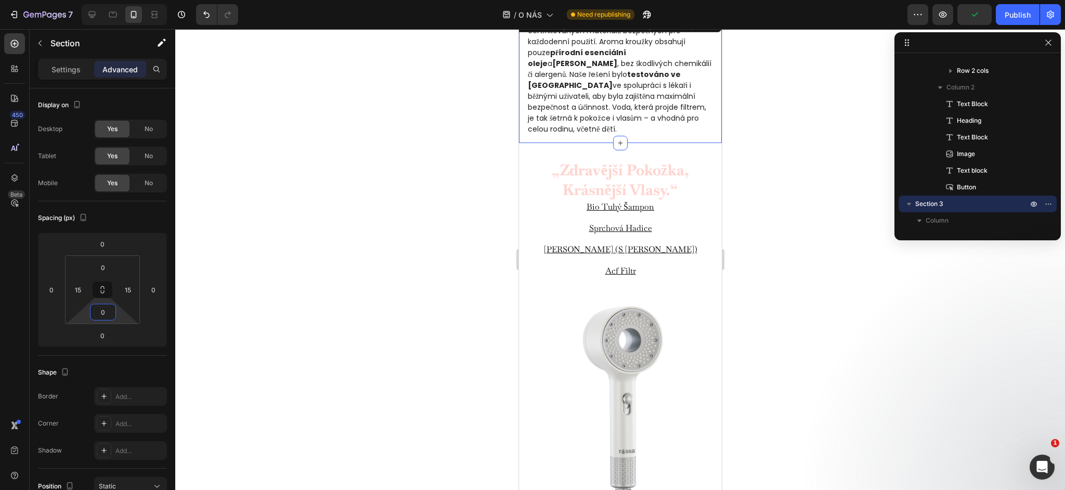
click at [349, 239] on div at bounding box center [620, 259] width 890 height 461
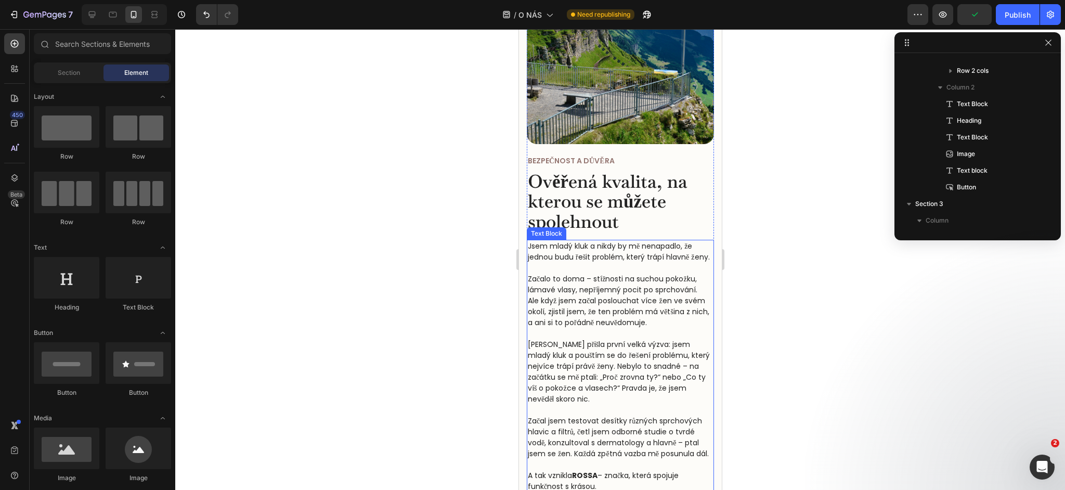
scroll to position [470, 0]
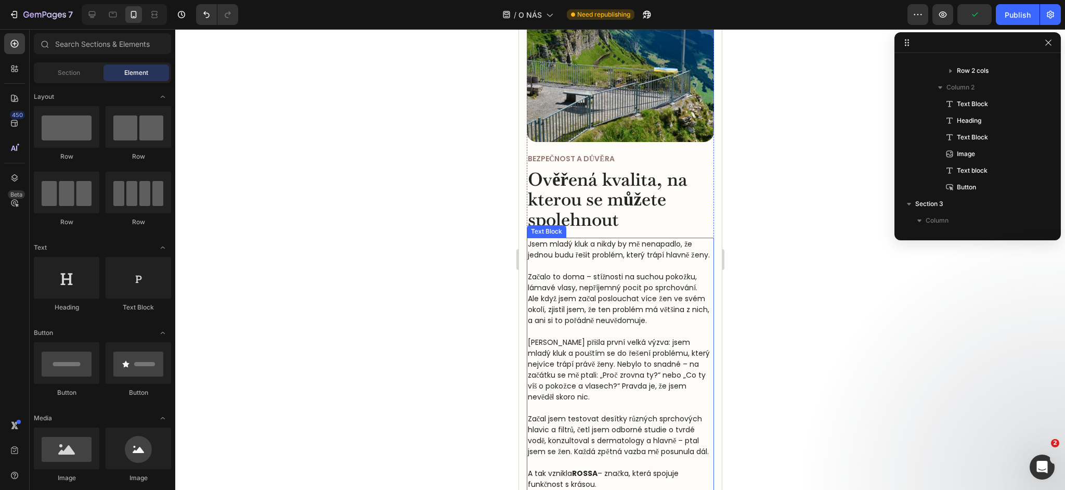
click at [590, 246] on p "Jsem mladý kluk a nikdy by mě nenapadlo, že jednou budu řešit problém, který tr…" at bounding box center [619, 250] width 185 height 22
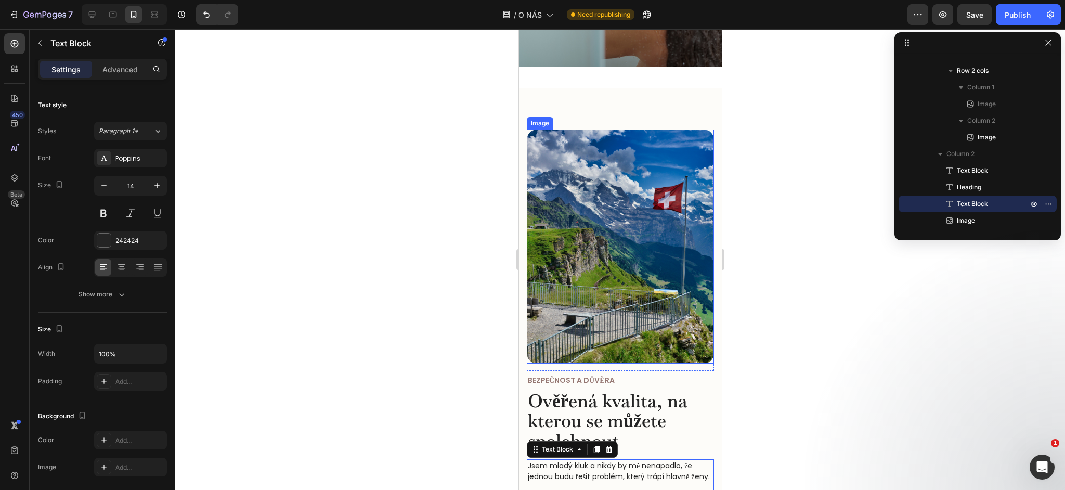
scroll to position [0, 0]
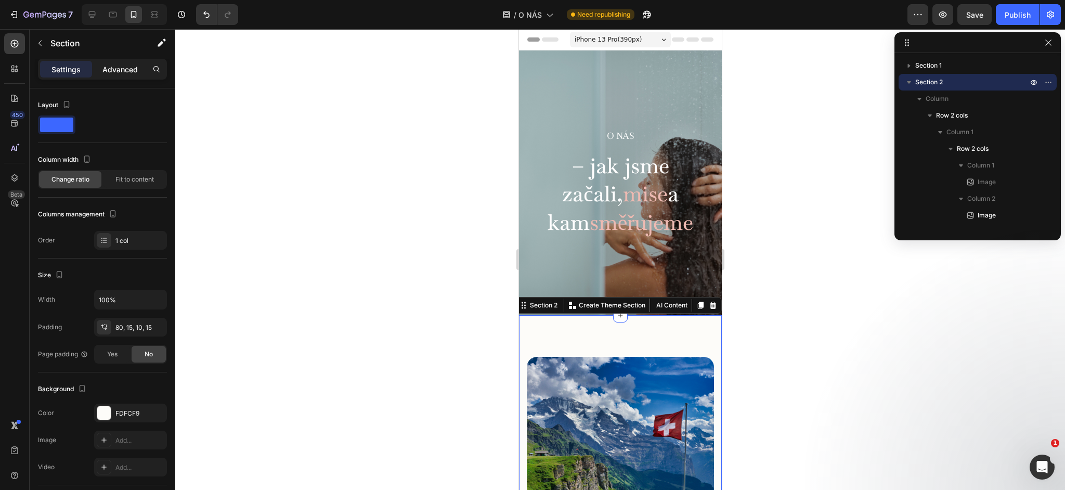
click at [126, 73] on p "Advanced" at bounding box center [119, 69] width 35 height 11
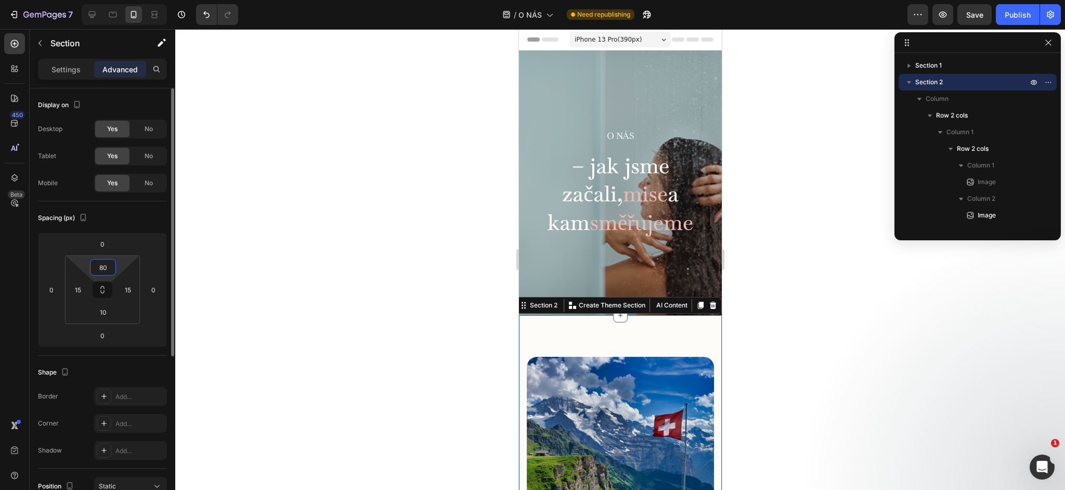
click at [106, 265] on input "80" at bounding box center [103, 267] width 21 height 16
type input "20"
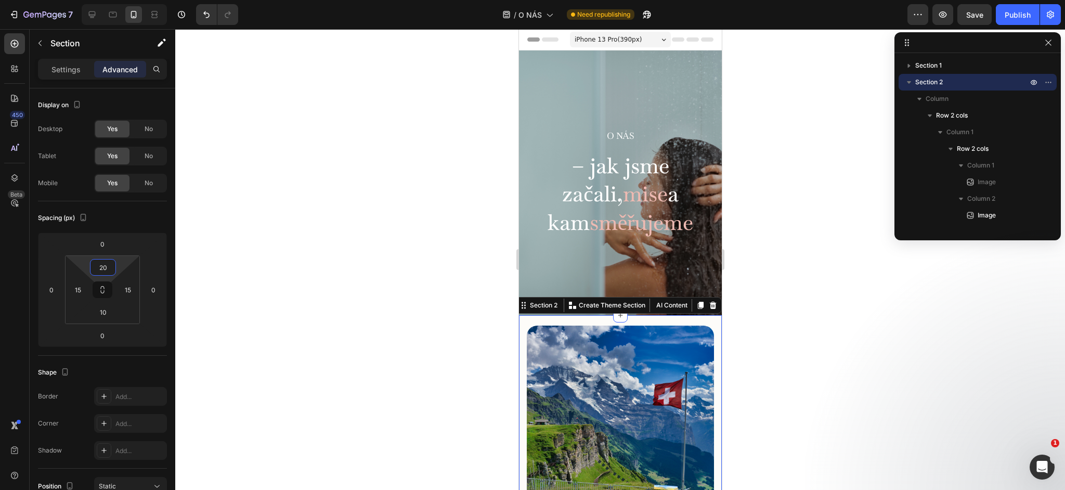
click at [448, 216] on div at bounding box center [620, 259] width 890 height 461
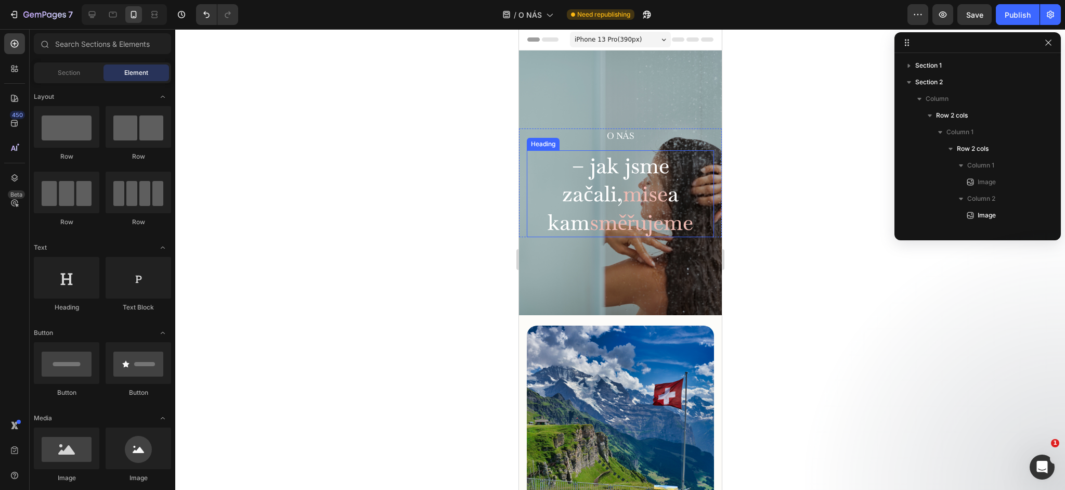
click at [622, 207] on h2 "– jak jsme začali, mise a kam směřujeme" at bounding box center [619, 193] width 187 height 87
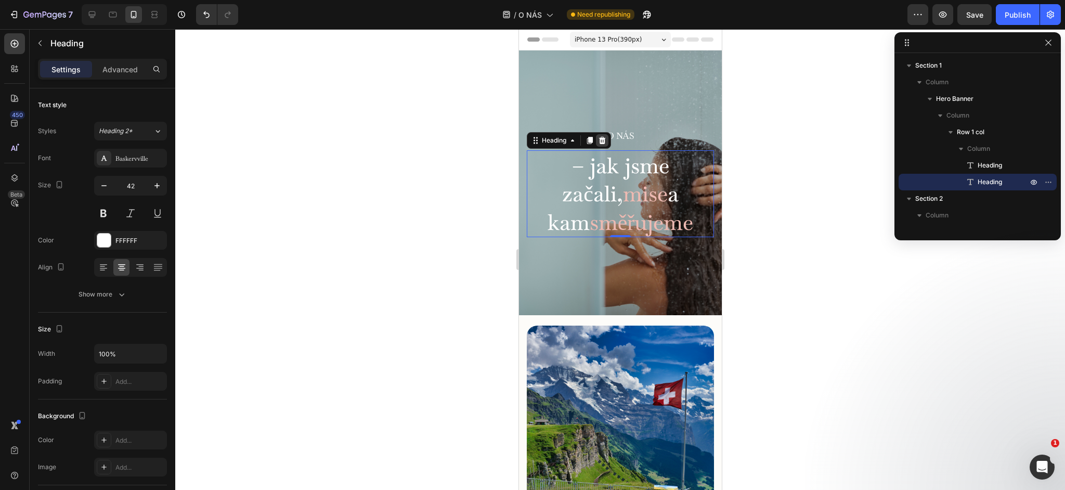
click at [603, 142] on icon at bounding box center [602, 139] width 7 height 7
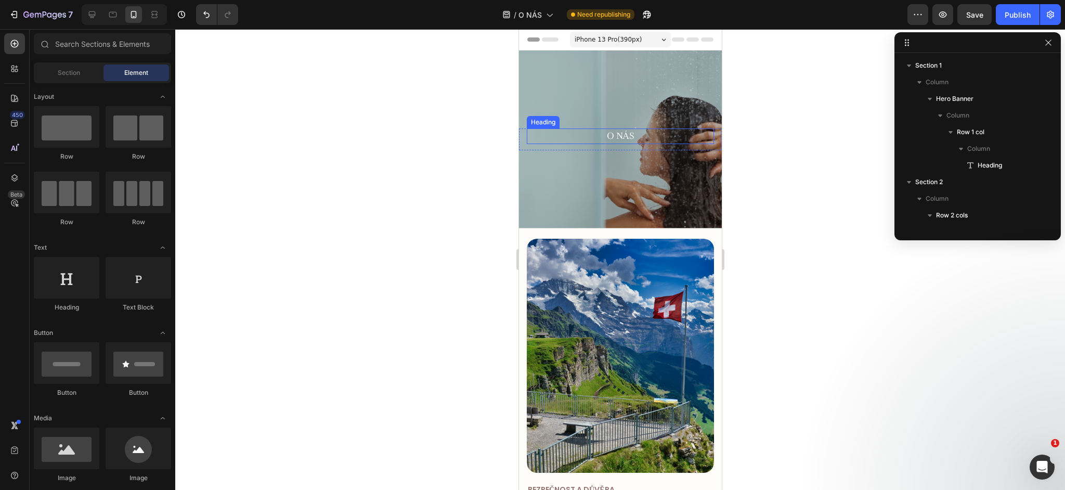
click at [614, 135] on h2 "O nás" at bounding box center [619, 136] width 187 height 16
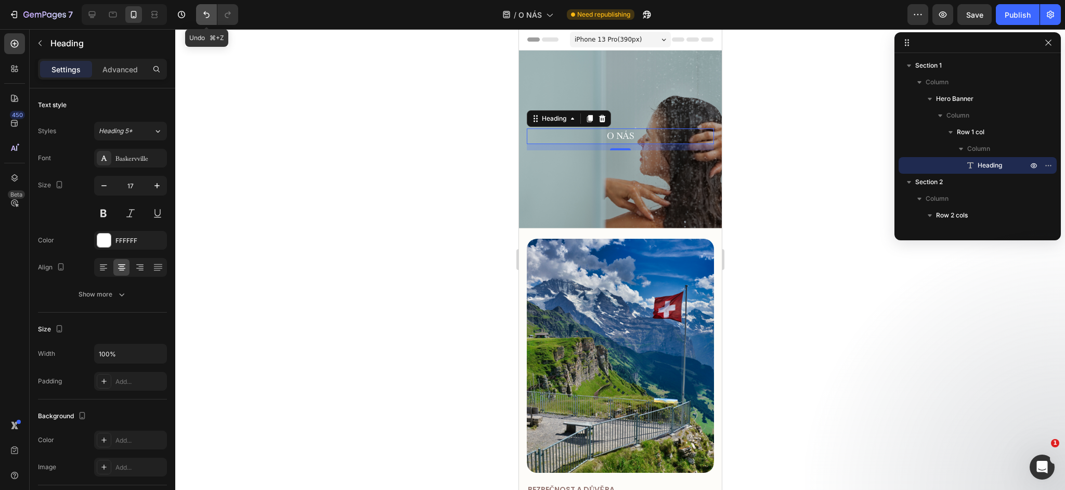
click at [214, 17] on button "Undo/Redo" at bounding box center [206, 14] width 21 height 21
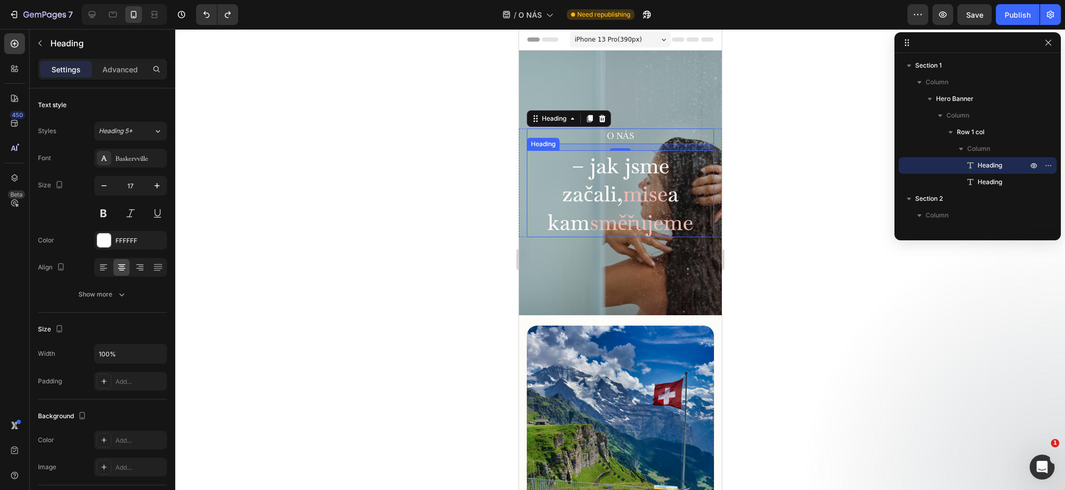
click at [622, 187] on span "mise" at bounding box center [644, 193] width 45 height 28
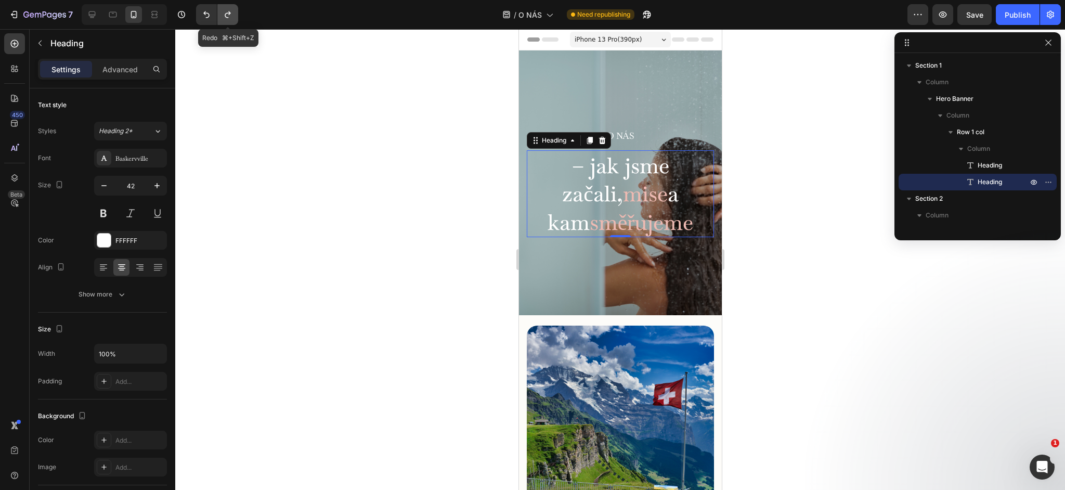
click at [230, 13] on icon "Undo/Redo" at bounding box center [228, 14] width 6 height 7
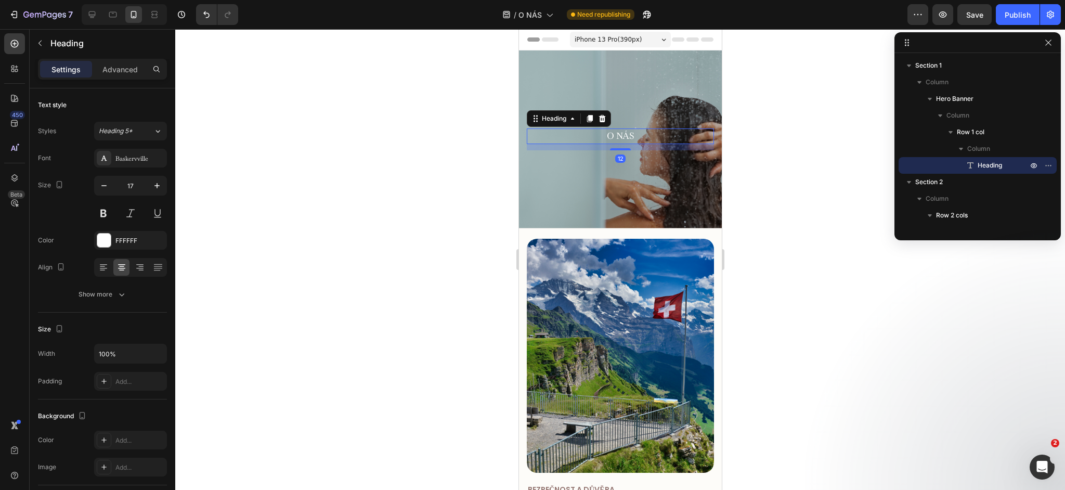
click at [621, 140] on h2 "O nás" at bounding box center [619, 136] width 187 height 16
click at [129, 187] on input "17" at bounding box center [130, 185] width 34 height 19
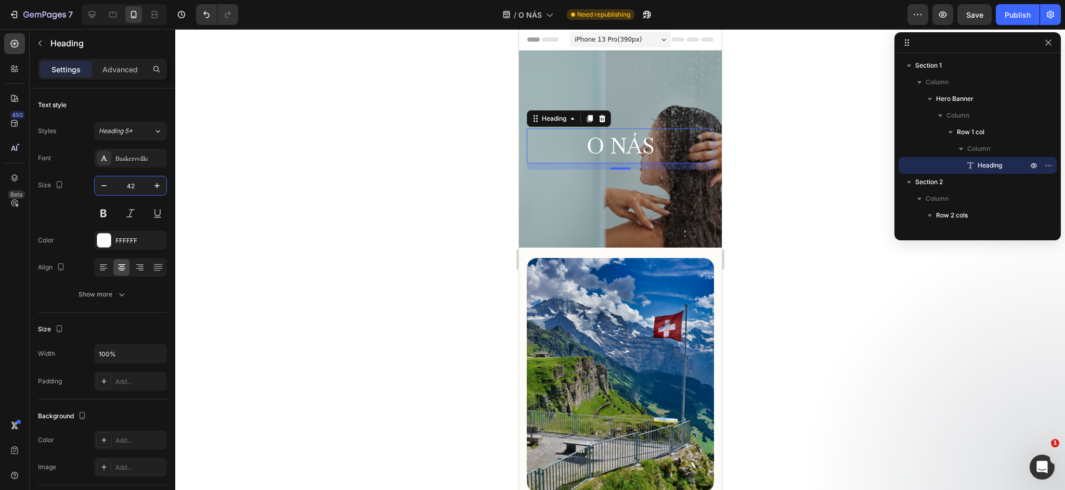
type input "42"
click at [631, 153] on h2 "O nás" at bounding box center [619, 145] width 187 height 35
click at [609, 147] on p "O nás" at bounding box center [619, 145] width 185 height 33
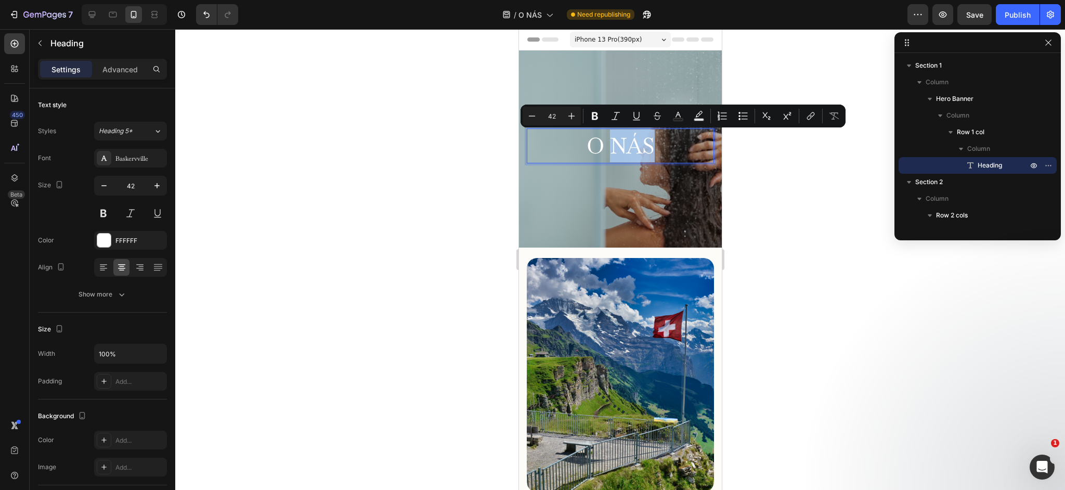
drag, startPoint x: 611, startPoint y: 147, endPoint x: 652, endPoint y: 148, distance: 40.6
click at [652, 148] on p "O nás" at bounding box center [619, 145] width 185 height 33
click at [134, 244] on div "FFFFFF" at bounding box center [130, 240] width 30 height 9
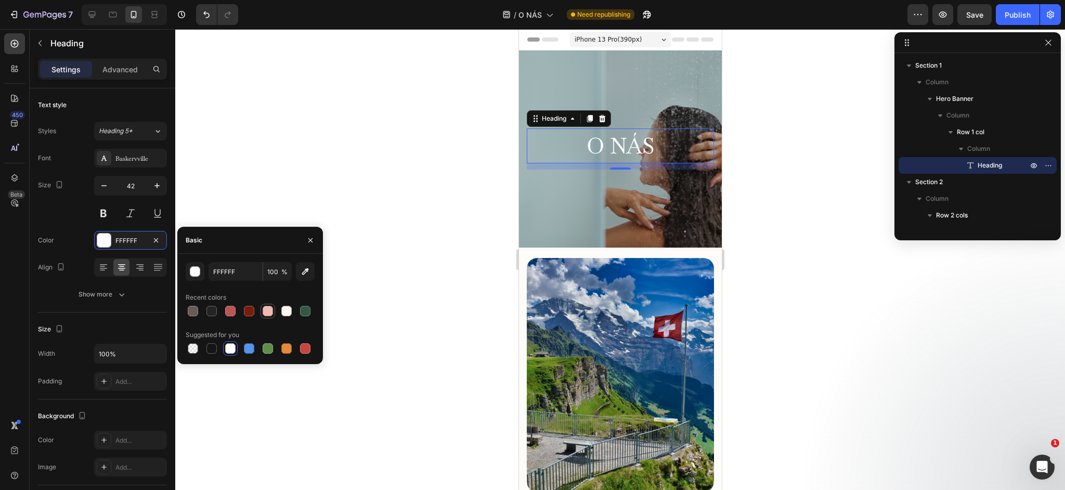
click at [268, 308] on div at bounding box center [268, 311] width 10 height 10
type input "EEBAB2"
click at [205, 22] on button "Undo/Redo" at bounding box center [206, 14] width 21 height 21
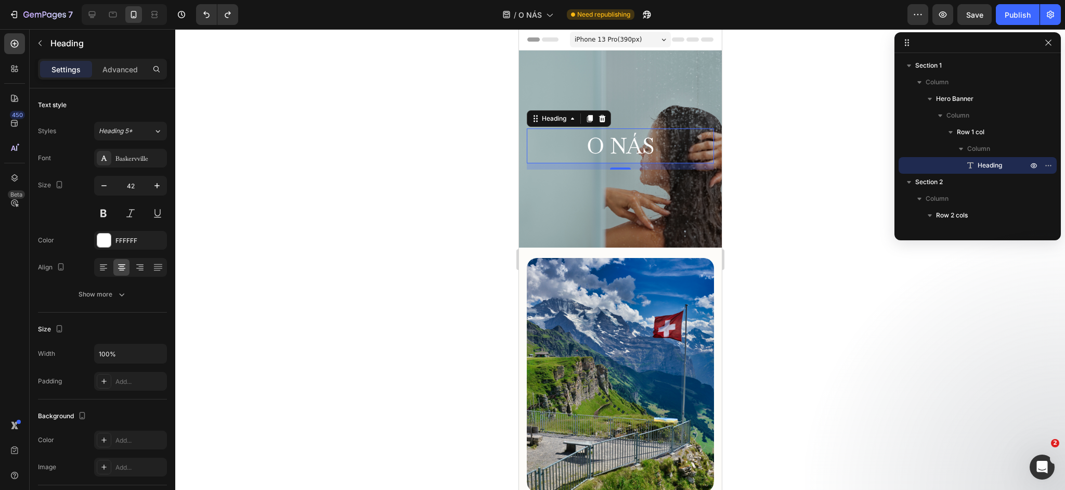
click at [587, 163] on div "12" at bounding box center [619, 166] width 187 height 6
drag, startPoint x: 608, startPoint y: 147, endPoint x: 622, endPoint y: 149, distance: 14.7
click at [622, 149] on p "O nás" at bounding box center [619, 145] width 185 height 33
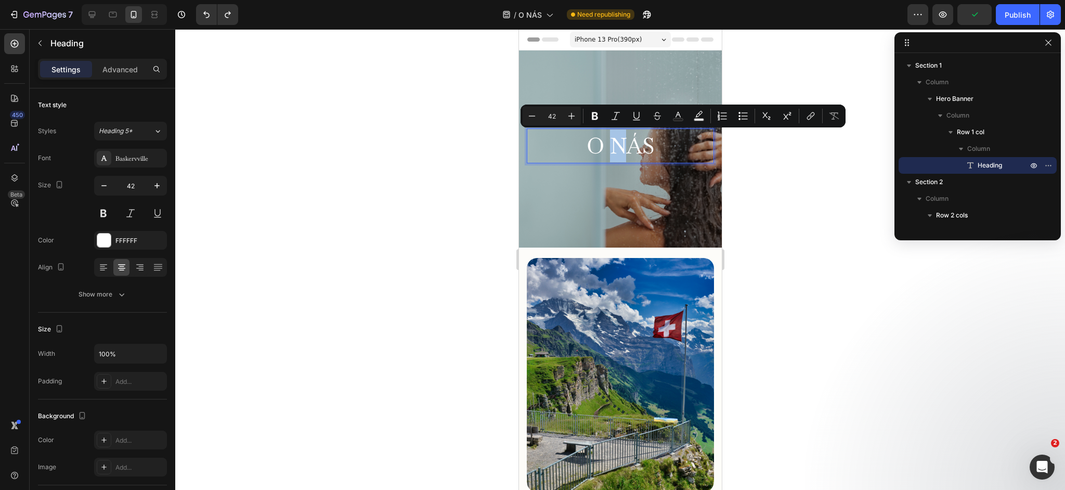
click at [623, 149] on p "O nás" at bounding box center [619, 145] width 185 height 33
drag, startPoint x: 676, startPoint y: 118, endPoint x: 150, endPoint y: 110, distance: 525.8
click at [676, 118] on icon "Editor contextual toolbar" at bounding box center [678, 116] width 10 height 10
type input "FFFFFF"
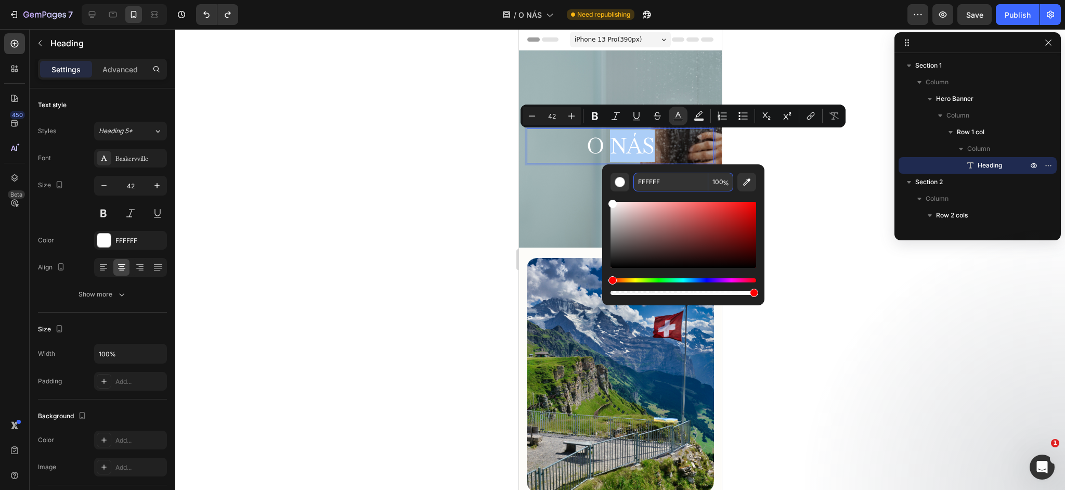
click at [670, 179] on input "FFFFFF" at bounding box center [670, 182] width 75 height 19
type input "EEBAB2"
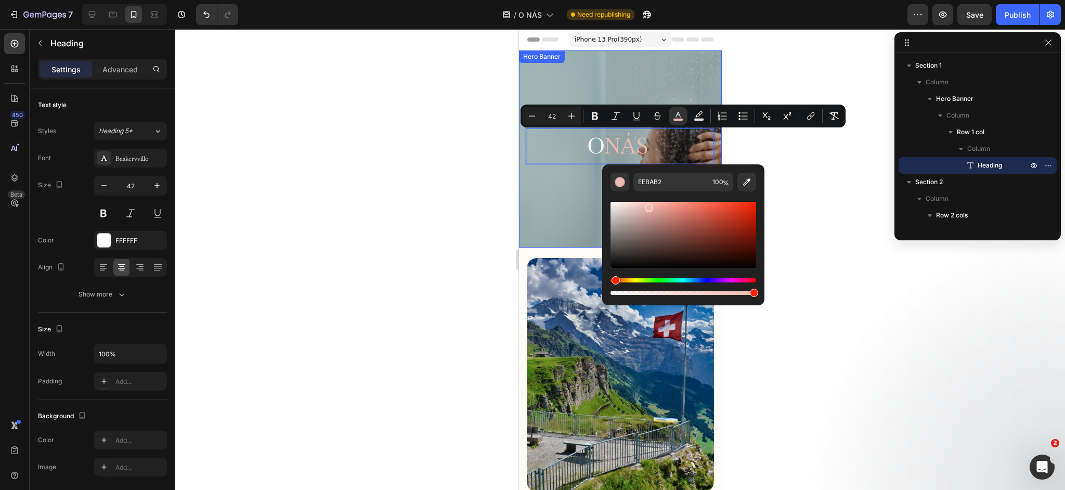
click at [396, 192] on div at bounding box center [620, 259] width 890 height 461
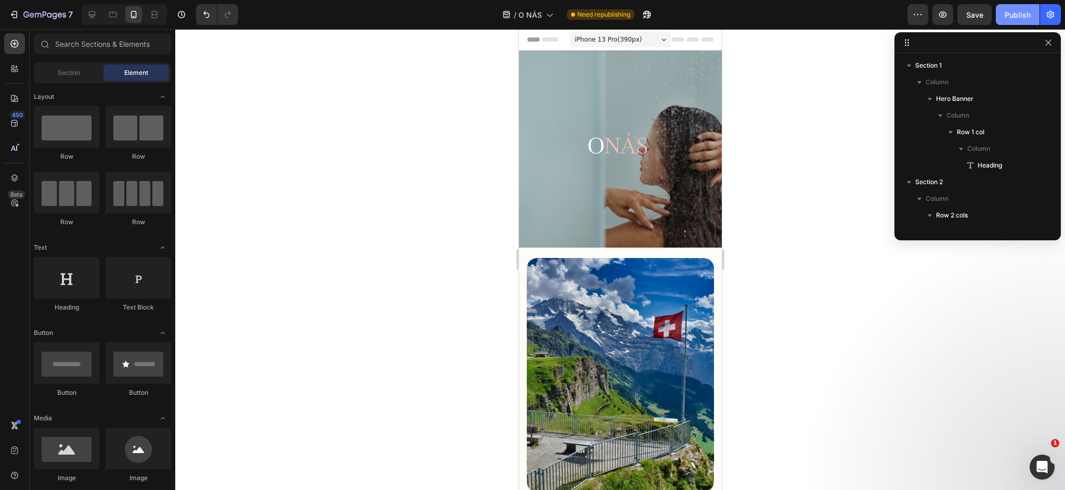
click at [1003, 23] on button "Publish" at bounding box center [1018, 14] width 44 height 21
click at [100, 19] on div at bounding box center [92, 14] width 17 height 17
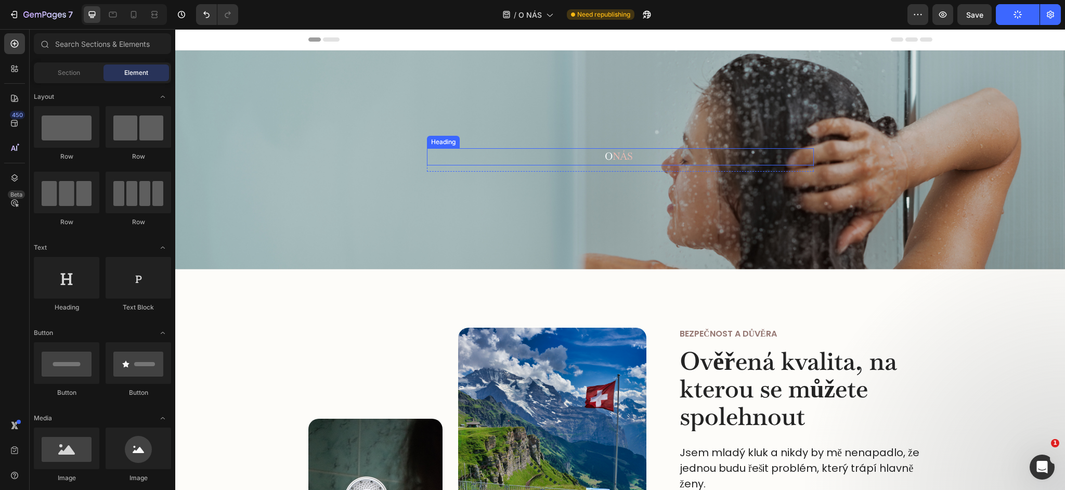
click at [623, 159] on span "nás" at bounding box center [623, 156] width 20 height 13
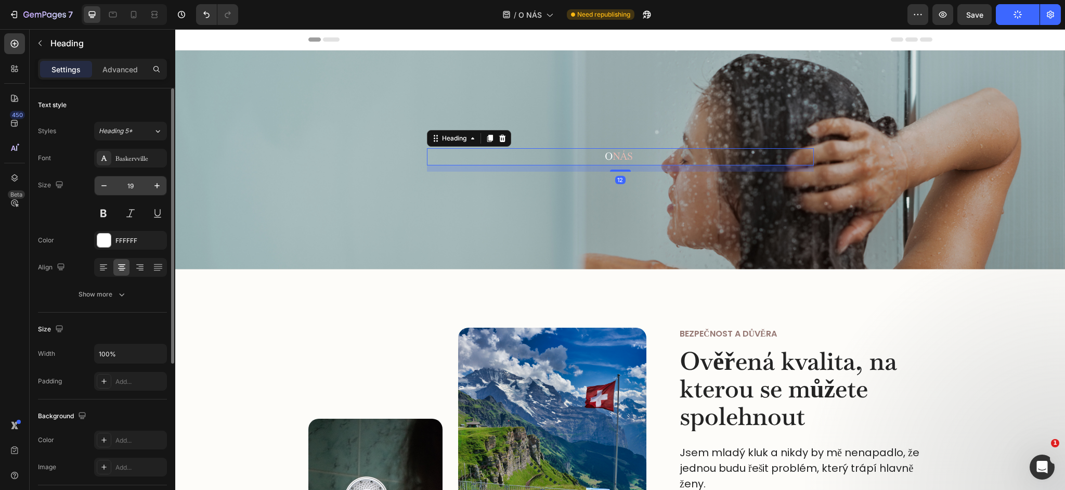
click at [136, 181] on input "19" at bounding box center [130, 185] width 34 height 19
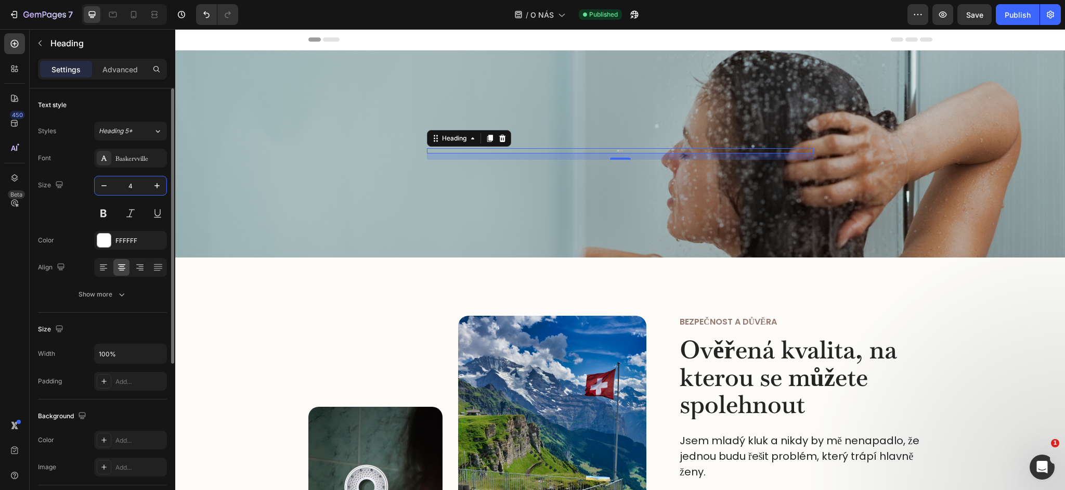
type input "42"
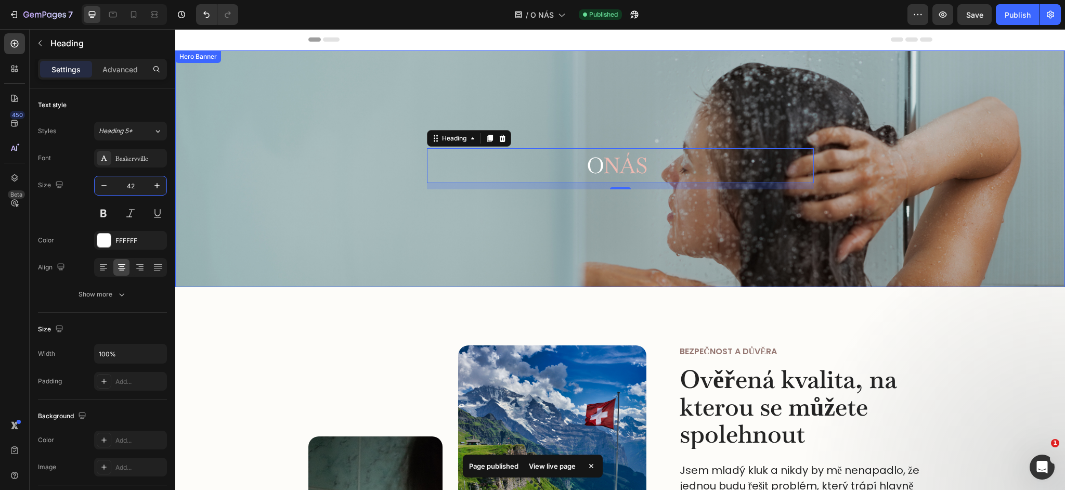
click at [309, 190] on div "O nás Heading 12 Row" at bounding box center [620, 168] width 890 height 237
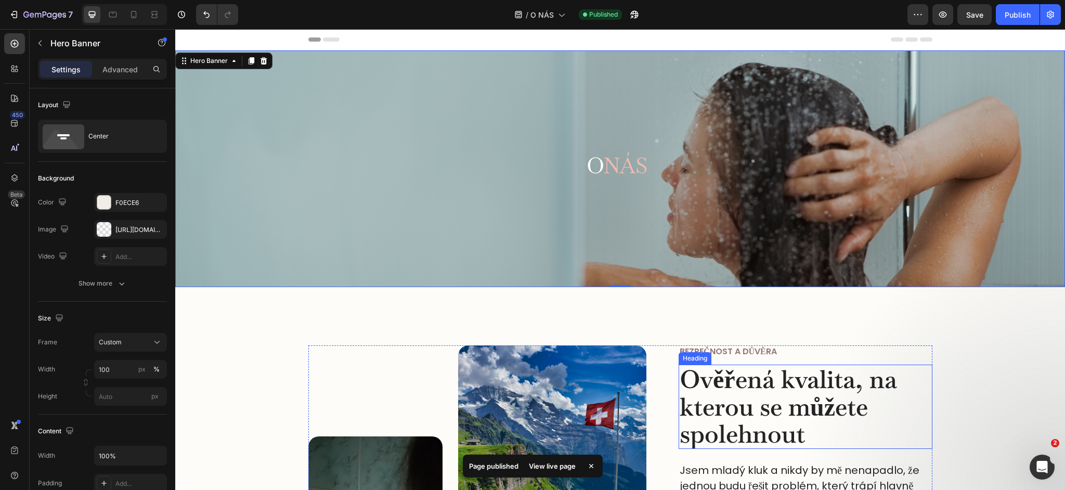
click at [713, 413] on h2 "Ověřená kvalita, na kterou se můžete spolehnout" at bounding box center [806, 407] width 254 height 84
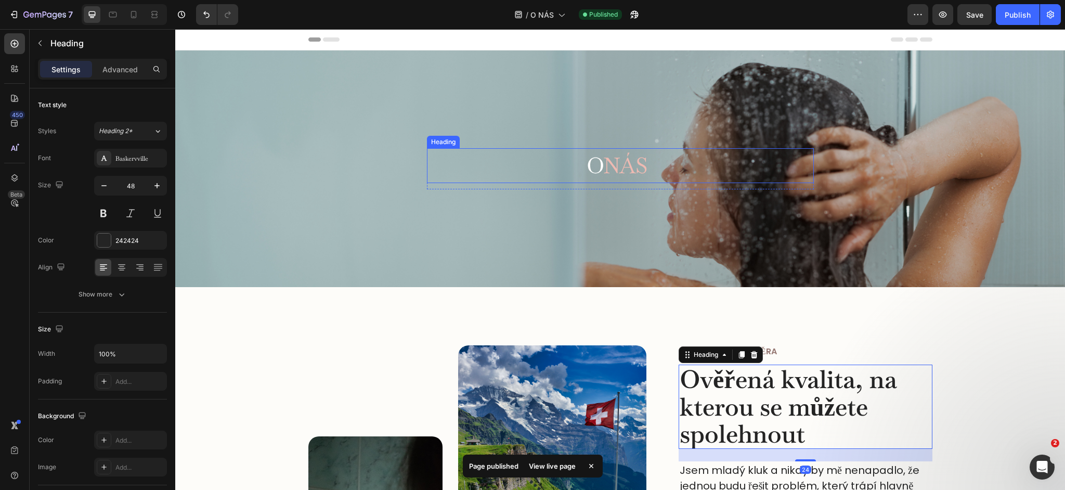
click at [624, 173] on span "nás" at bounding box center [625, 165] width 45 height 28
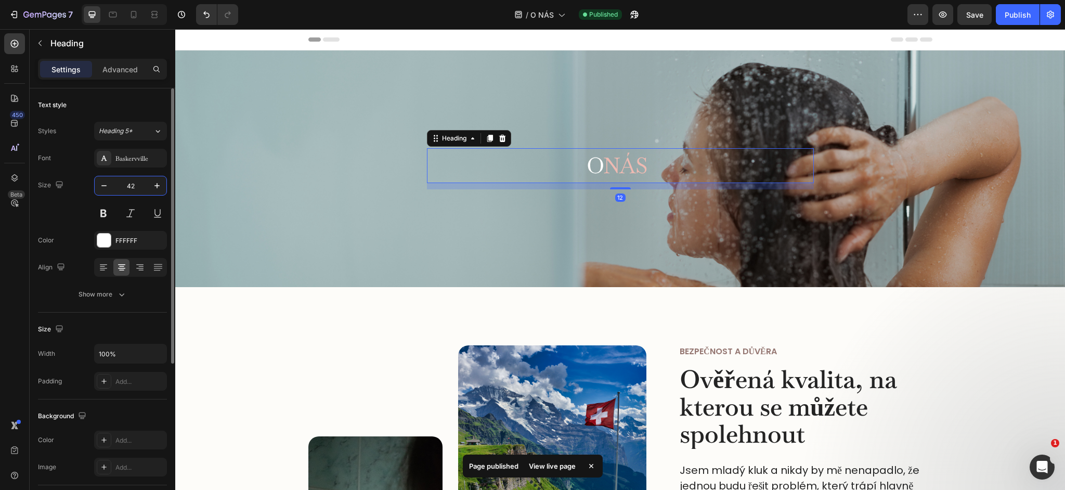
click at [142, 192] on input "42" at bounding box center [130, 185] width 34 height 19
type input "48"
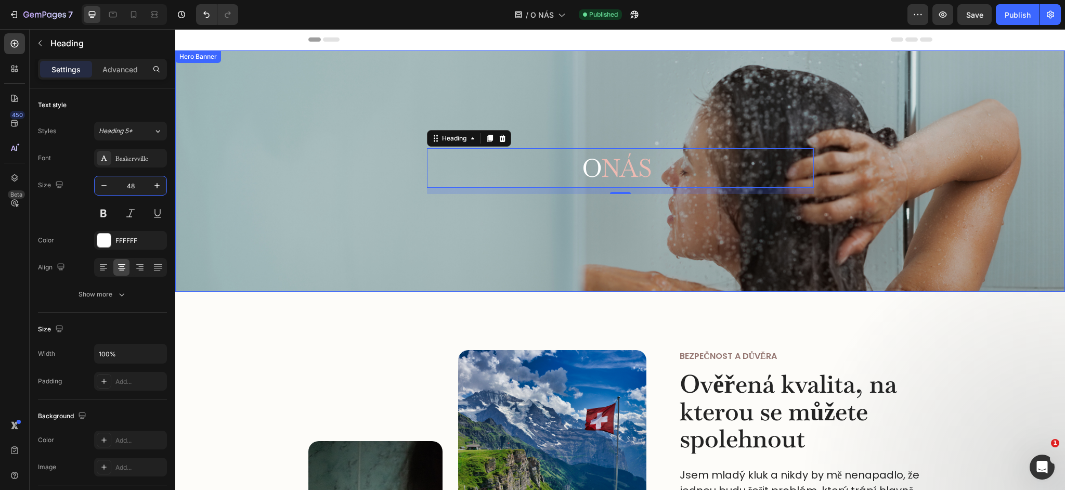
click at [337, 161] on div "O nás Heading 12 Row" at bounding box center [620, 170] width 890 height 241
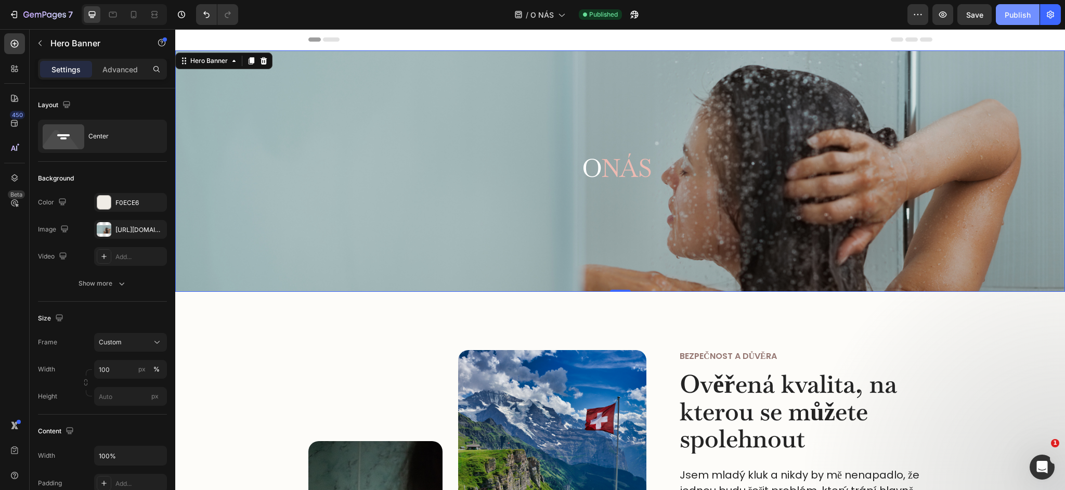
click at [1011, 14] on div "Publish" at bounding box center [1018, 14] width 26 height 11
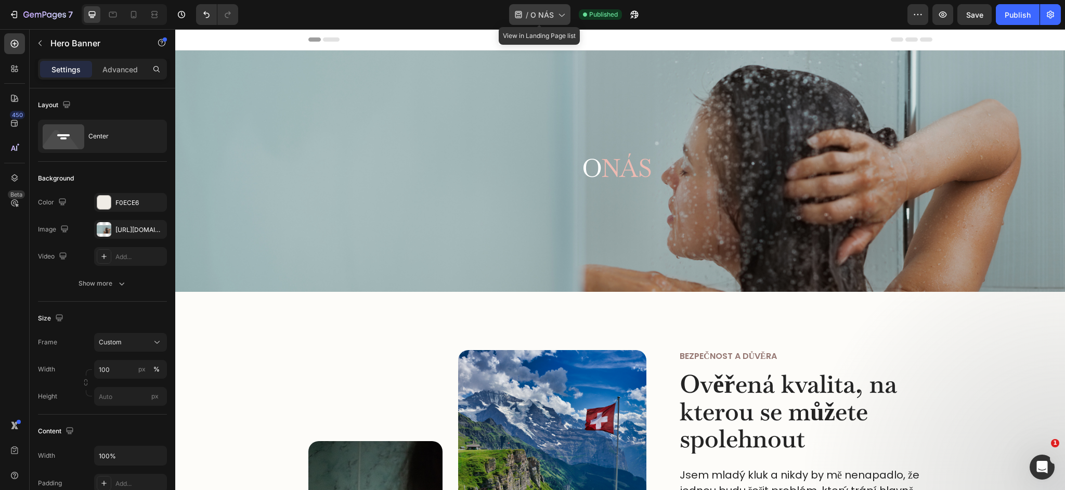
click at [532, 13] on span "O NÁS" at bounding box center [541, 14] width 23 height 11
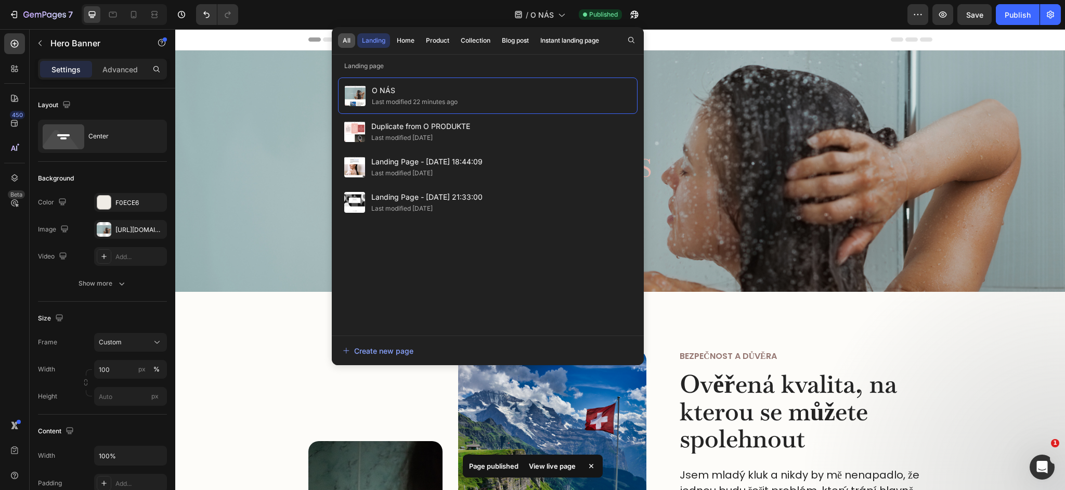
click at [349, 43] on div "All" at bounding box center [347, 40] width 8 height 9
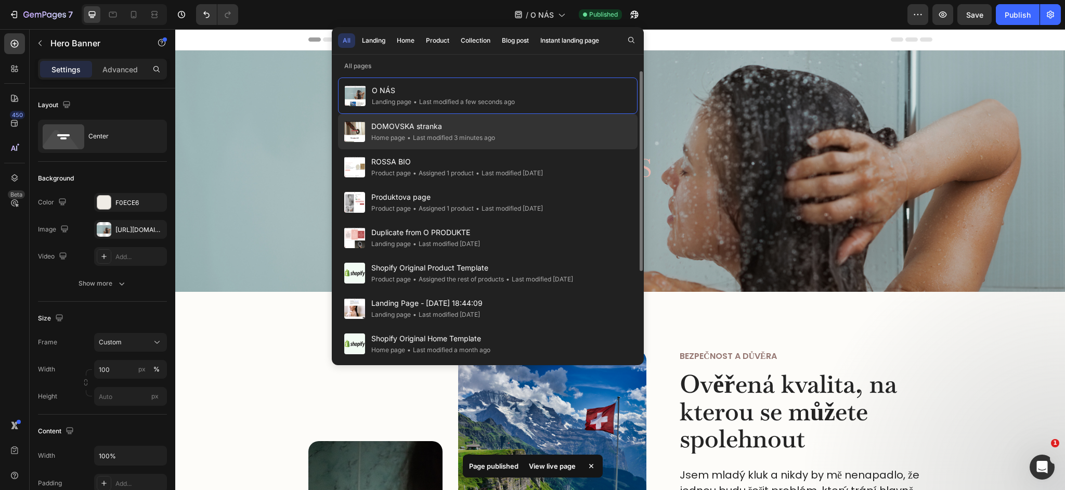
click at [409, 132] on span "DOMOVSKA stranka" at bounding box center [433, 126] width 124 height 12
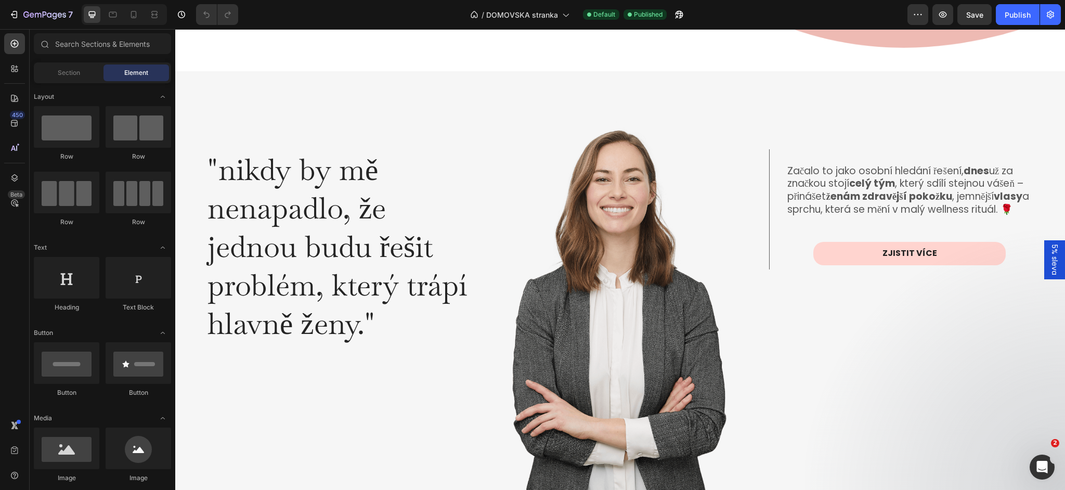
scroll to position [1555, 0]
click at [135, 16] on icon at bounding box center [134, 16] width 3 height 1
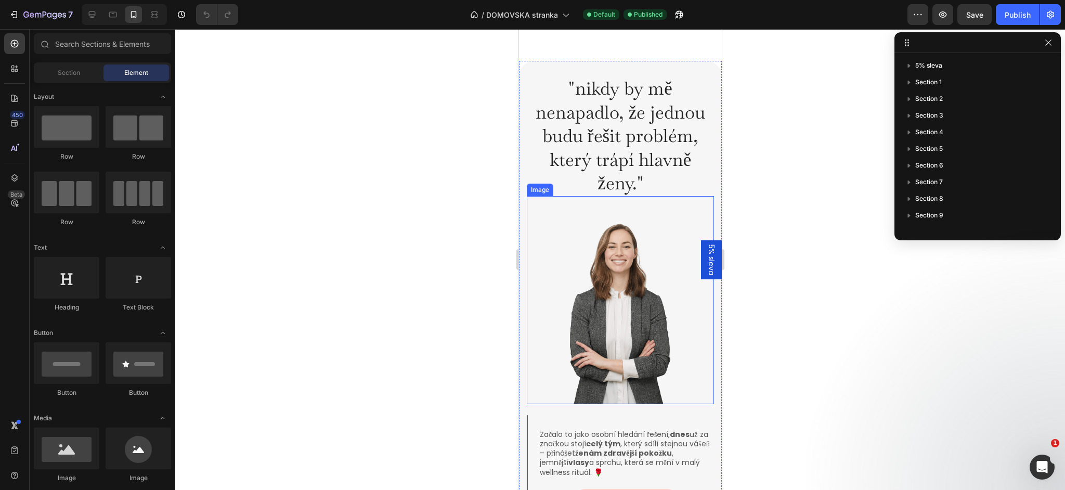
scroll to position [1489, 0]
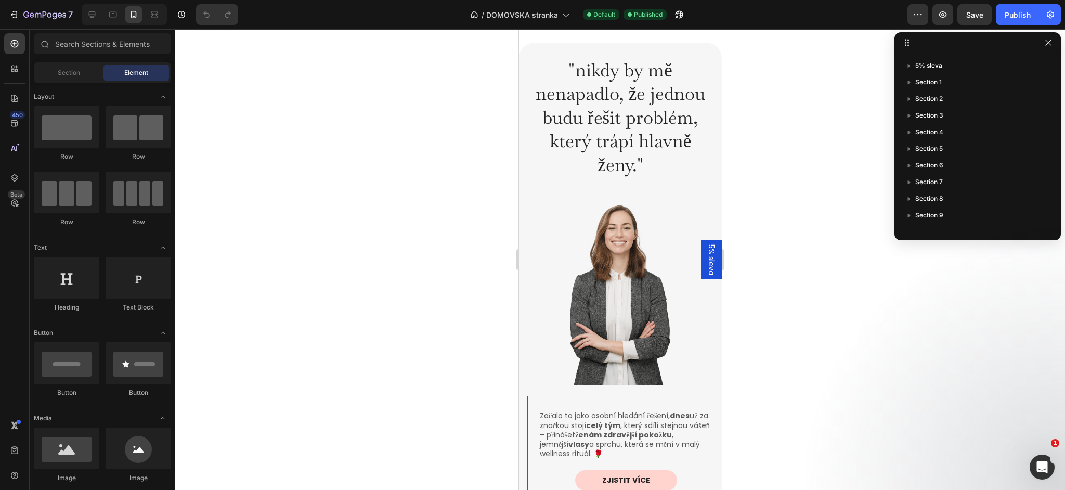
click at [710, 257] on span "5% sleva" at bounding box center [711, 259] width 10 height 31
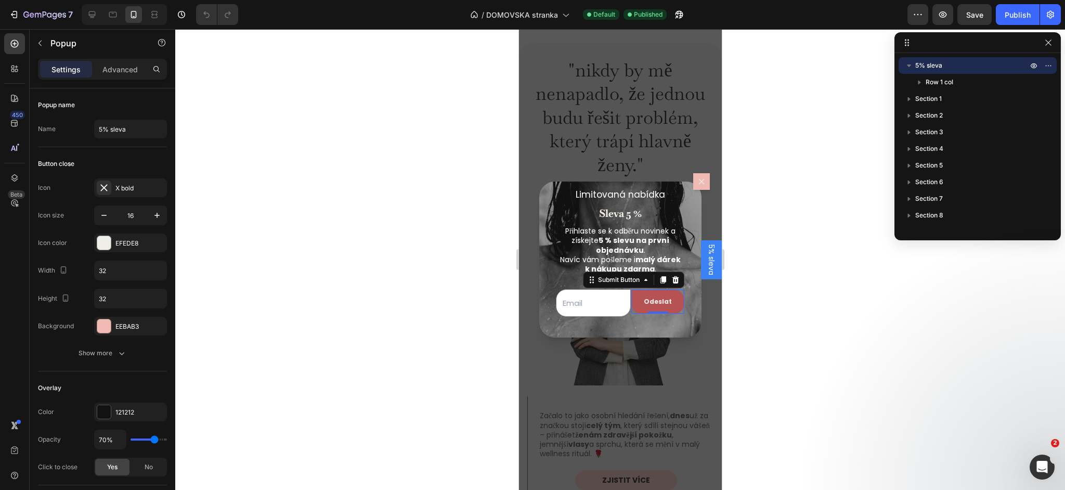
click at [682, 312] on div "Odeslat Submit Button 0" at bounding box center [657, 301] width 54 height 25
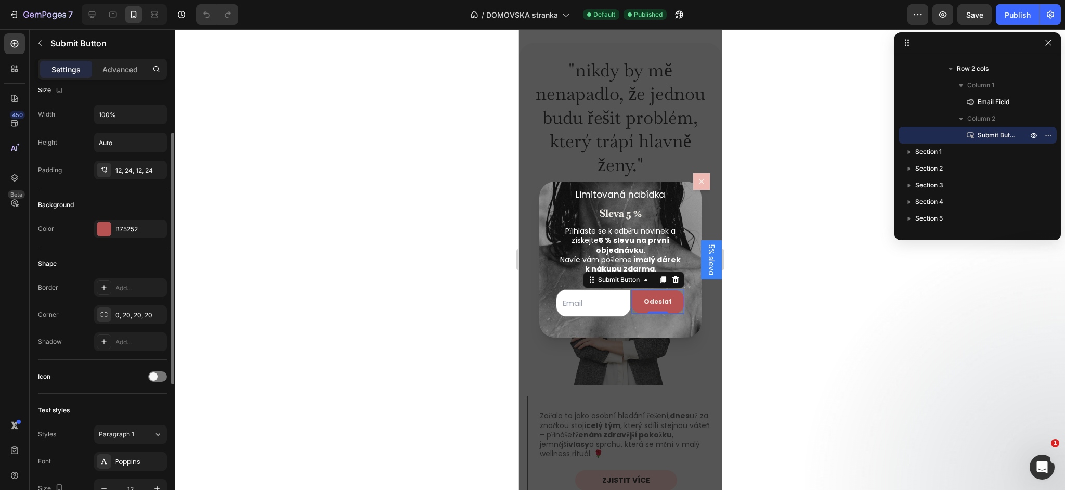
scroll to position [73, 0]
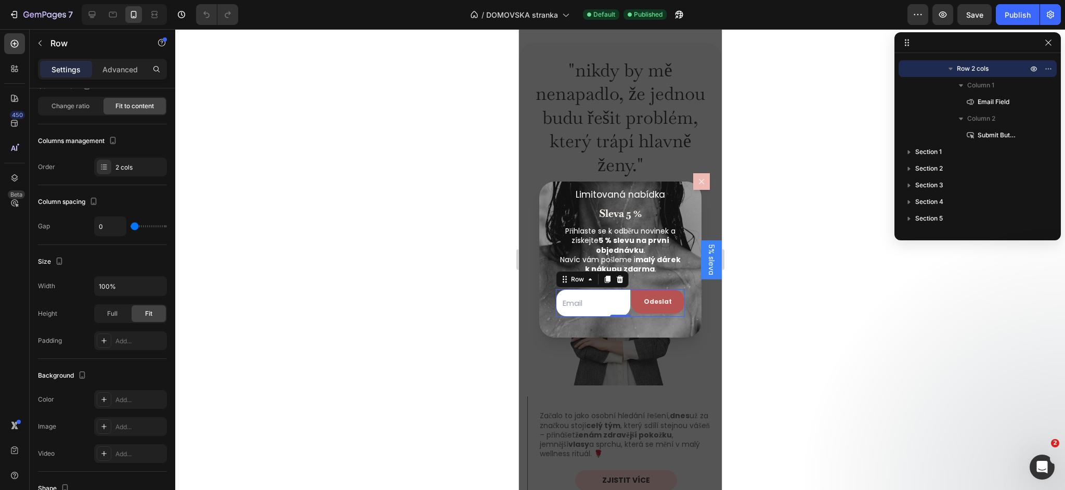
click at [677, 316] on div "Odeslat Submit Button" at bounding box center [657, 303] width 54 height 28
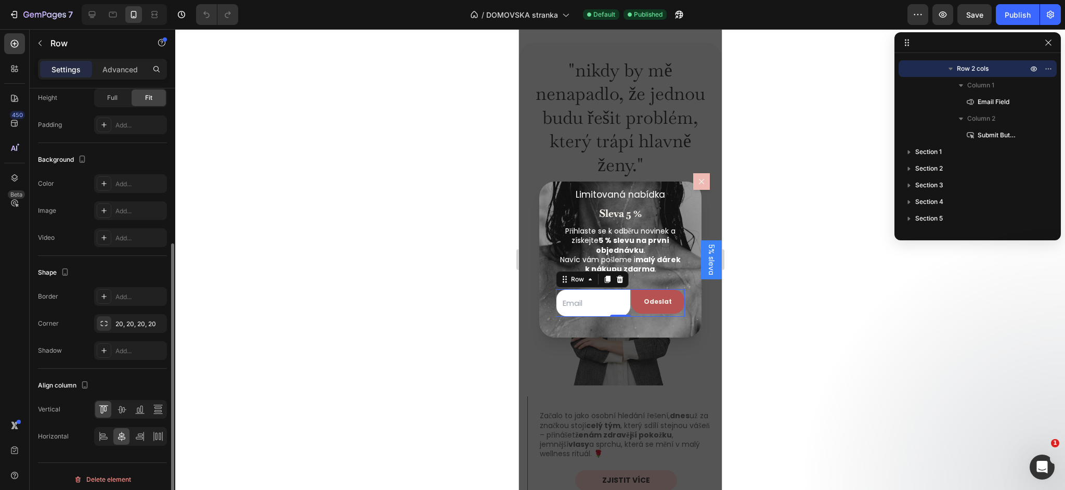
scroll to position [295, 0]
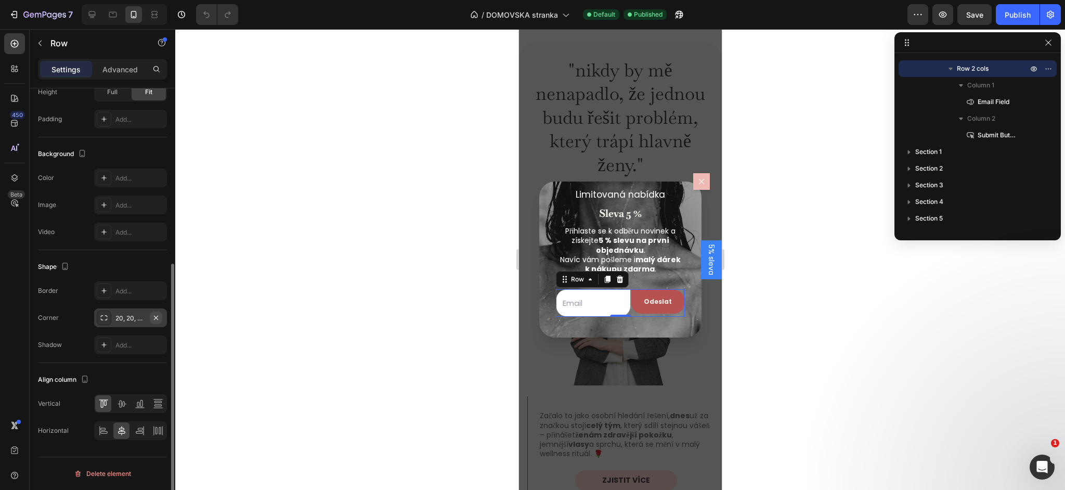
click at [155, 315] on icon "button" at bounding box center [156, 318] width 8 height 8
click at [678, 295] on button "Odeslat" at bounding box center [657, 302] width 53 height 24
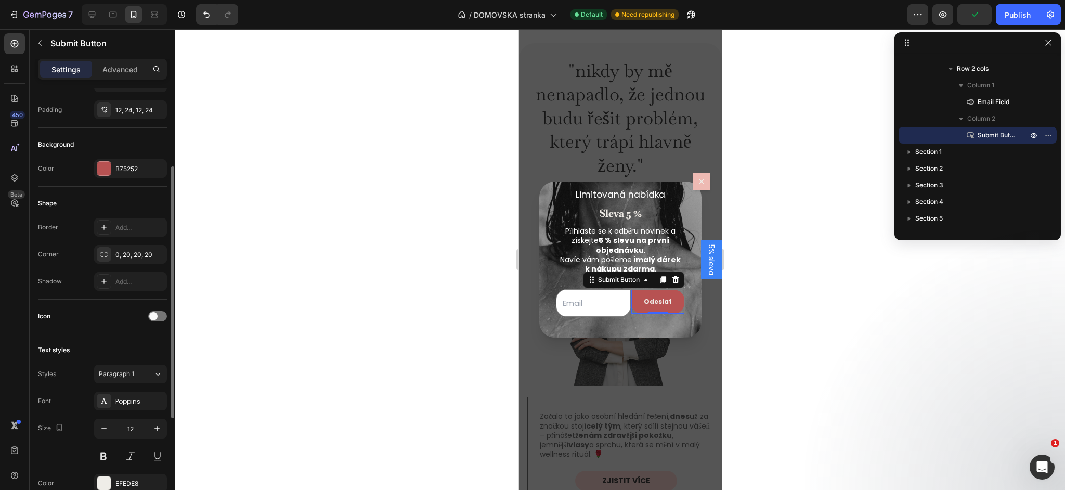
scroll to position [0, 0]
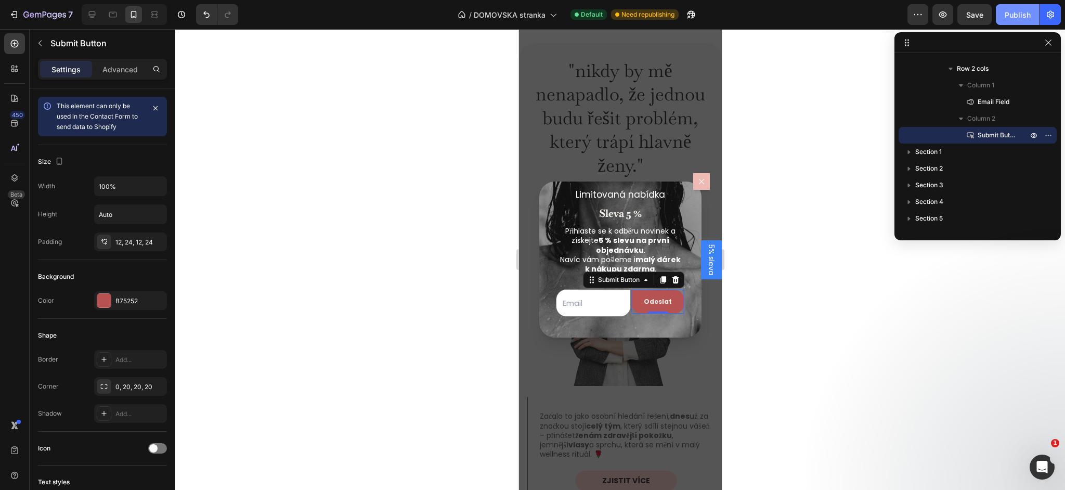
click at [1017, 19] on div "Publish" at bounding box center [1018, 14] width 26 height 11
click at [700, 180] on icon "Dialog content" at bounding box center [701, 181] width 8 height 8
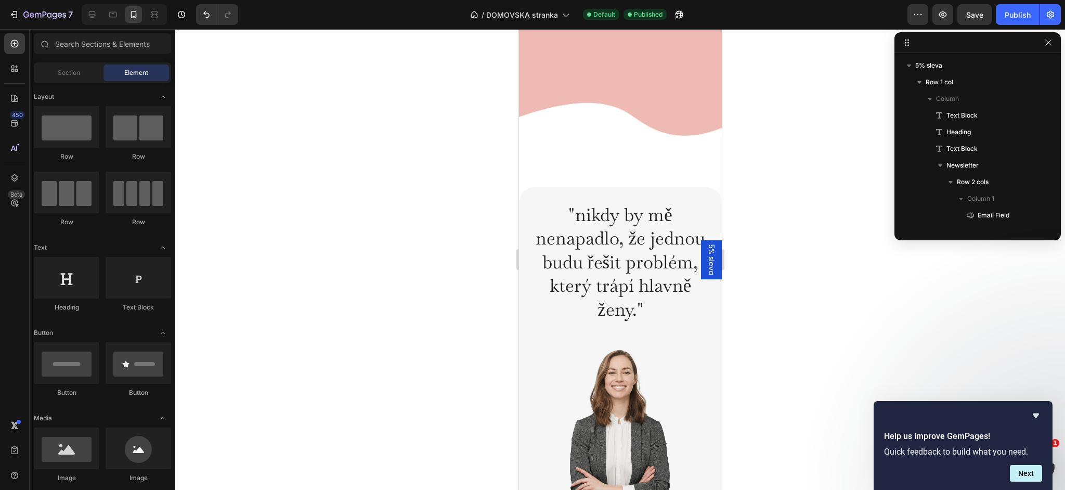
scroll to position [1358, 0]
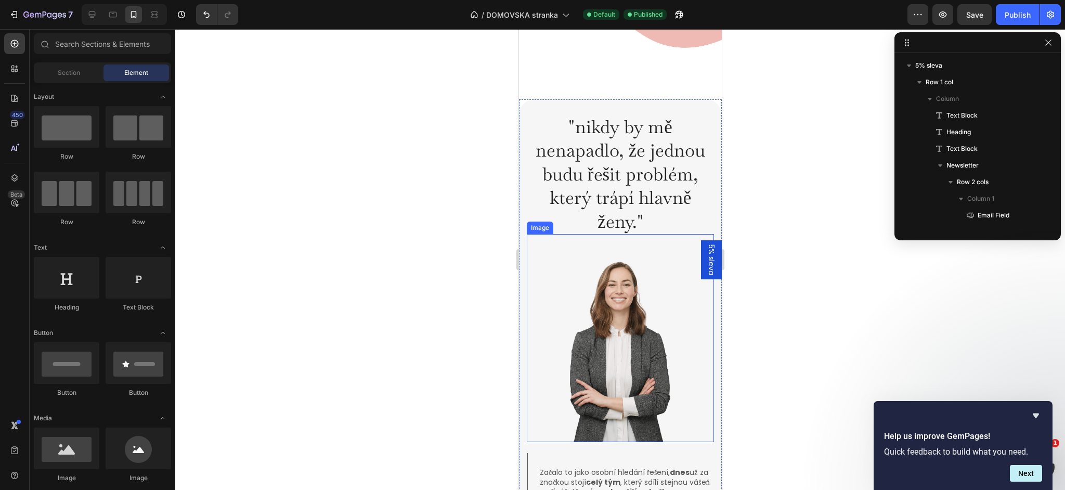
click at [611, 330] on img at bounding box center [619, 338] width 125 height 208
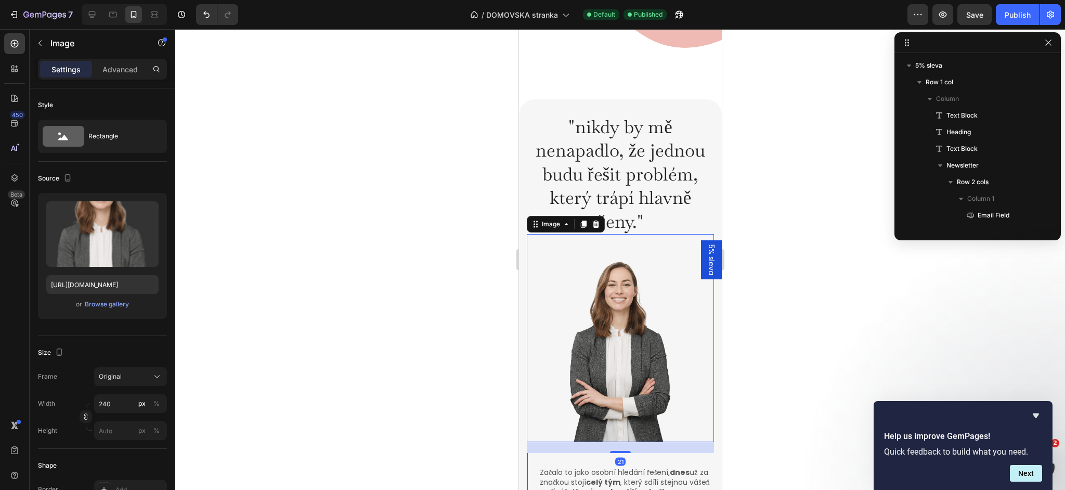
scroll to position [296, 0]
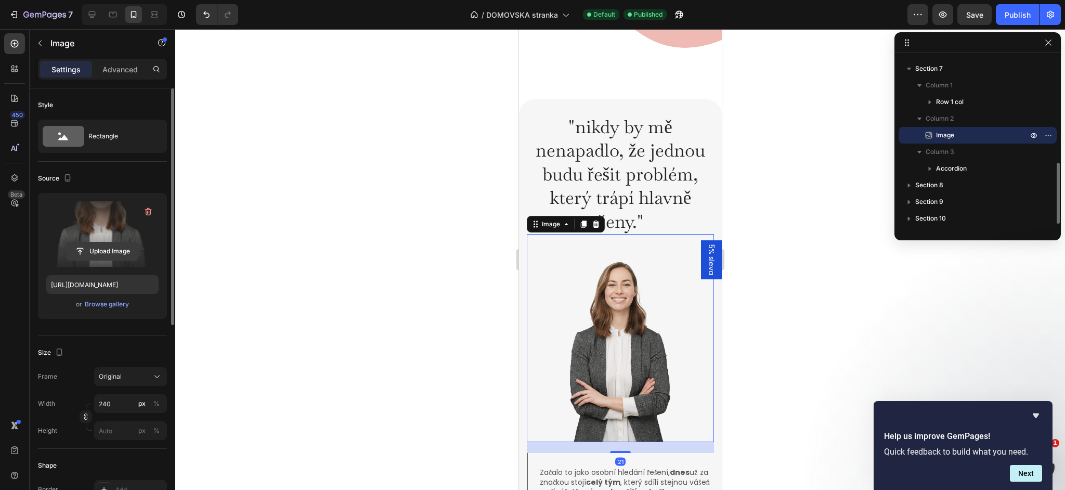
click at [110, 252] on input "file" at bounding box center [103, 251] width 72 height 18
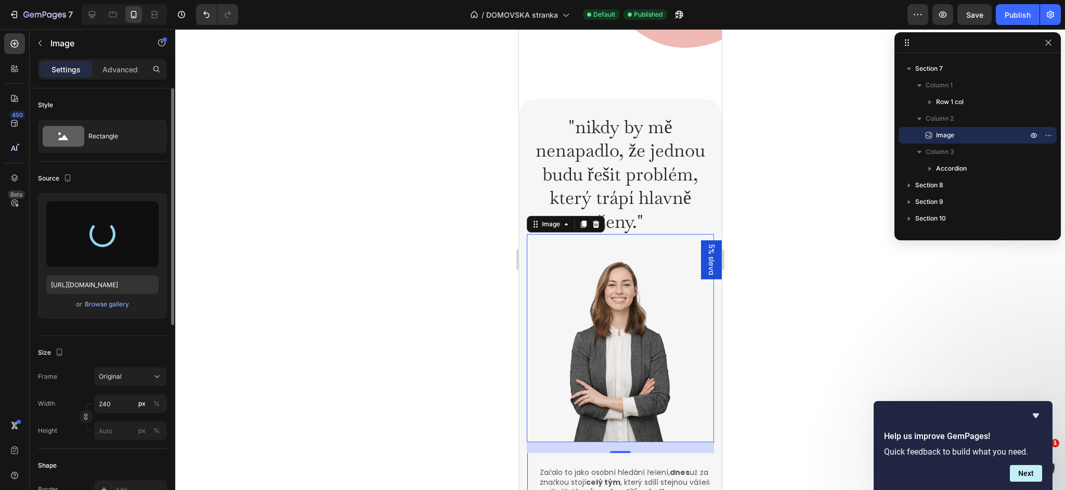
type input "[URL][DOMAIN_NAME]"
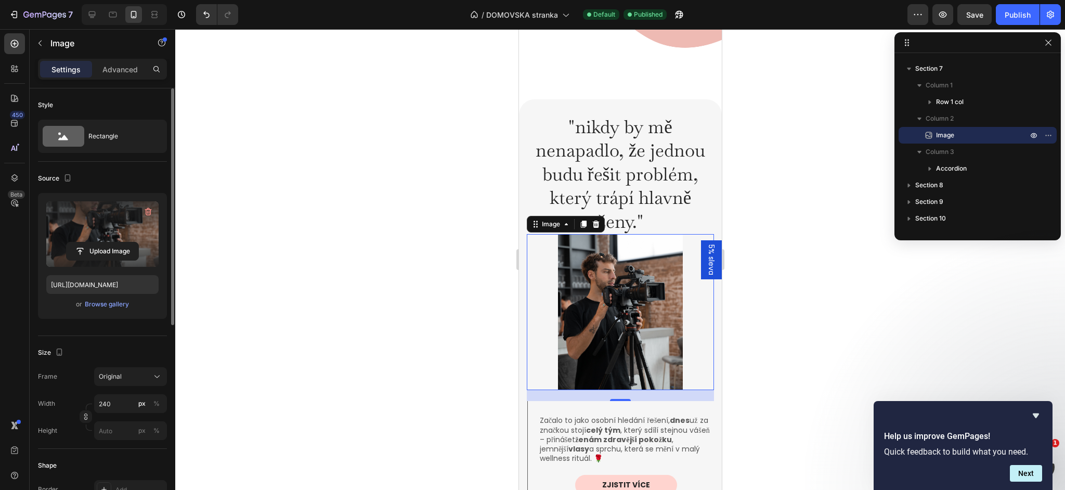
click at [370, 227] on div at bounding box center [620, 259] width 890 height 461
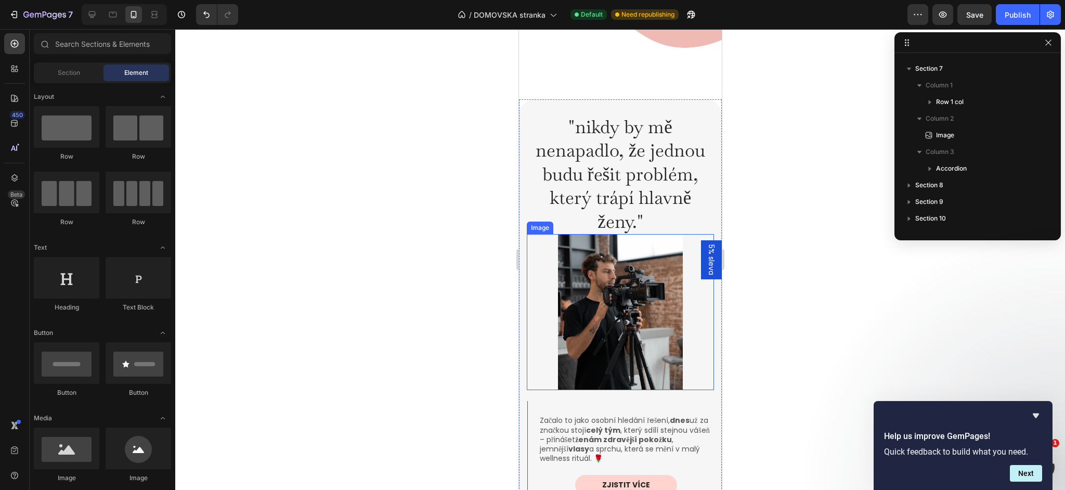
click at [578, 326] on img at bounding box center [619, 312] width 125 height 156
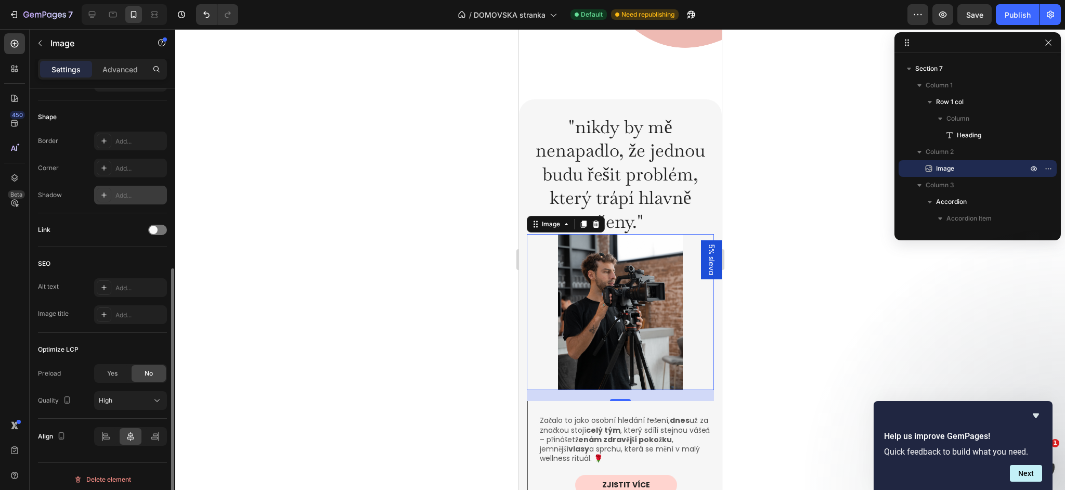
scroll to position [351, 0]
click at [135, 168] on div "Add..." at bounding box center [139, 165] width 49 height 9
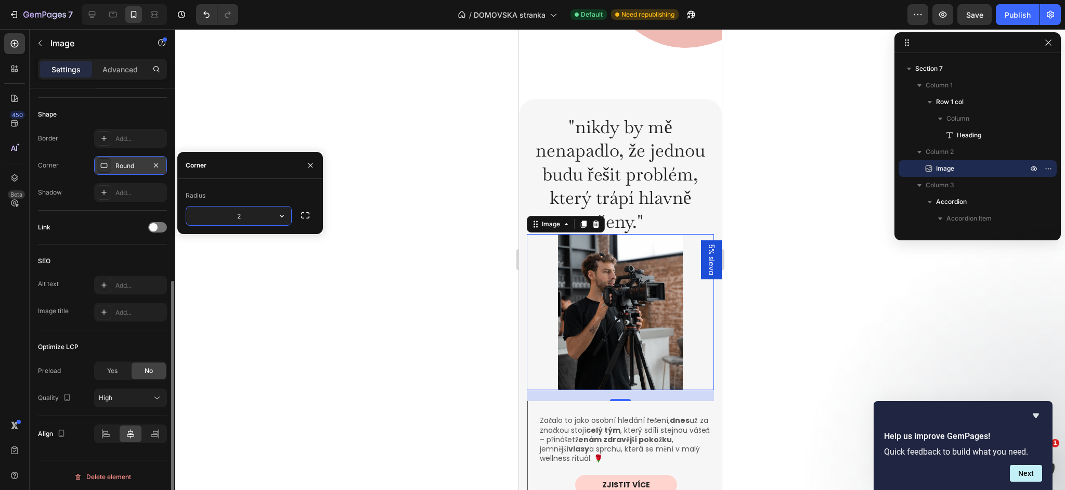
type input "20"
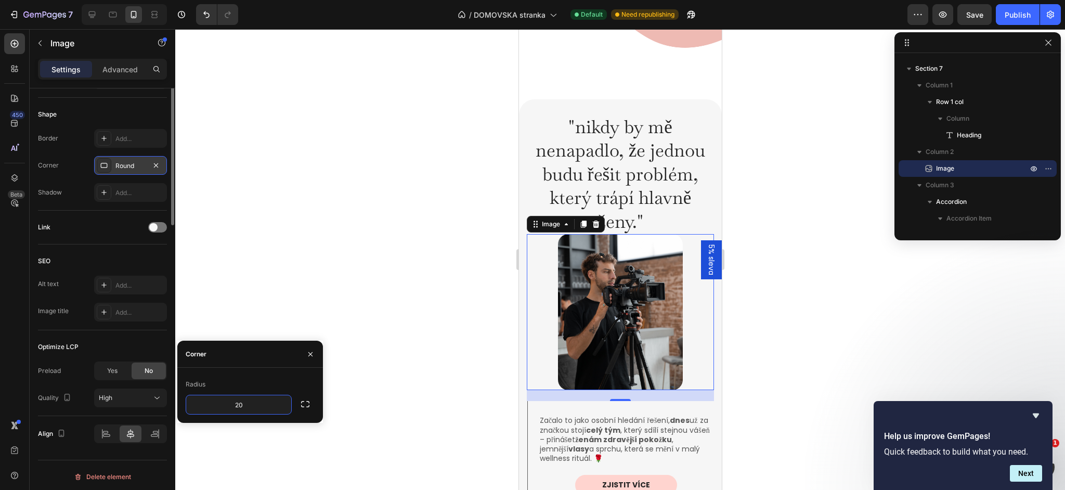
scroll to position [0, 0]
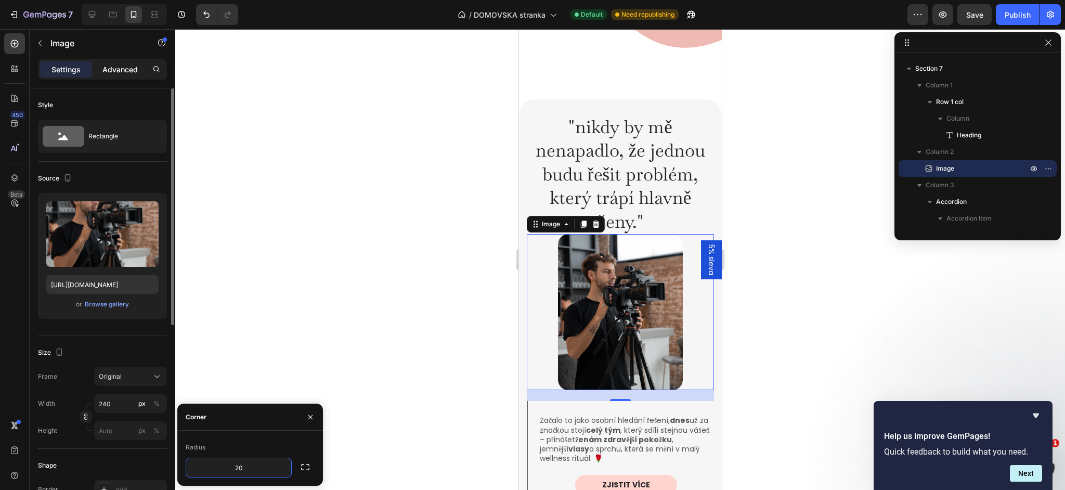
click at [109, 67] on p "Advanced" at bounding box center [119, 69] width 35 height 11
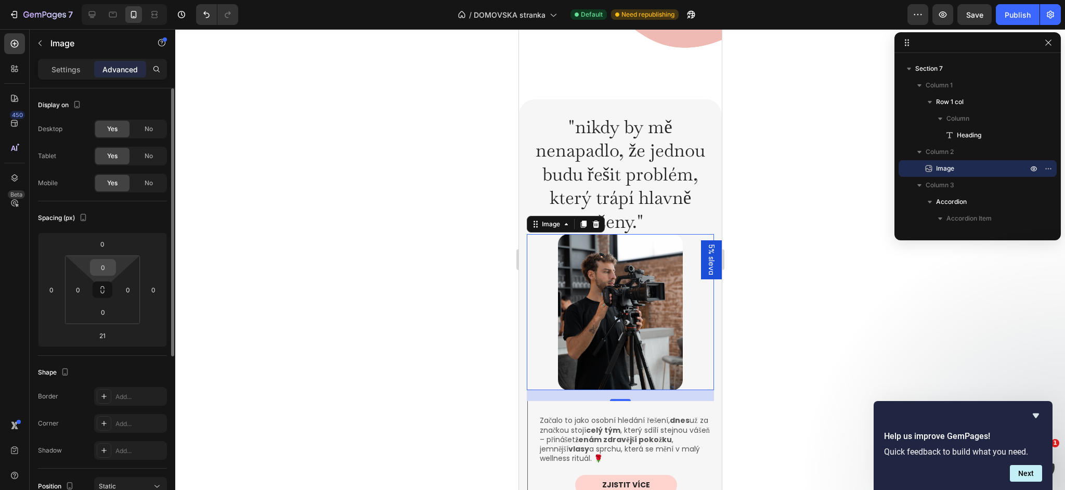
click at [107, 263] on input "0" at bounding box center [103, 267] width 21 height 16
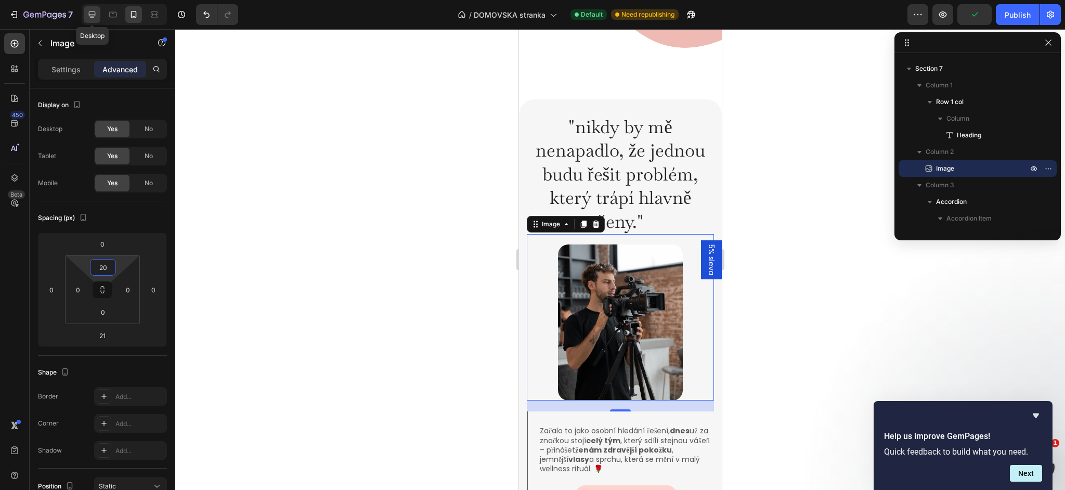
type input "20"
click at [93, 16] on icon at bounding box center [92, 14] width 7 height 7
type input "0"
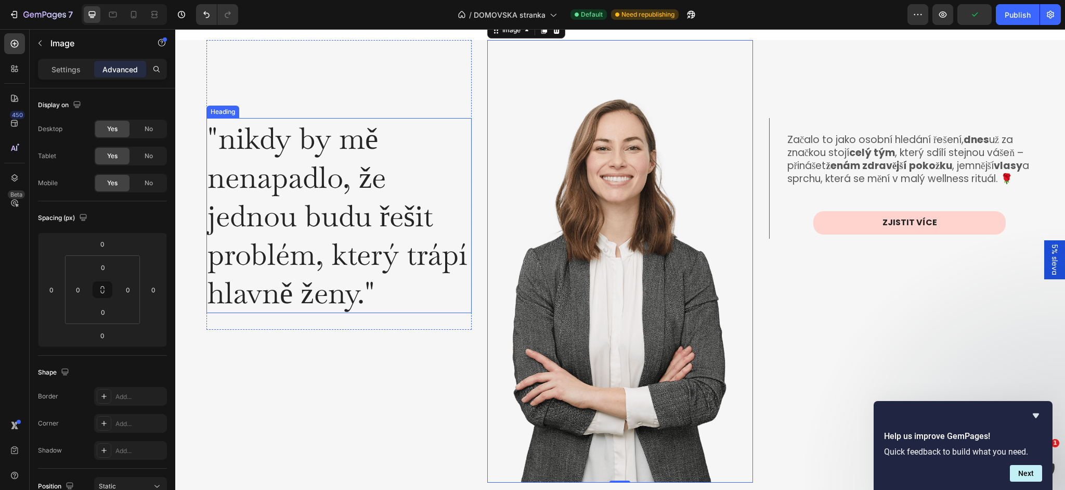
scroll to position [1513, 0]
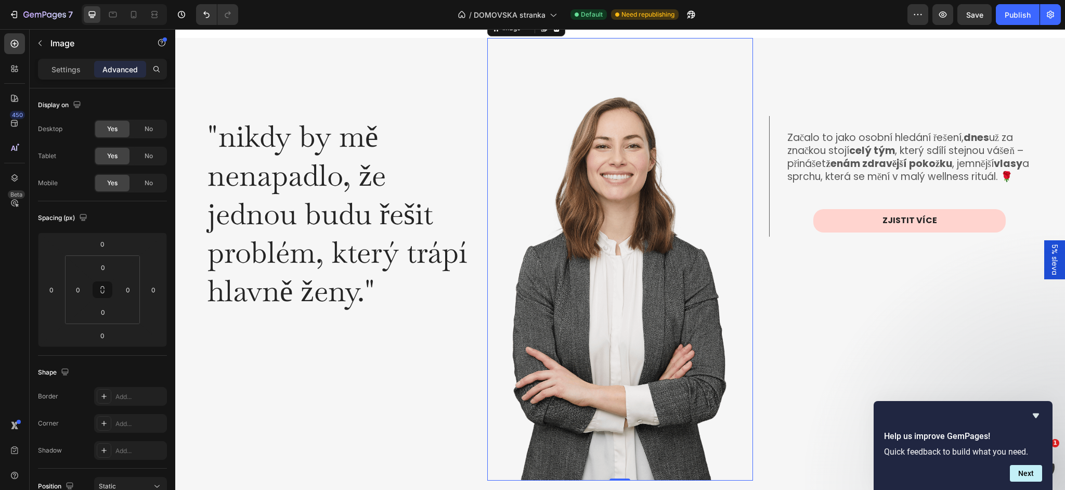
click at [513, 253] on img at bounding box center [619, 259] width 265 height 443
click at [75, 76] on div "Settings" at bounding box center [66, 69] width 52 height 17
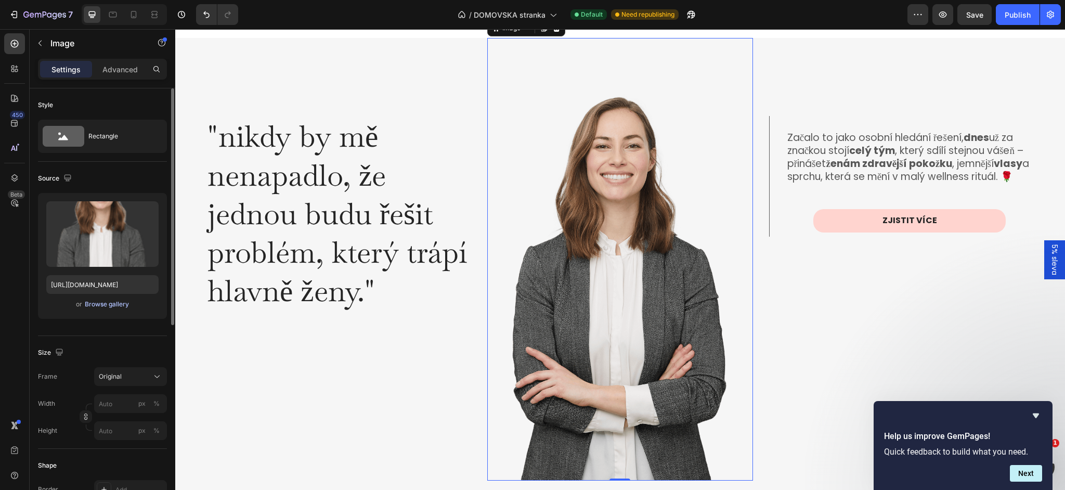
click at [110, 302] on div "Browse gallery" at bounding box center [107, 304] width 44 height 9
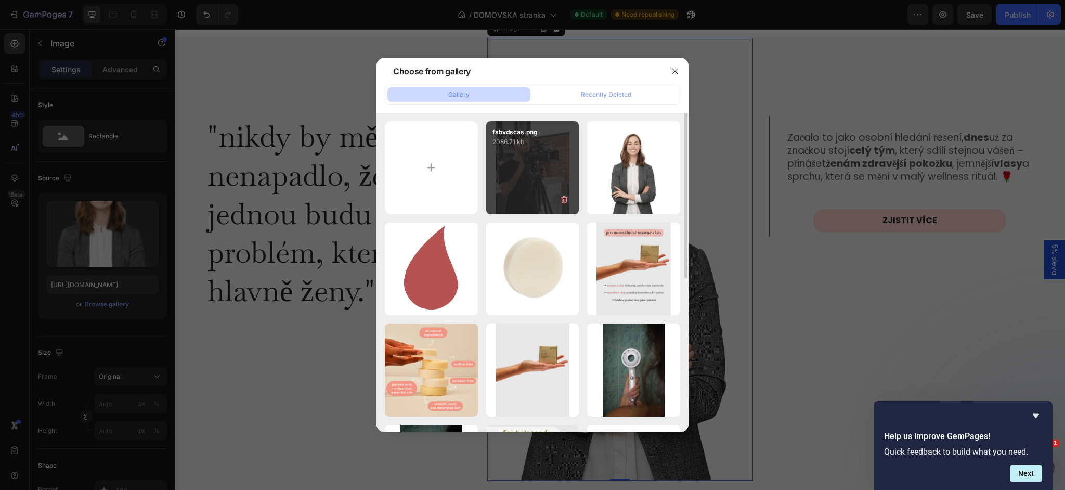
click at [511, 160] on div "fsbvdscas.png 2086.71 kb" at bounding box center [532, 167] width 93 height 93
type input "[URL][DOMAIN_NAME]"
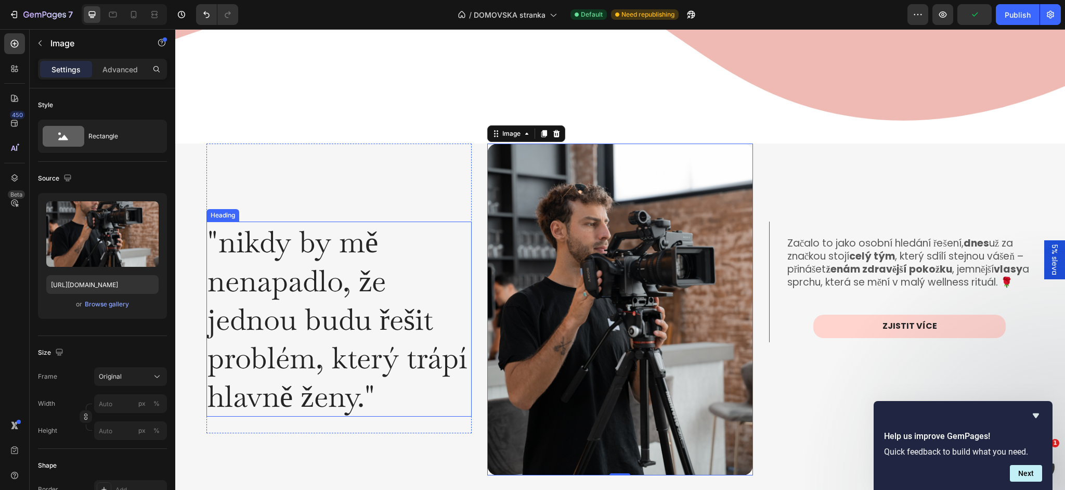
scroll to position [1410, 0]
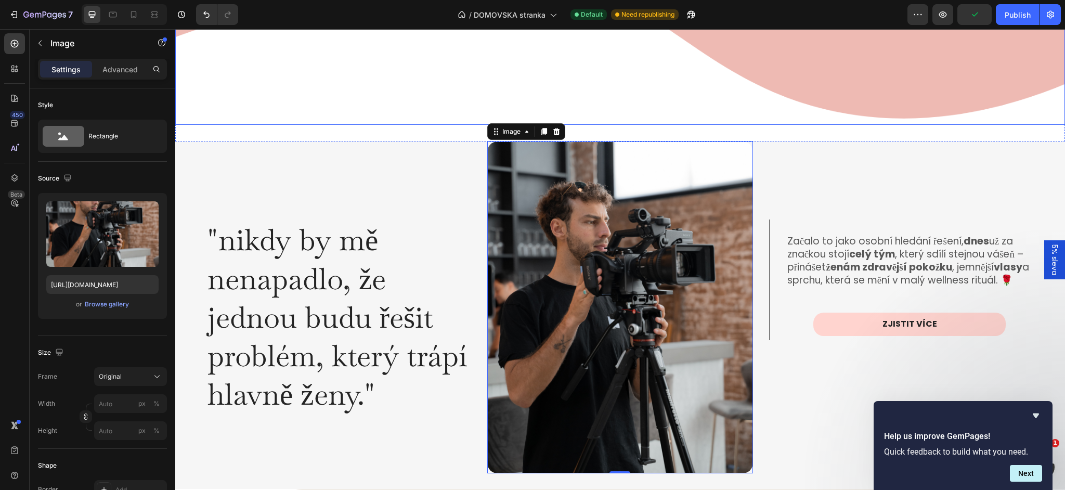
click at [415, 79] on img at bounding box center [620, 21] width 890 height 208
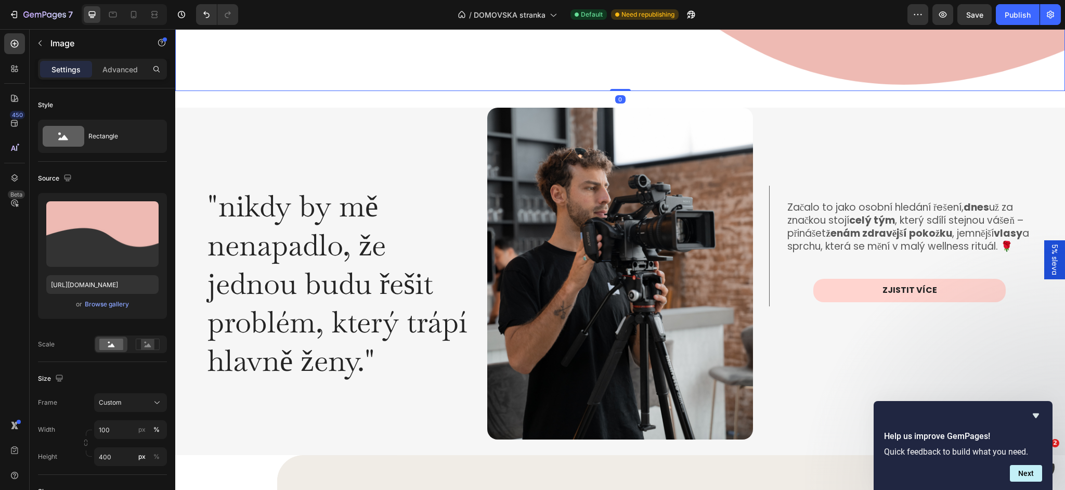
scroll to position [1452, 0]
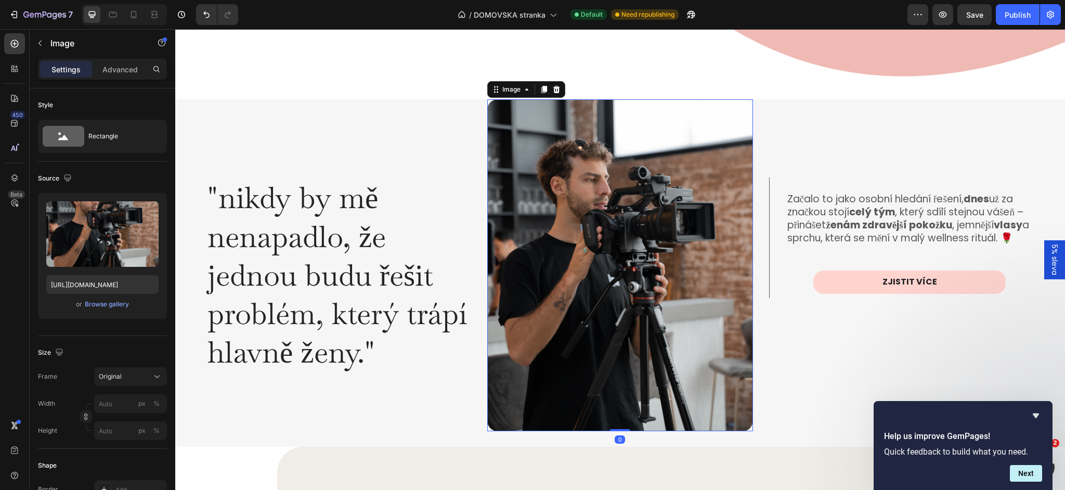
click at [520, 390] on img at bounding box center [619, 265] width 265 height 332
click at [112, 65] on p "Advanced" at bounding box center [119, 69] width 35 height 11
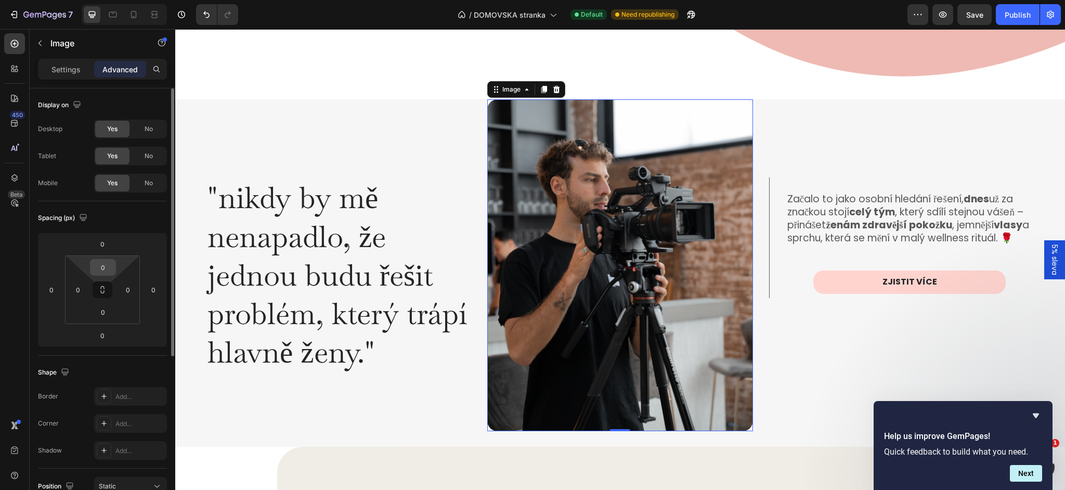
click at [107, 266] on input "0" at bounding box center [103, 267] width 21 height 16
type input "20"
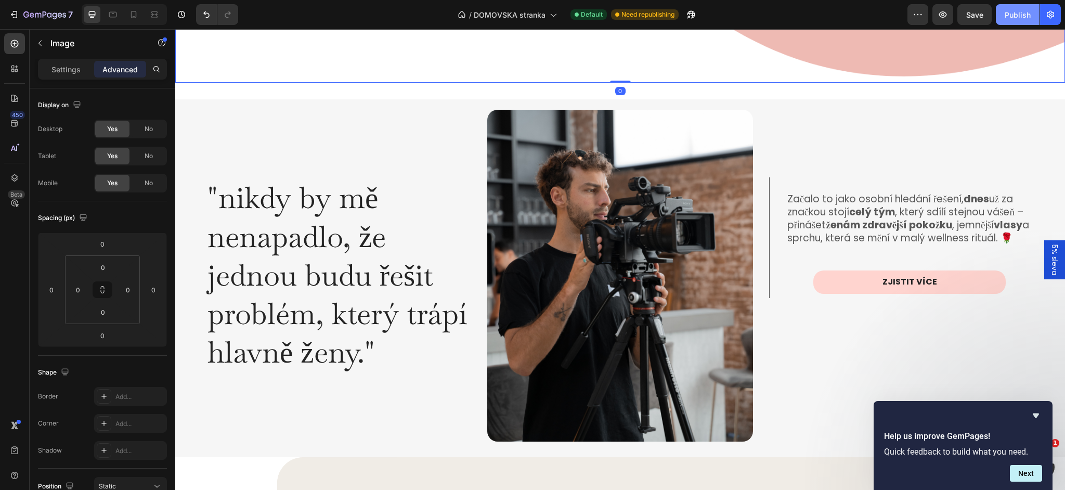
drag, startPoint x: 1016, startPoint y: 16, endPoint x: 1010, endPoint y: 19, distance: 6.5
click at [1016, 16] on div "Publish" at bounding box center [1018, 14] width 26 height 11
click at [133, 14] on icon at bounding box center [133, 14] width 10 height 10
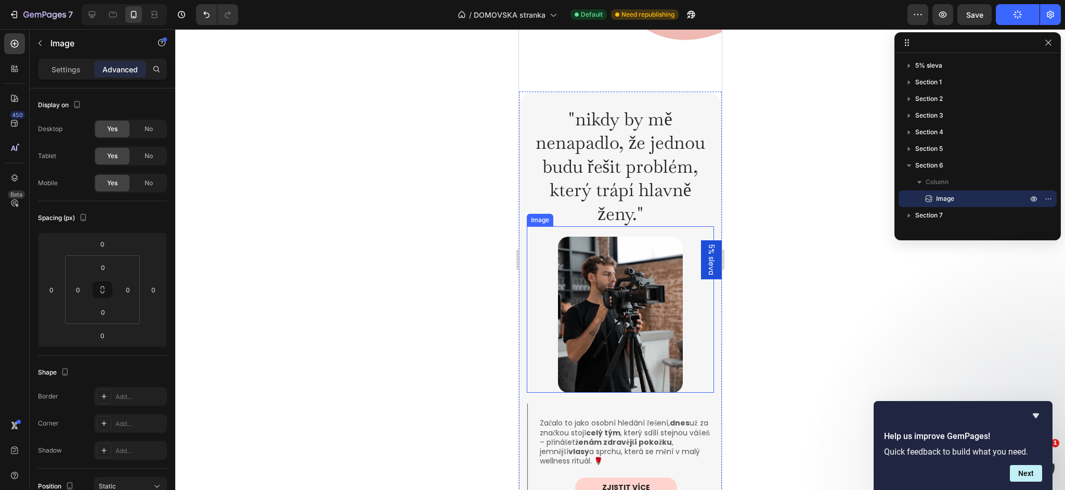
scroll to position [1362, 0]
